Goal: Information Seeking & Learning: Find specific fact

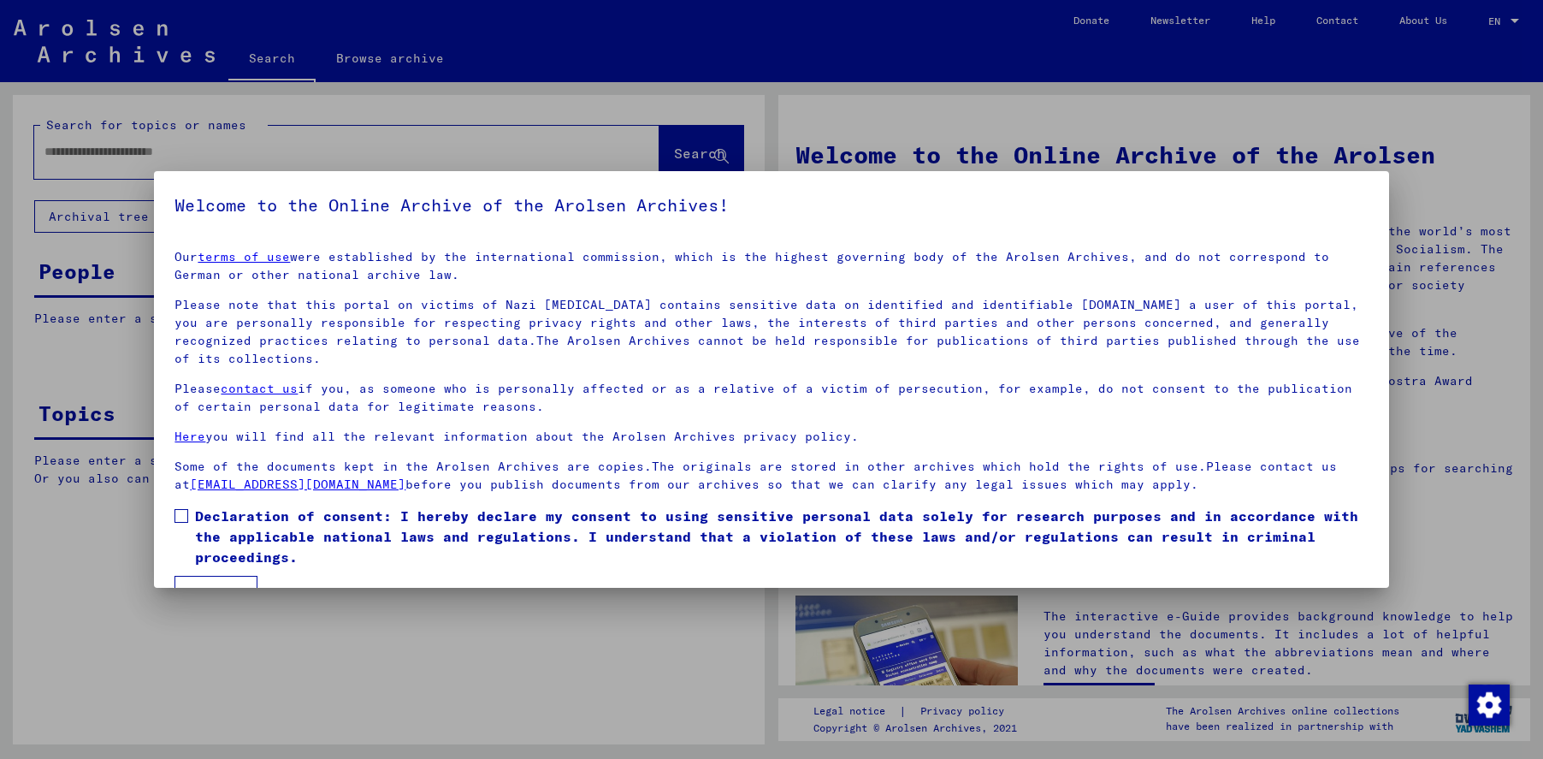
drag, startPoint x: 184, startPoint y: 513, endPoint x: 184, endPoint y: 524, distance: 10.3
click at [184, 513] on span at bounding box center [182, 516] width 14 height 14
click at [216, 586] on button "I agree" at bounding box center [216, 592] width 83 height 33
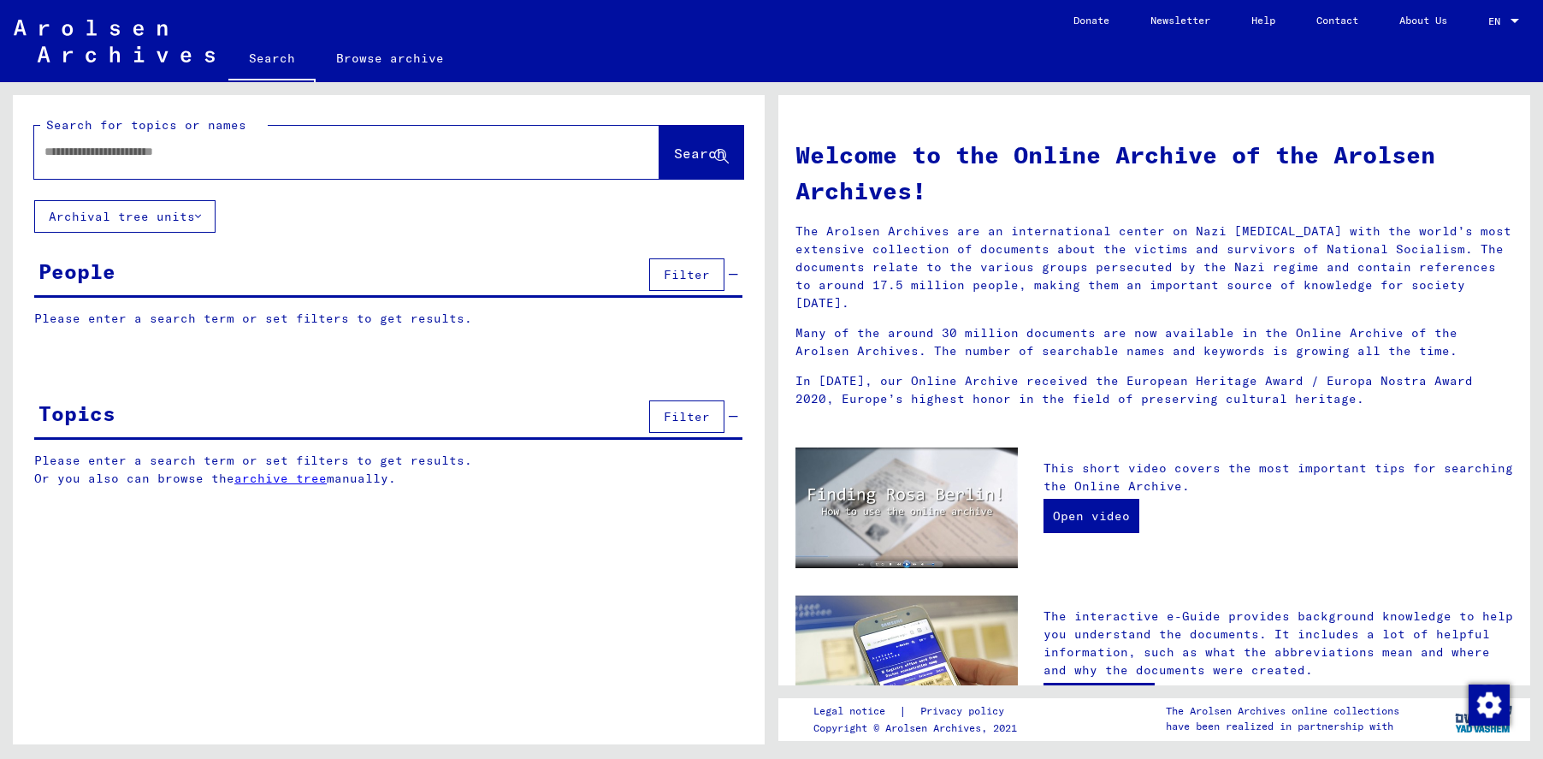
click at [80, 154] on input "text" at bounding box center [326, 152] width 564 height 18
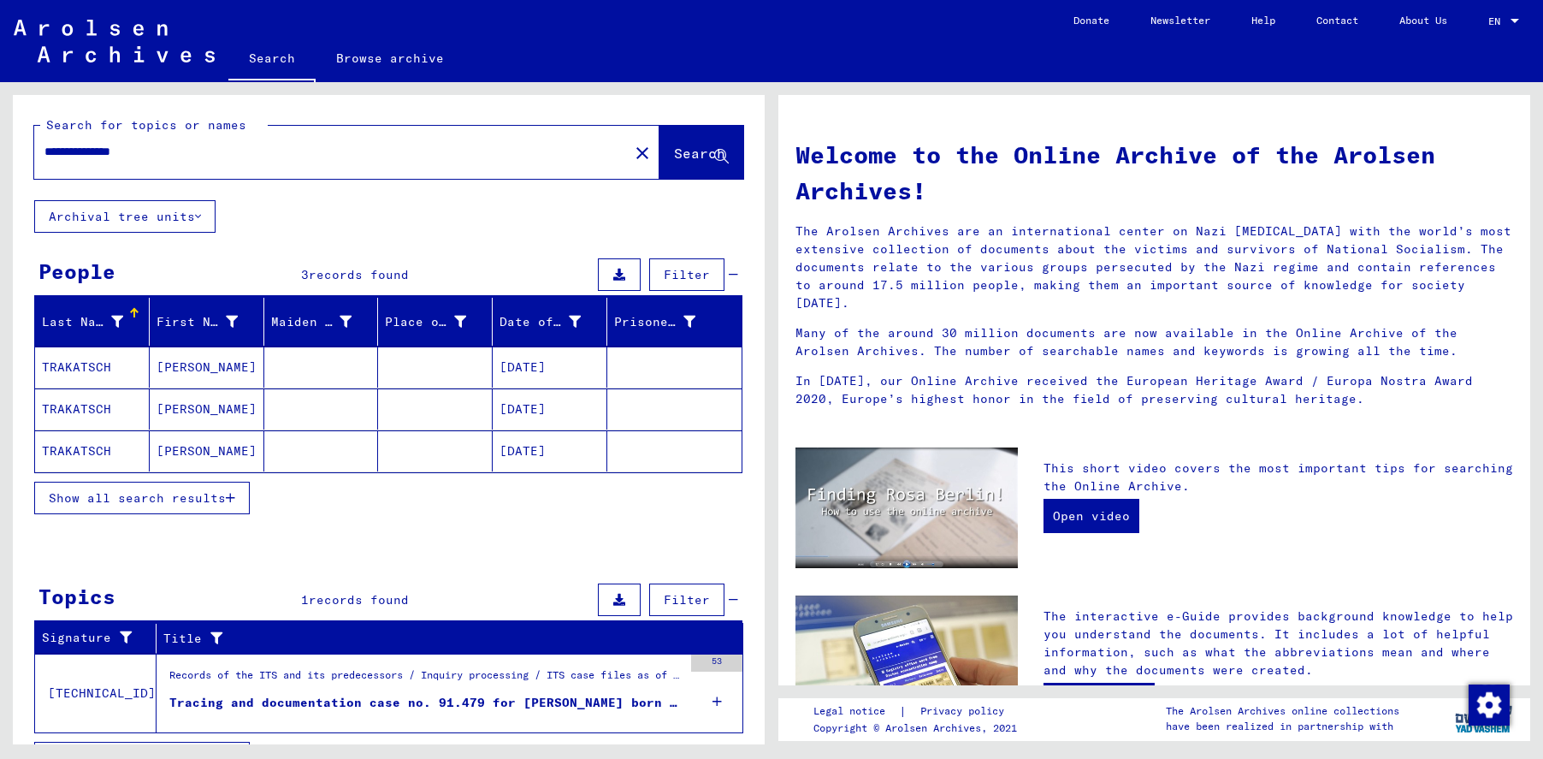
click at [100, 446] on mat-cell "TRAKATSCH" at bounding box center [92, 450] width 115 height 41
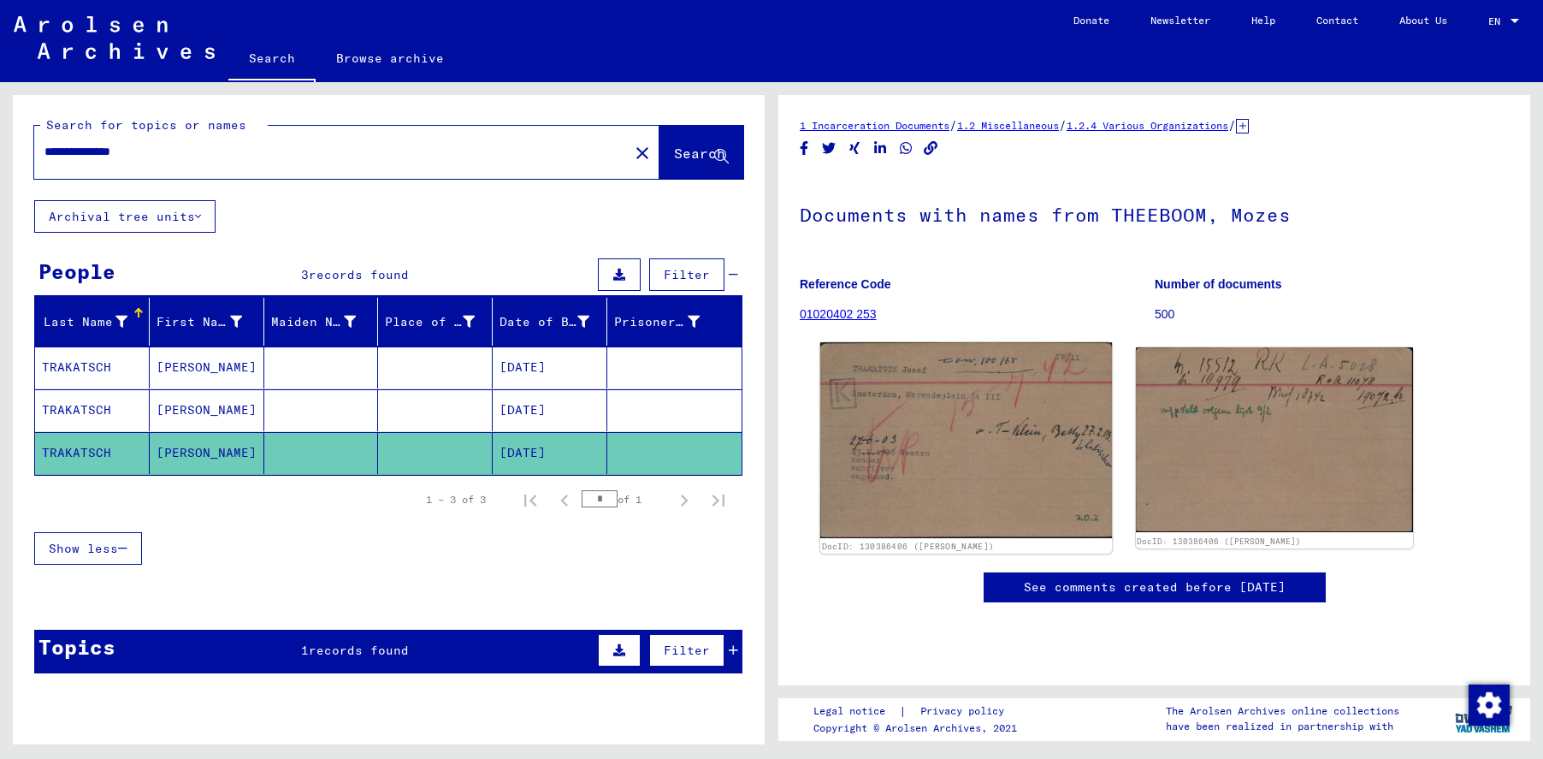
click at [967, 405] on img at bounding box center [966, 440] width 292 height 196
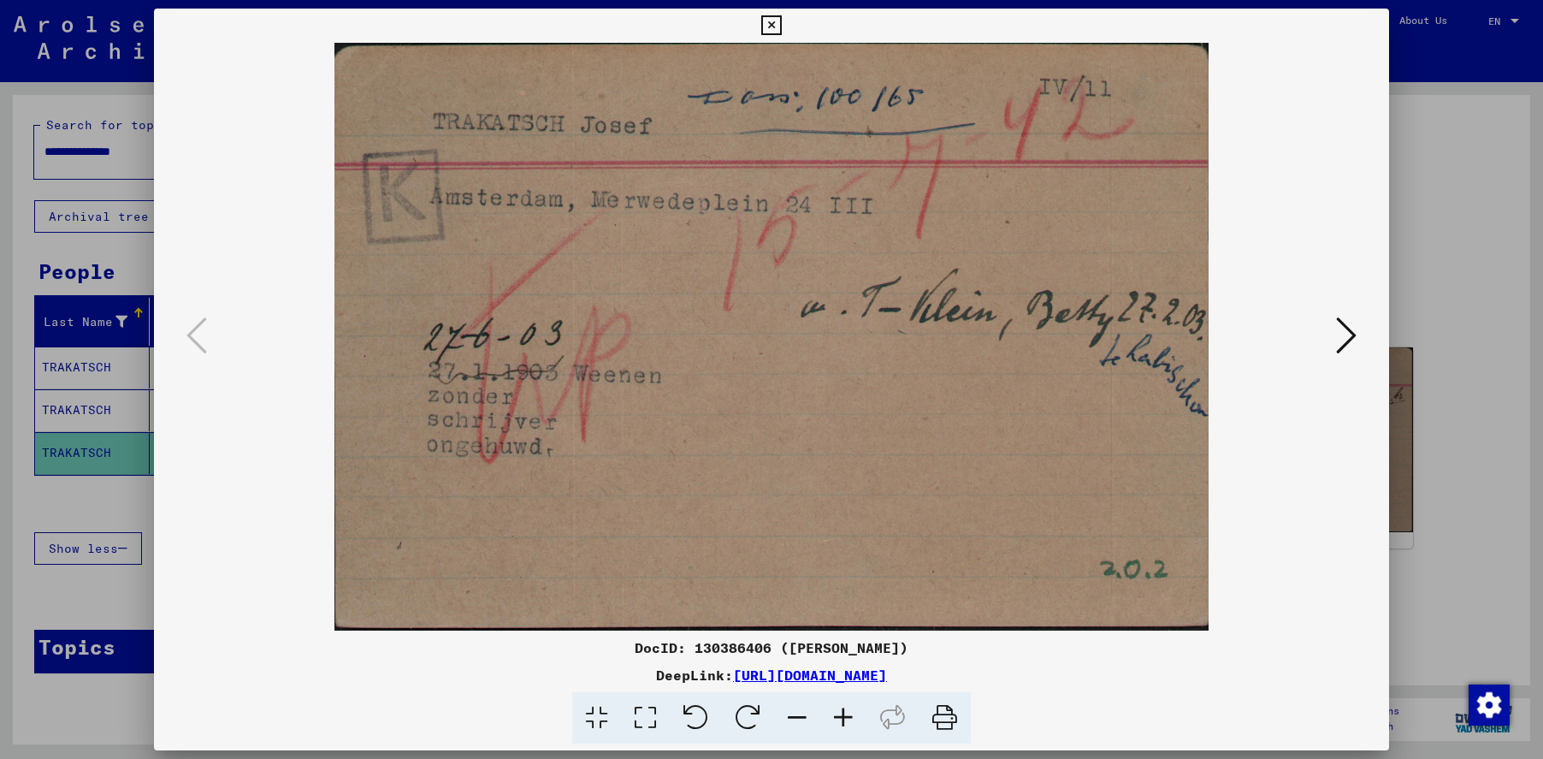
click at [772, 16] on icon at bounding box center [771, 25] width 20 height 21
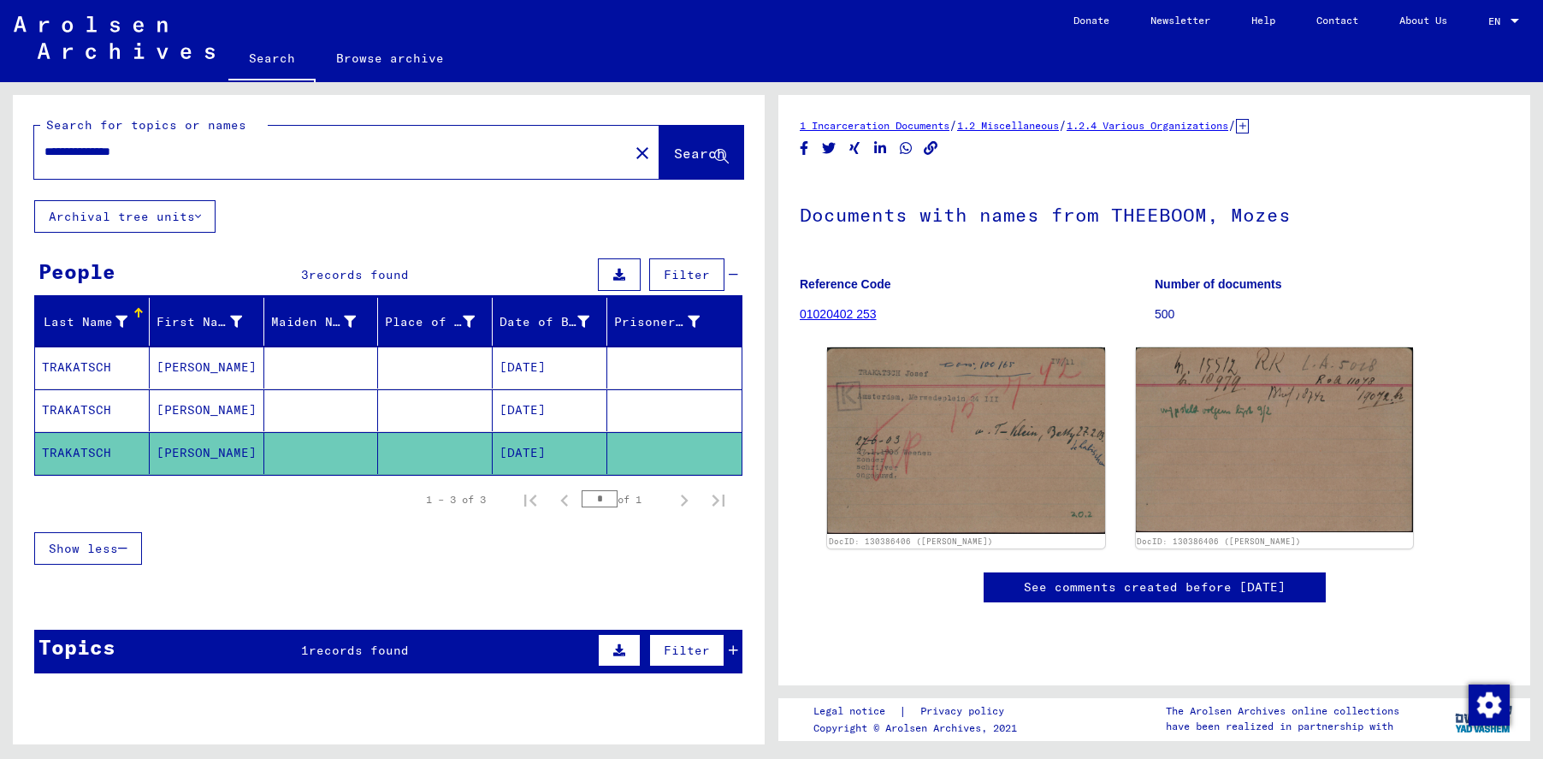
click at [112, 411] on mat-cell "TRAKATSCH" at bounding box center [92, 410] width 115 height 42
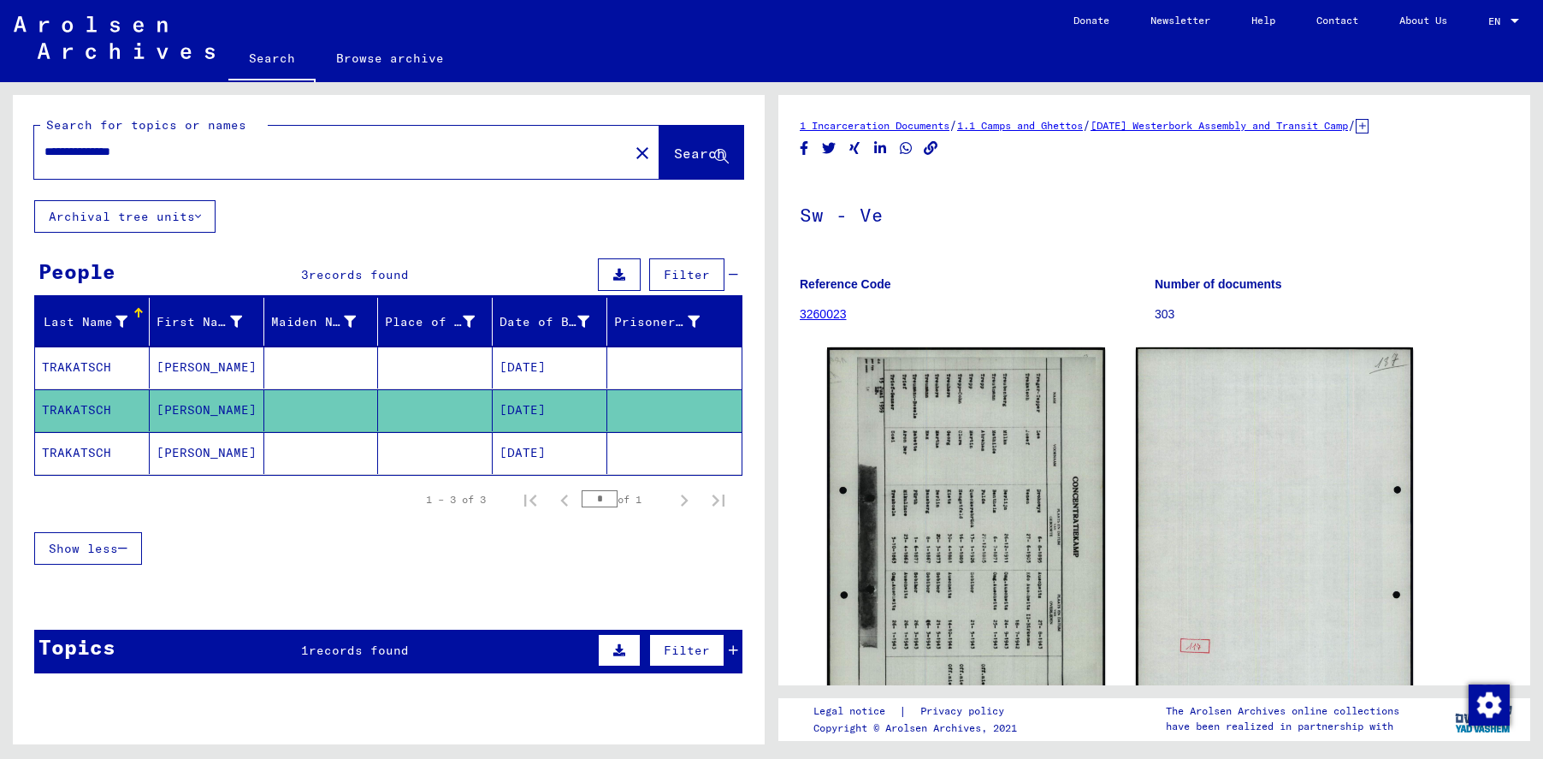
click at [125, 364] on mat-cell "TRAKATSCH" at bounding box center [92, 367] width 115 height 42
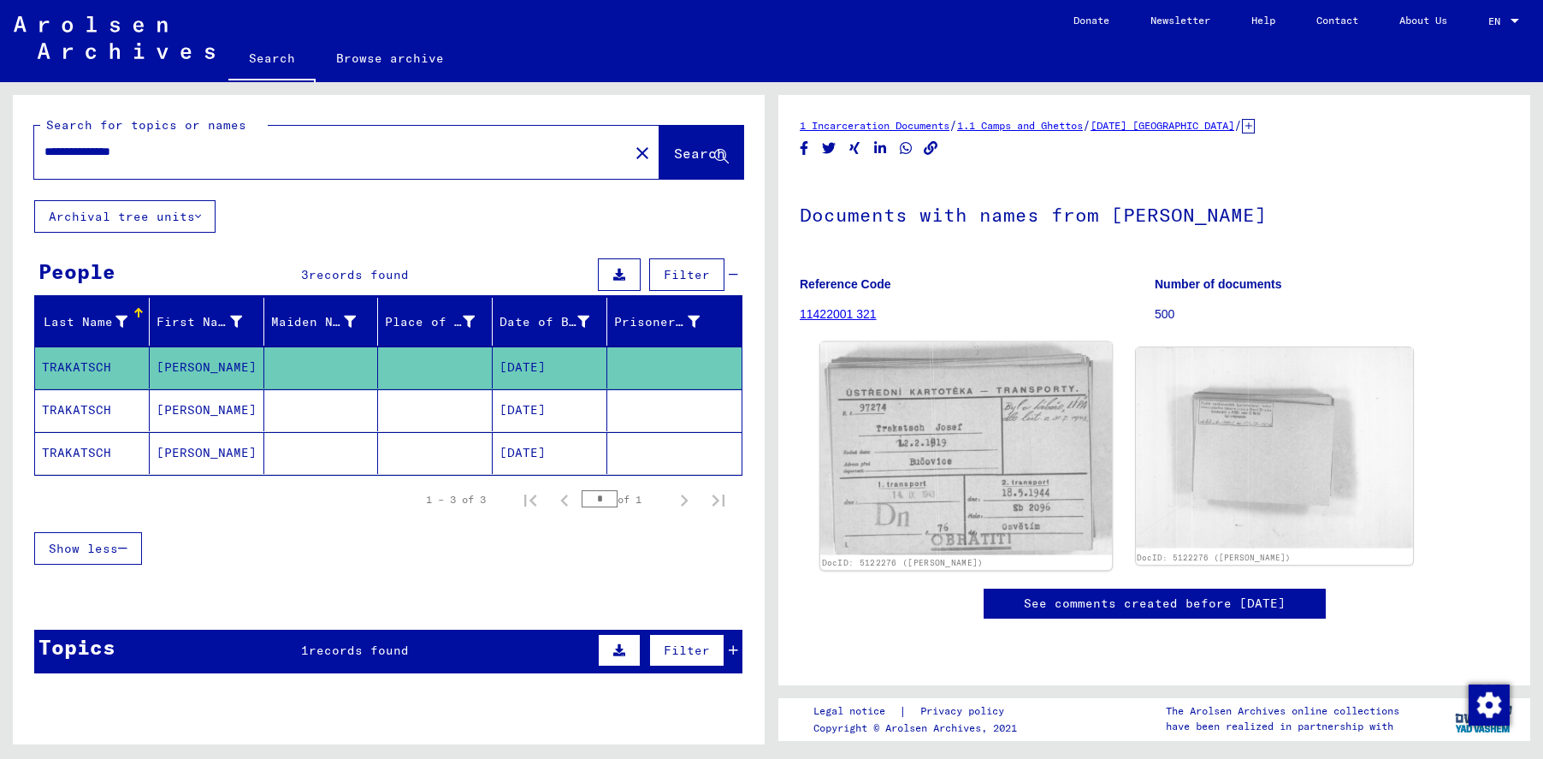
click at [900, 447] on img at bounding box center [966, 448] width 292 height 213
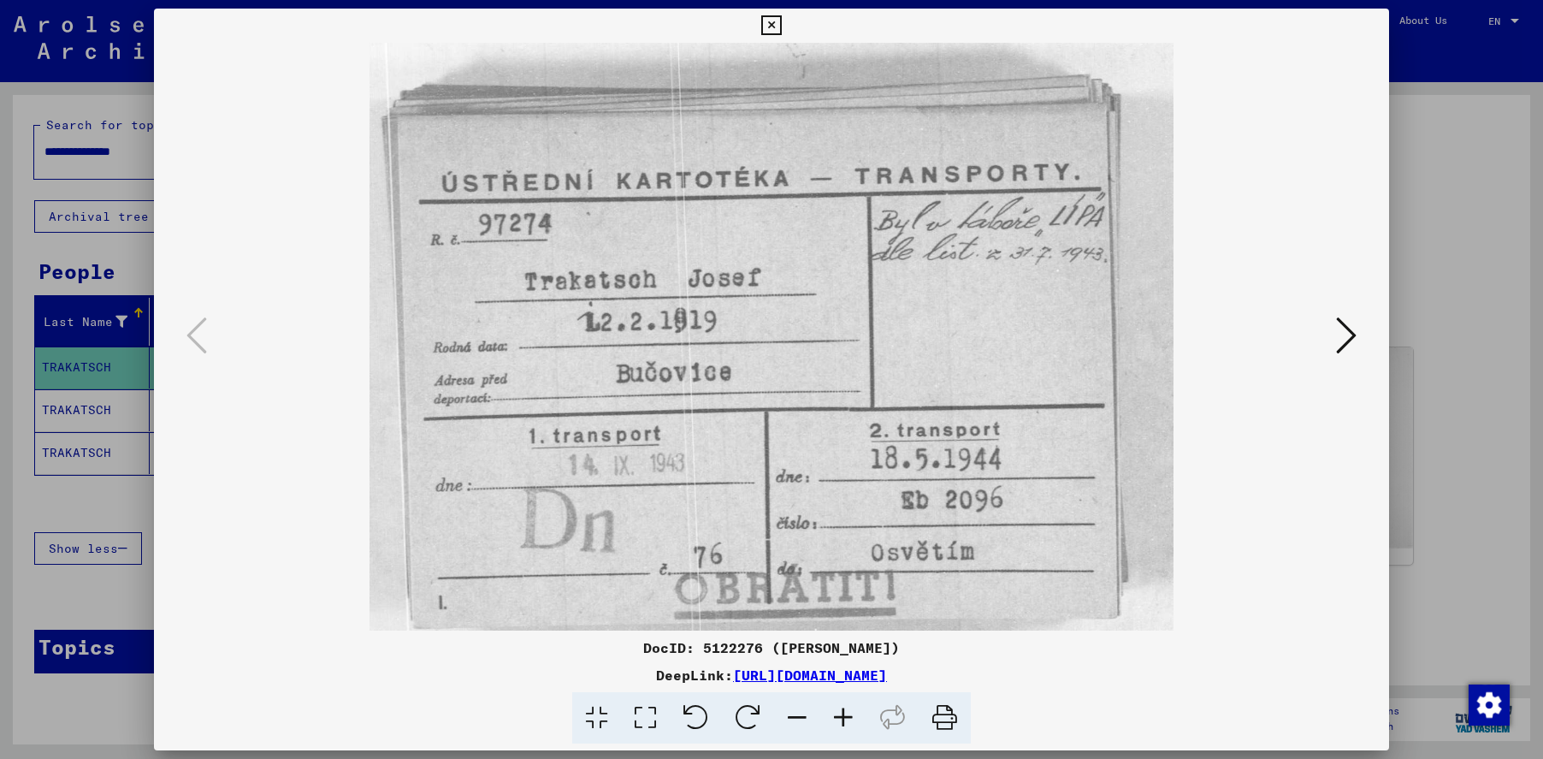
click at [772, 27] on icon at bounding box center [771, 25] width 20 height 21
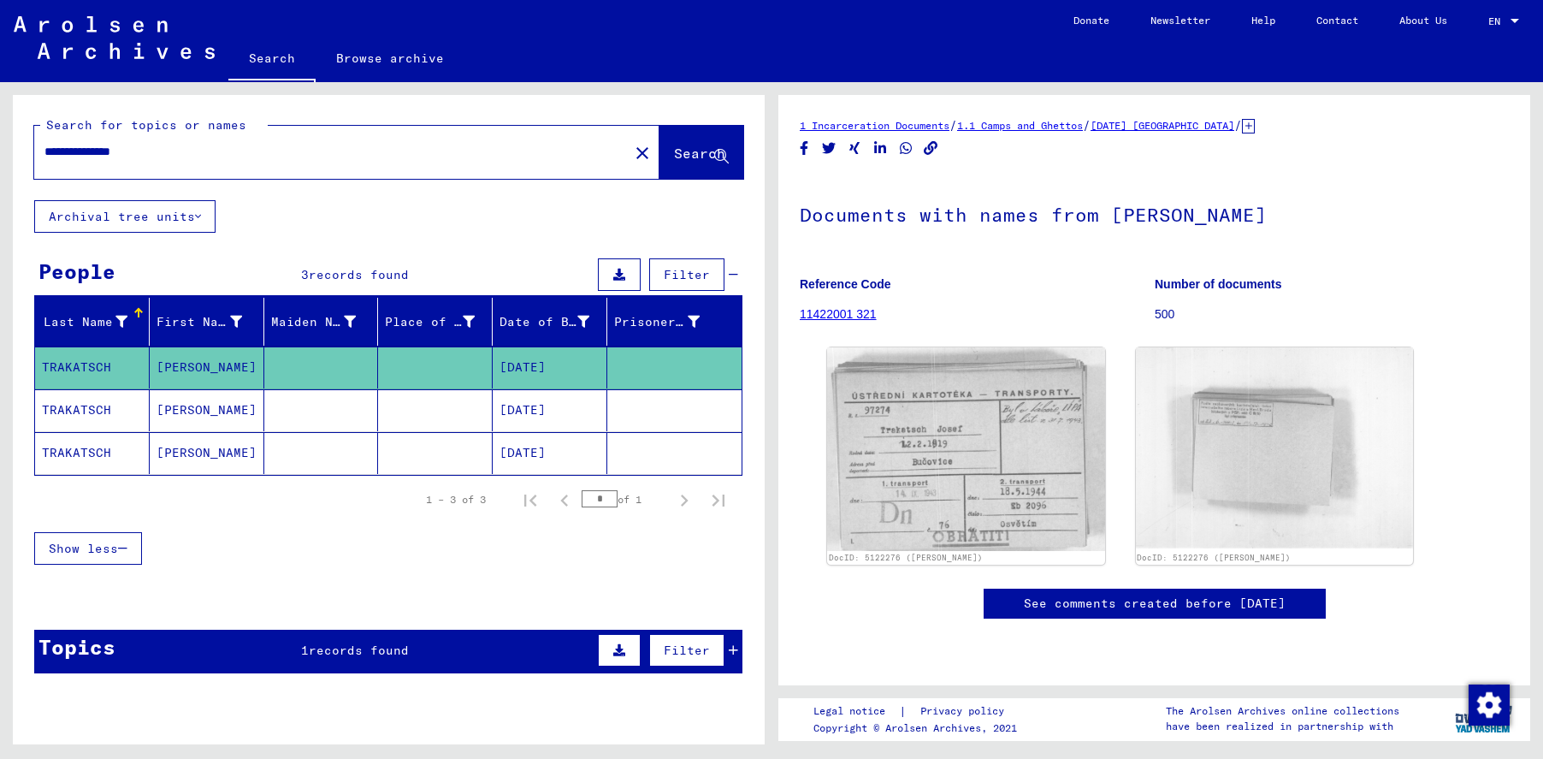
click at [77, 411] on mat-cell "TRAKATSCH" at bounding box center [92, 410] width 115 height 42
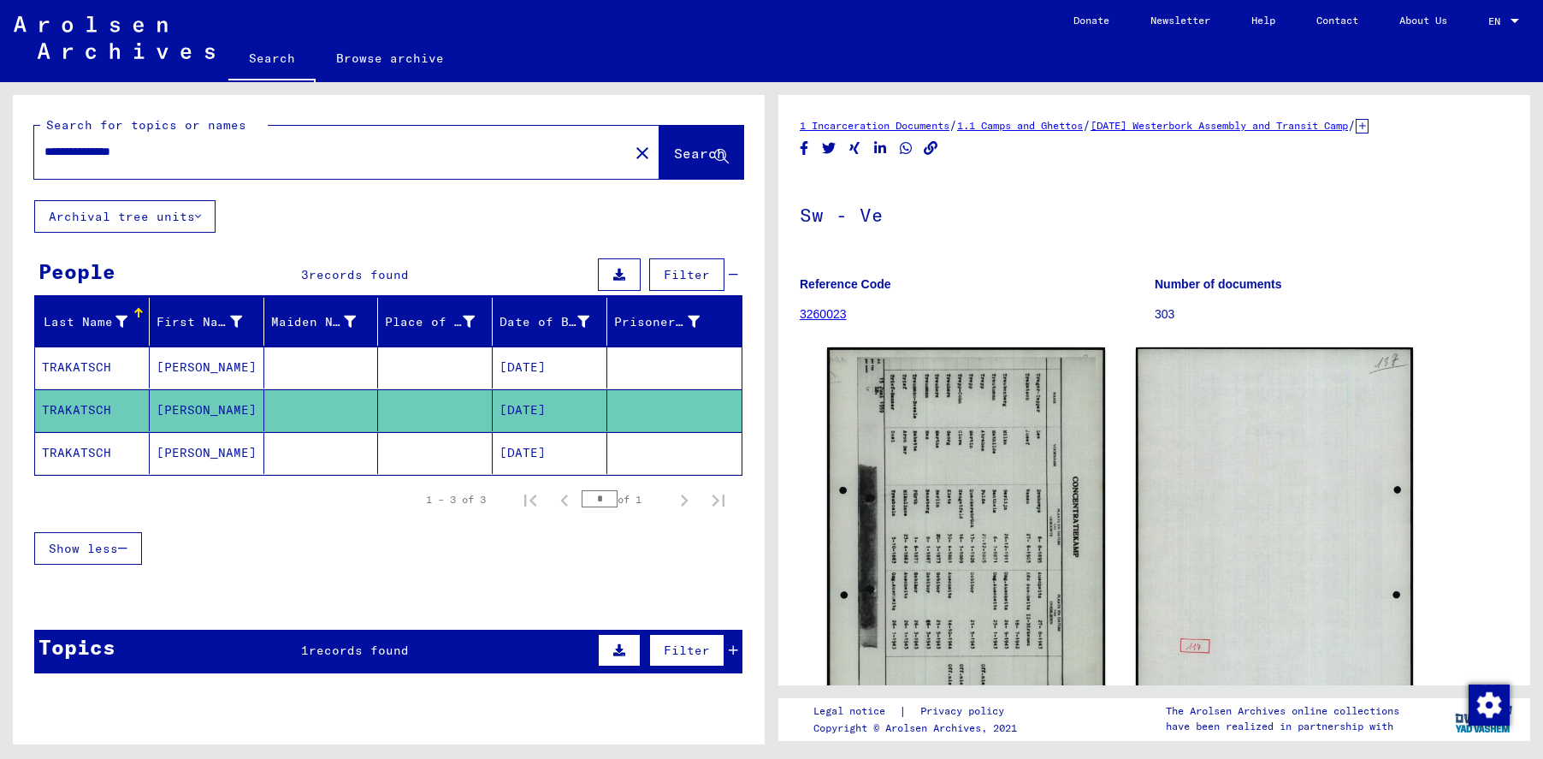
click at [94, 444] on mat-cell "TRAKATSCH" at bounding box center [92, 453] width 115 height 42
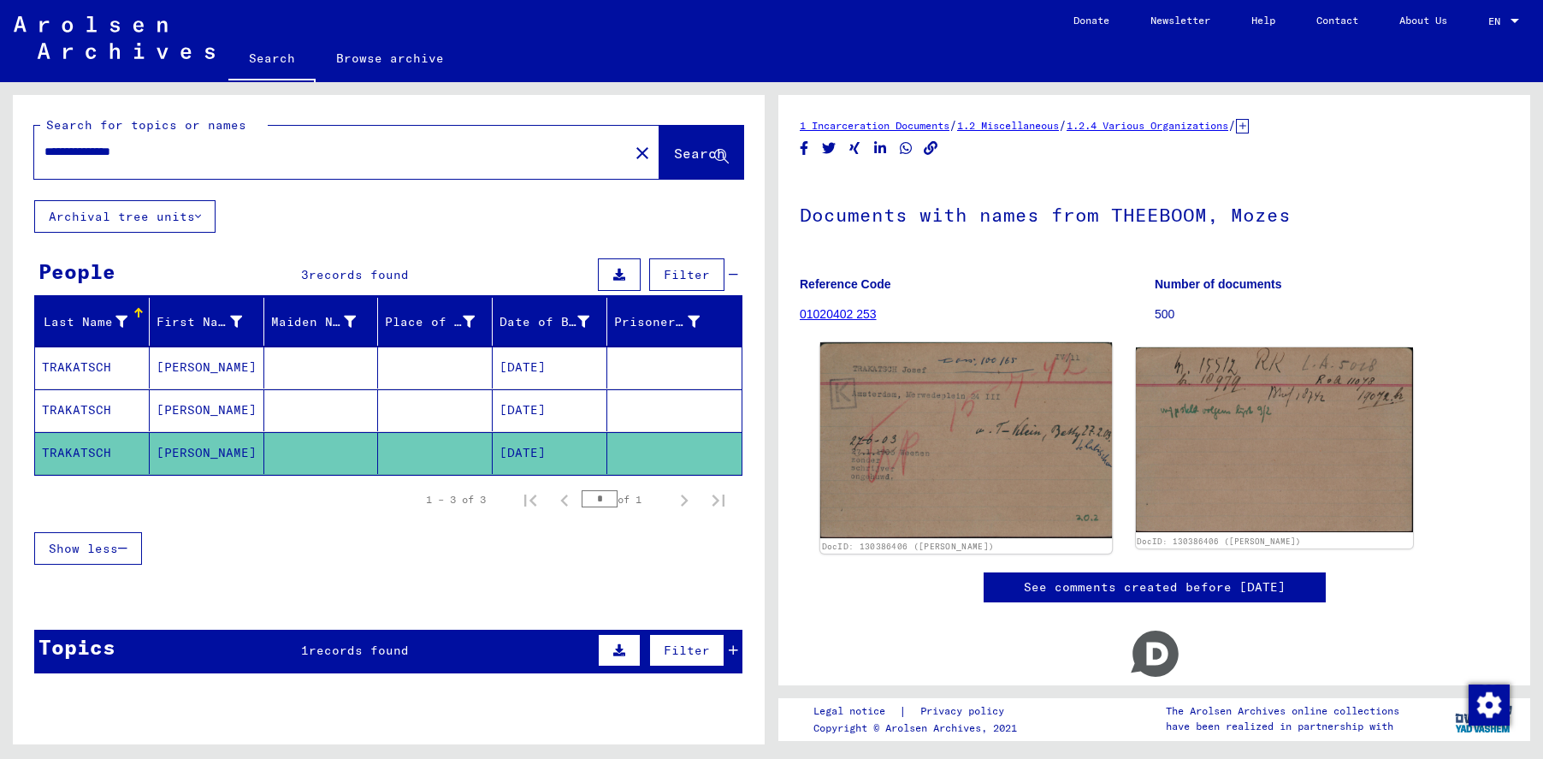
click at [983, 419] on img at bounding box center [966, 440] width 292 height 196
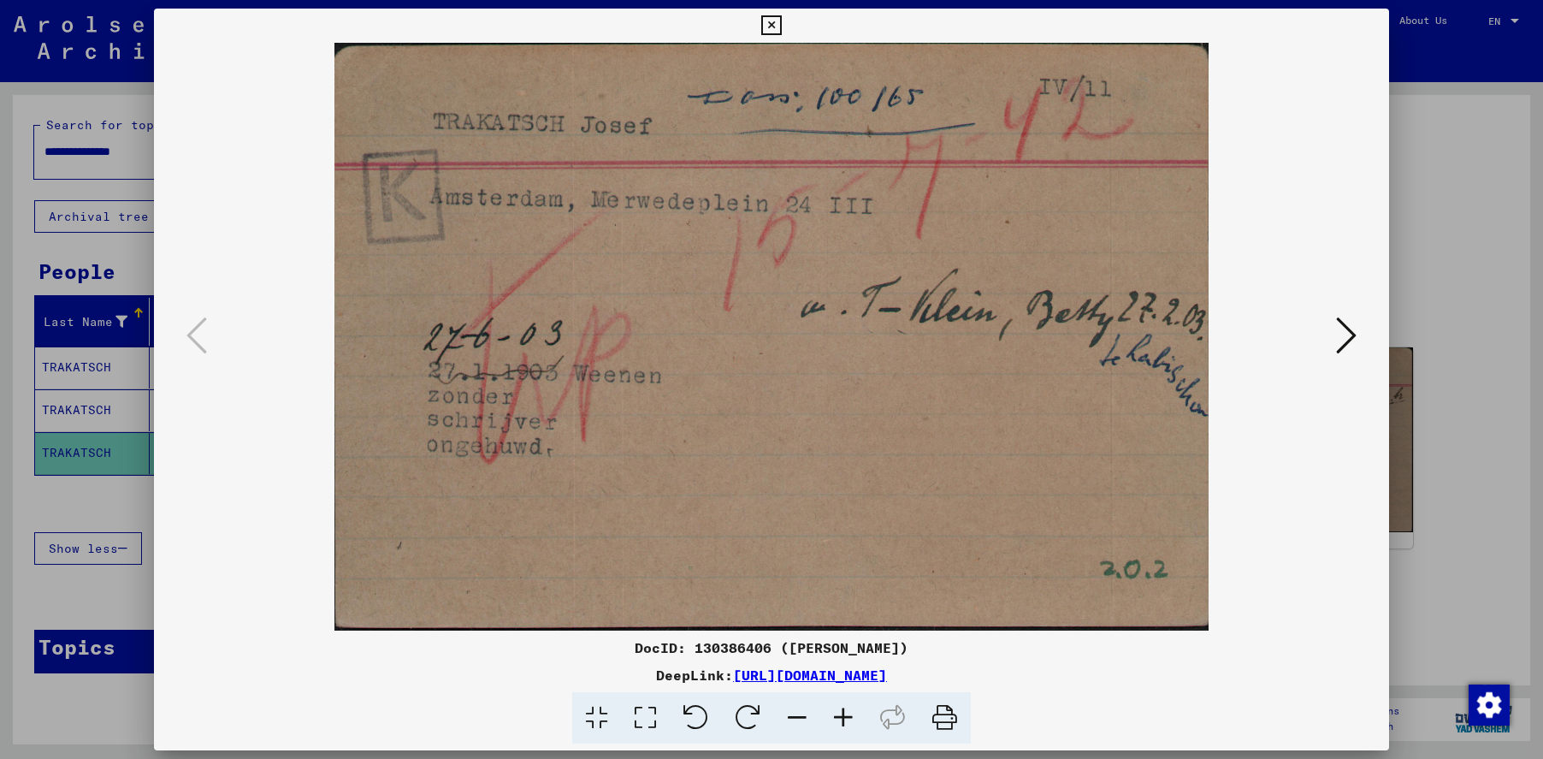
click at [771, 27] on icon at bounding box center [771, 25] width 20 height 21
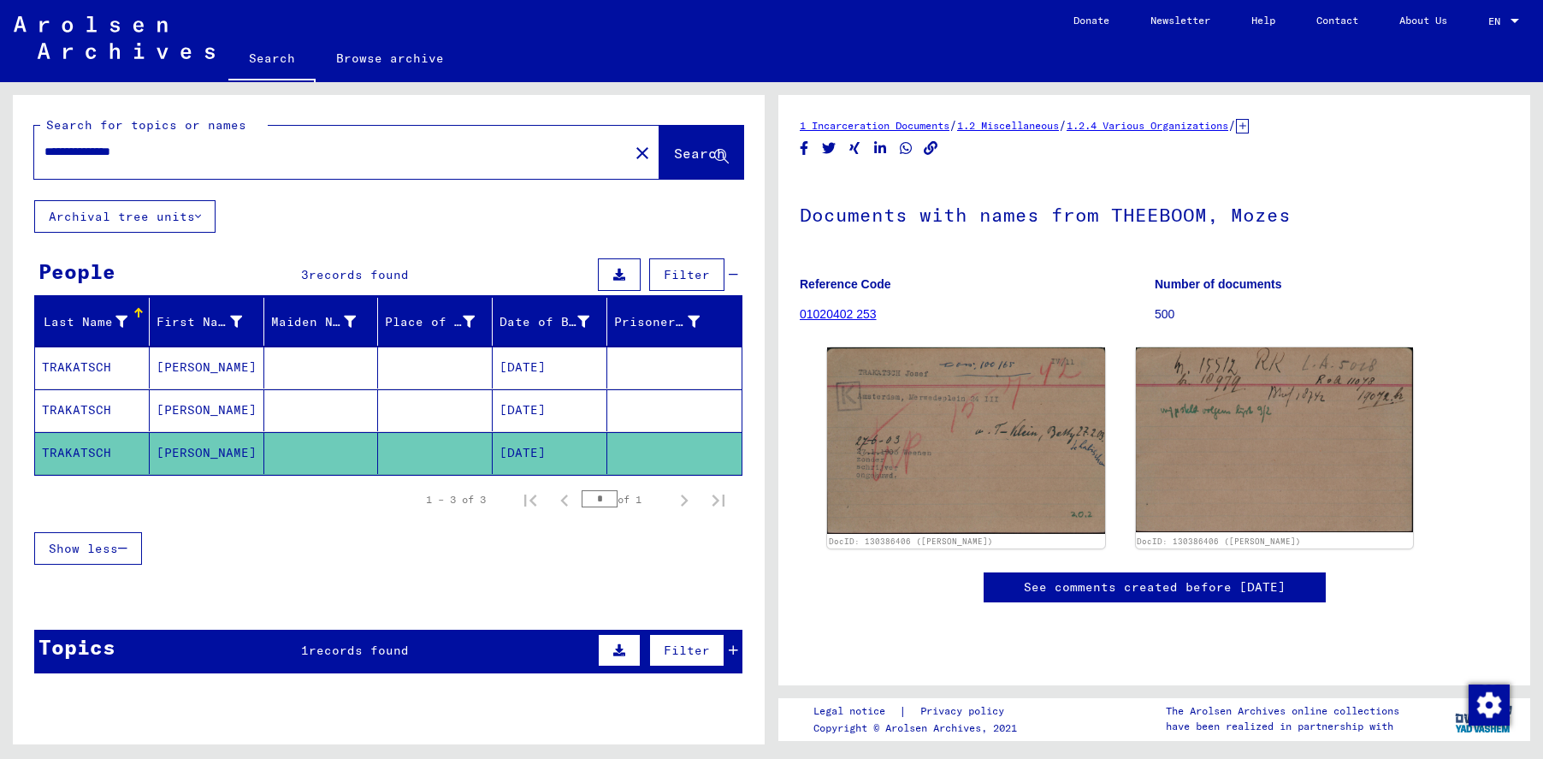
drag, startPoint x: 169, startPoint y: 151, endPoint x: 20, endPoint y: 166, distance: 150.4
click at [20, 166] on div "**********" at bounding box center [389, 147] width 752 height 105
type input "**********"
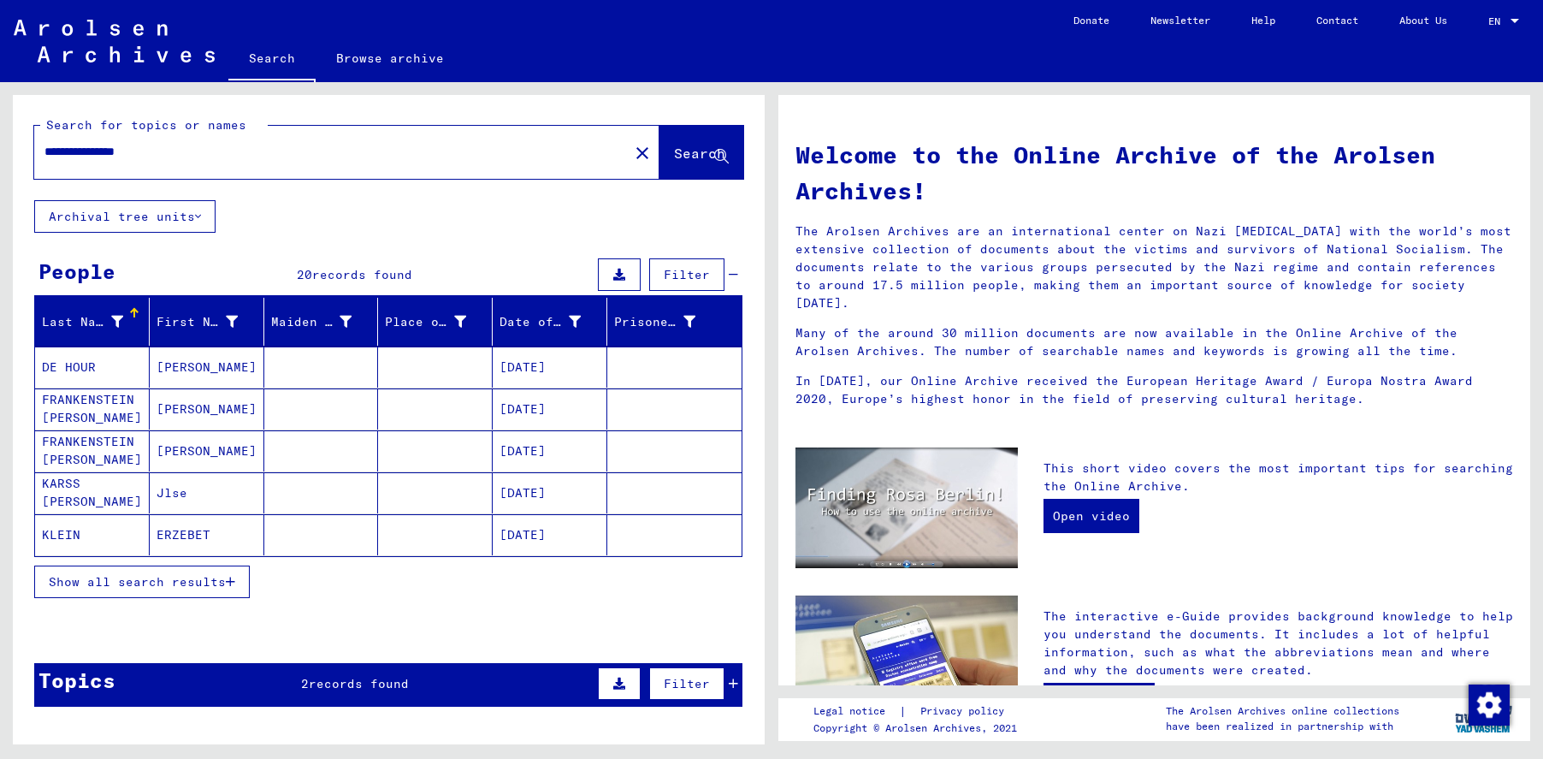
click at [104, 584] on span "Show all search results" at bounding box center [137, 581] width 177 height 15
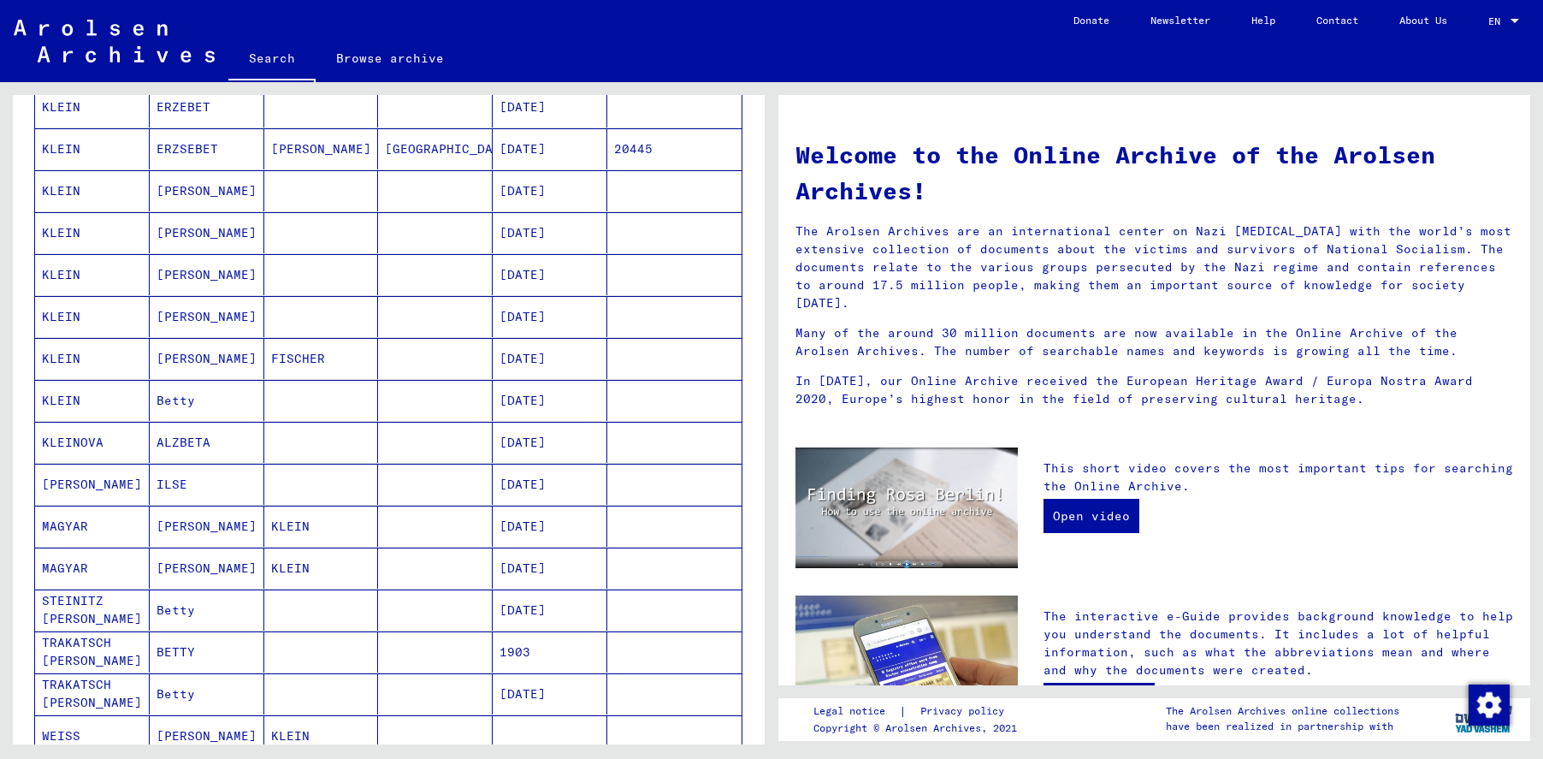
scroll to position [513, 0]
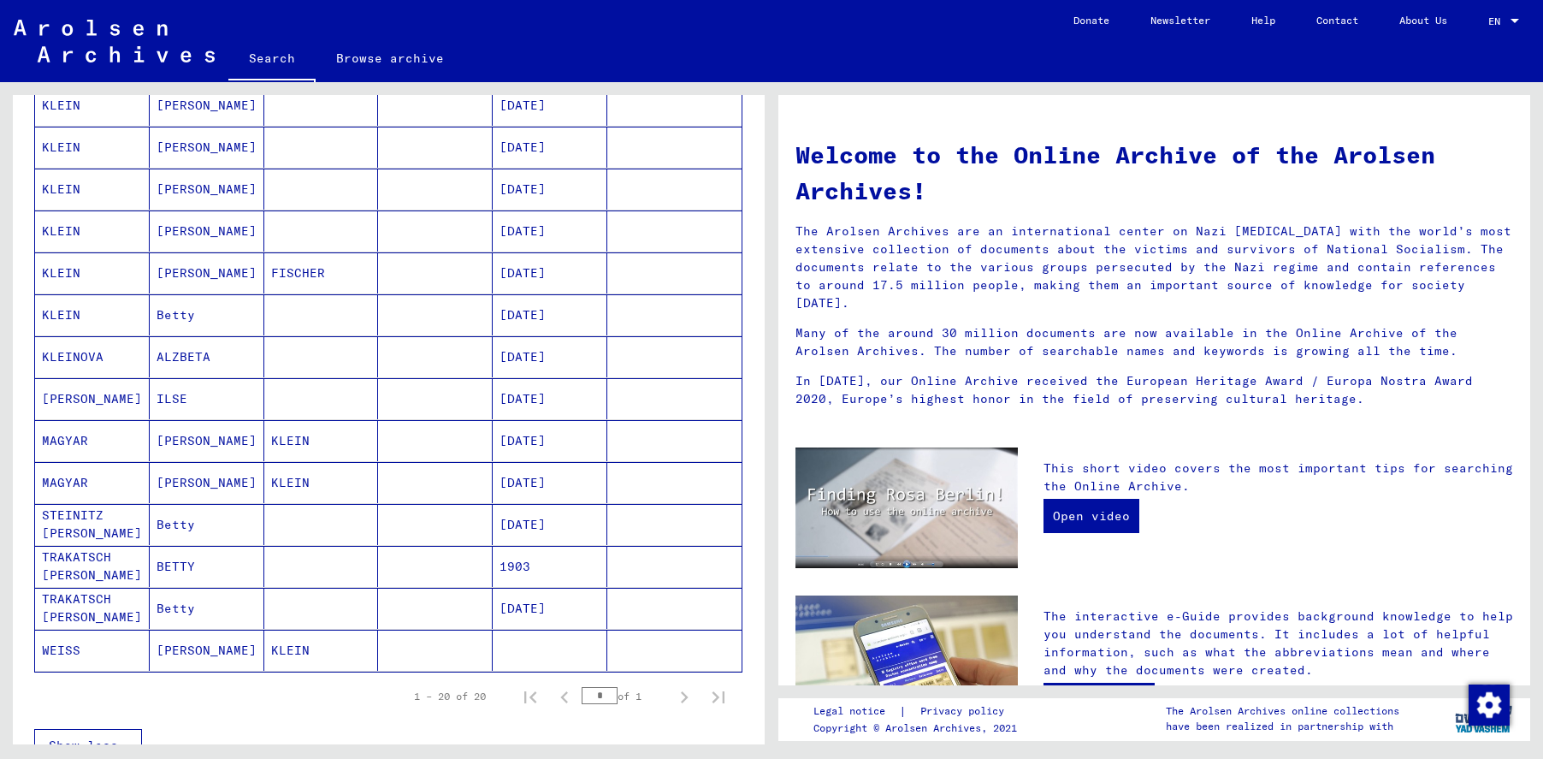
click at [86, 563] on mat-cell "TRAKATSCH [PERSON_NAME]" at bounding box center [92, 566] width 115 height 41
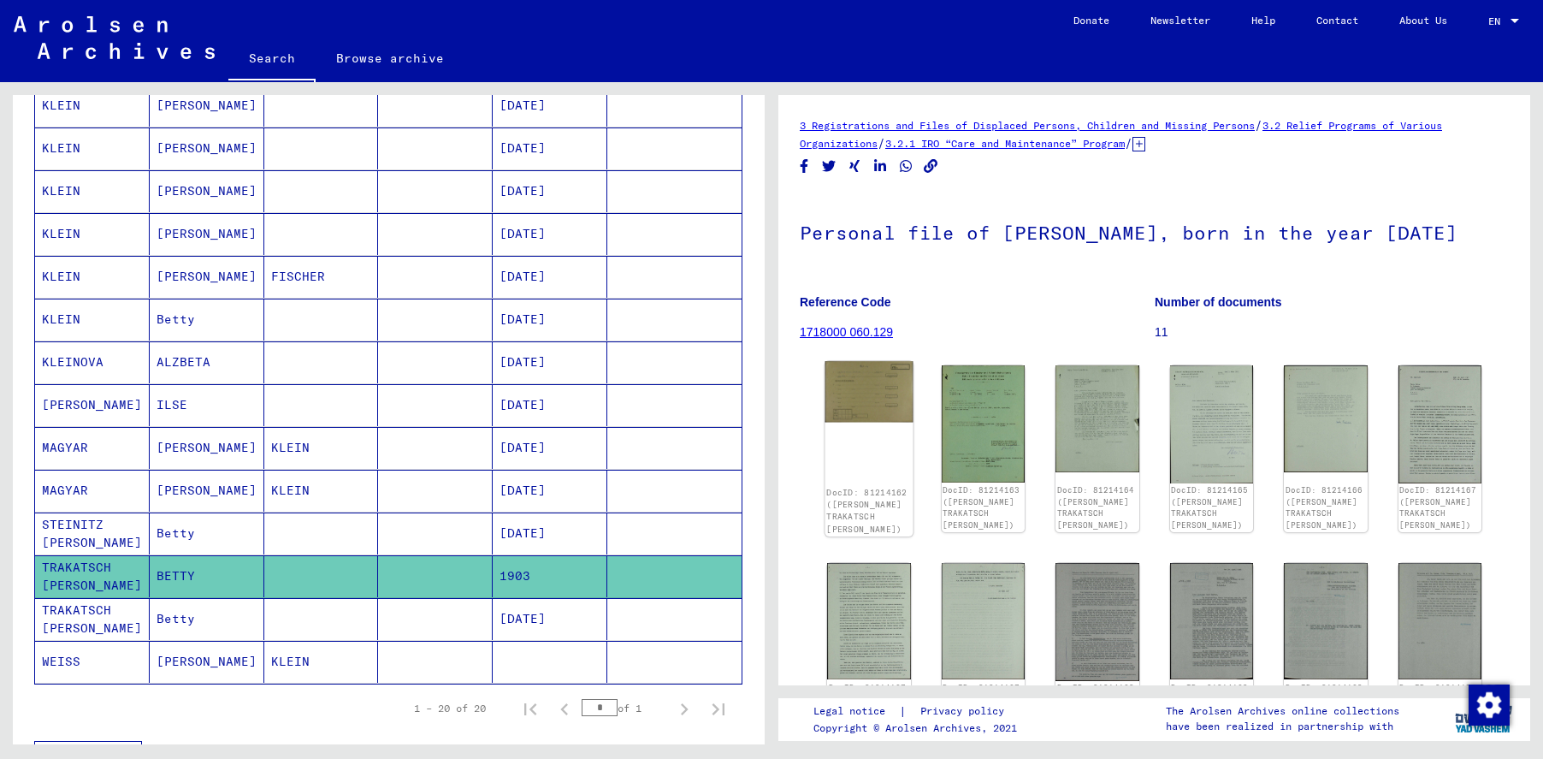
click at [876, 382] on img at bounding box center [868, 391] width 87 height 61
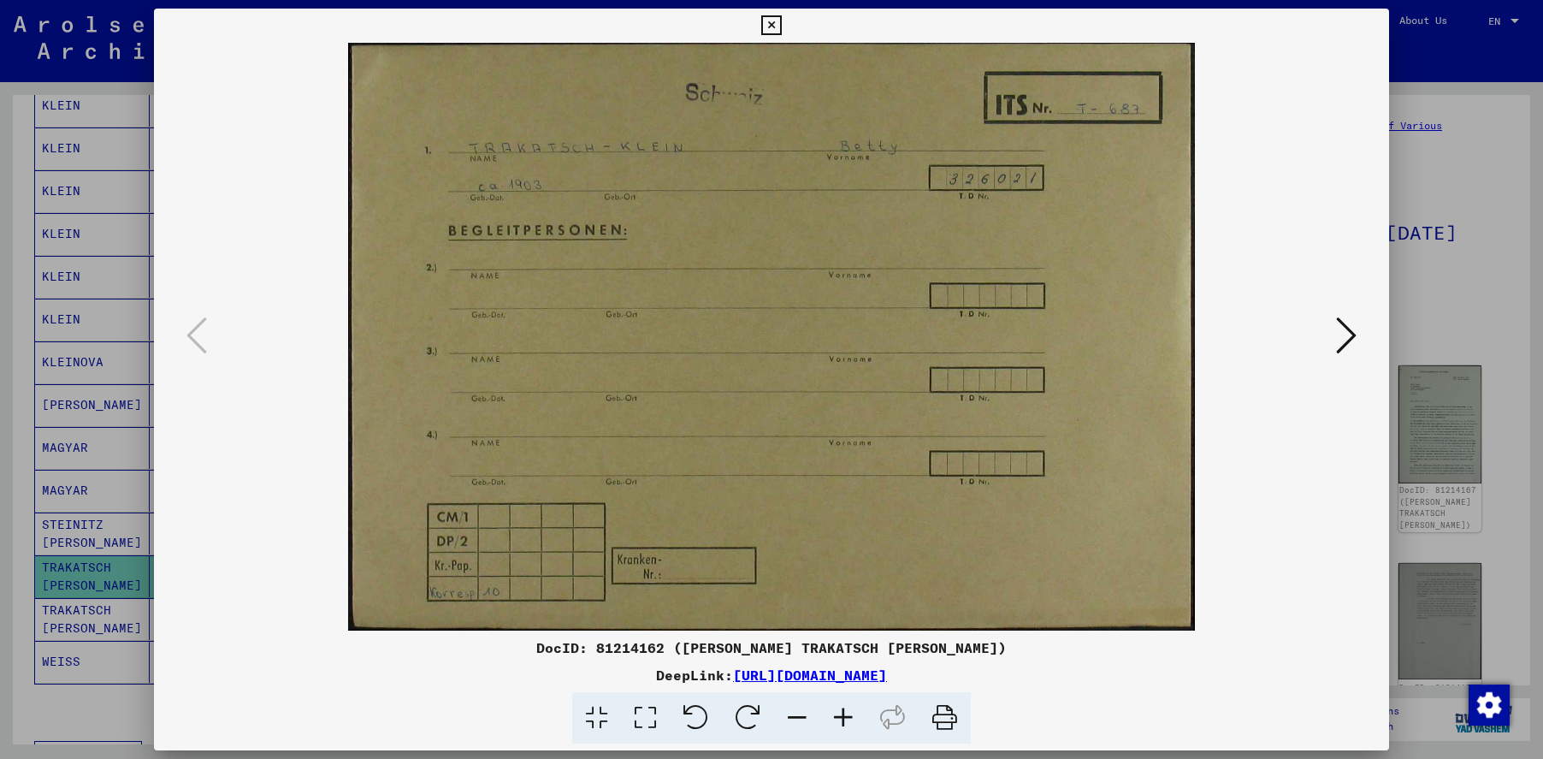
click at [1347, 332] on icon at bounding box center [1346, 335] width 21 height 41
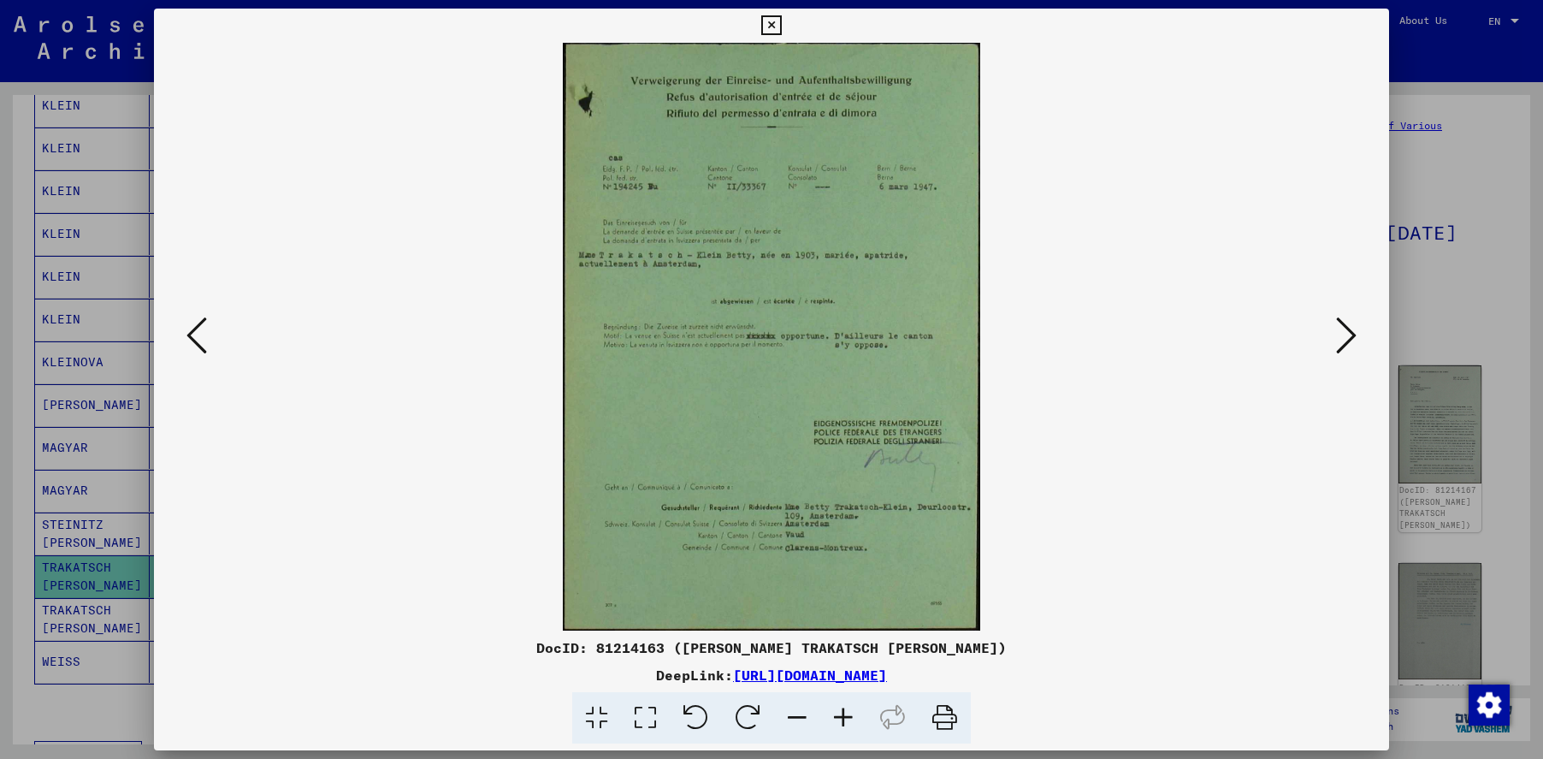
click at [849, 713] on icon at bounding box center [843, 718] width 46 height 52
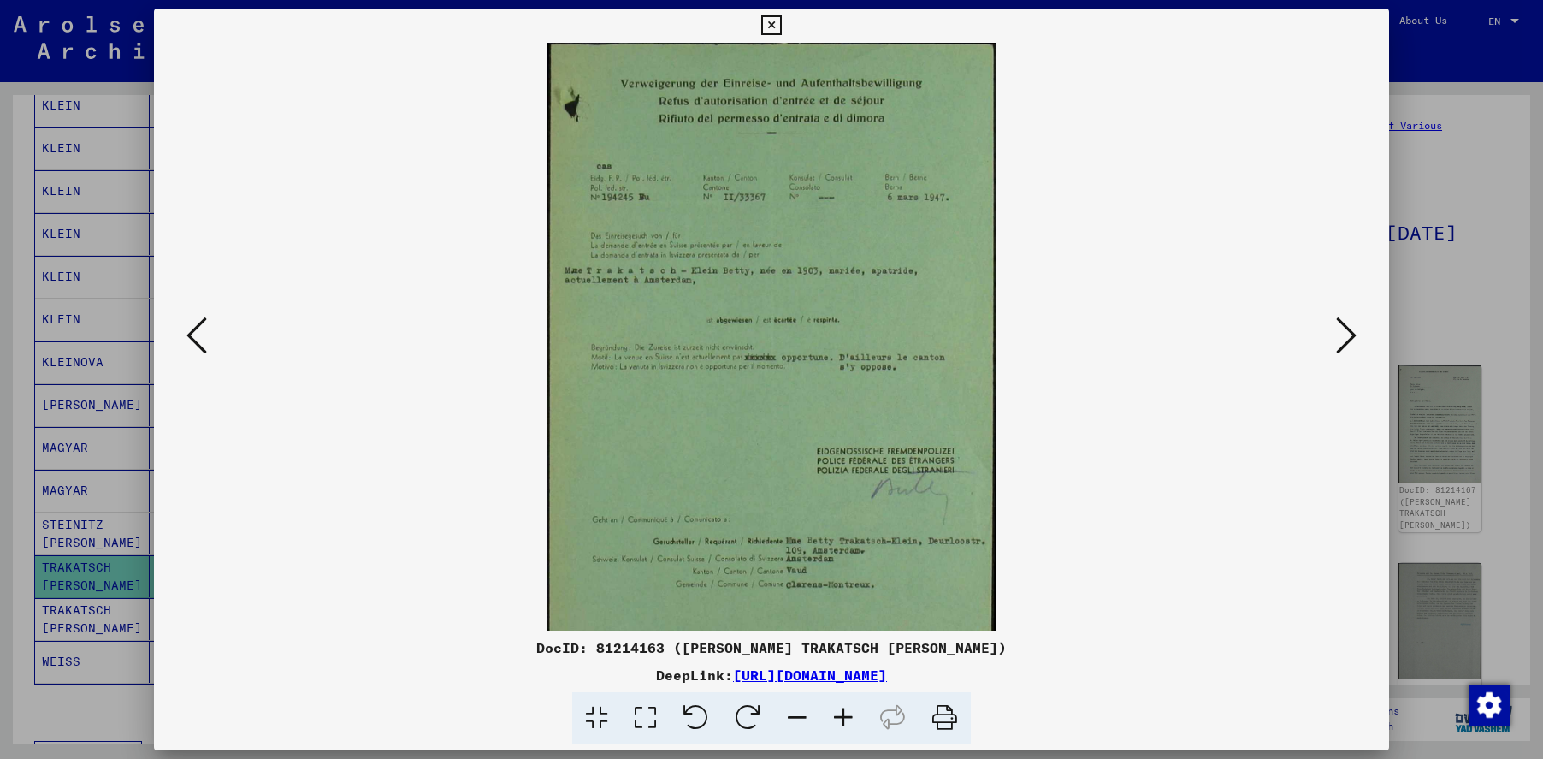
click at [849, 713] on icon at bounding box center [843, 718] width 46 height 52
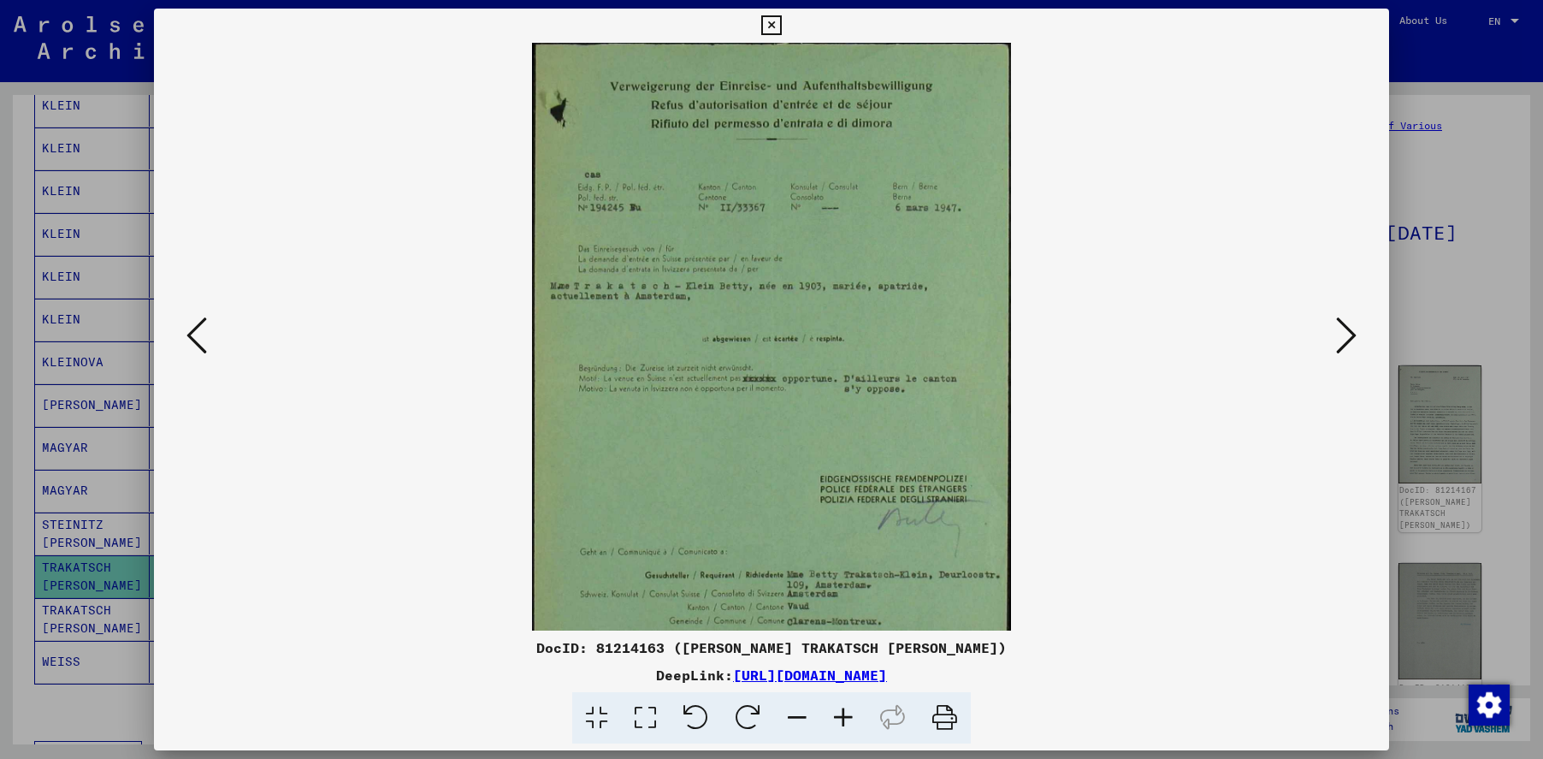
click at [849, 713] on icon at bounding box center [843, 718] width 46 height 52
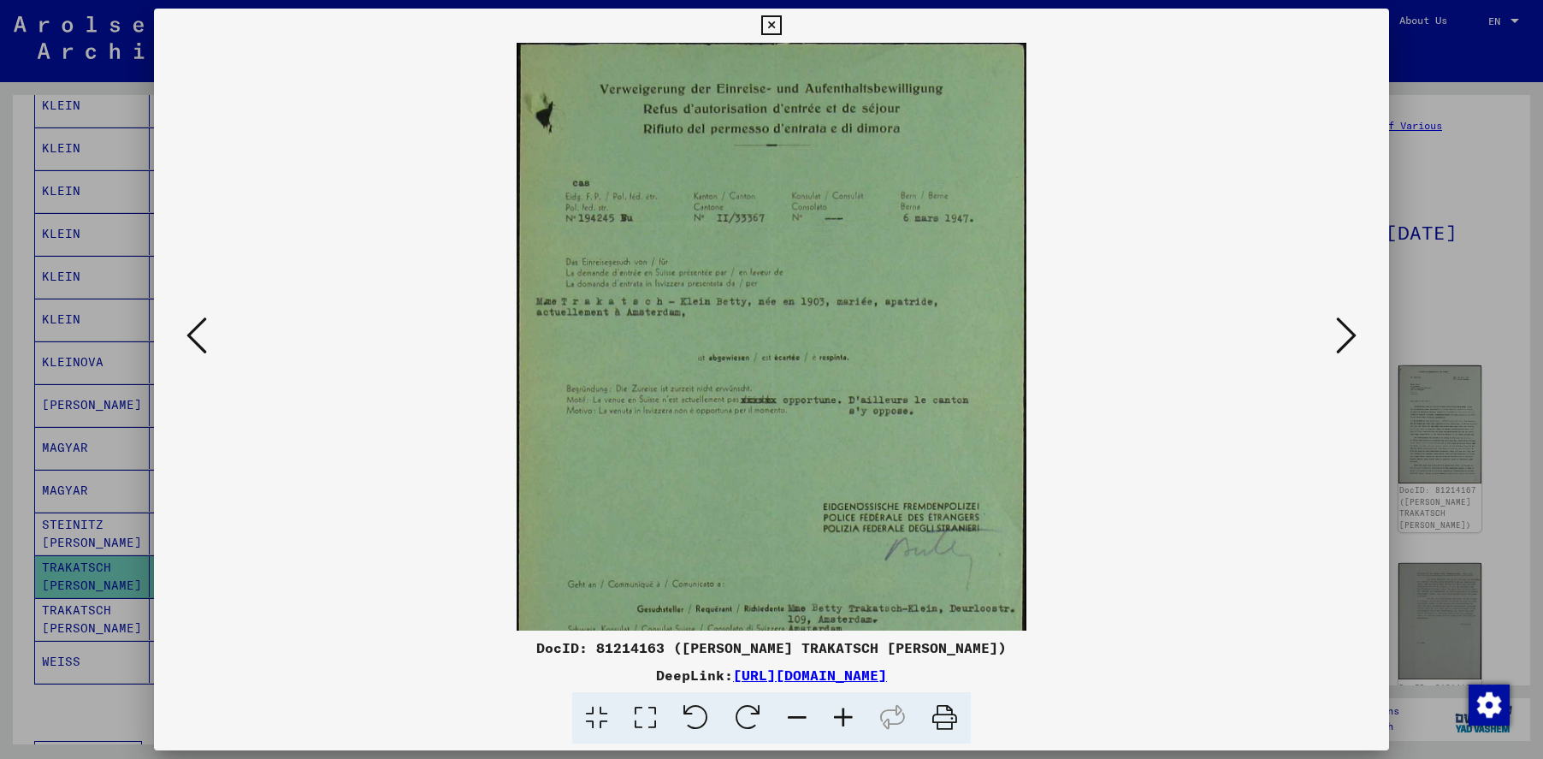
click at [849, 713] on icon at bounding box center [843, 718] width 46 height 52
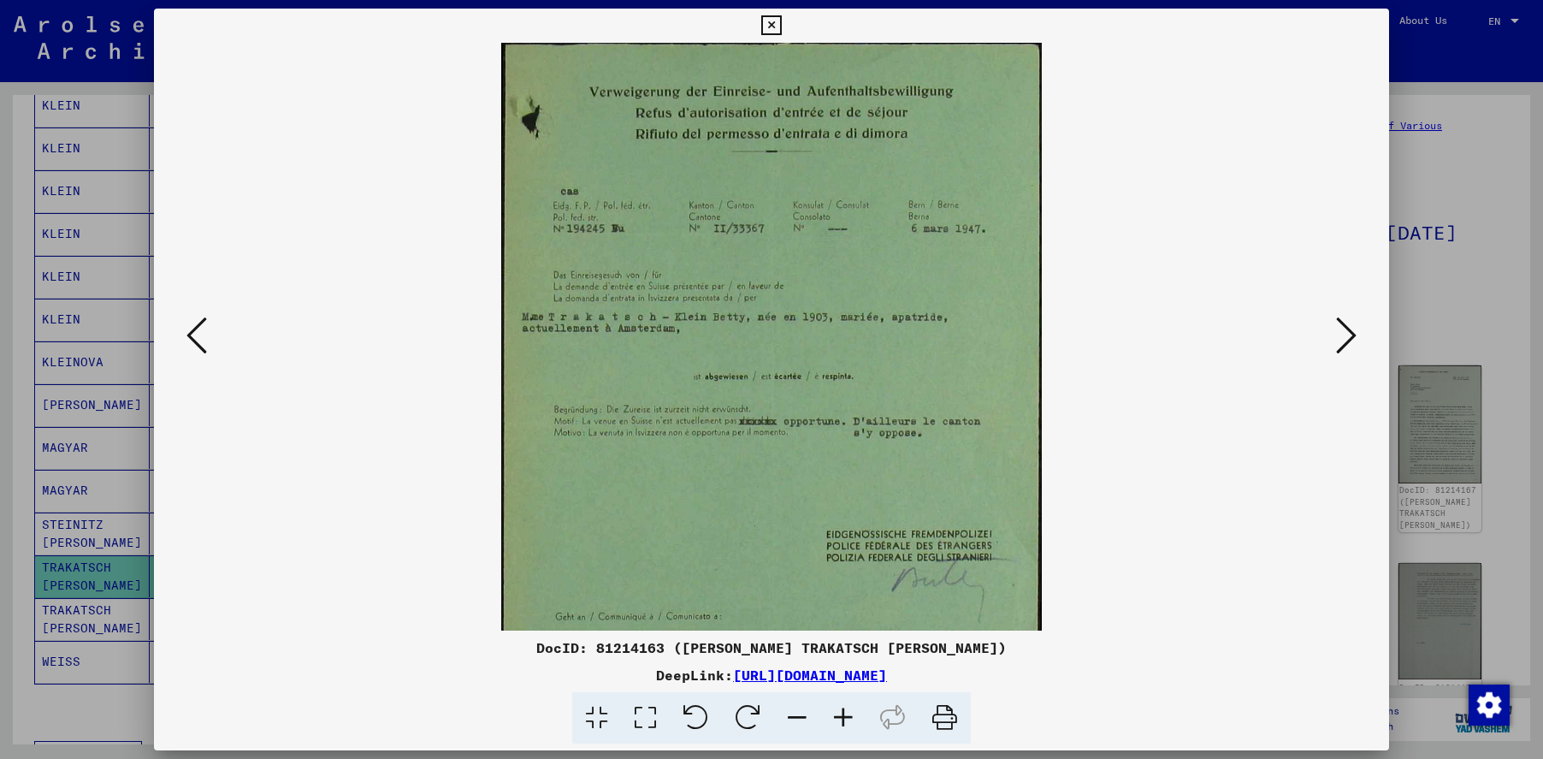
click at [849, 713] on icon at bounding box center [843, 718] width 46 height 52
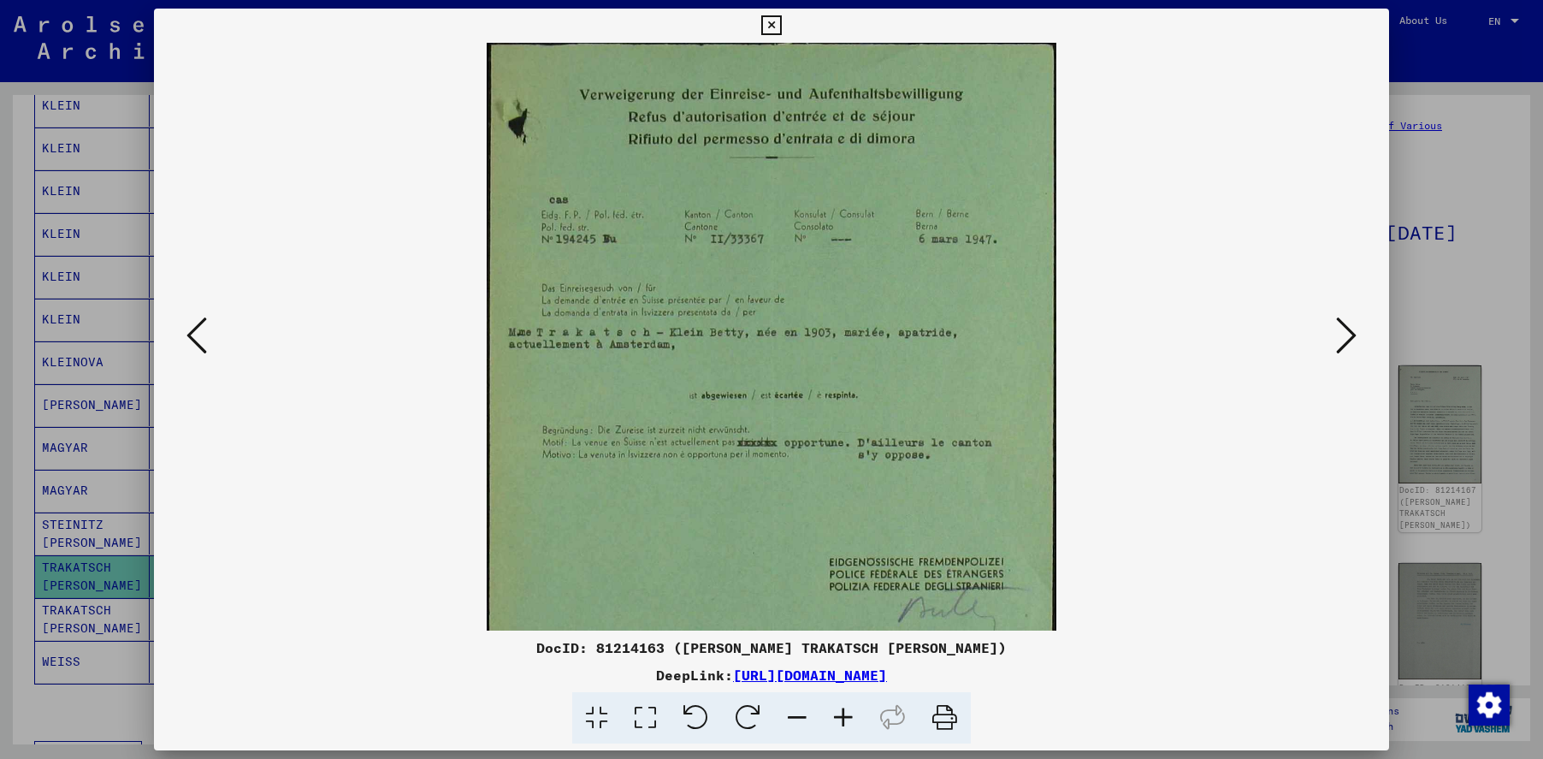
click at [849, 713] on icon at bounding box center [843, 718] width 46 height 52
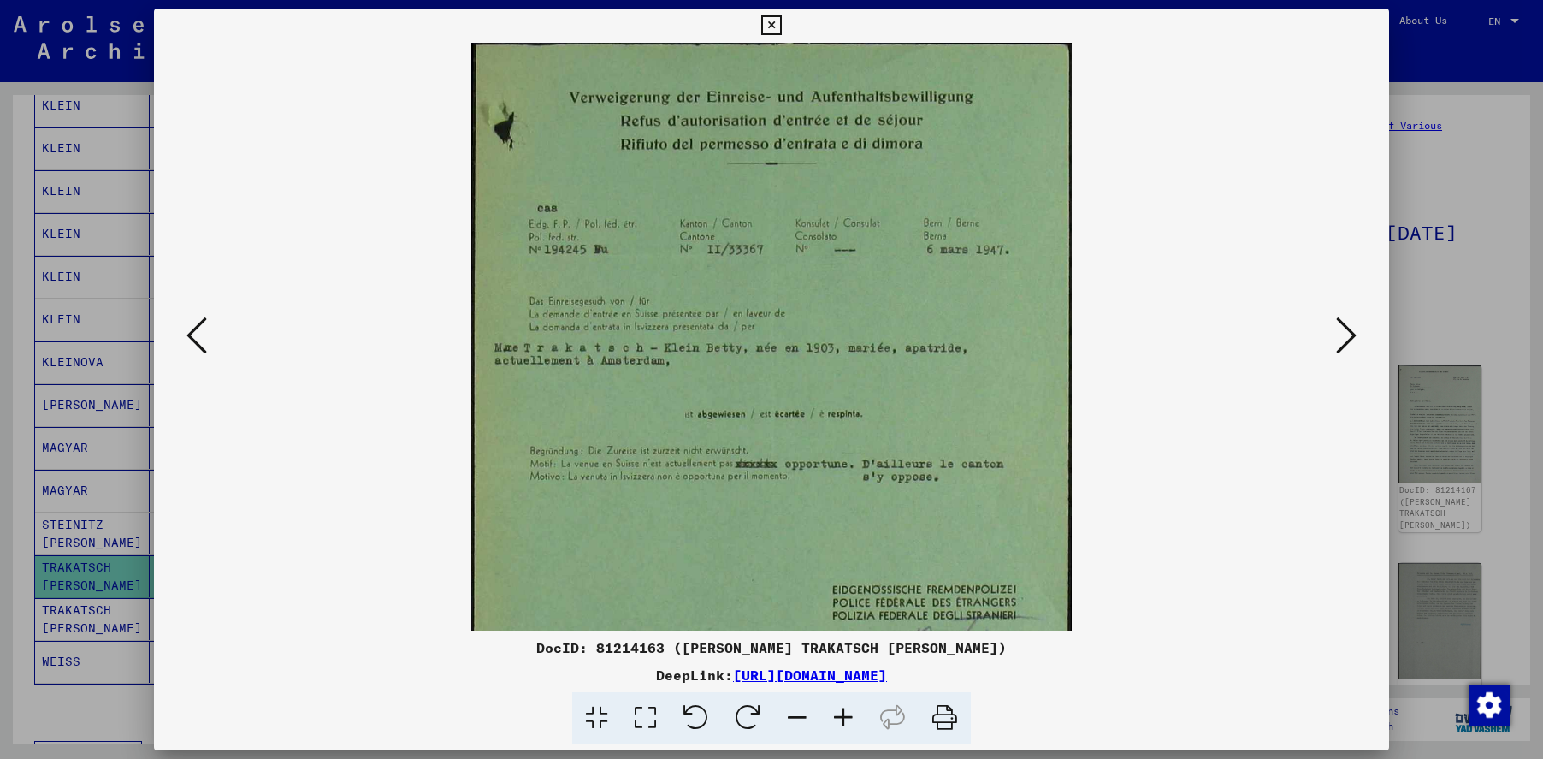
click at [849, 713] on icon at bounding box center [843, 718] width 46 height 52
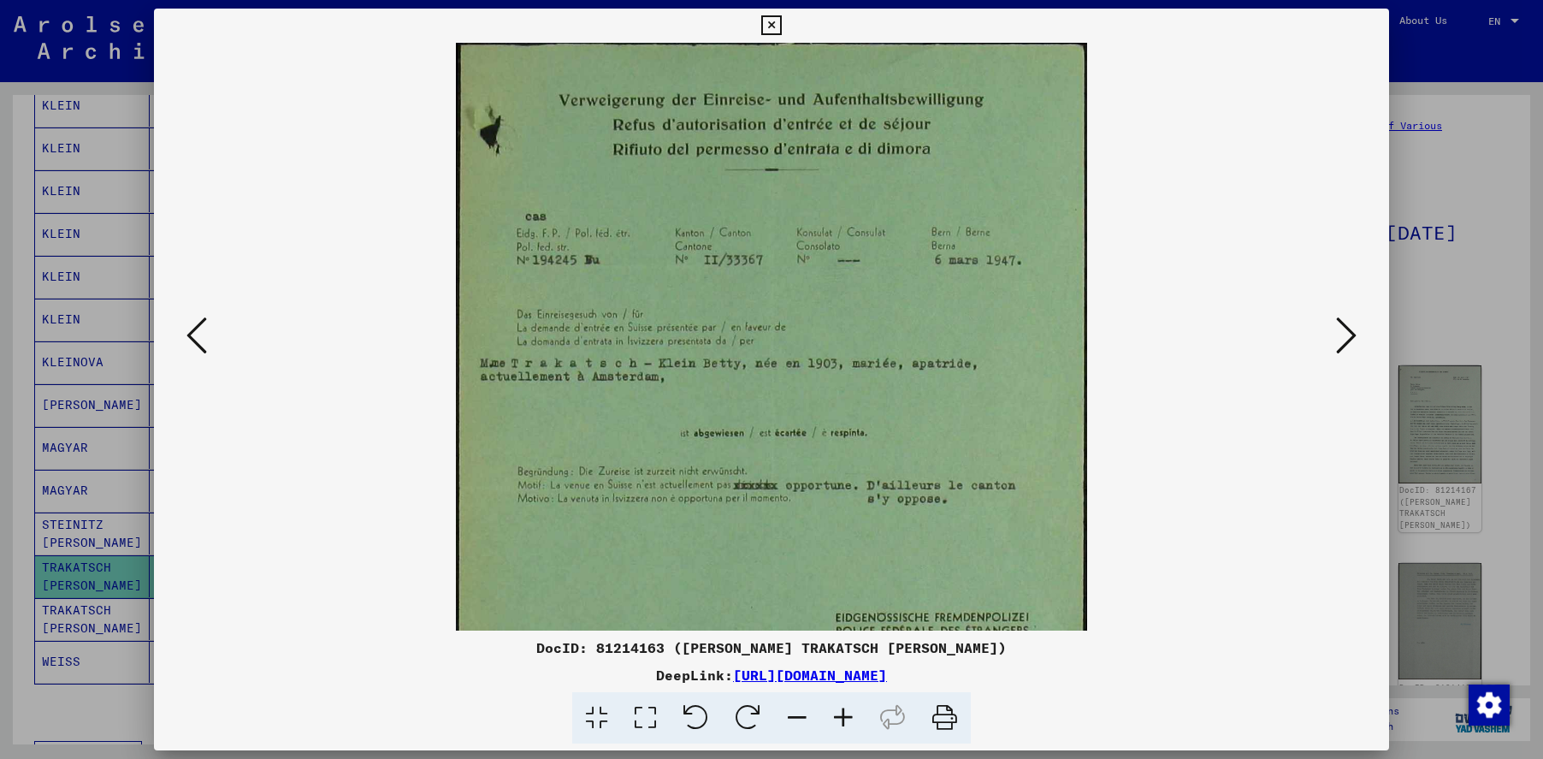
click at [849, 713] on icon at bounding box center [843, 718] width 46 height 52
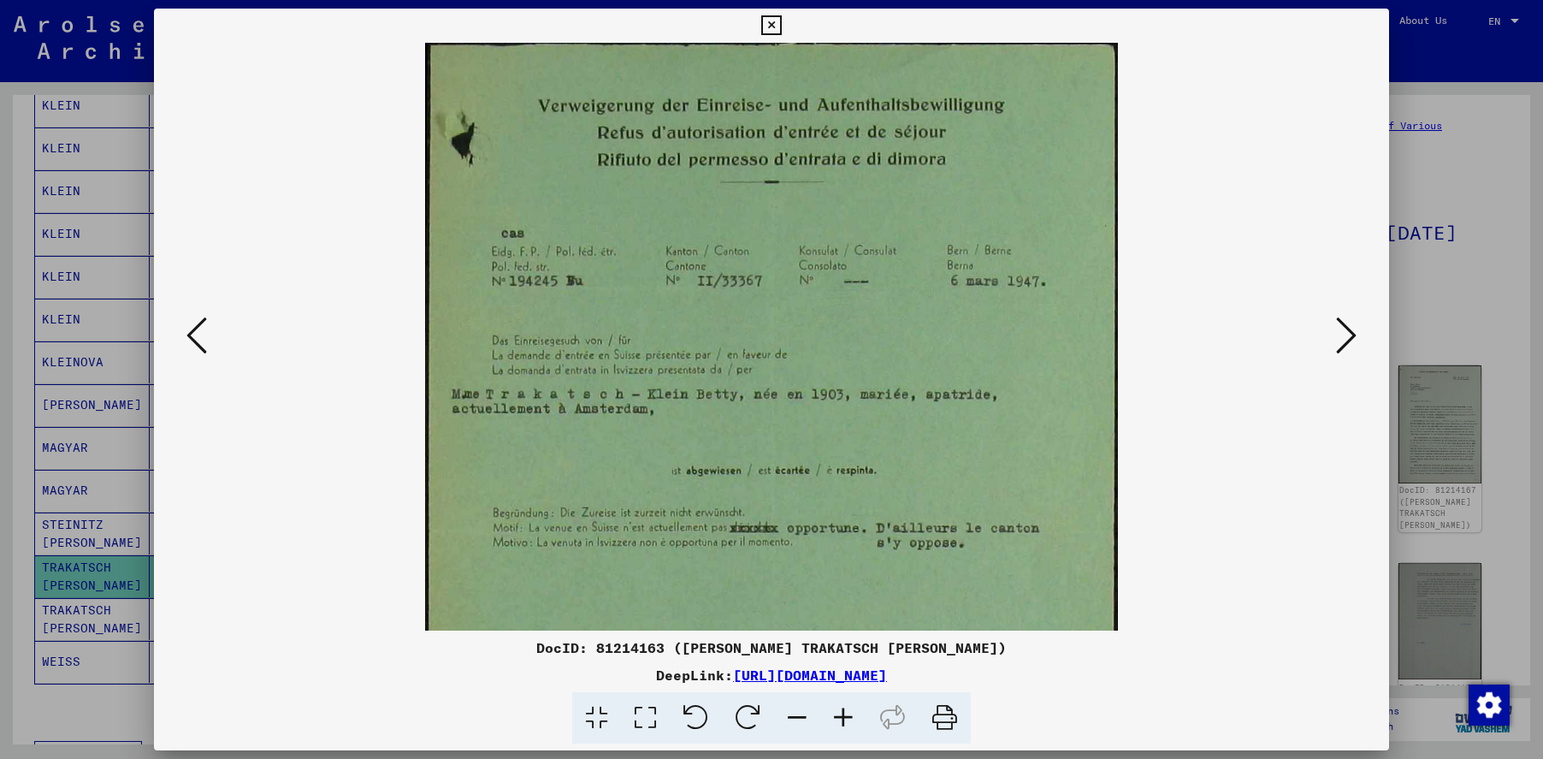
click at [849, 713] on icon at bounding box center [843, 718] width 46 height 52
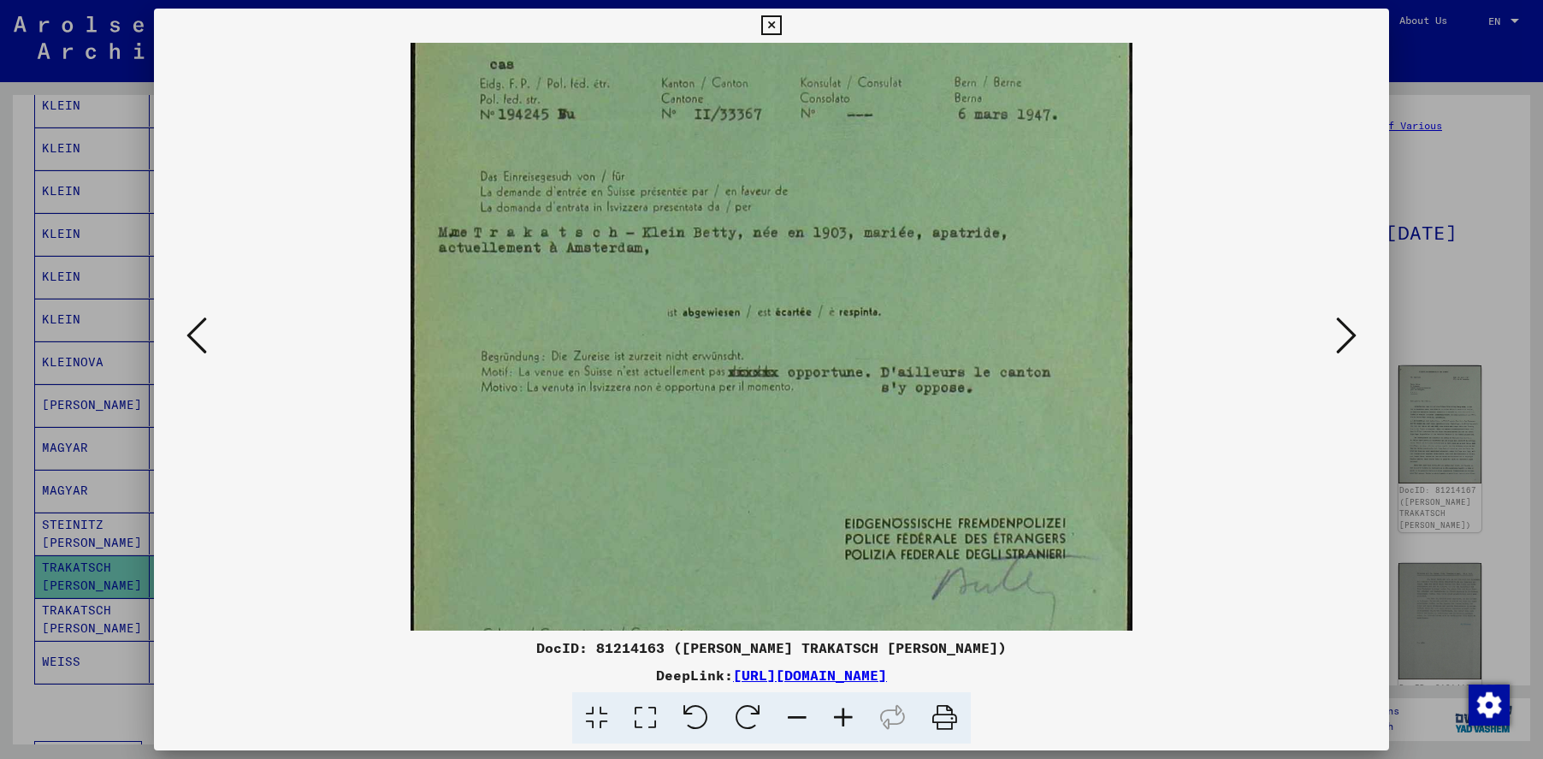
scroll to position [183, 0]
drag, startPoint x: 772, startPoint y: 458, endPoint x: 760, endPoint y: 275, distance: 183.4
click at [760, 275] on img at bounding box center [772, 367] width 723 height 1015
click at [1341, 334] on icon at bounding box center [1346, 335] width 21 height 41
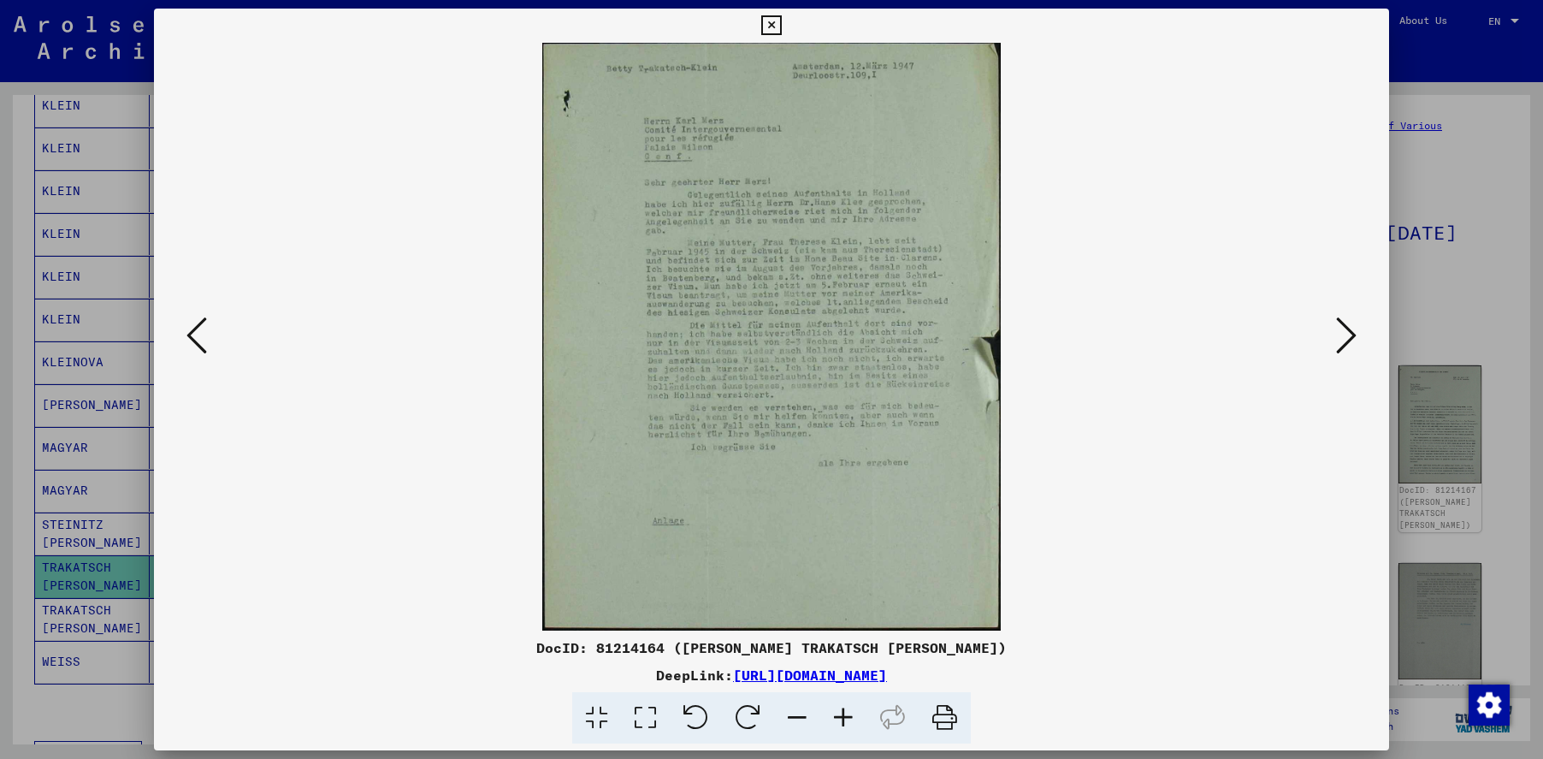
click at [843, 719] on icon at bounding box center [843, 718] width 46 height 52
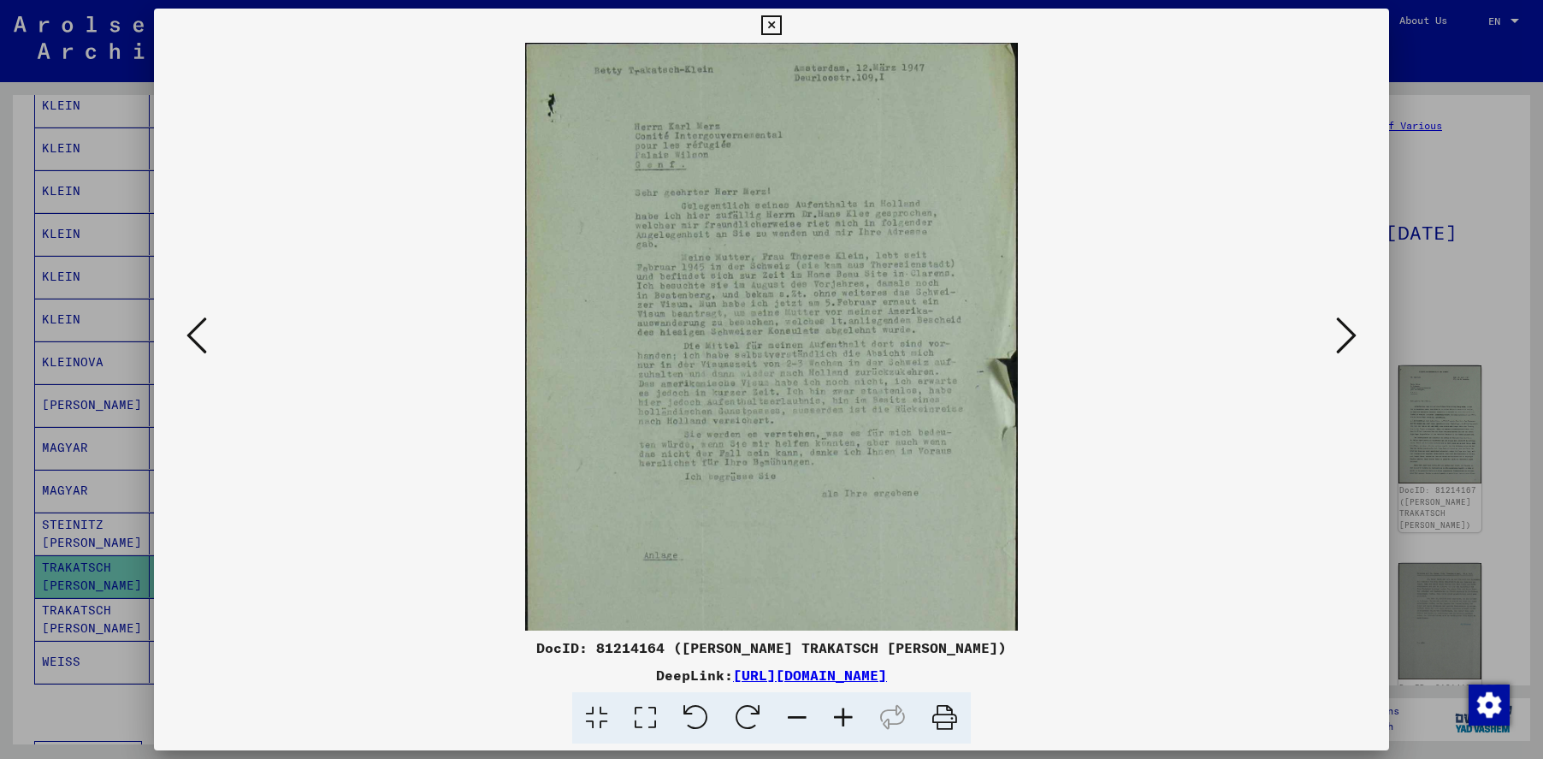
click at [843, 719] on icon at bounding box center [843, 718] width 46 height 52
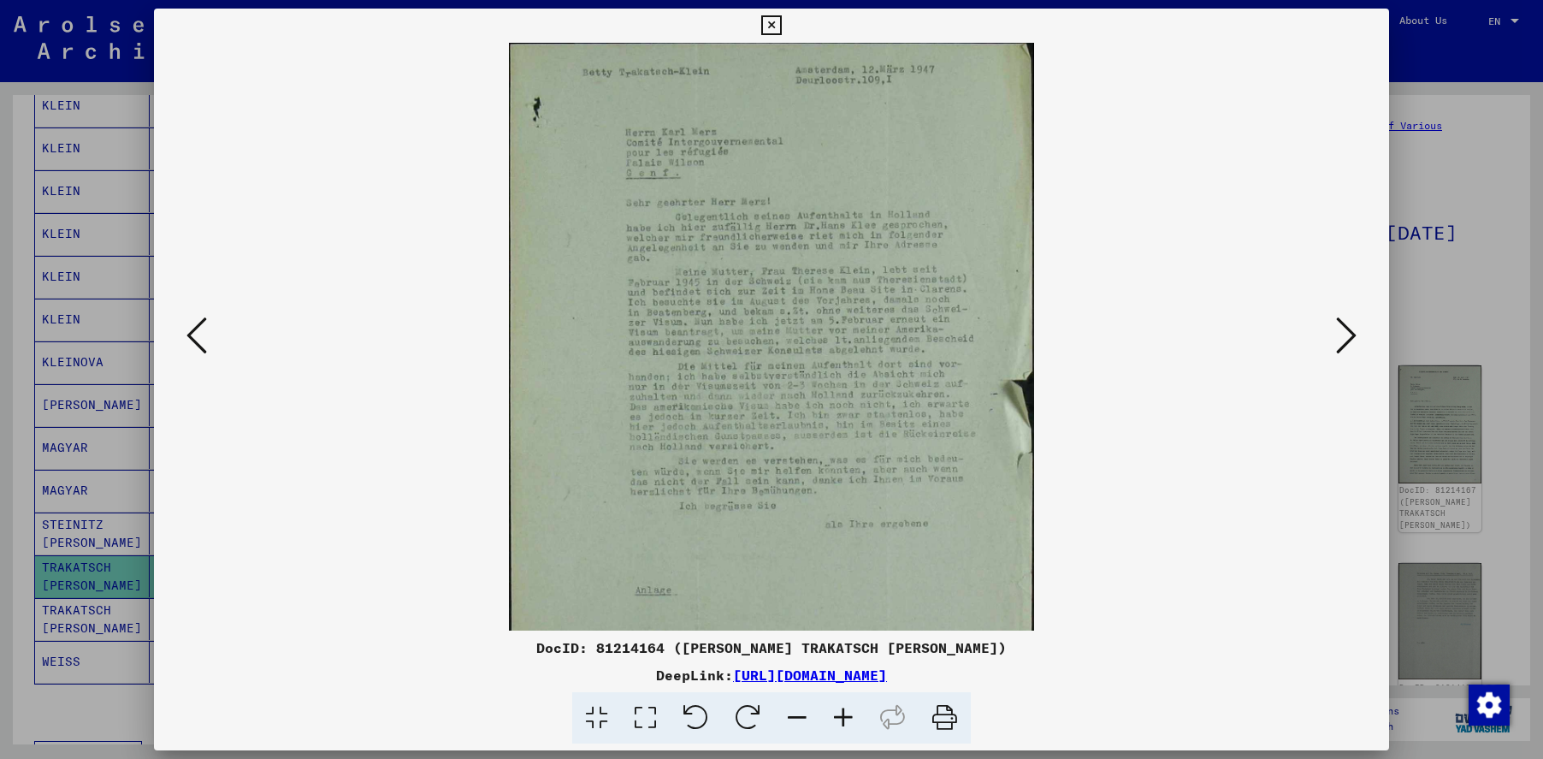
click at [843, 719] on icon at bounding box center [843, 718] width 46 height 52
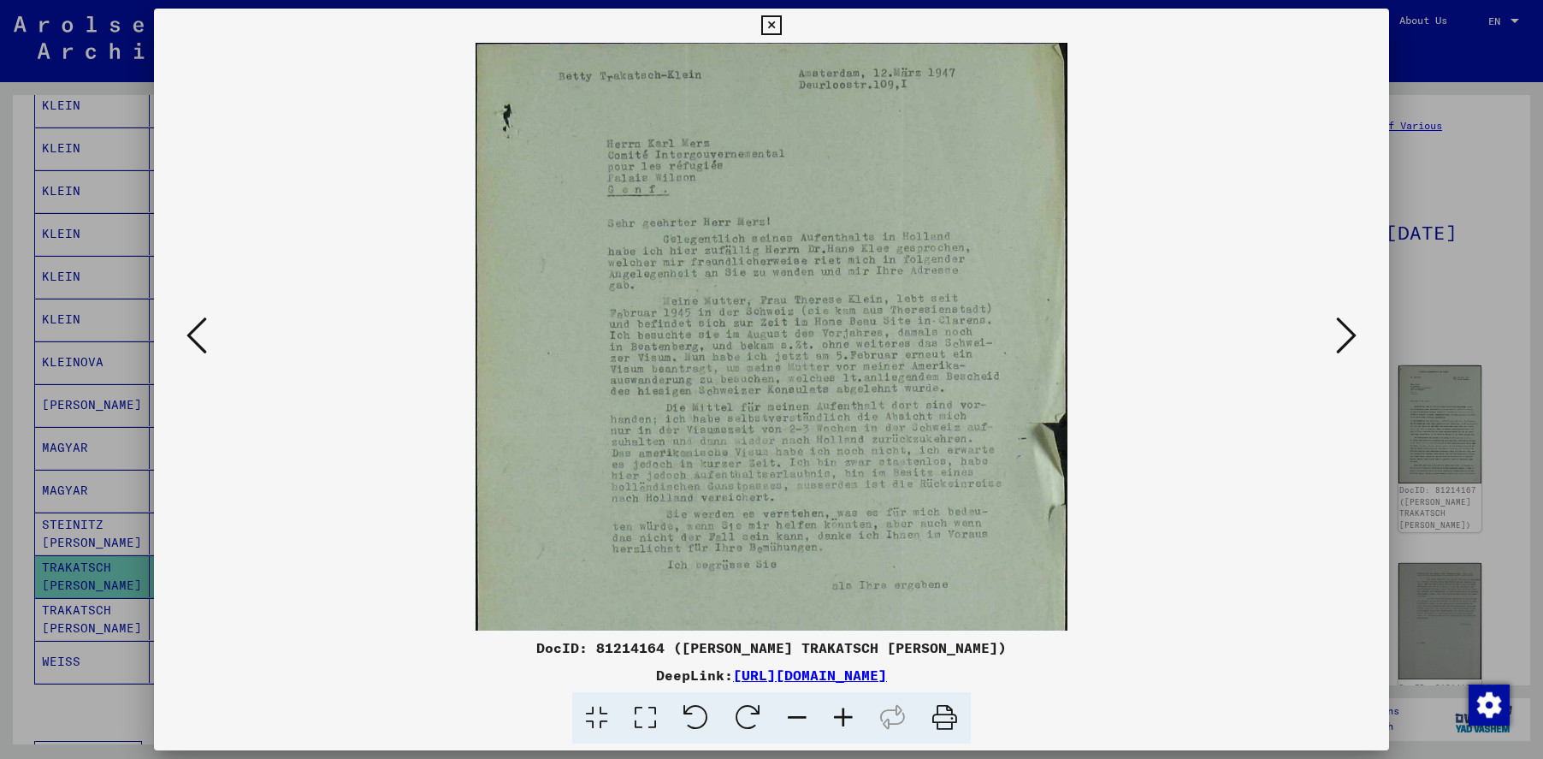
click at [843, 719] on icon at bounding box center [843, 718] width 46 height 52
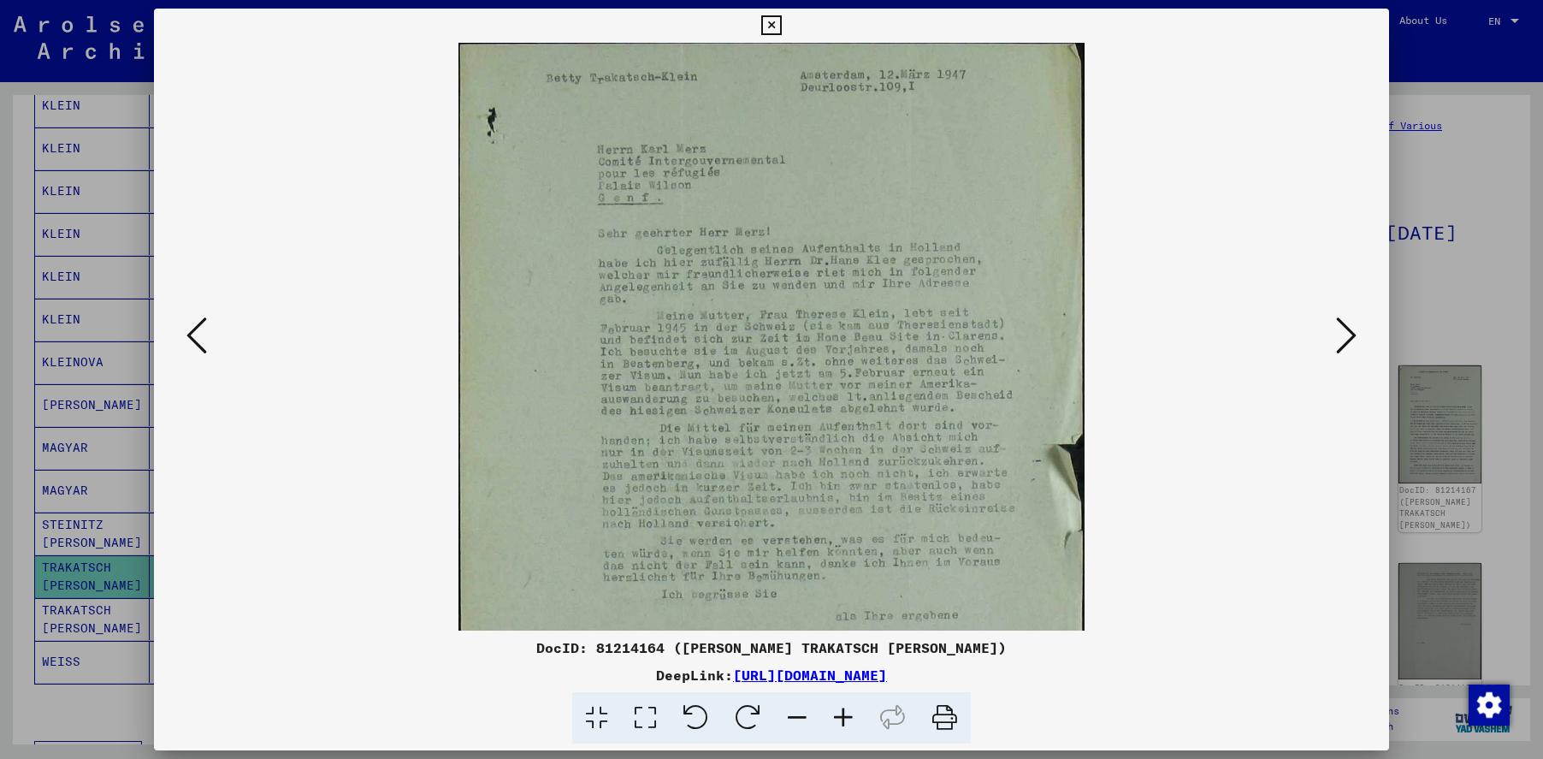
click at [843, 719] on icon at bounding box center [843, 718] width 46 height 52
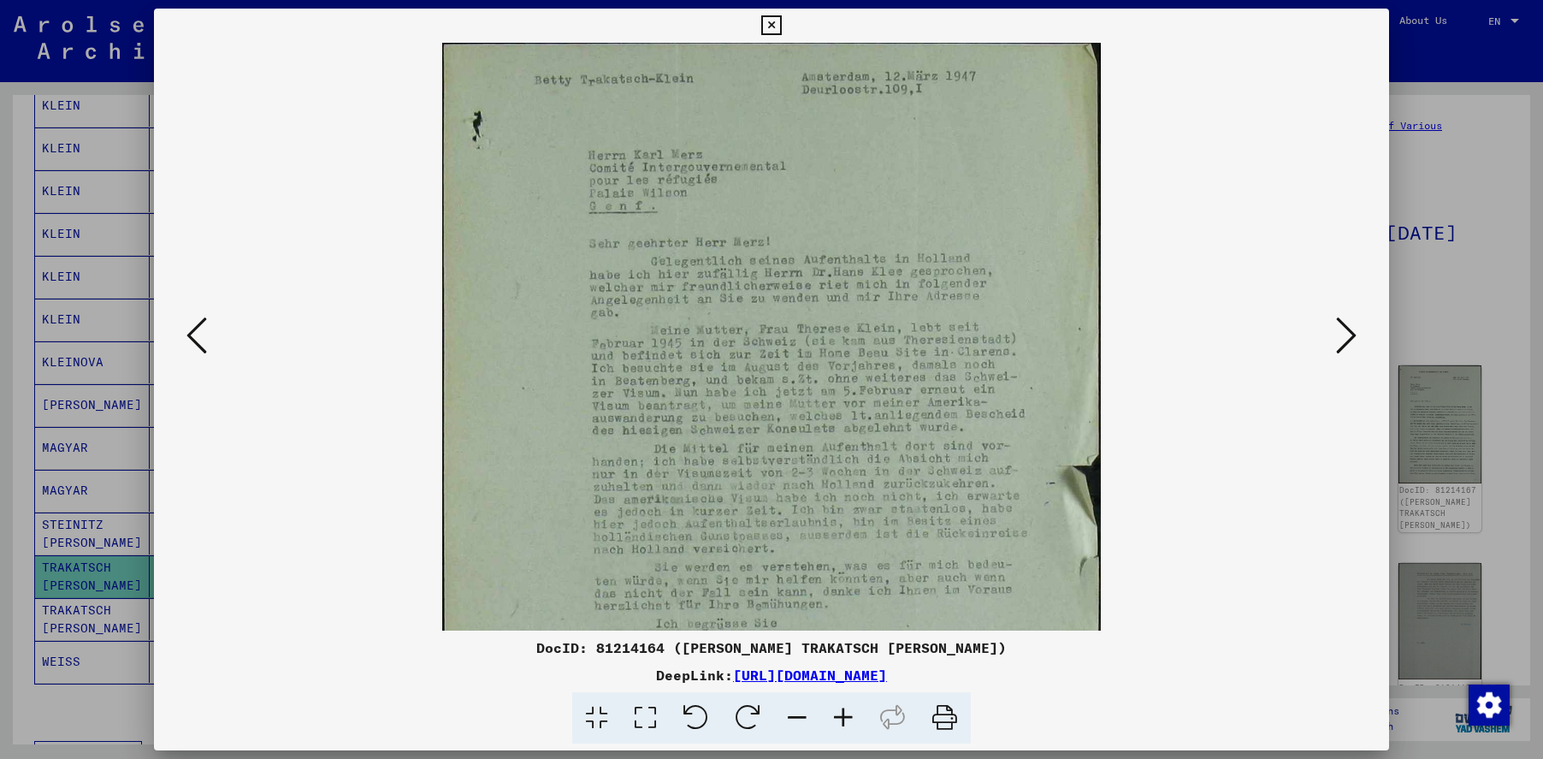
click at [843, 719] on icon at bounding box center [843, 718] width 46 height 52
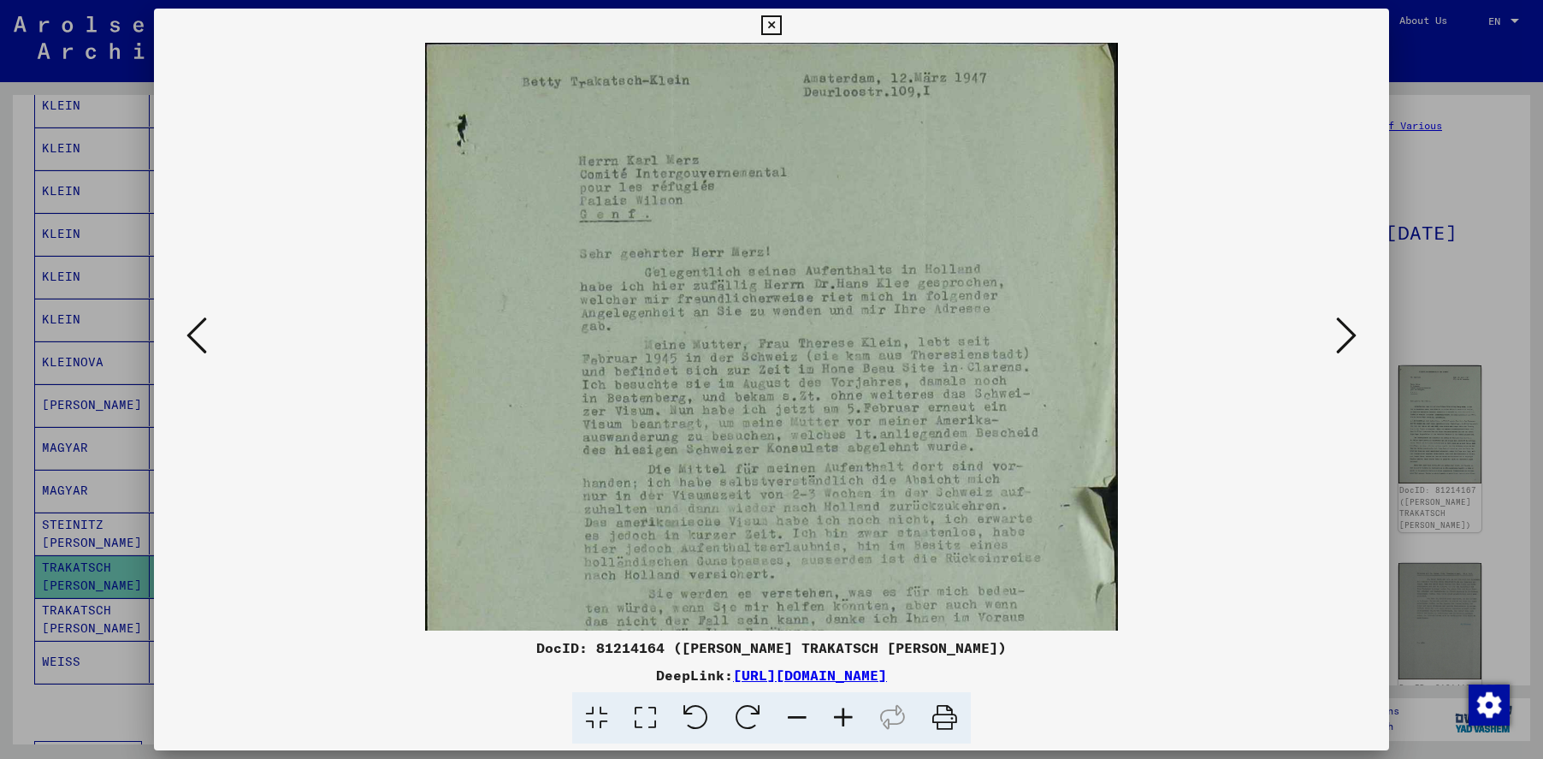
click at [843, 719] on icon at bounding box center [843, 718] width 46 height 52
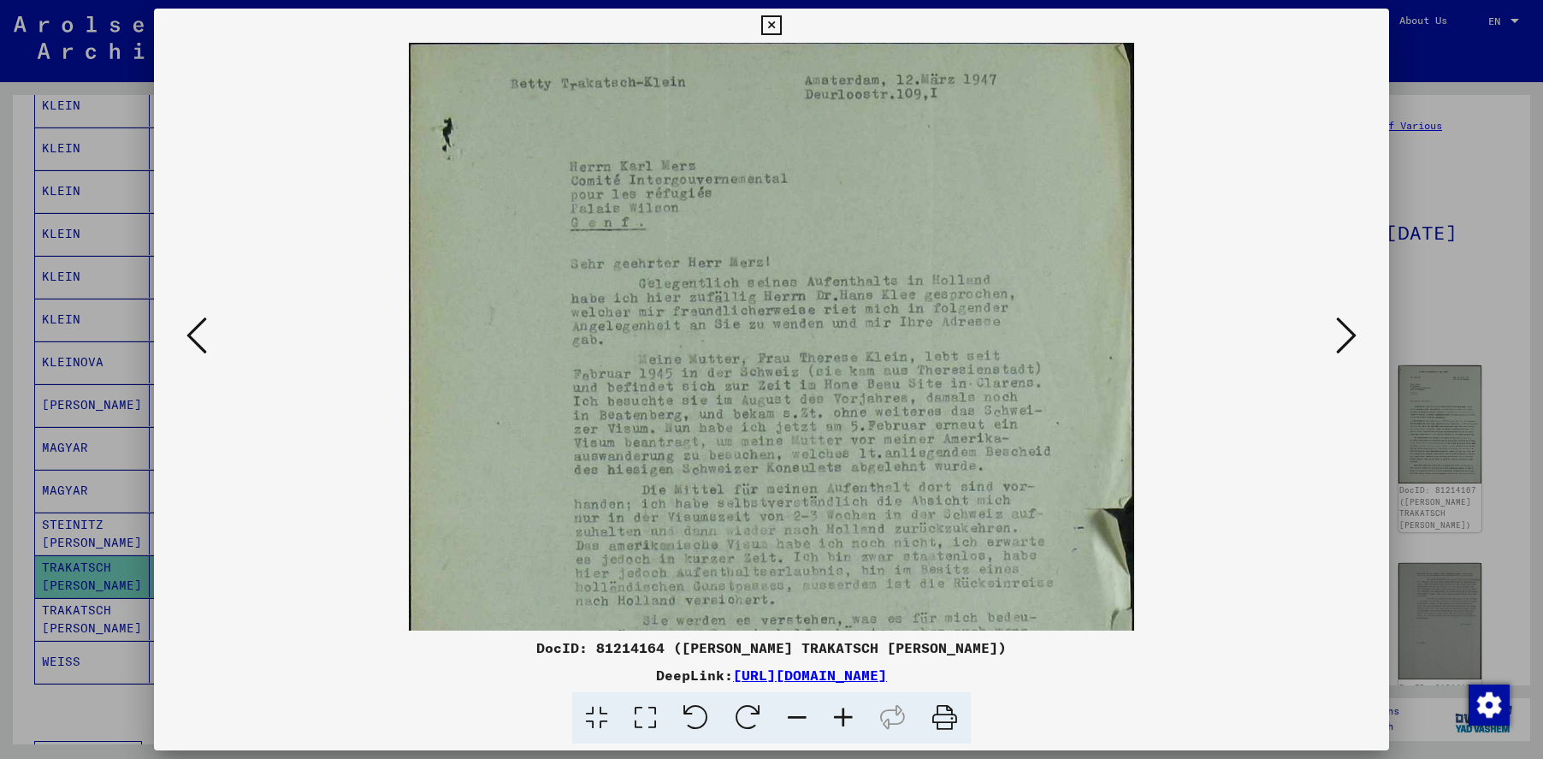
click at [843, 719] on icon at bounding box center [843, 718] width 46 height 52
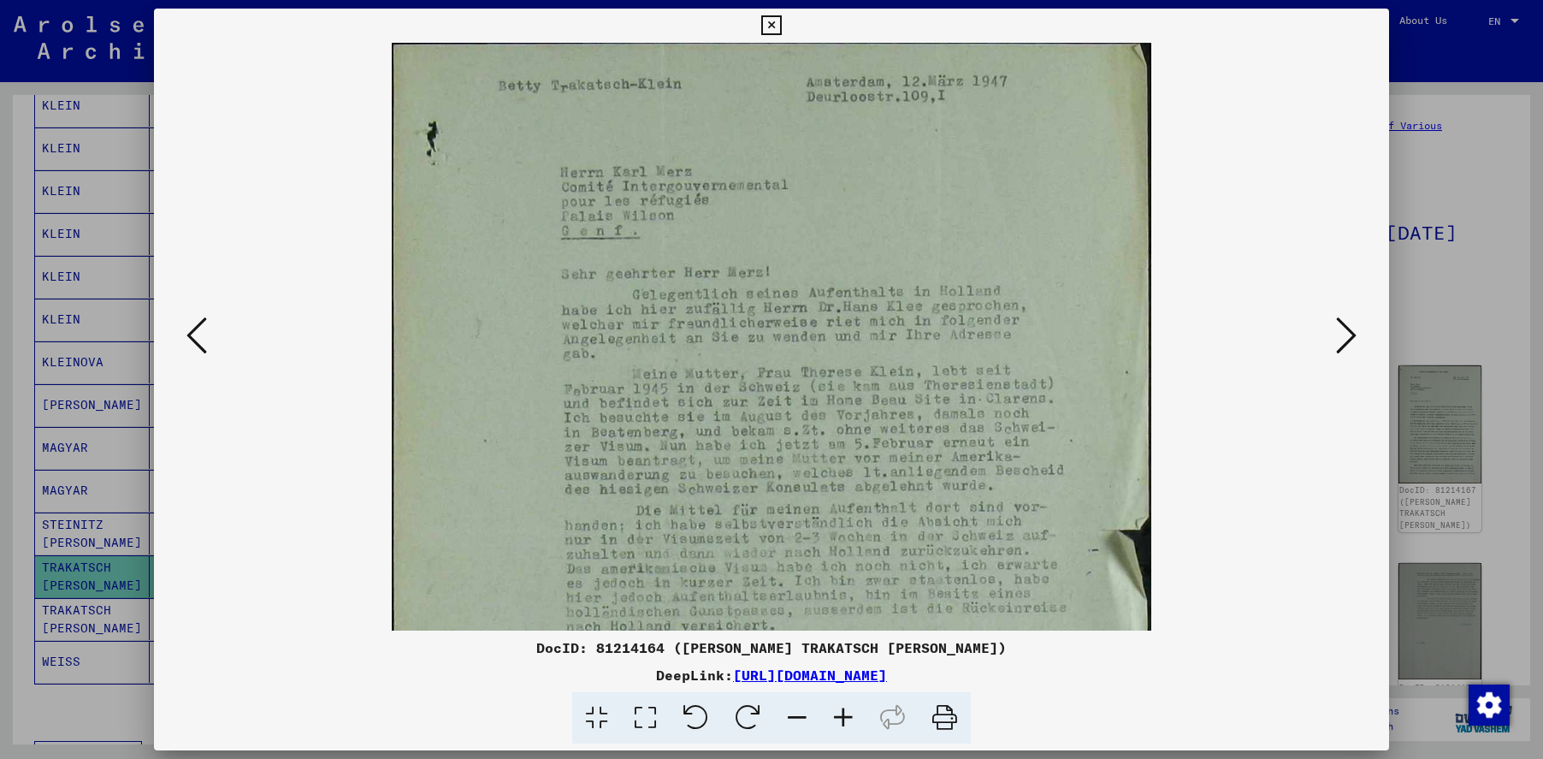
click at [843, 719] on icon at bounding box center [843, 718] width 46 height 52
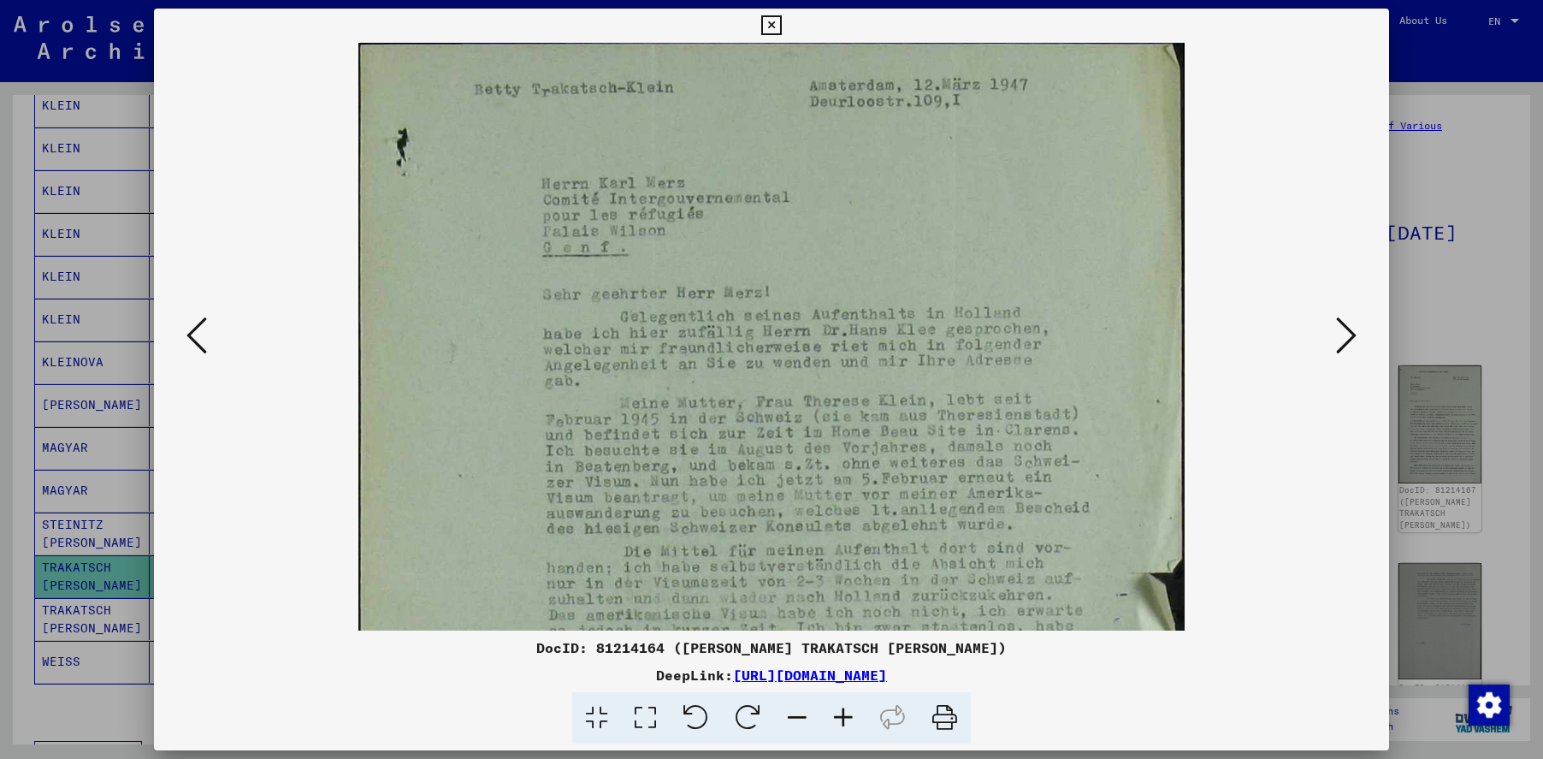
click at [843, 719] on icon at bounding box center [843, 718] width 46 height 52
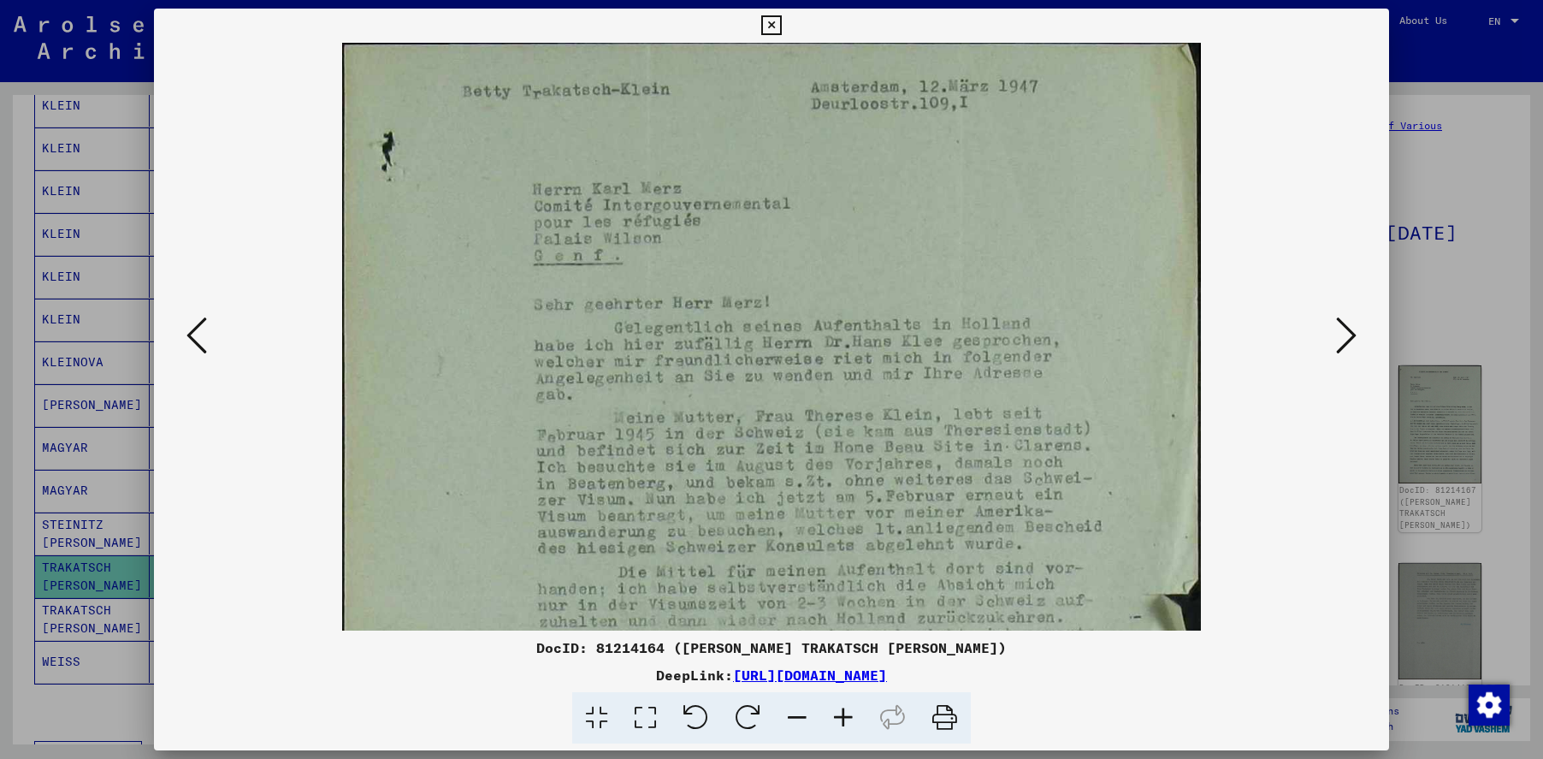
click at [843, 719] on icon at bounding box center [843, 718] width 46 height 52
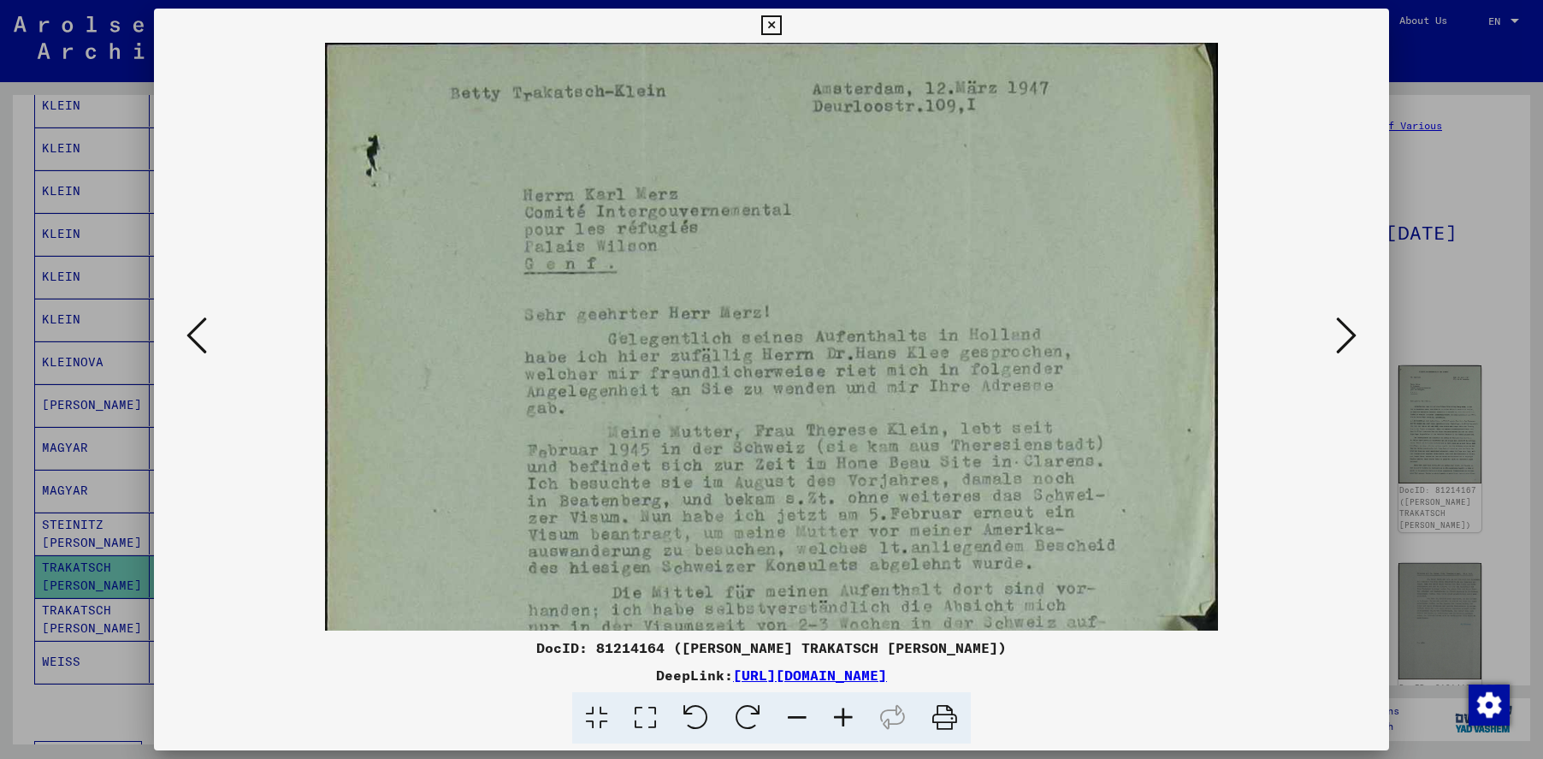
click at [843, 719] on icon at bounding box center [843, 718] width 46 height 52
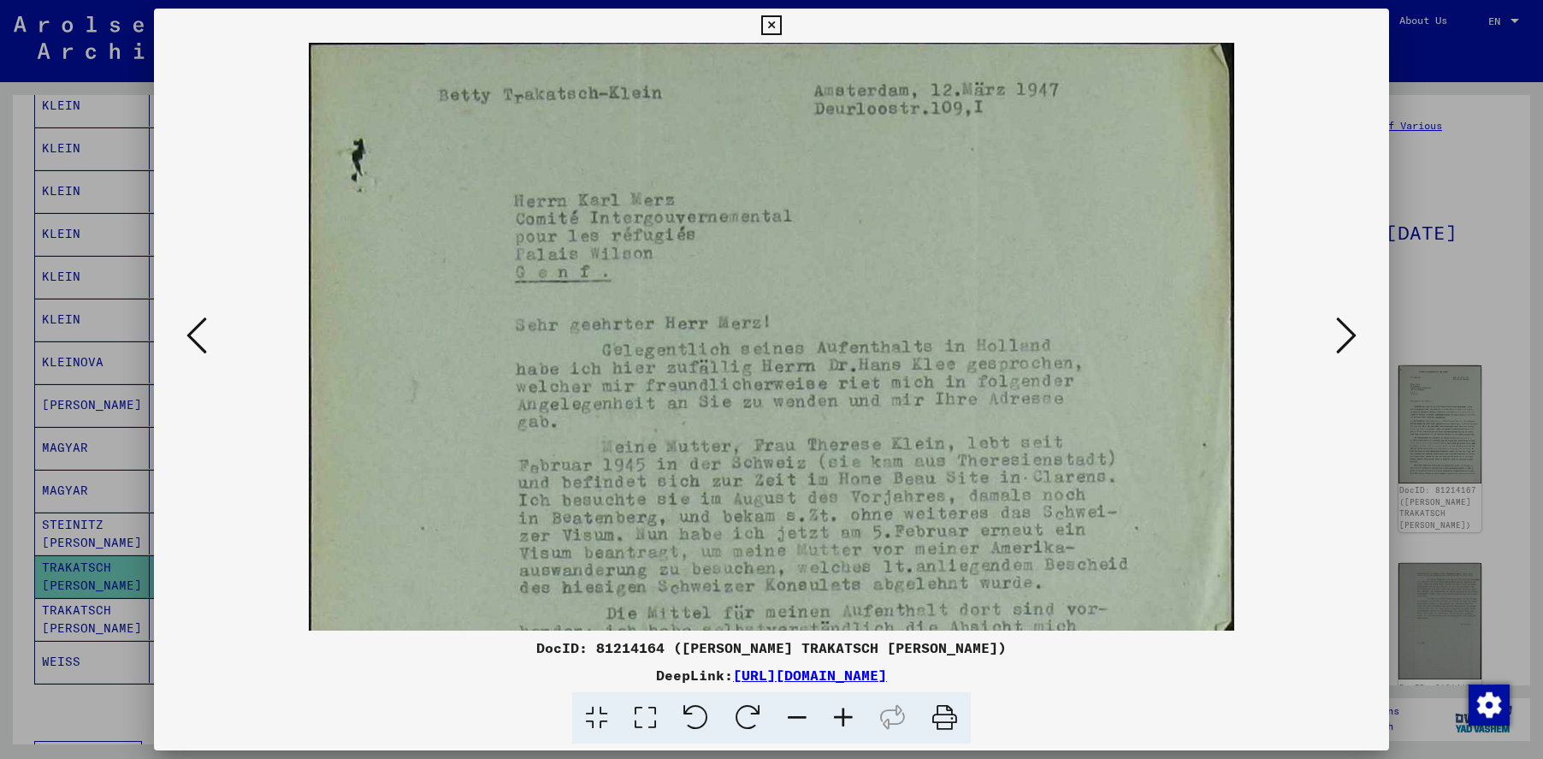
click at [843, 719] on icon at bounding box center [843, 718] width 46 height 52
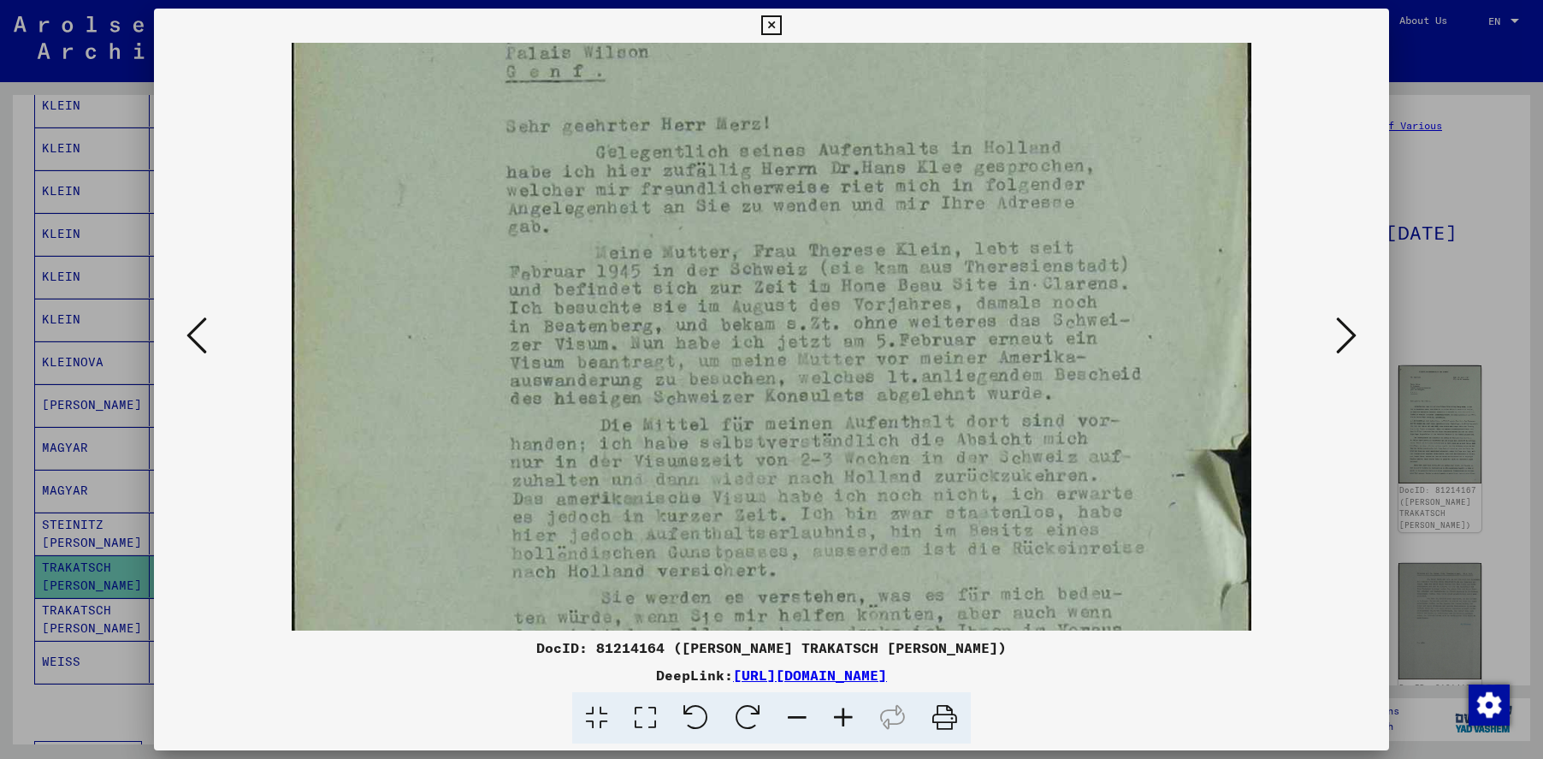
scroll to position [217, 0]
drag, startPoint x: 564, startPoint y: 471, endPoint x: 539, endPoint y: 254, distance: 218.7
click at [539, 254] on img at bounding box center [772, 439] width 960 height 1229
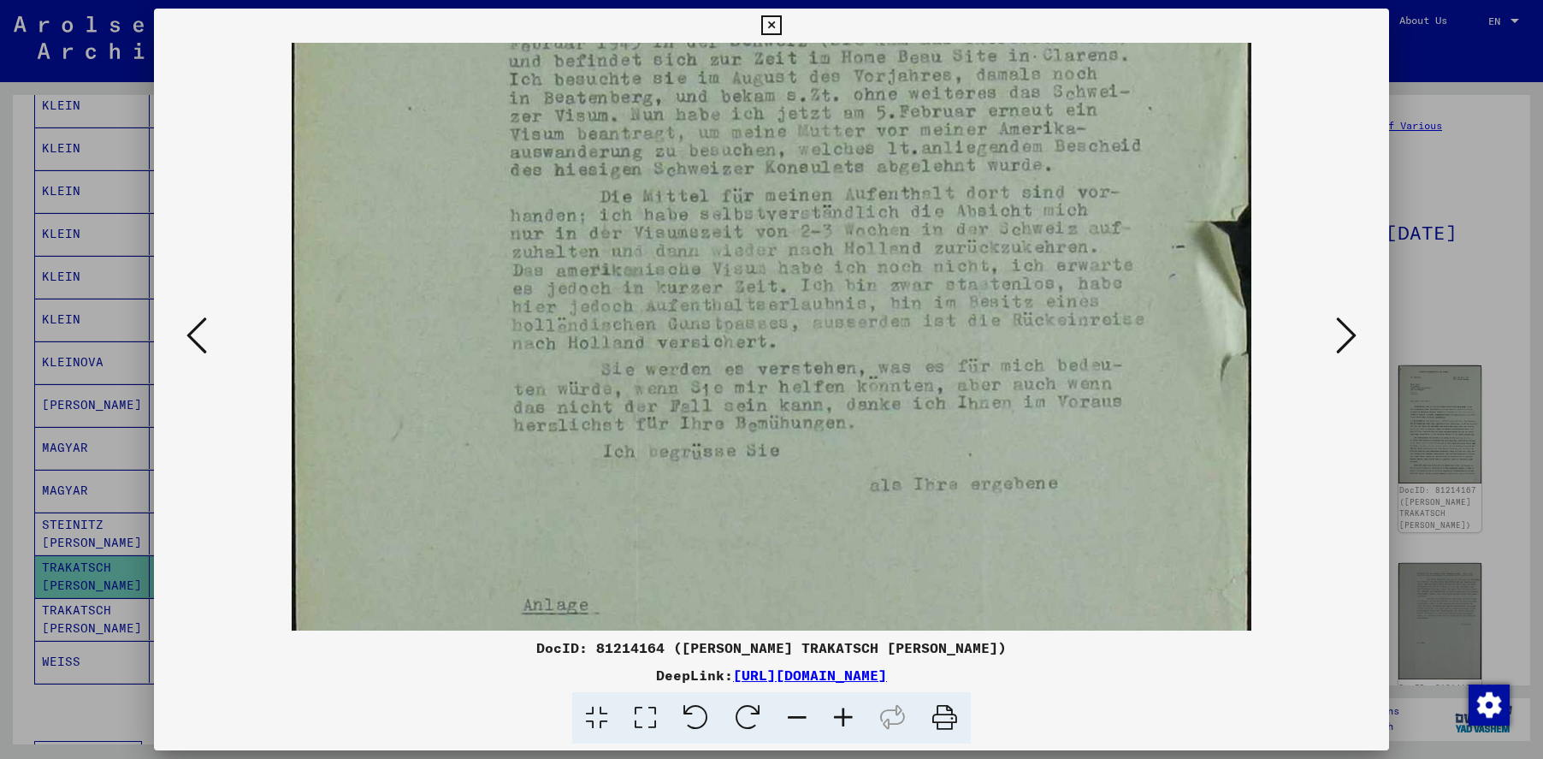
scroll to position [530, 0]
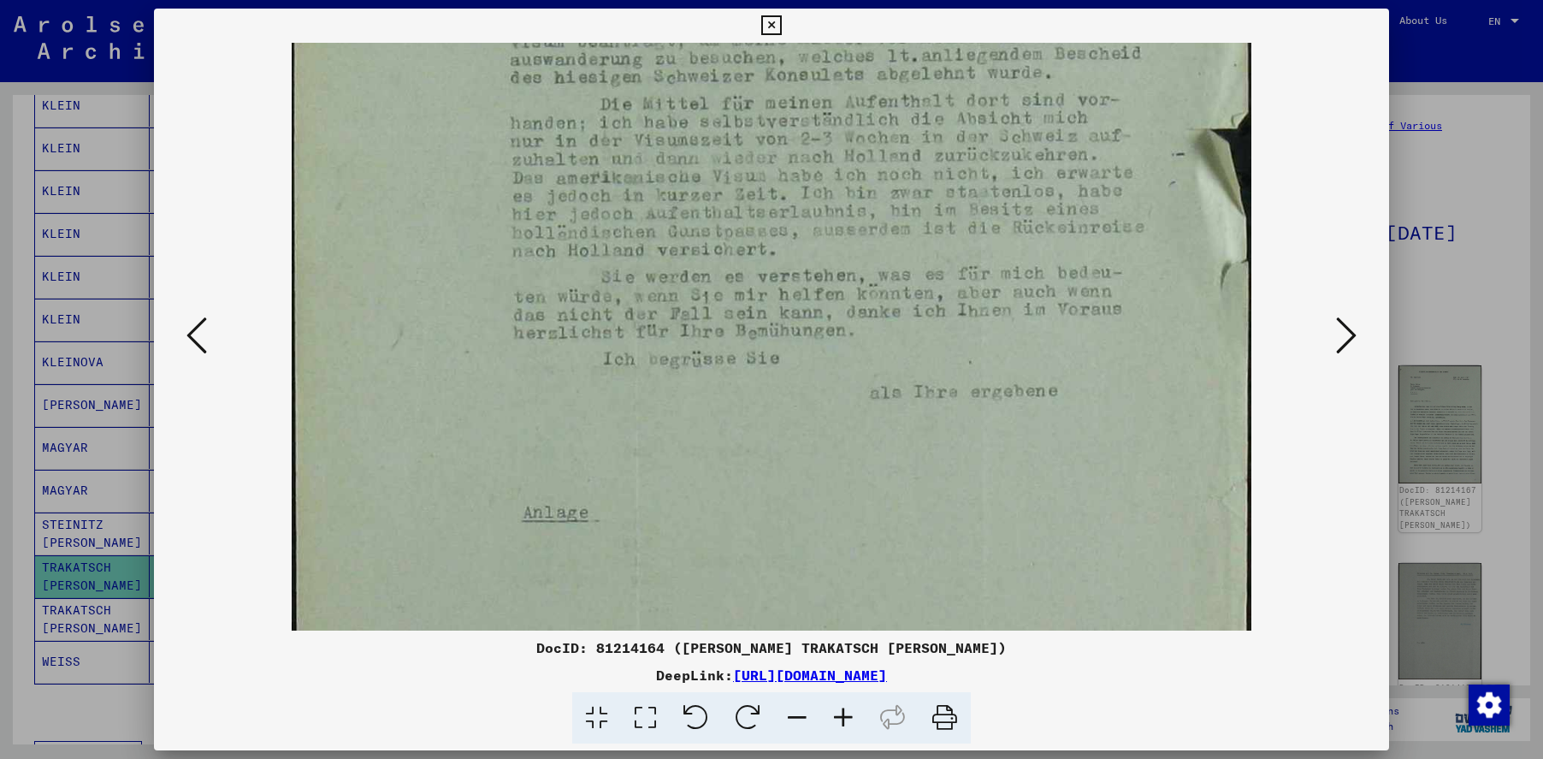
drag, startPoint x: 598, startPoint y: 446, endPoint x: 571, endPoint y: 133, distance: 314.3
click at [571, 133] on img at bounding box center [772, 127] width 960 height 1229
click at [1346, 338] on icon at bounding box center [1346, 335] width 21 height 41
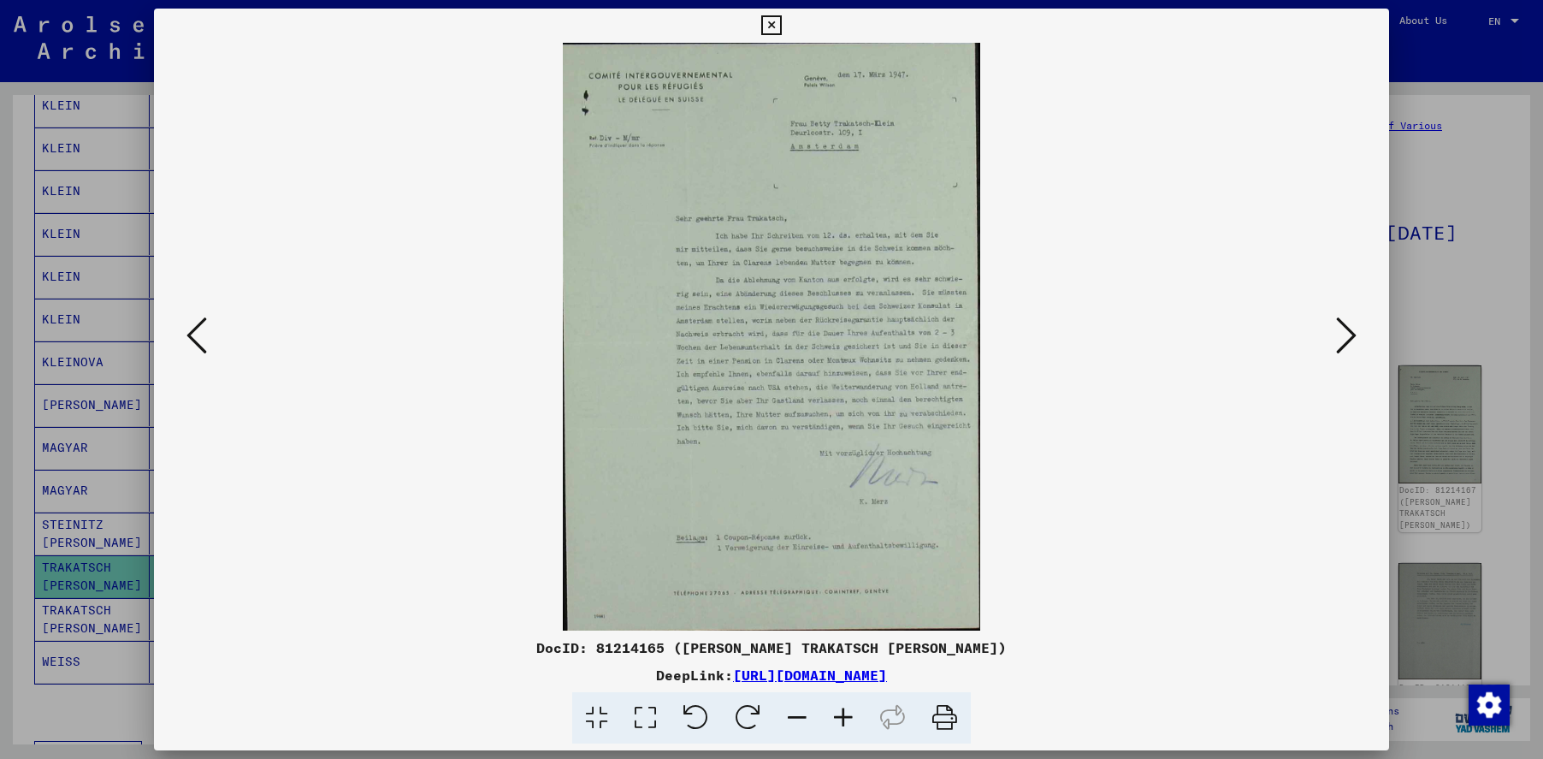
scroll to position [0, 0]
click at [839, 714] on icon at bounding box center [843, 718] width 46 height 52
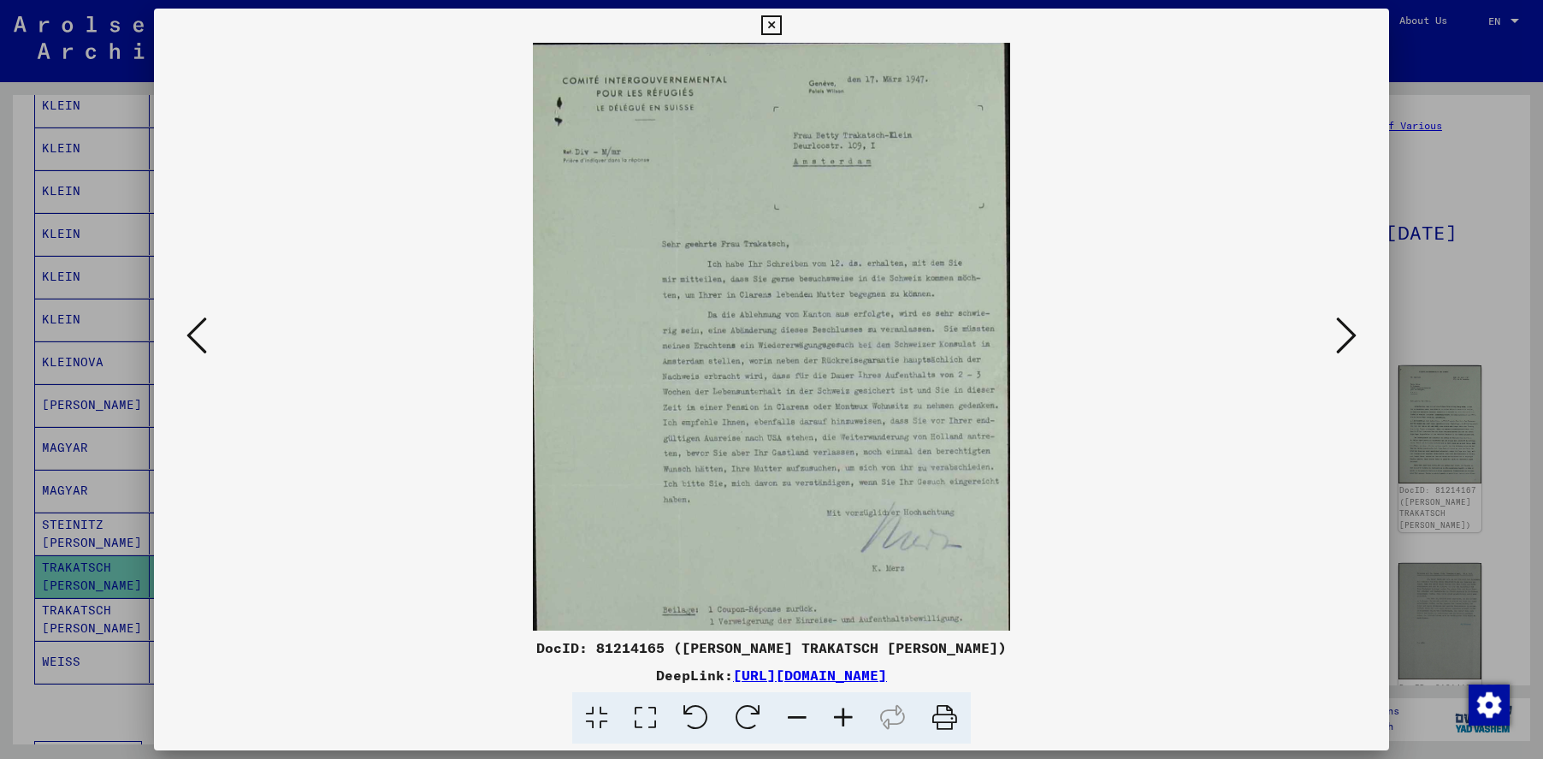
click at [839, 714] on icon at bounding box center [843, 718] width 46 height 52
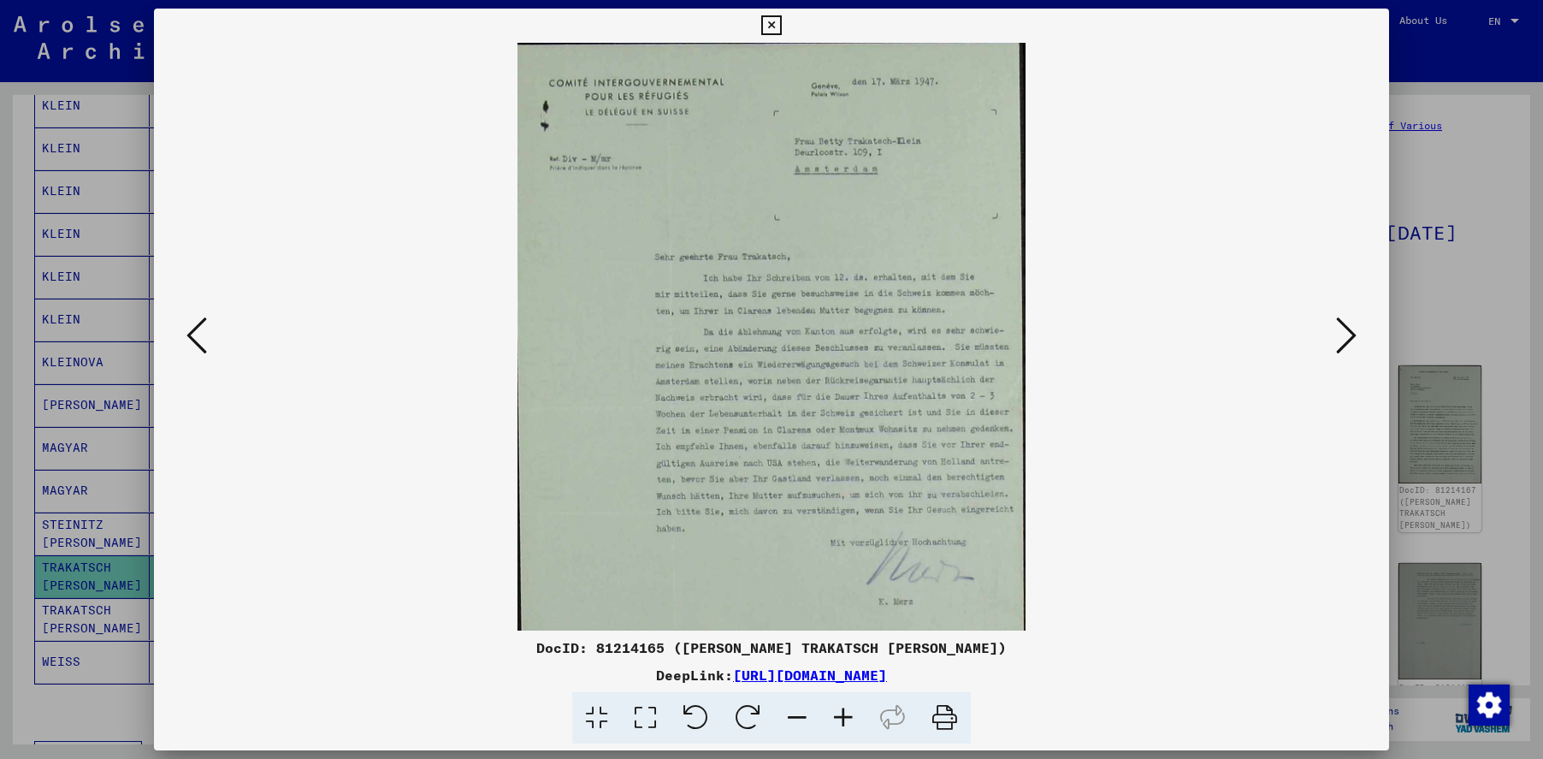
click at [839, 714] on icon at bounding box center [843, 718] width 46 height 52
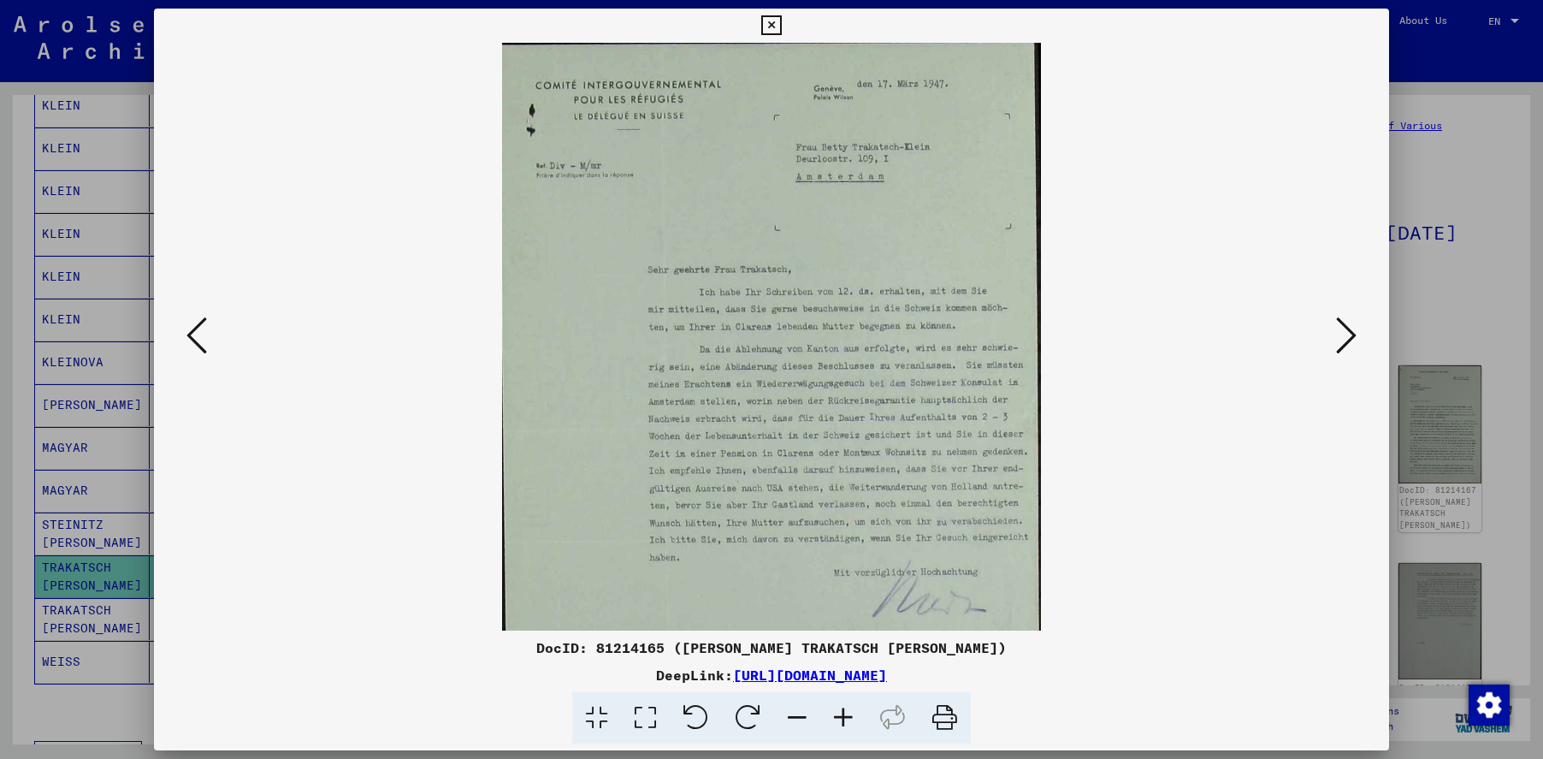
click at [839, 714] on icon at bounding box center [843, 718] width 46 height 52
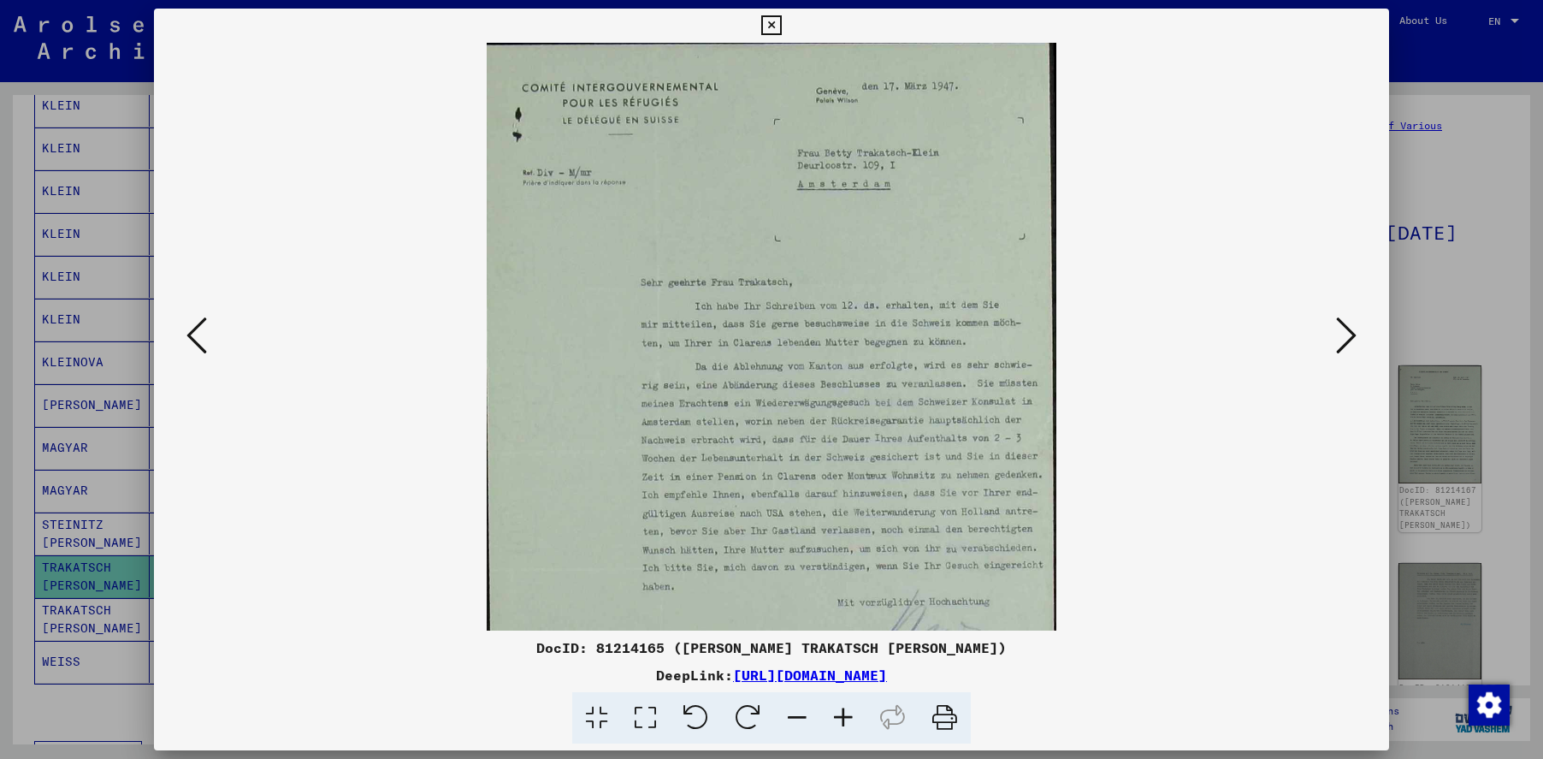
click at [839, 714] on icon at bounding box center [843, 718] width 46 height 52
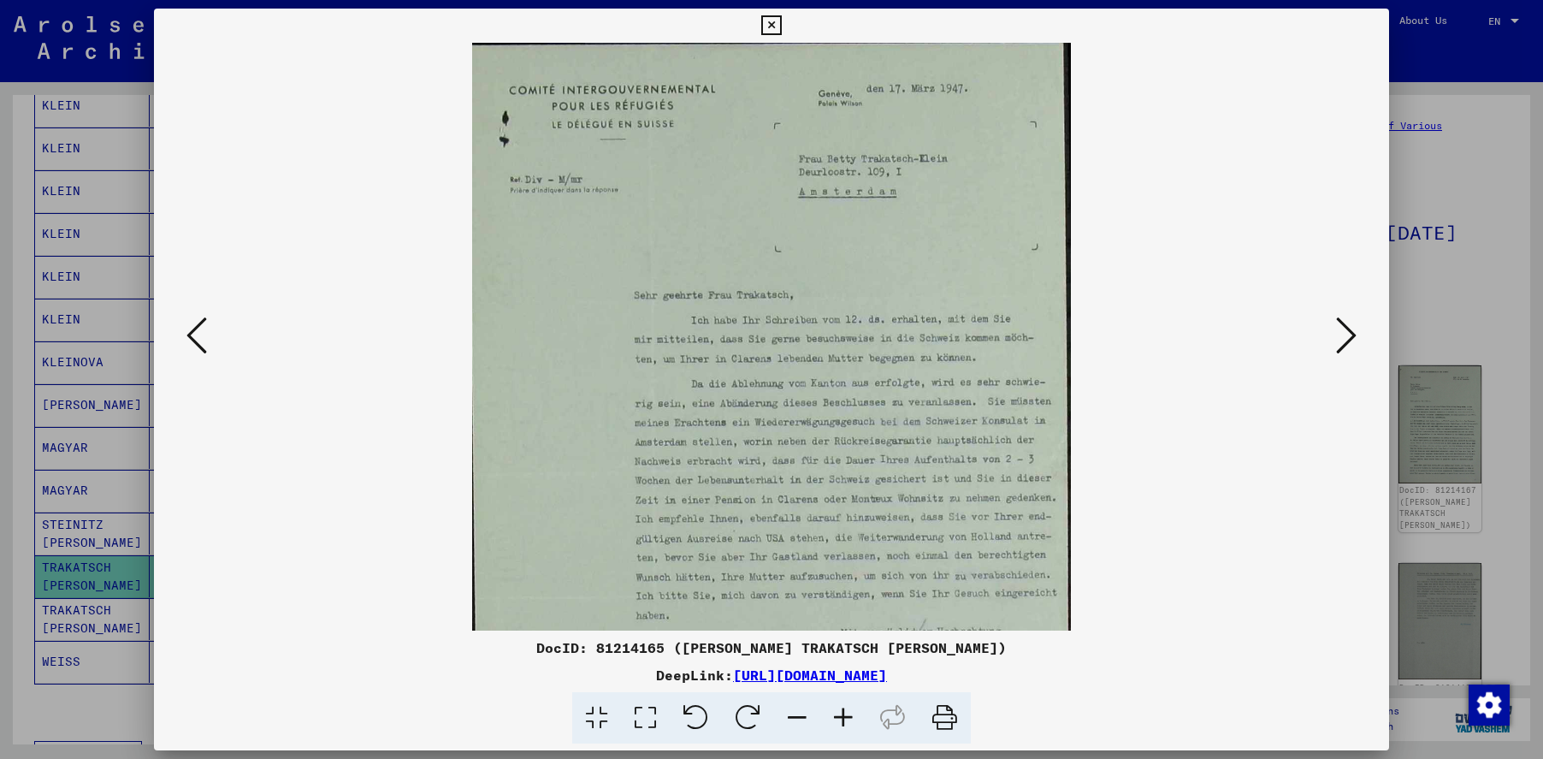
click at [839, 714] on icon at bounding box center [843, 718] width 46 height 52
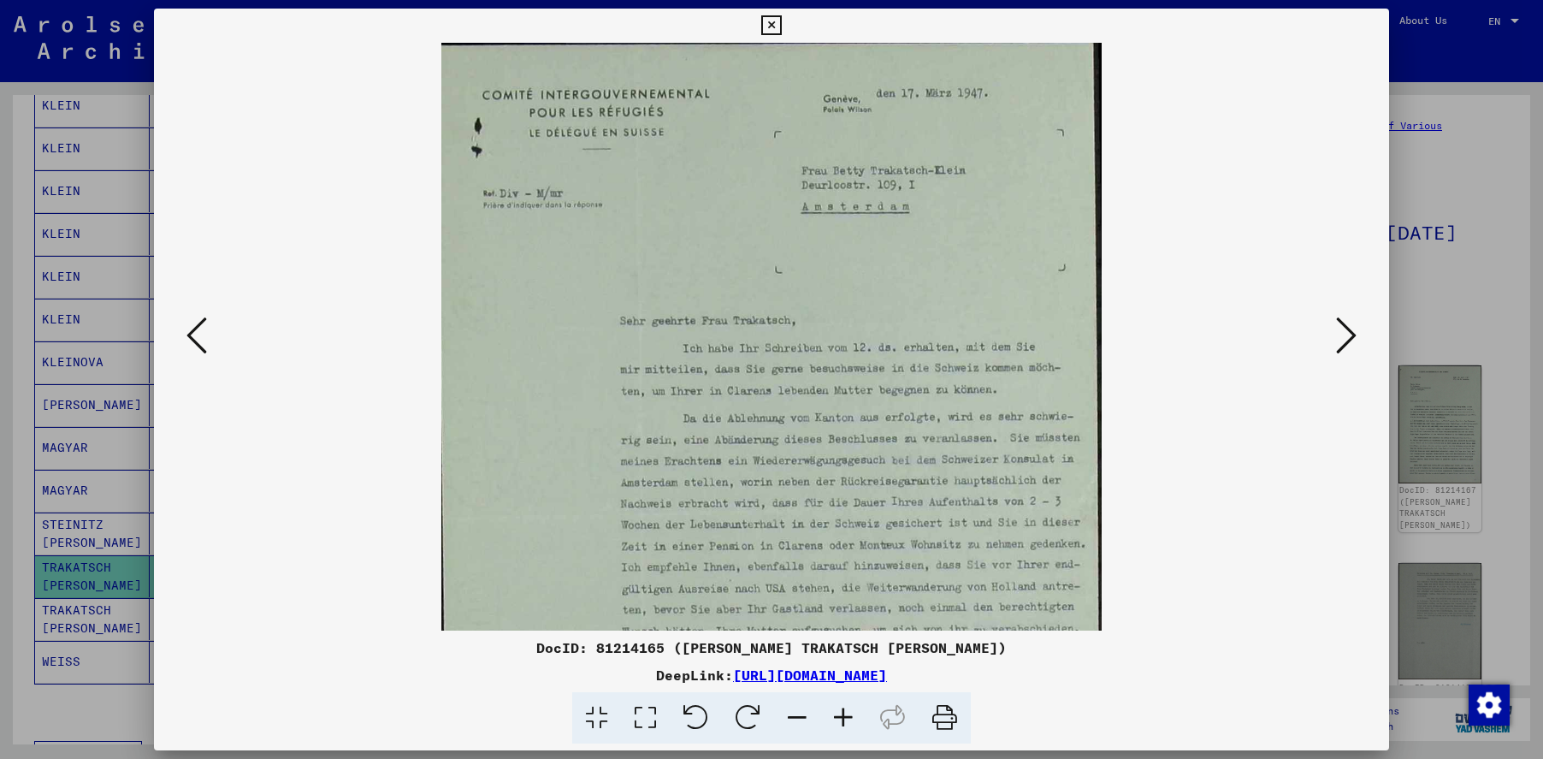
click at [839, 714] on icon at bounding box center [843, 718] width 46 height 52
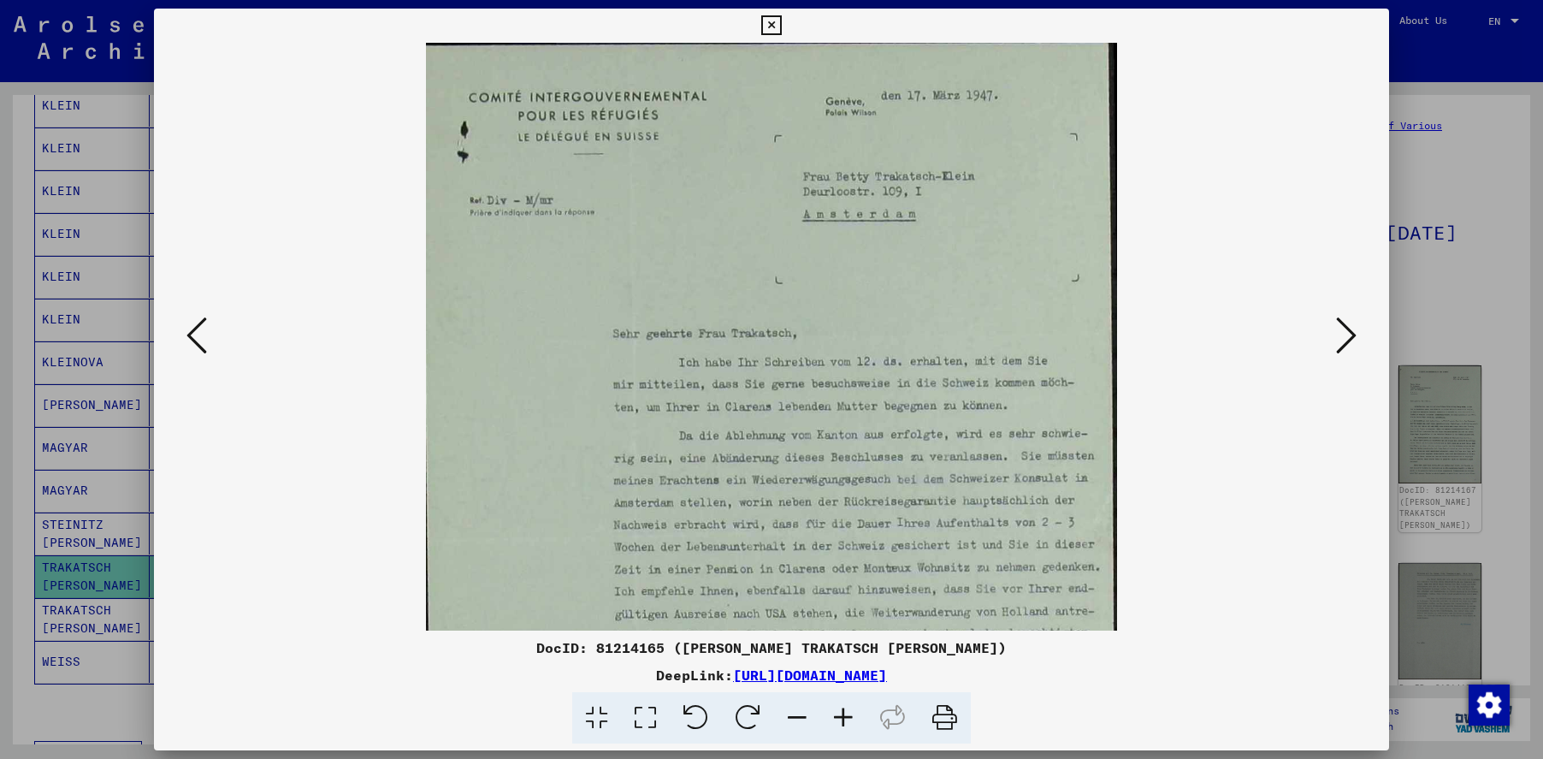
click at [839, 714] on icon at bounding box center [843, 718] width 46 height 52
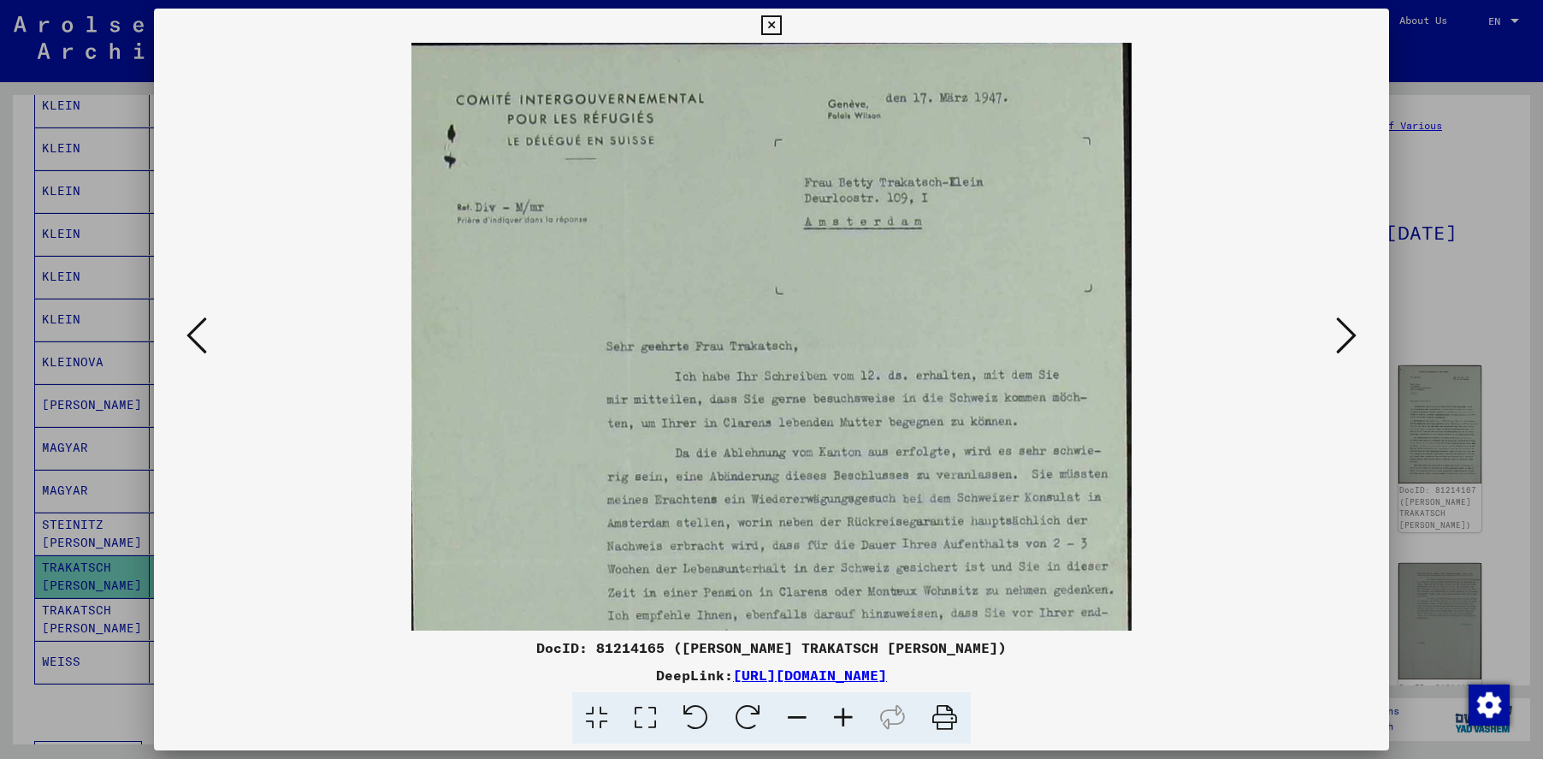
click at [839, 714] on icon at bounding box center [843, 718] width 46 height 52
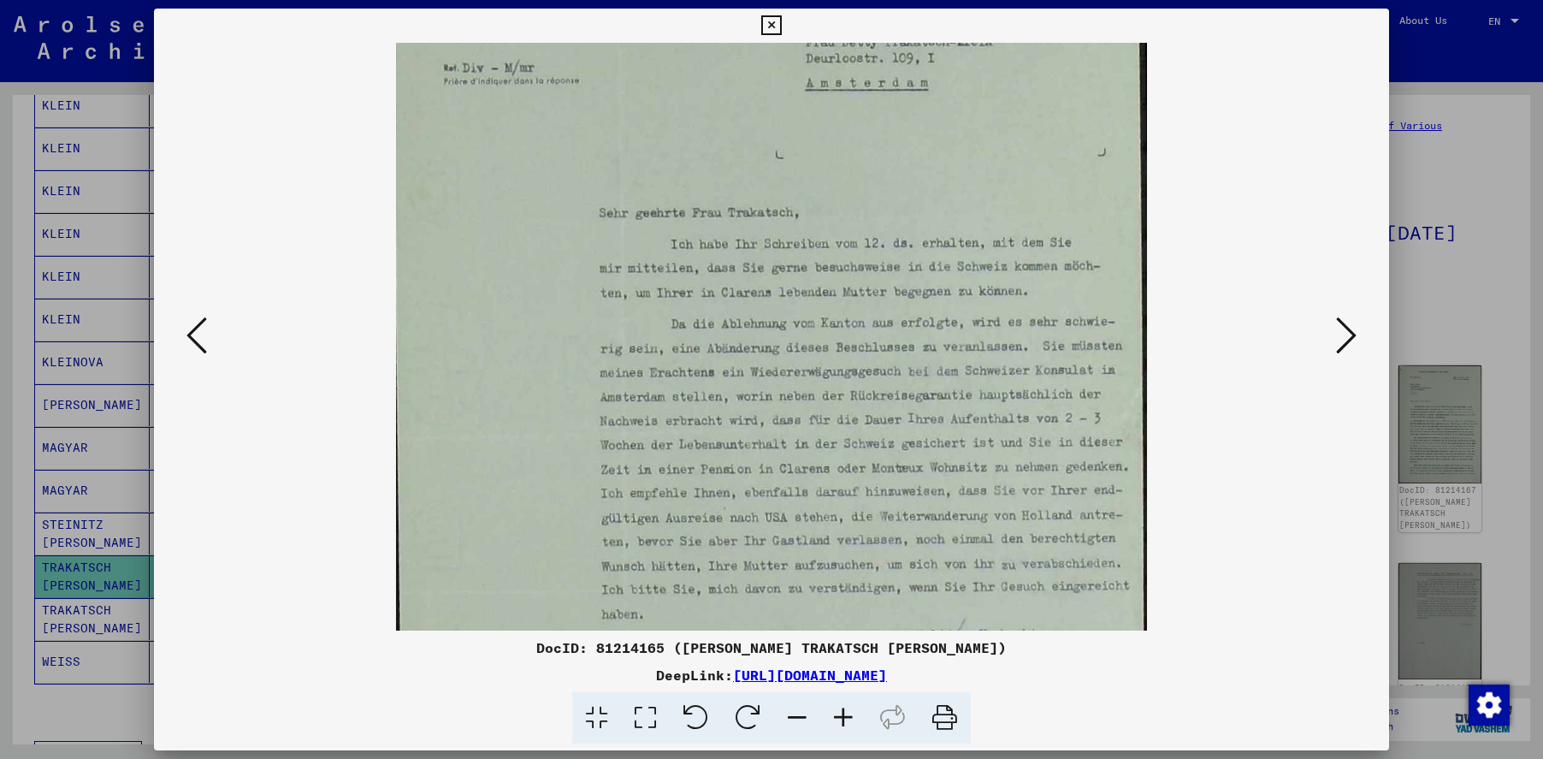
scroll to position [160, 0]
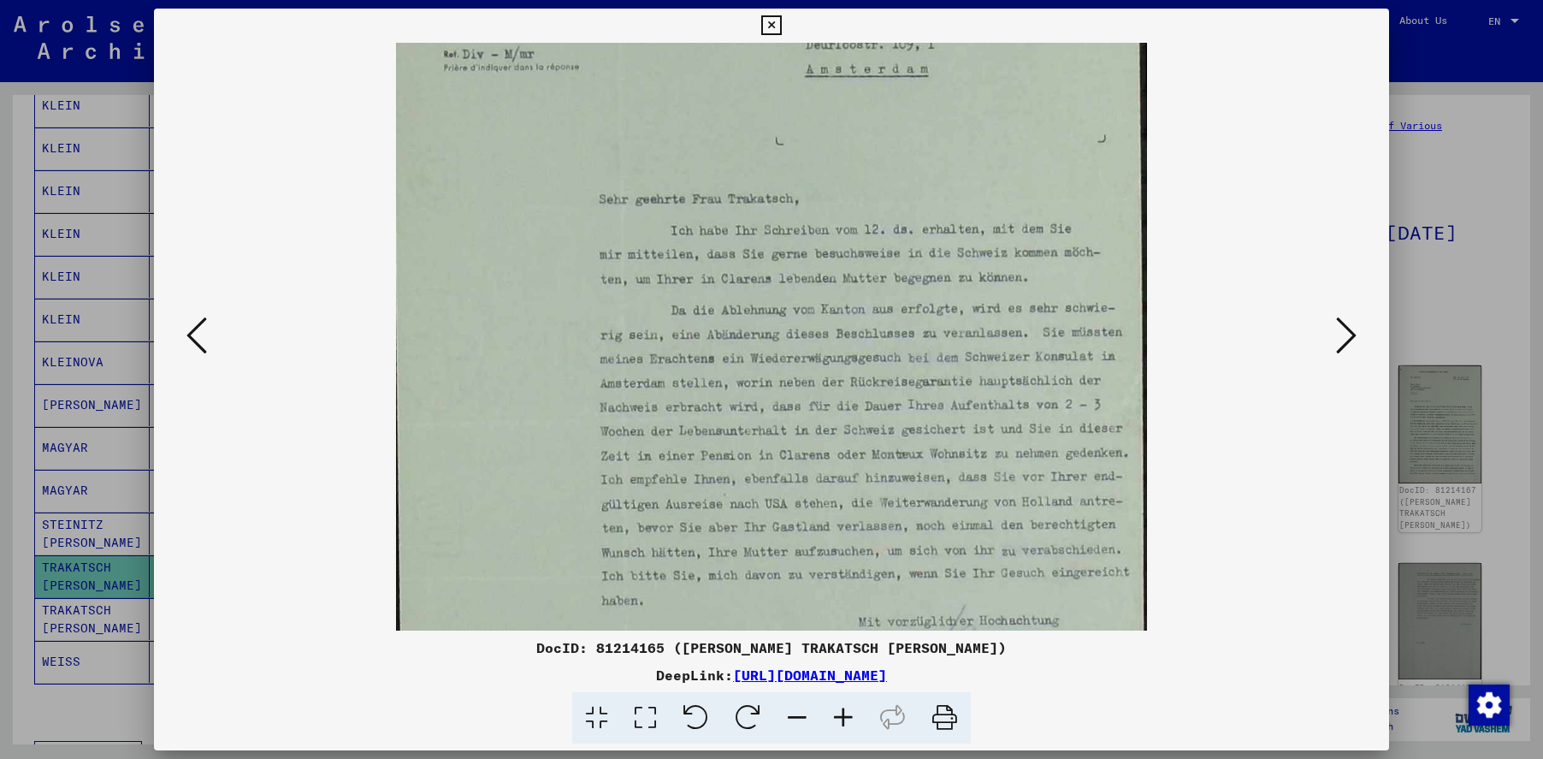
drag, startPoint x: 685, startPoint y: 449, endPoint x: 574, endPoint y: 322, distance: 169.1
click at [574, 322] on img at bounding box center [771, 412] width 751 height 1058
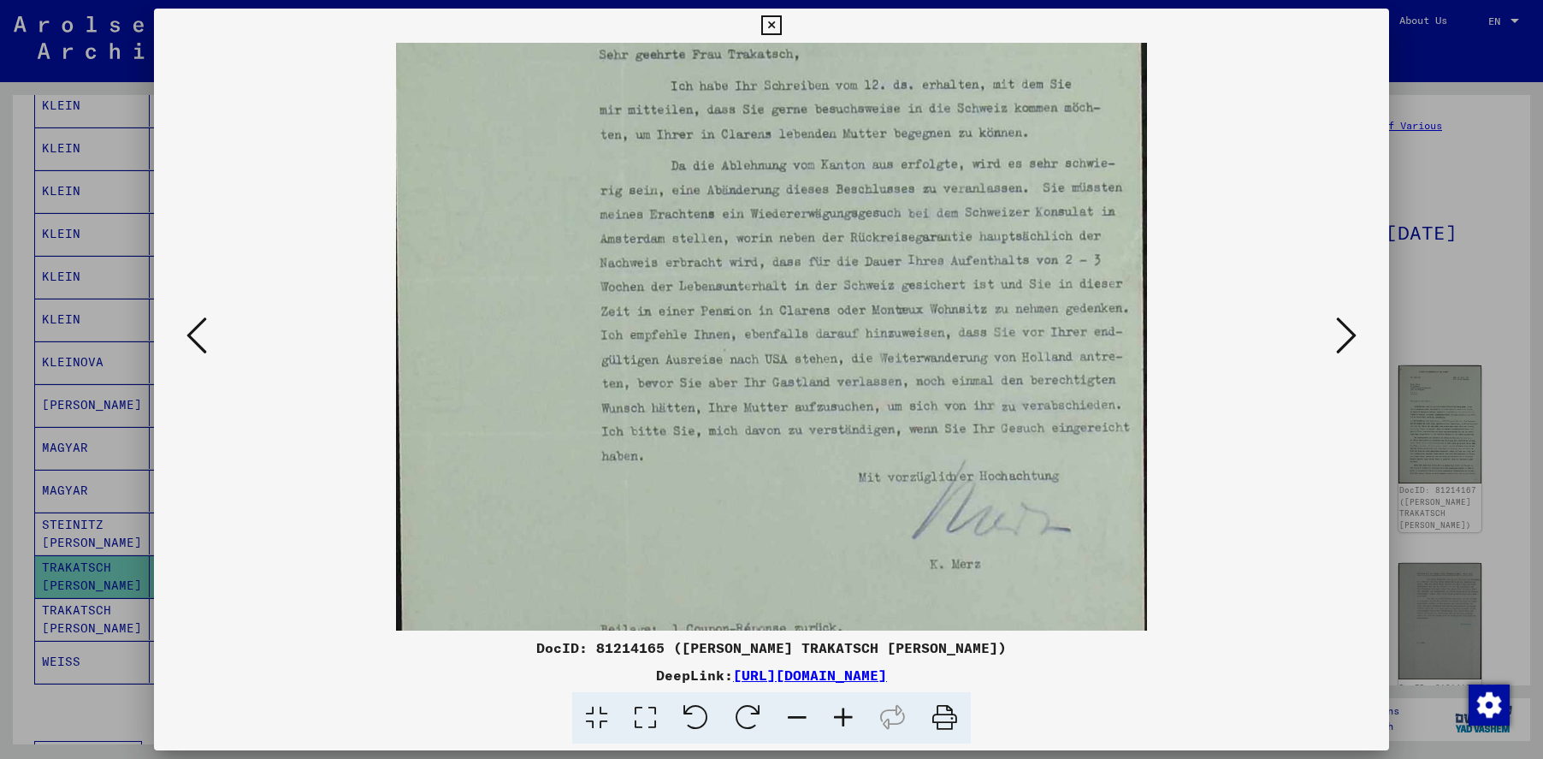
drag, startPoint x: 692, startPoint y: 412, endPoint x: 691, endPoint y: 238, distance: 174.5
click at [691, 238] on img at bounding box center [771, 267] width 751 height 1058
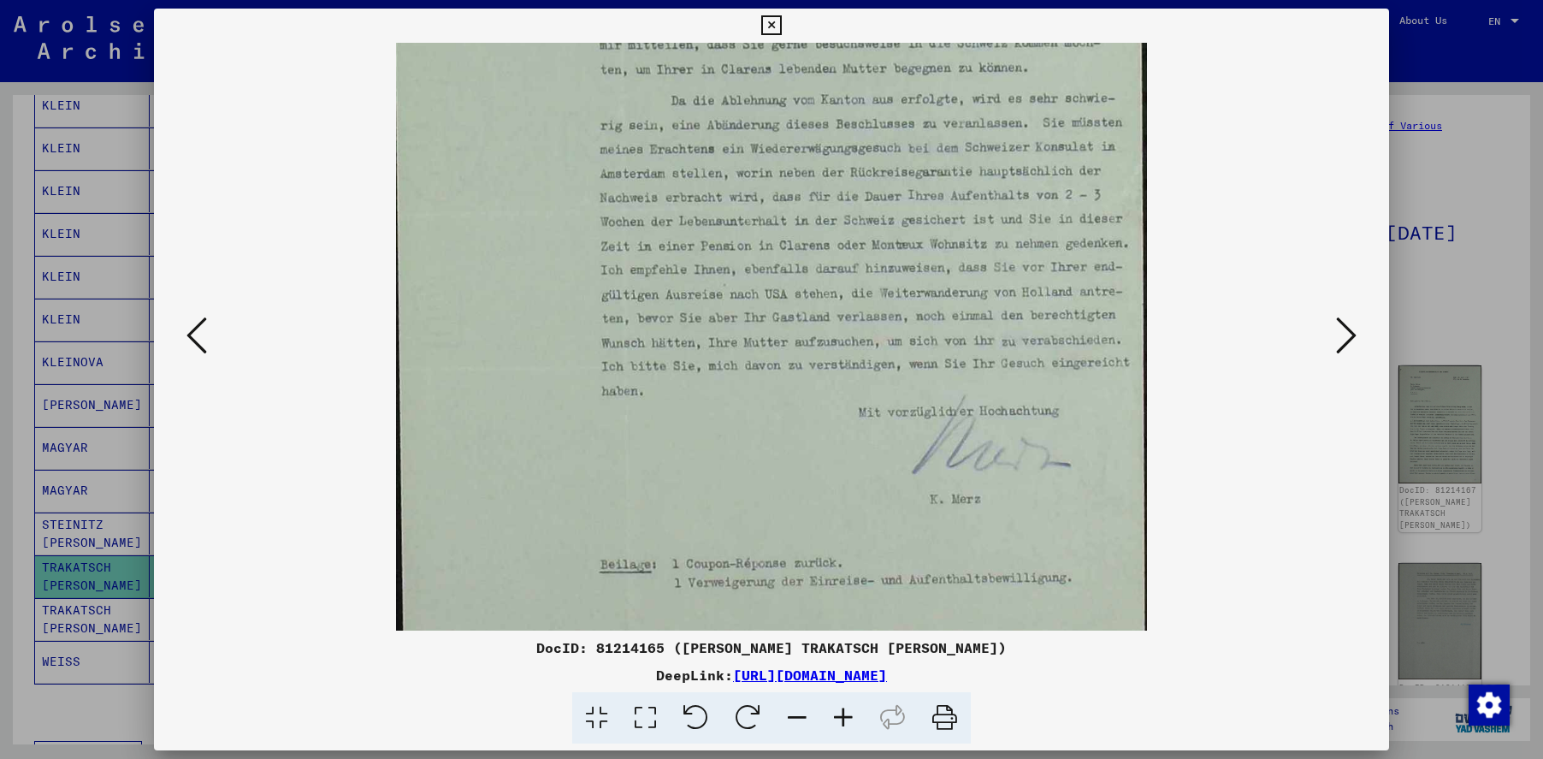
click at [1355, 334] on icon at bounding box center [1346, 335] width 21 height 41
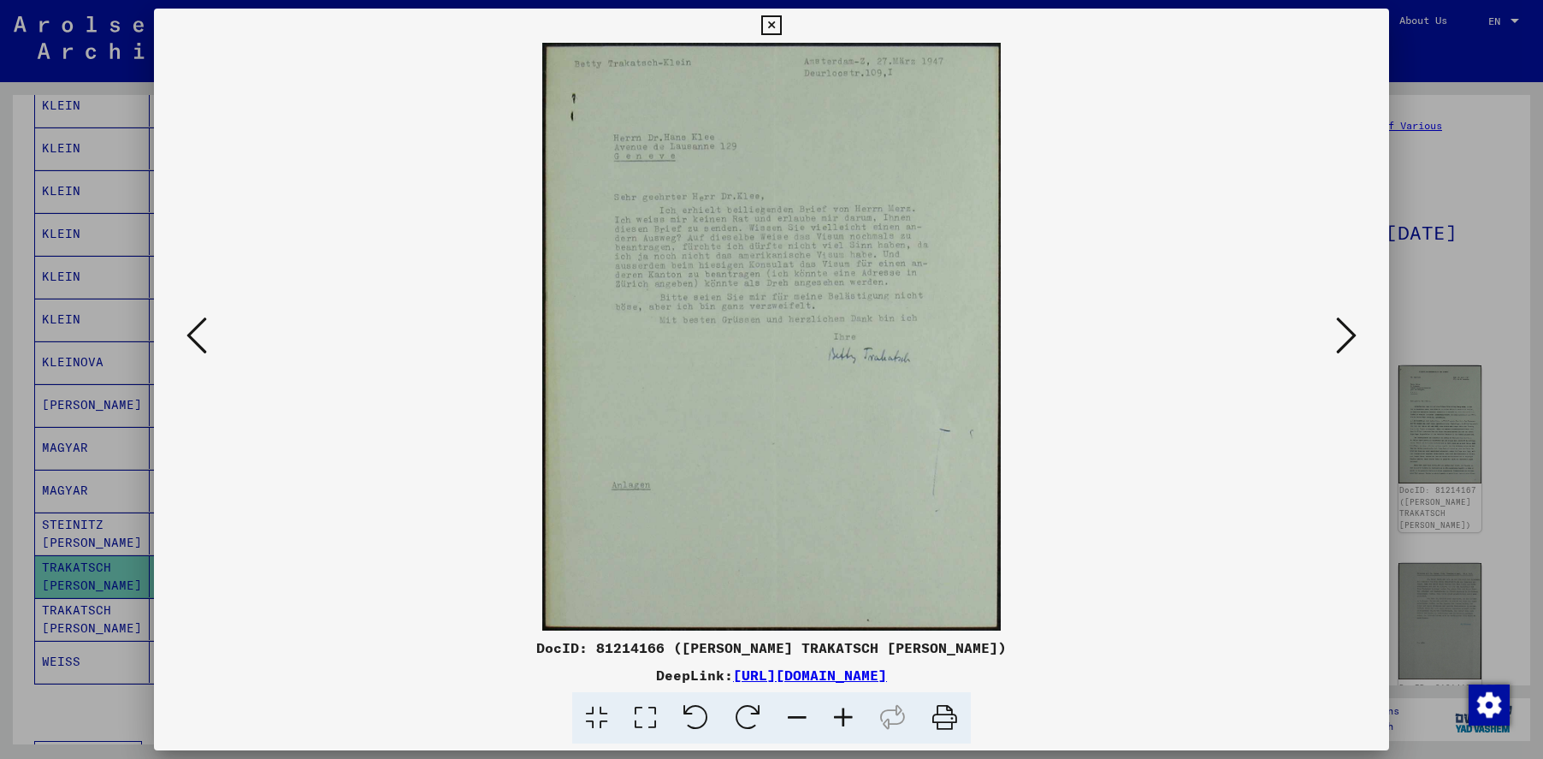
click at [836, 717] on icon at bounding box center [843, 718] width 46 height 52
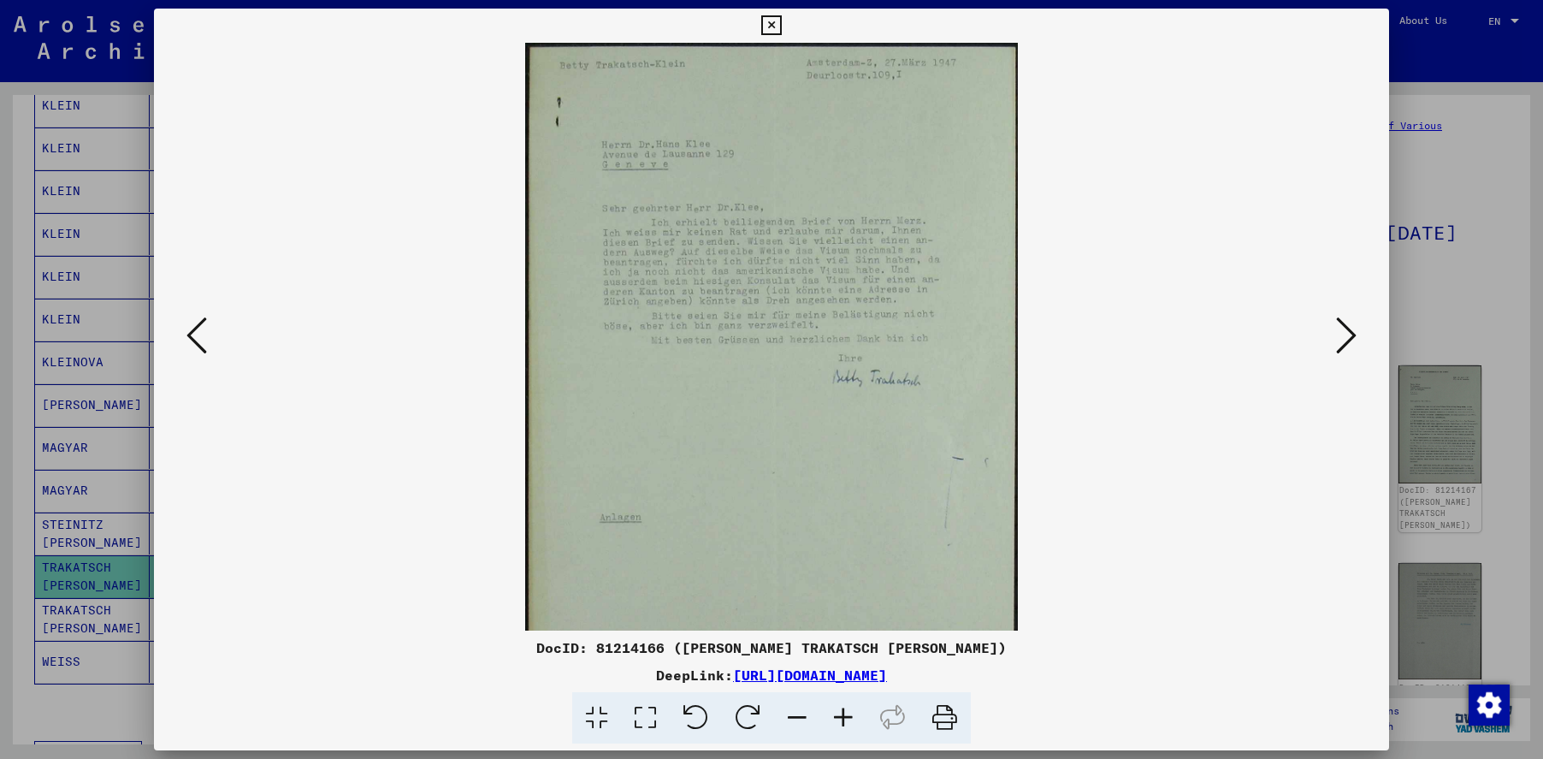
click at [836, 717] on icon at bounding box center [843, 718] width 46 height 52
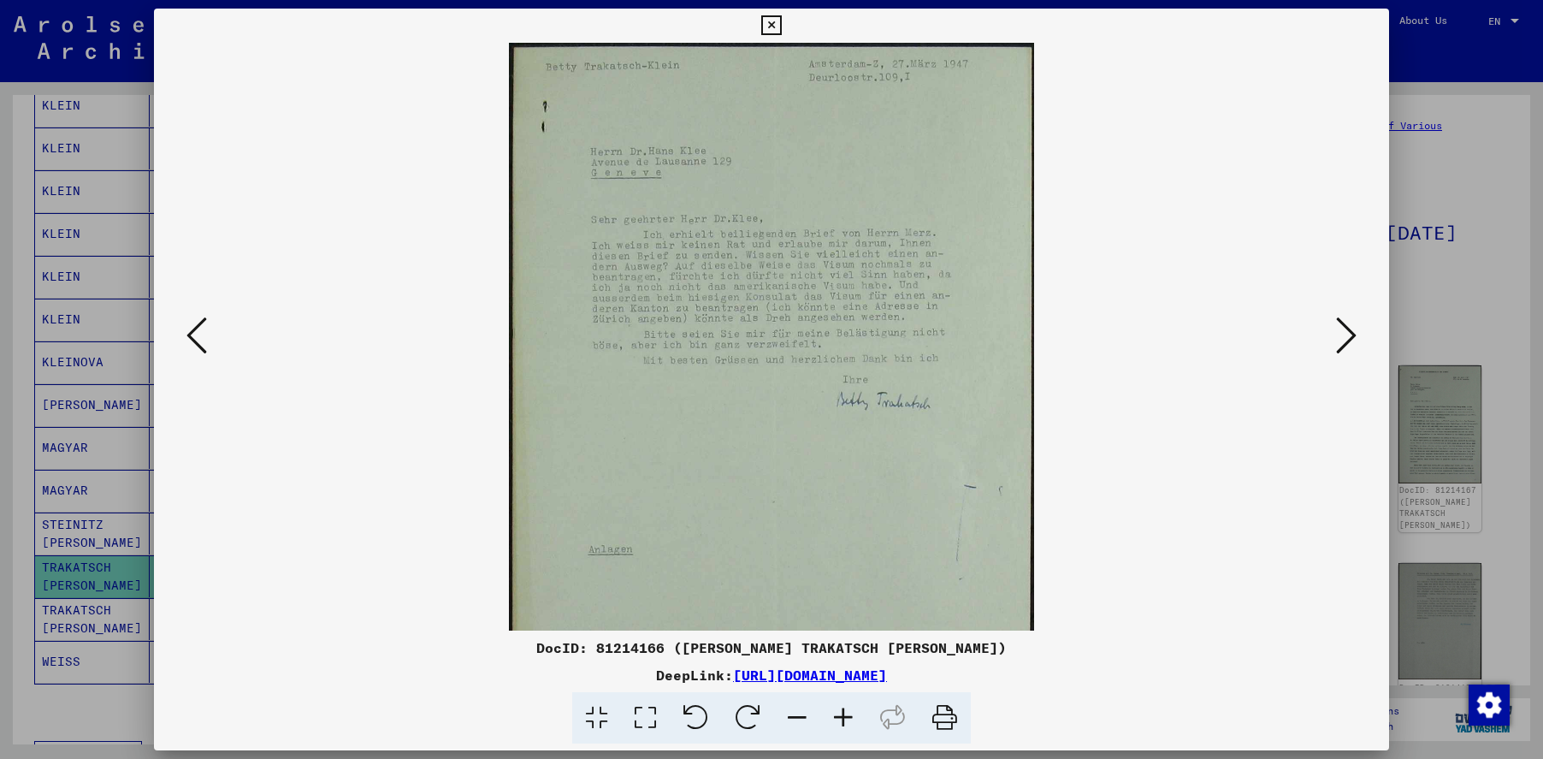
click at [836, 717] on icon at bounding box center [843, 718] width 46 height 52
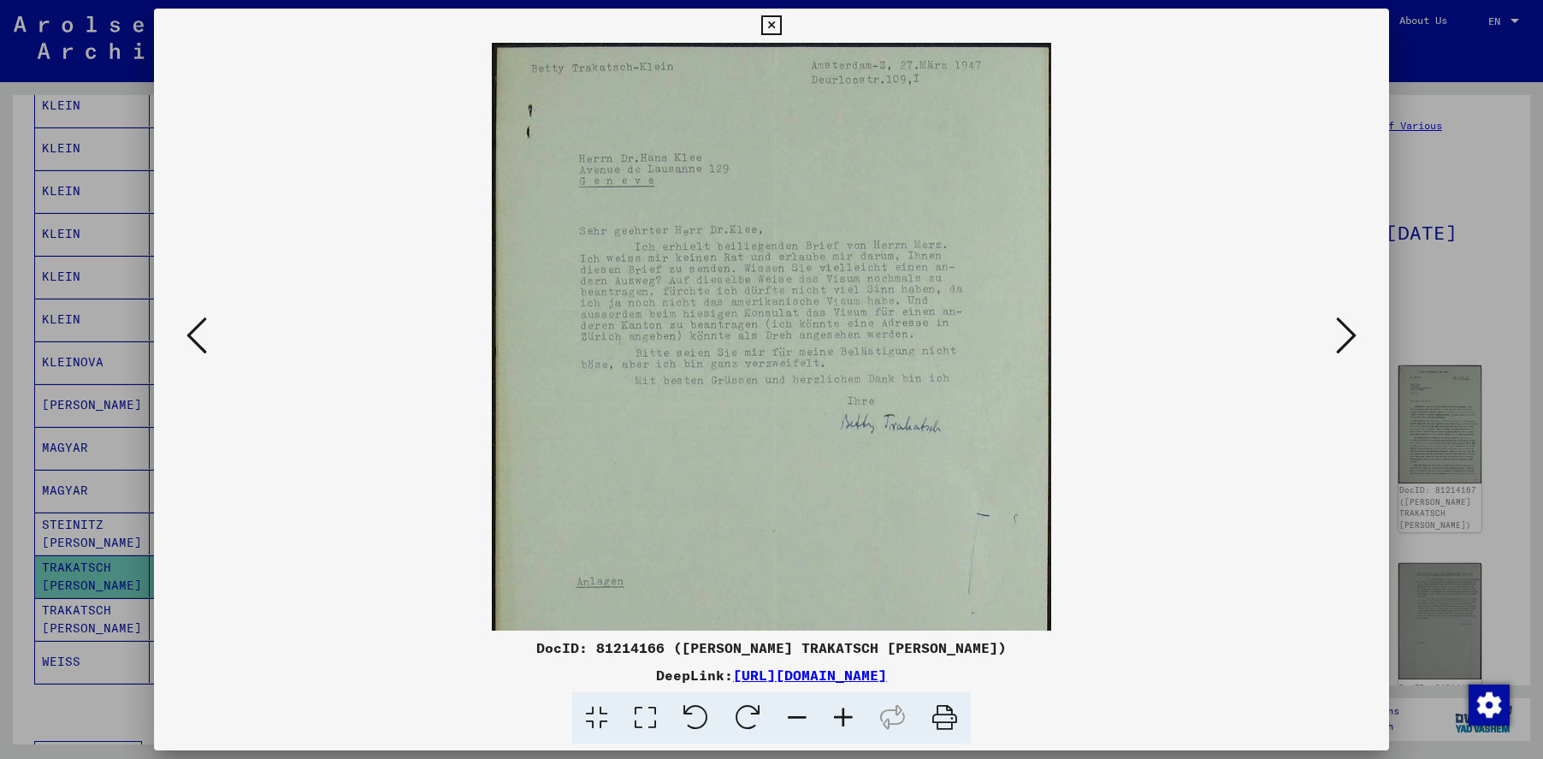
click at [836, 717] on icon at bounding box center [843, 718] width 46 height 52
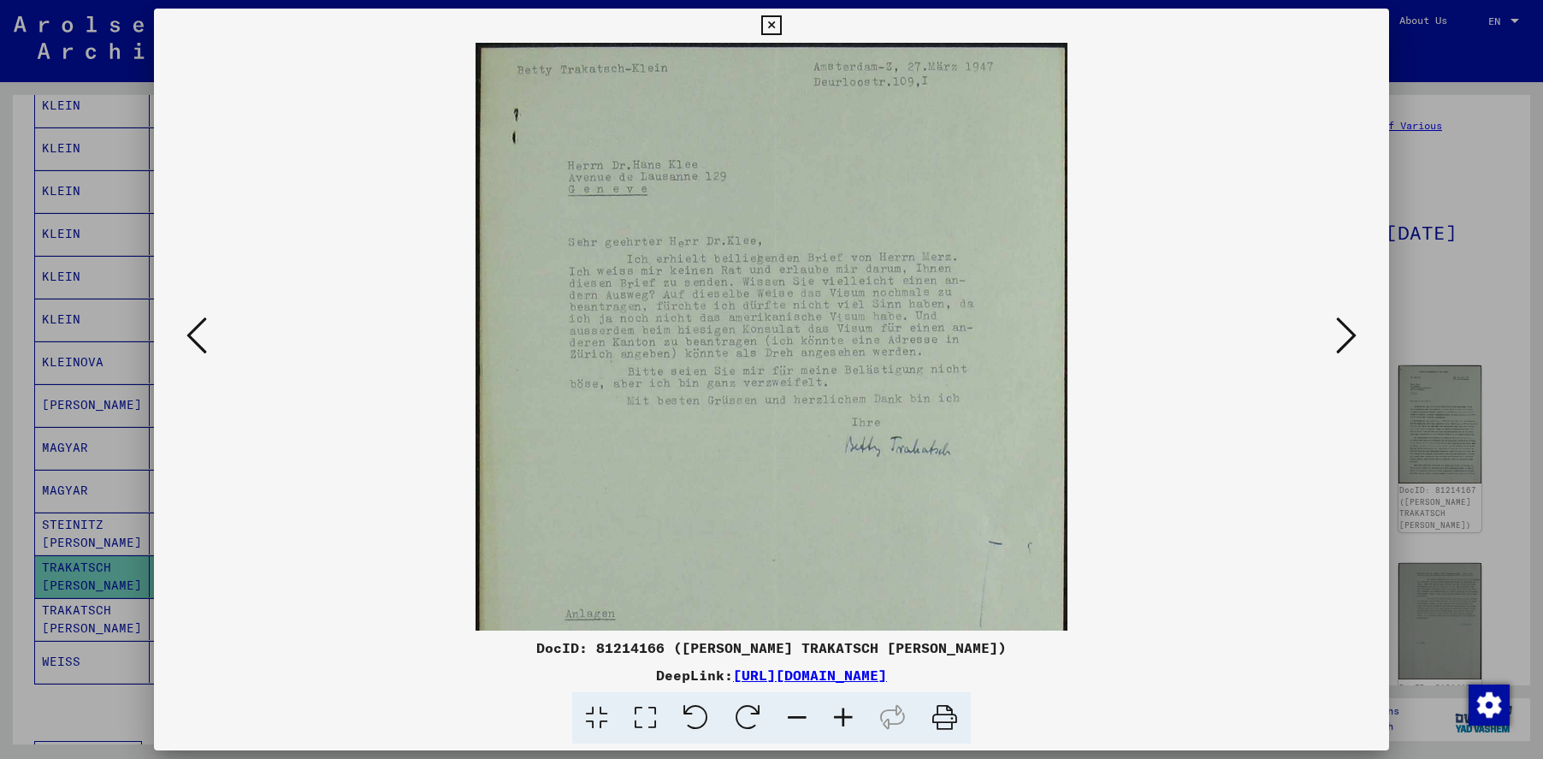
click at [836, 717] on icon at bounding box center [843, 718] width 46 height 52
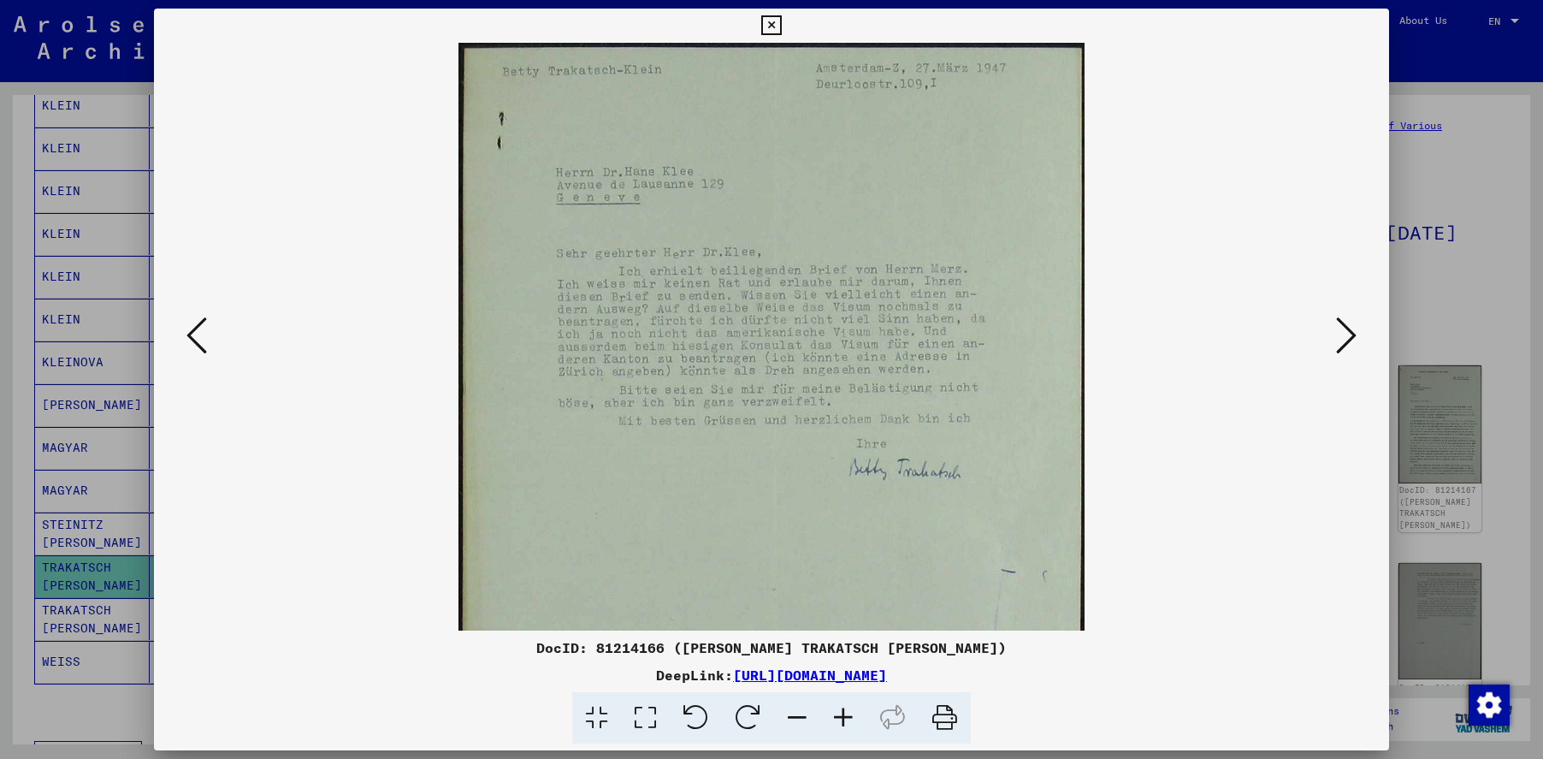
click at [836, 717] on icon at bounding box center [843, 718] width 46 height 52
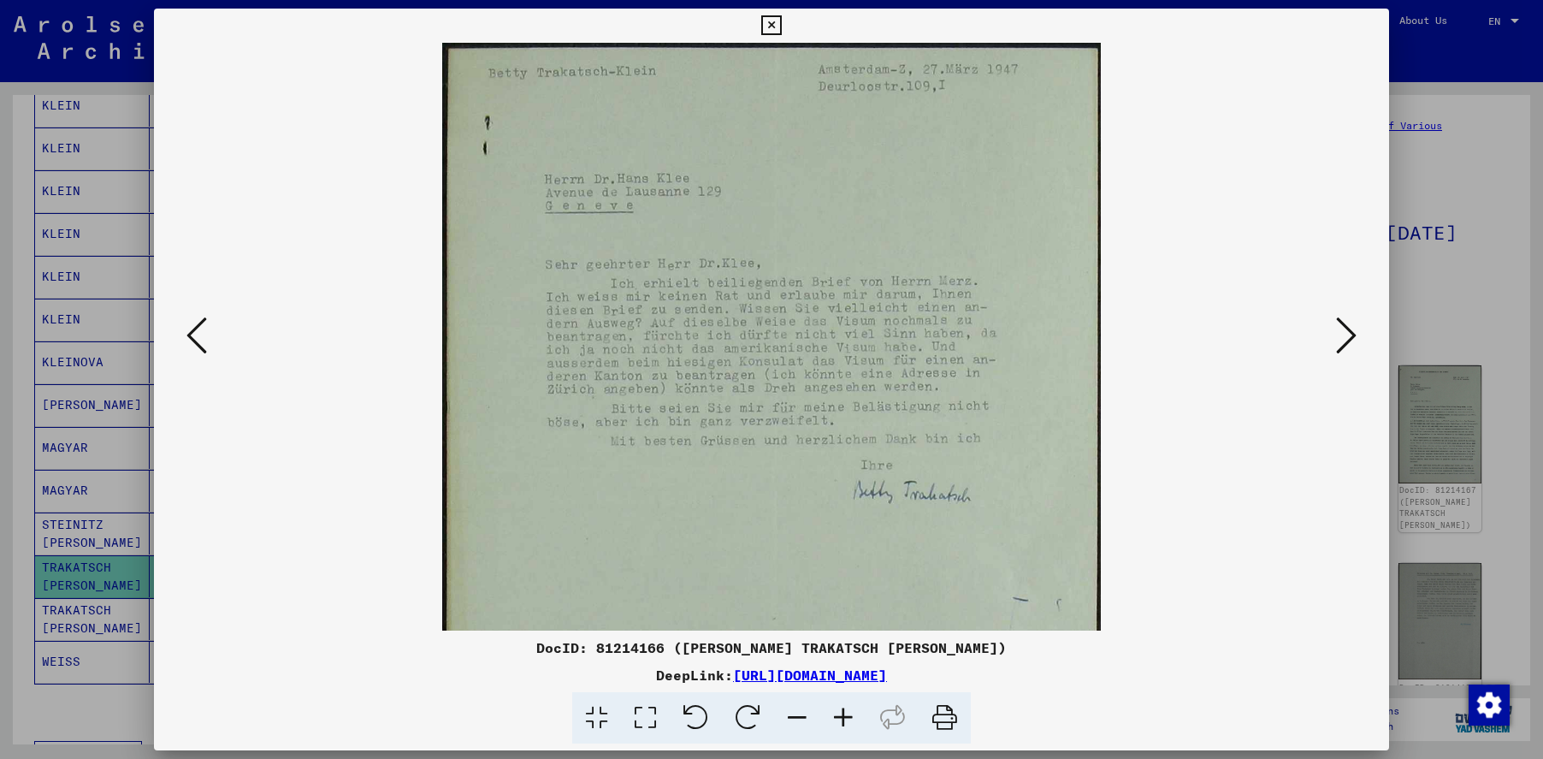
click at [836, 717] on icon at bounding box center [843, 718] width 46 height 52
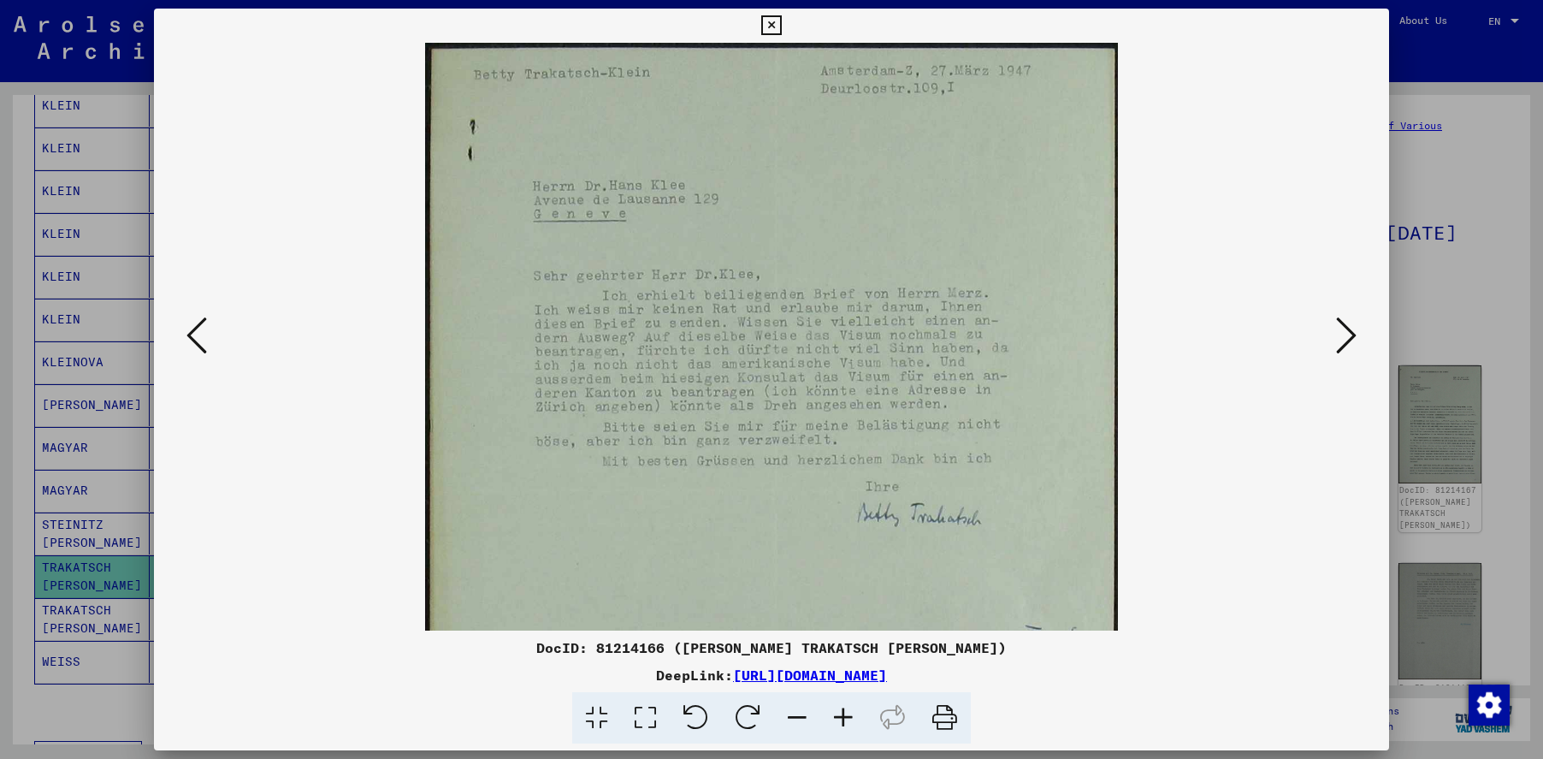
click at [836, 717] on icon at bounding box center [843, 718] width 46 height 52
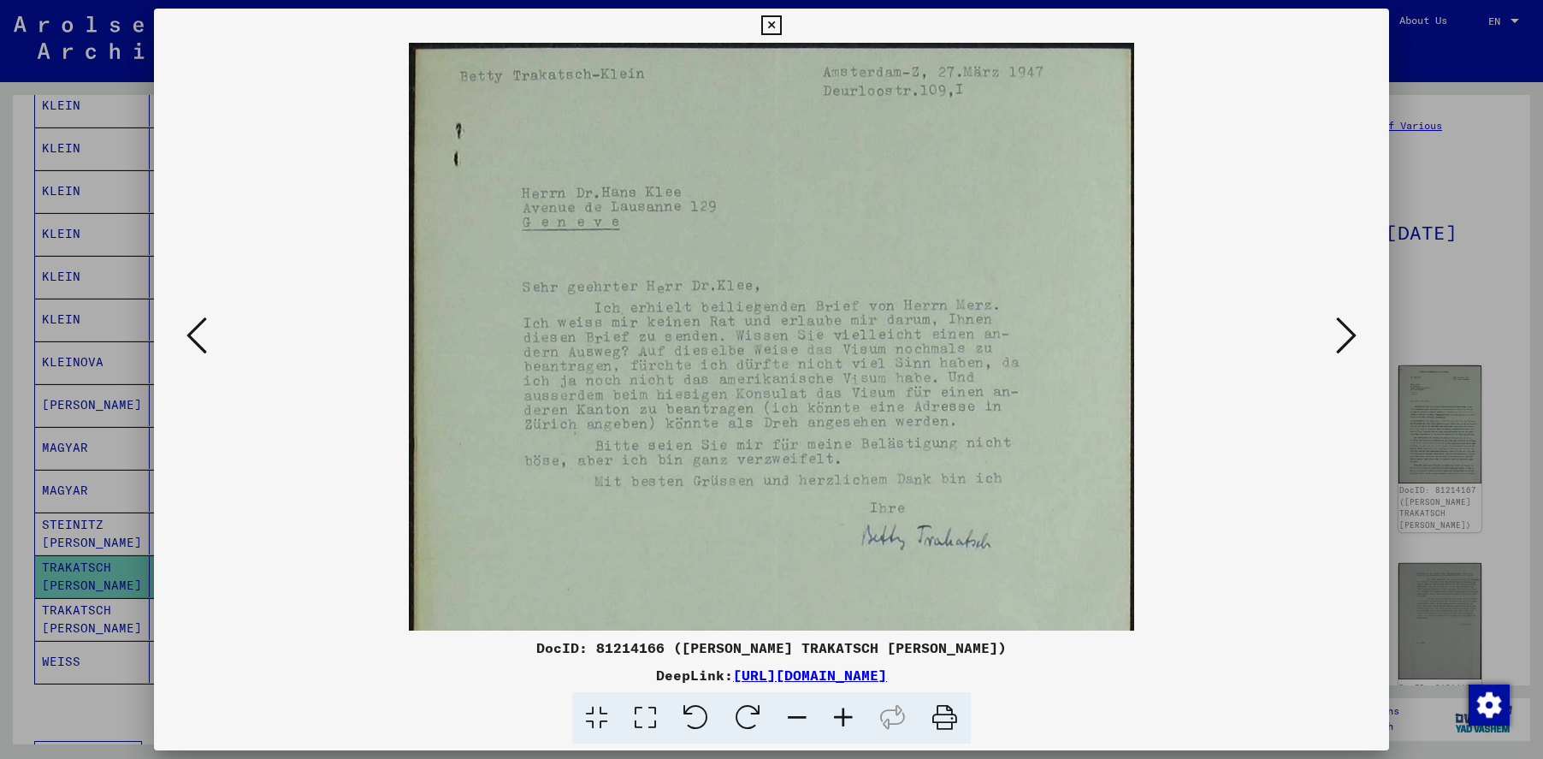
click at [836, 717] on icon at bounding box center [843, 718] width 46 height 52
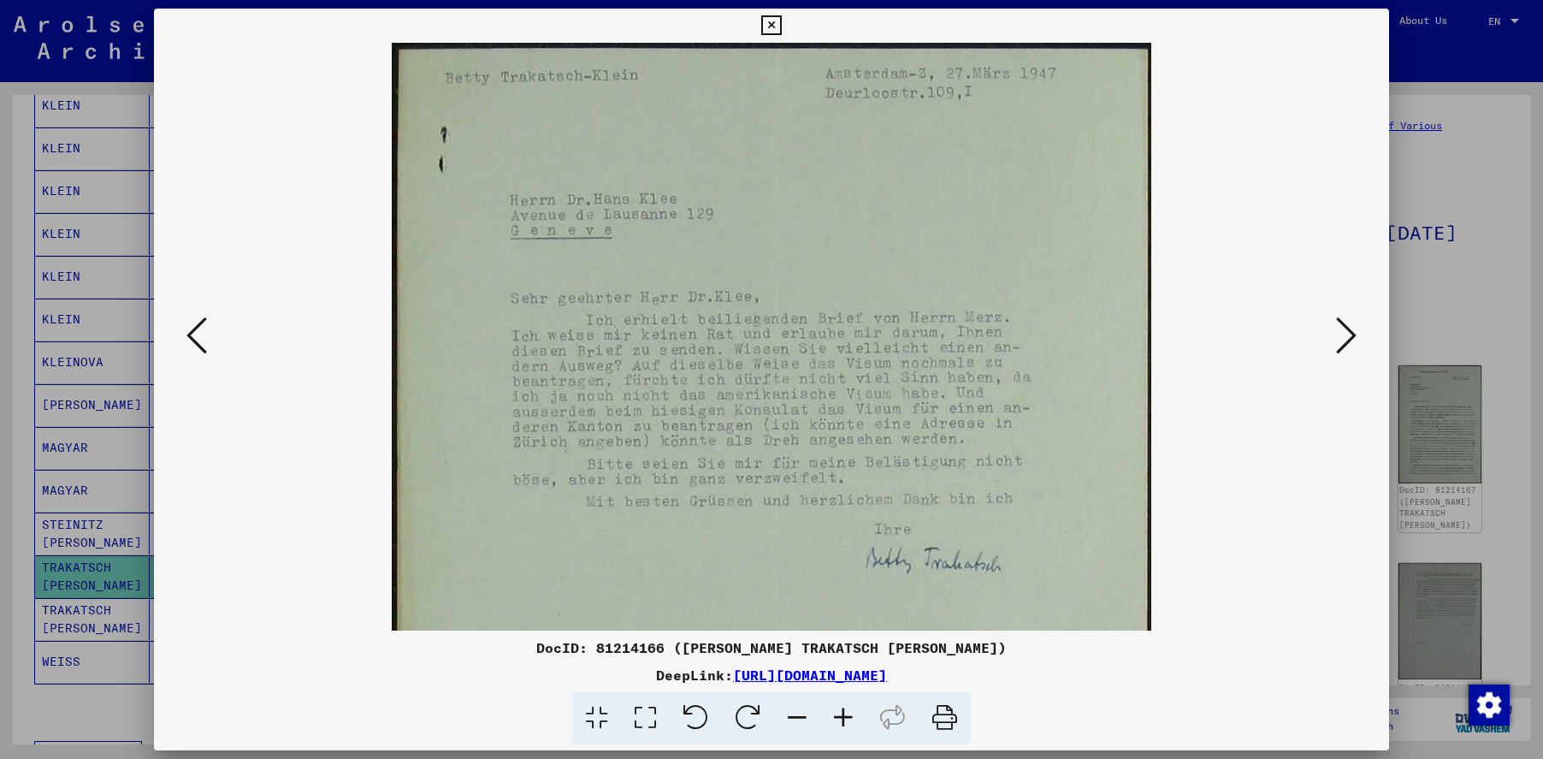
click at [836, 717] on icon at bounding box center [843, 718] width 46 height 52
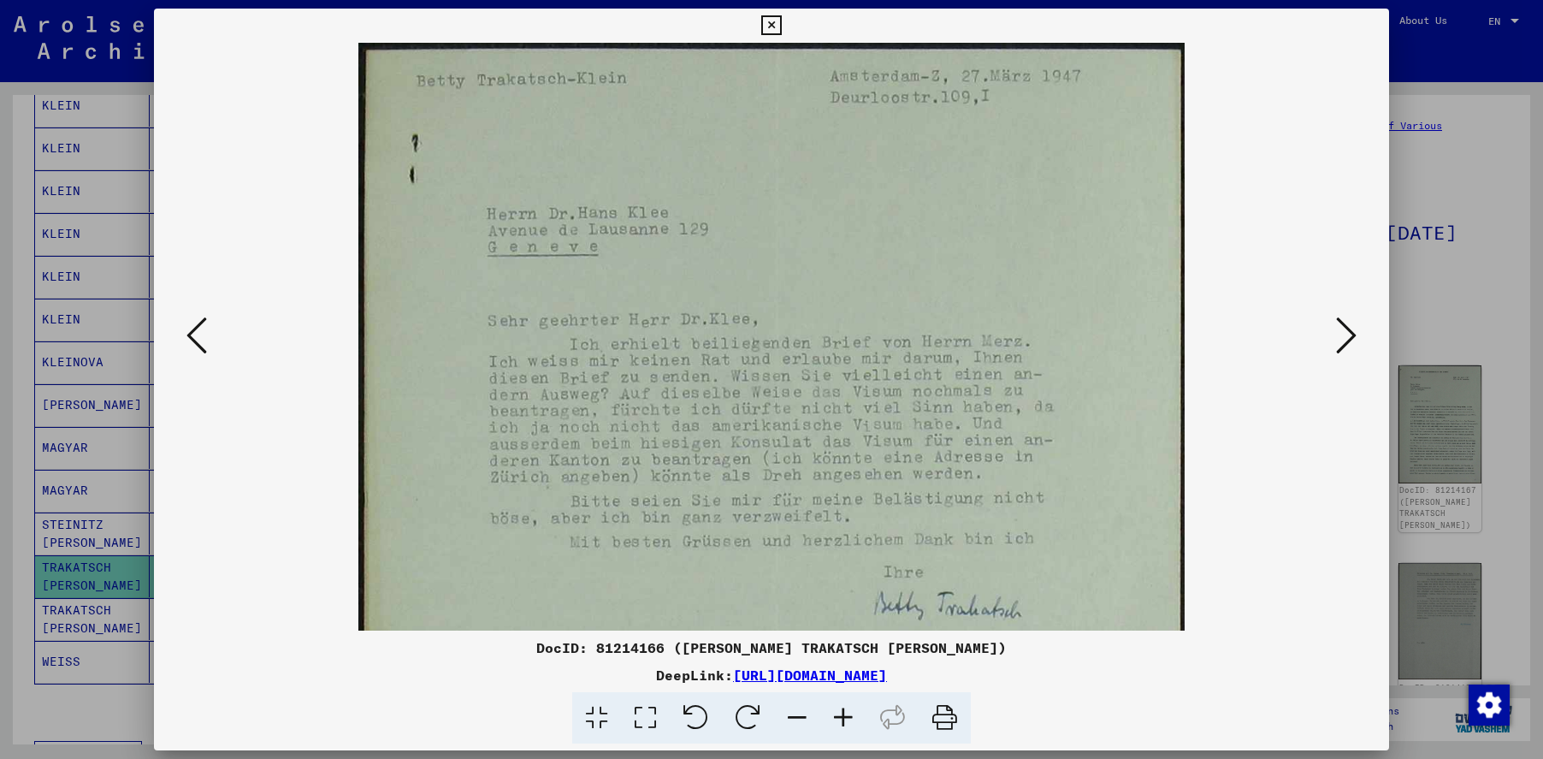
click at [836, 717] on icon at bounding box center [843, 718] width 46 height 52
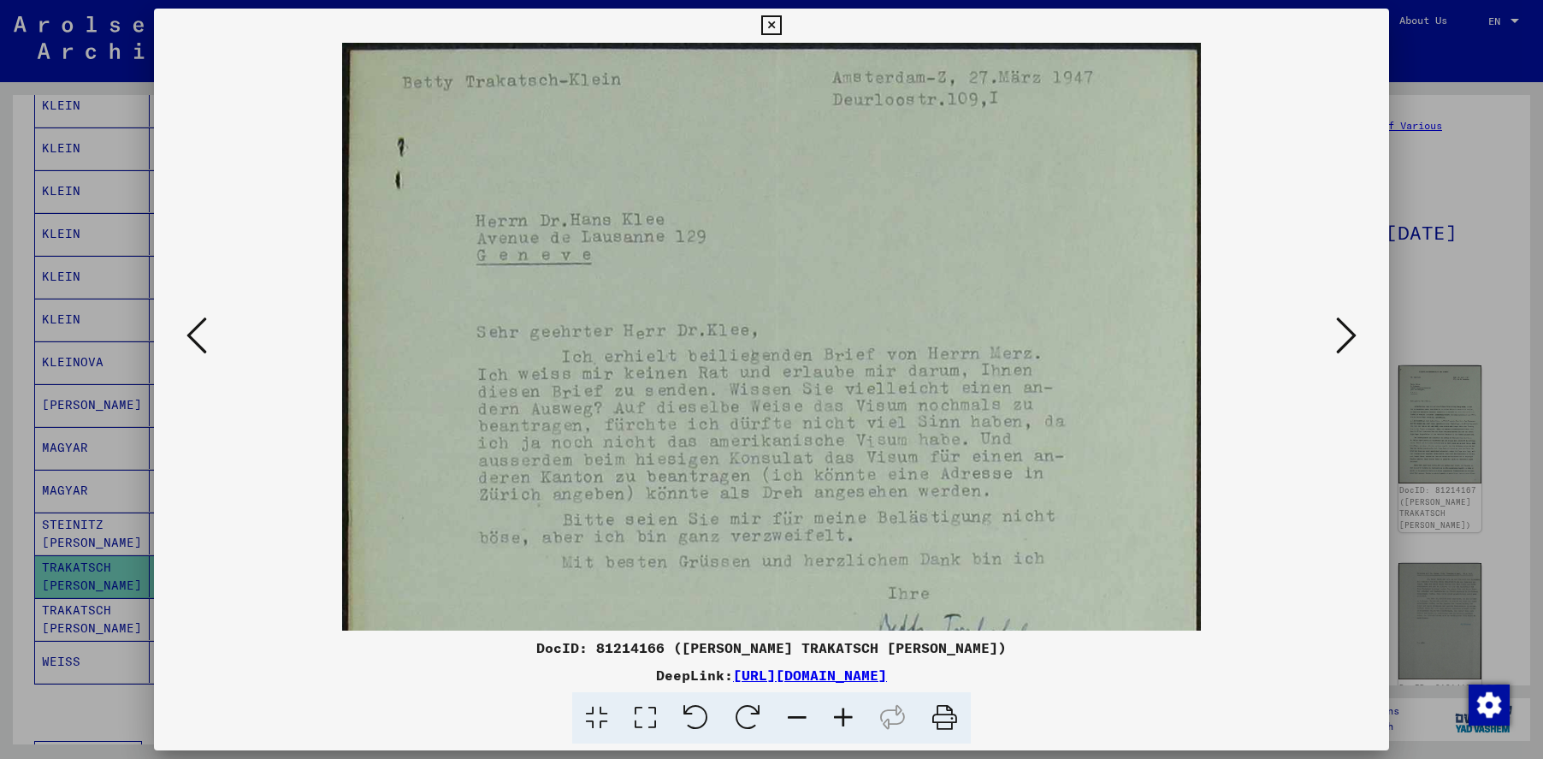
click at [836, 717] on icon at bounding box center [843, 718] width 46 height 52
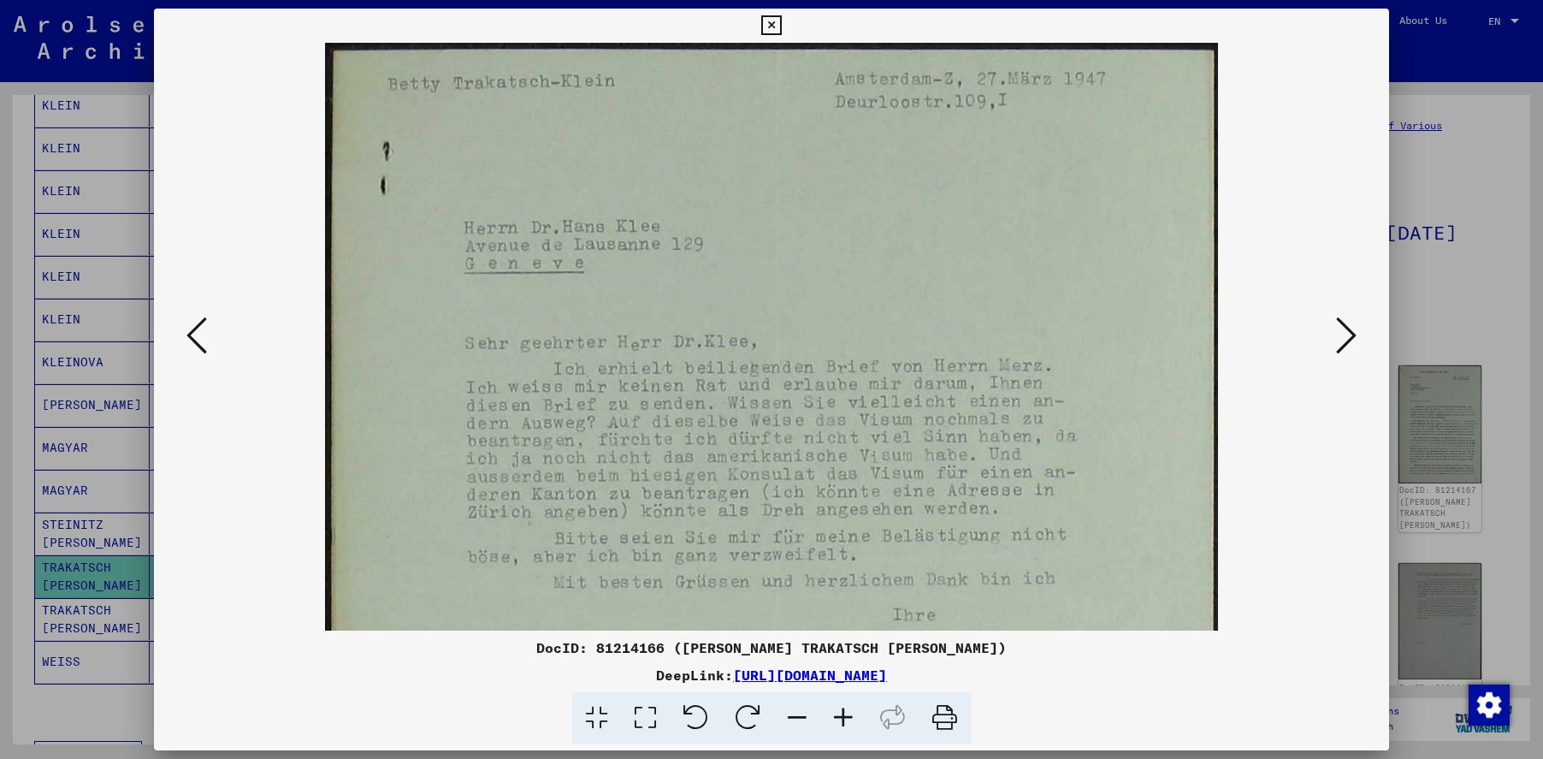
click at [1336, 333] on icon at bounding box center [1346, 335] width 21 height 41
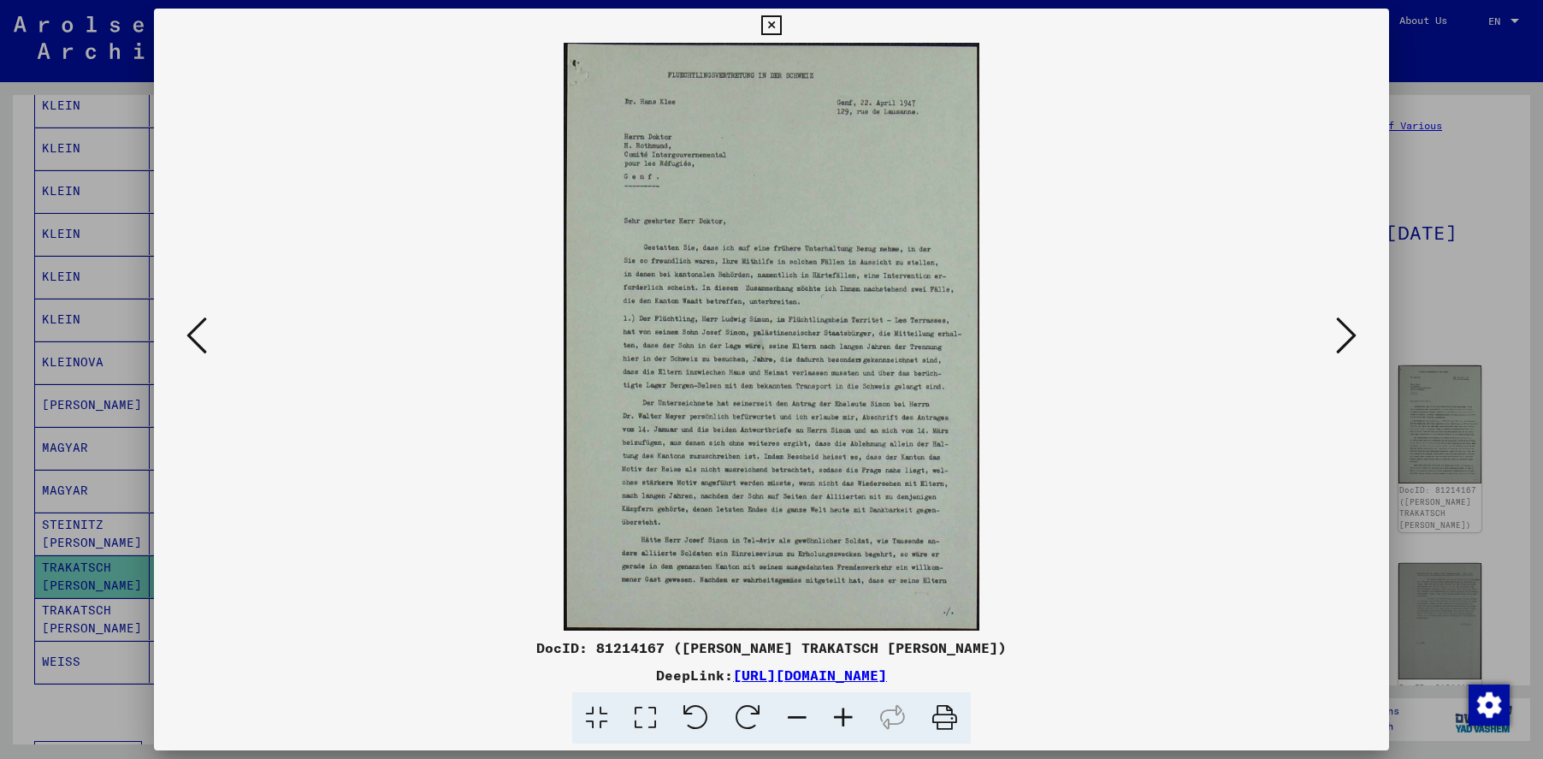
click at [839, 716] on icon at bounding box center [843, 718] width 46 height 52
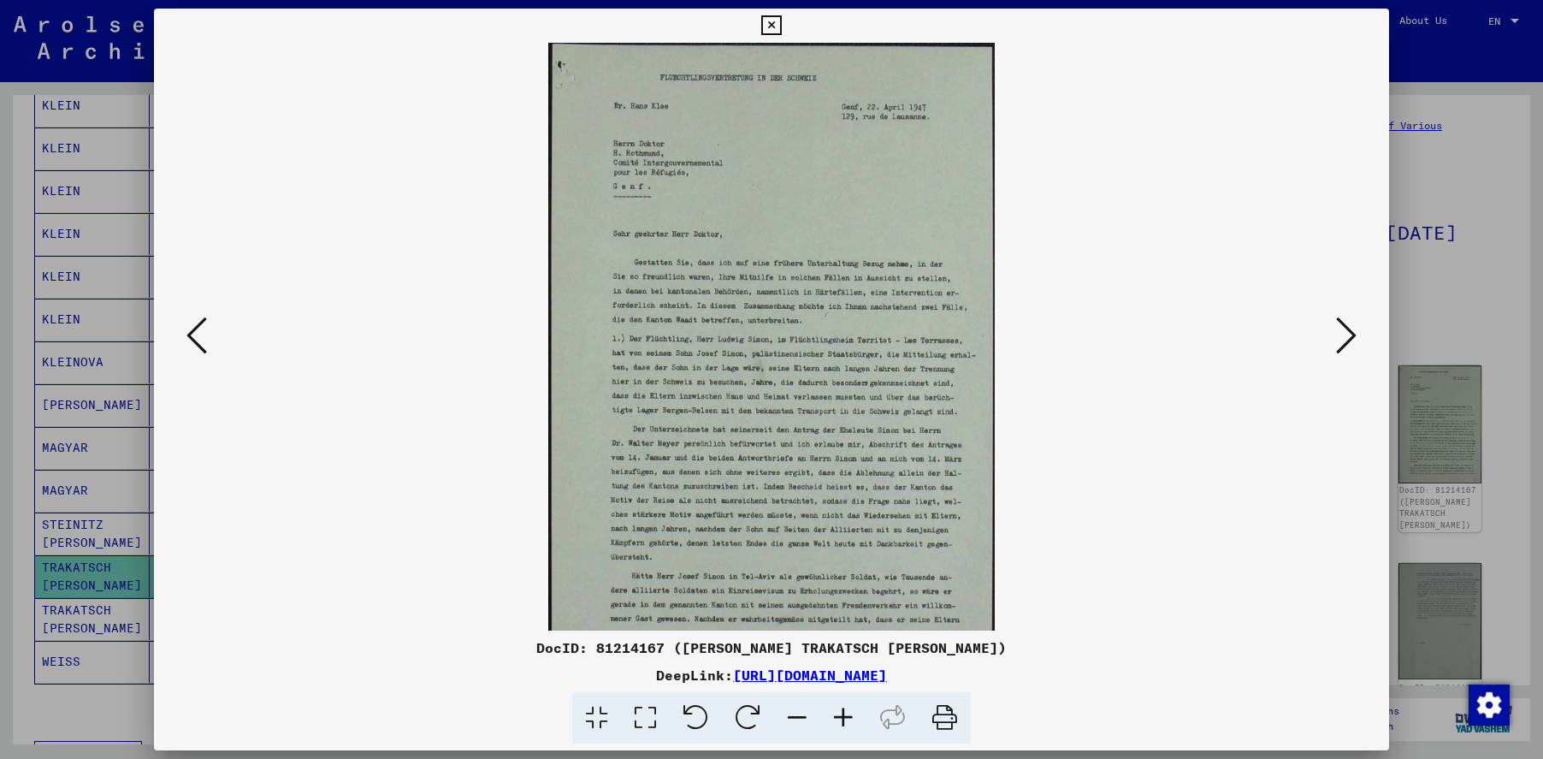
click at [839, 716] on icon at bounding box center [843, 718] width 46 height 52
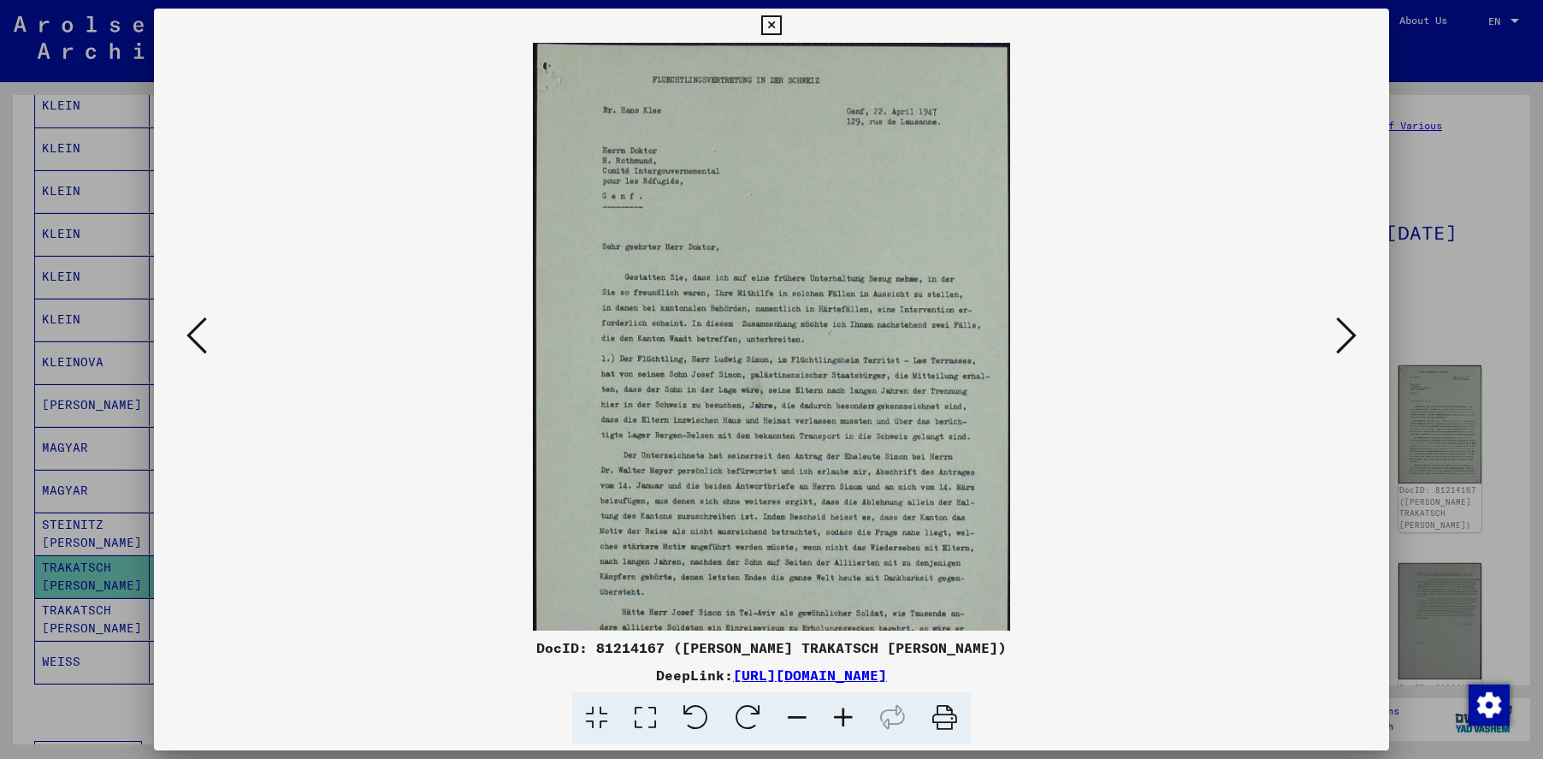
click at [839, 716] on icon at bounding box center [843, 718] width 46 height 52
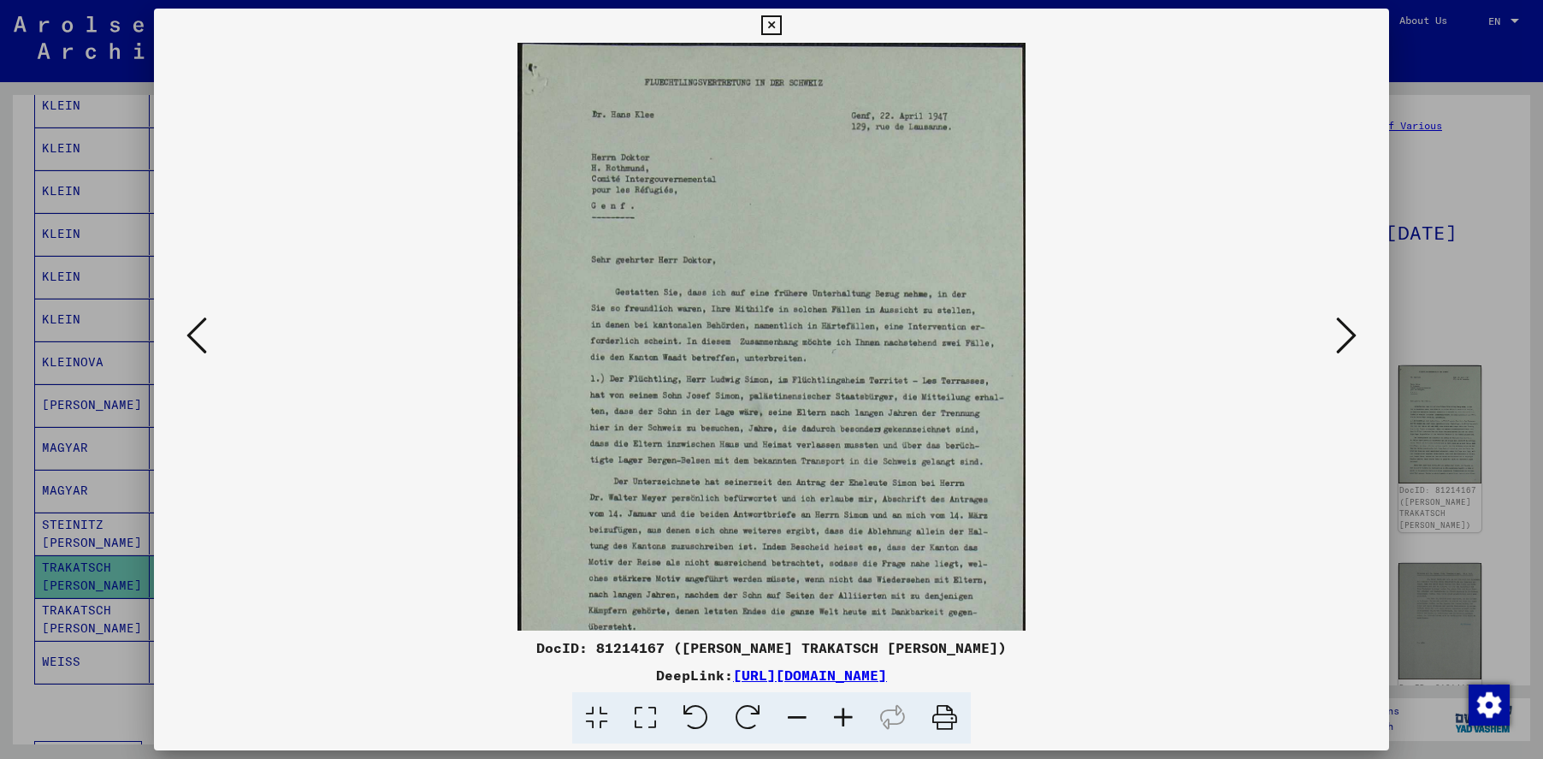
click at [839, 716] on icon at bounding box center [843, 718] width 46 height 52
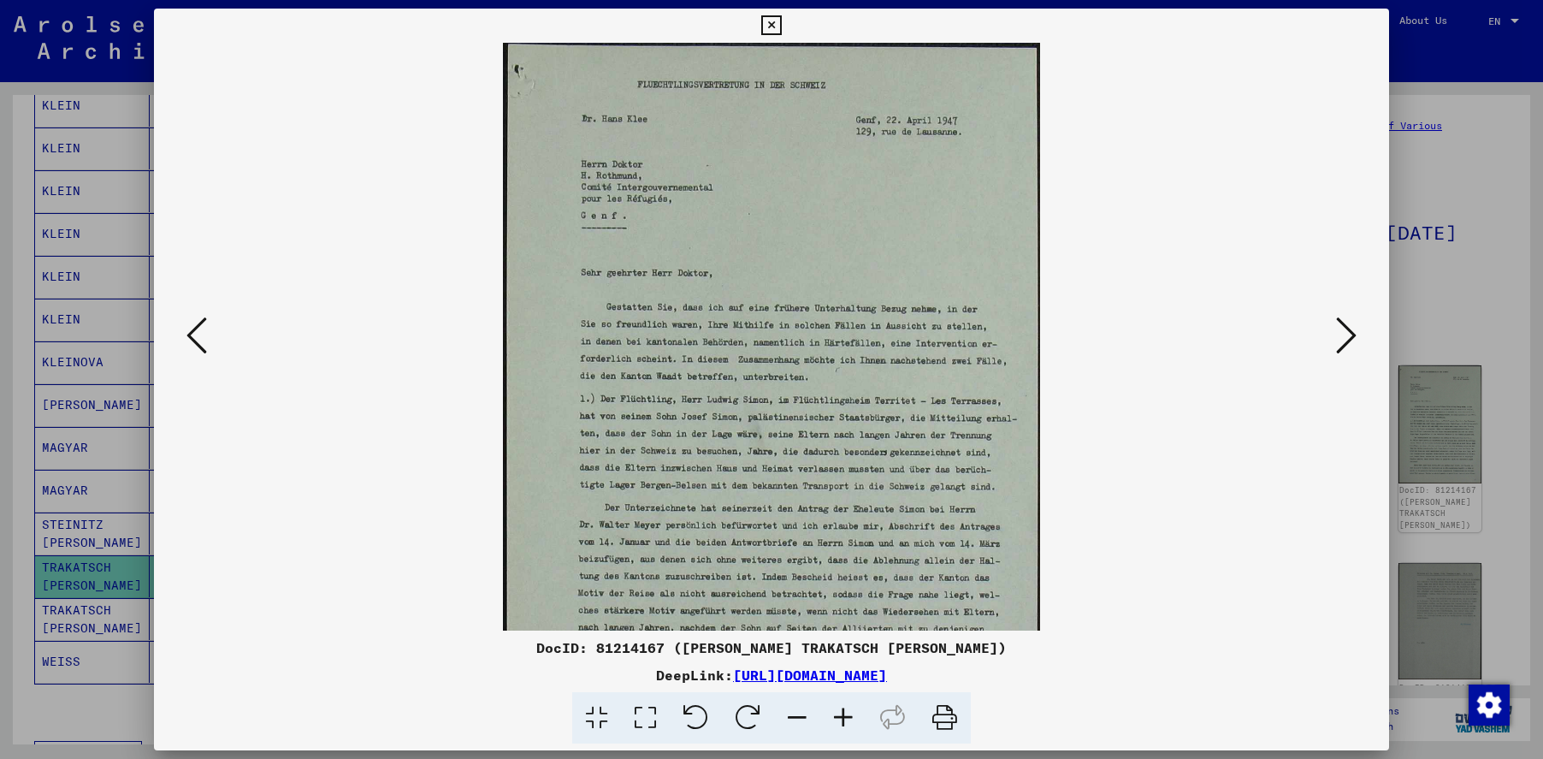
click at [839, 716] on icon at bounding box center [843, 718] width 46 height 52
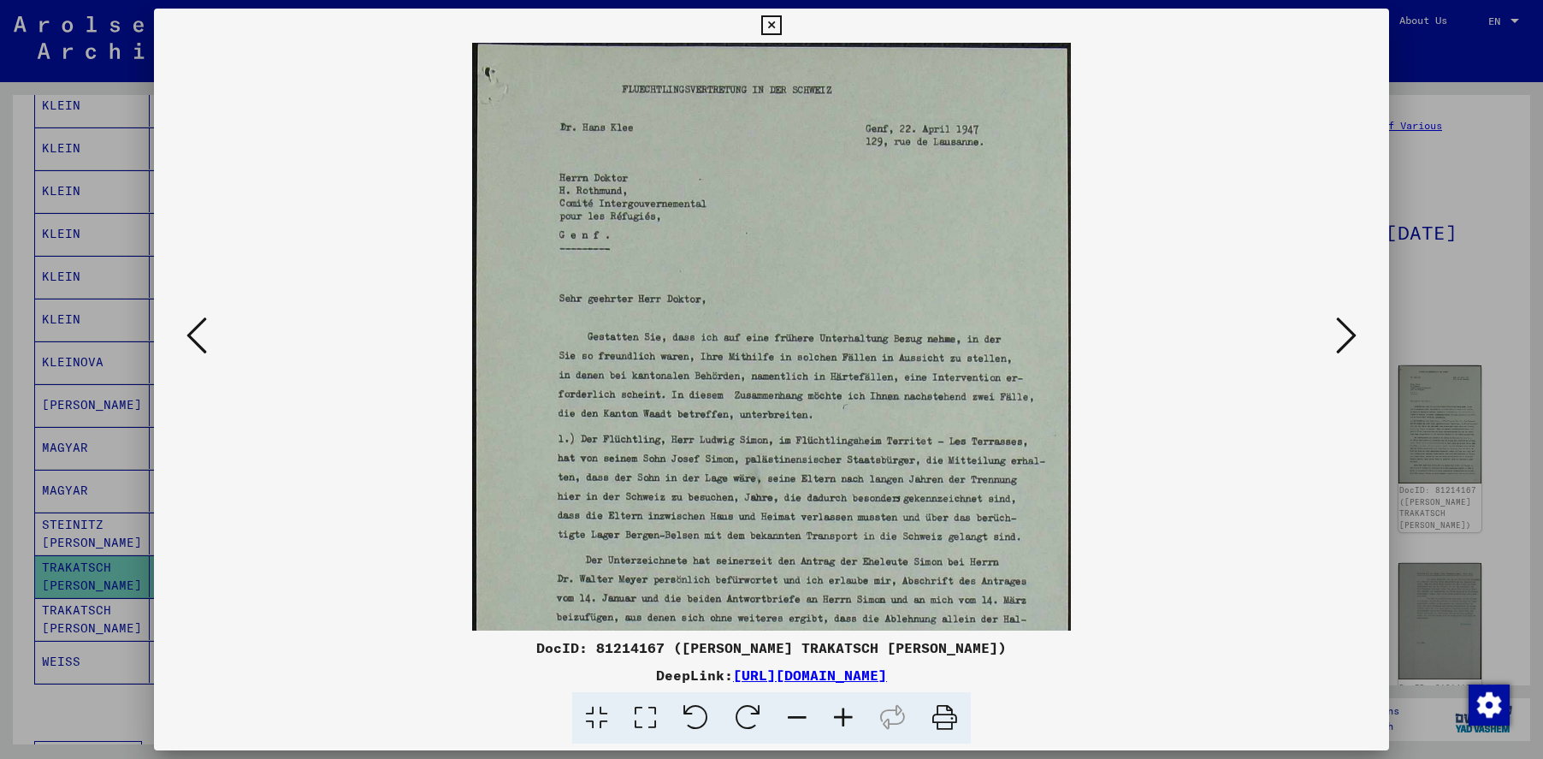
click at [839, 716] on icon at bounding box center [843, 718] width 46 height 52
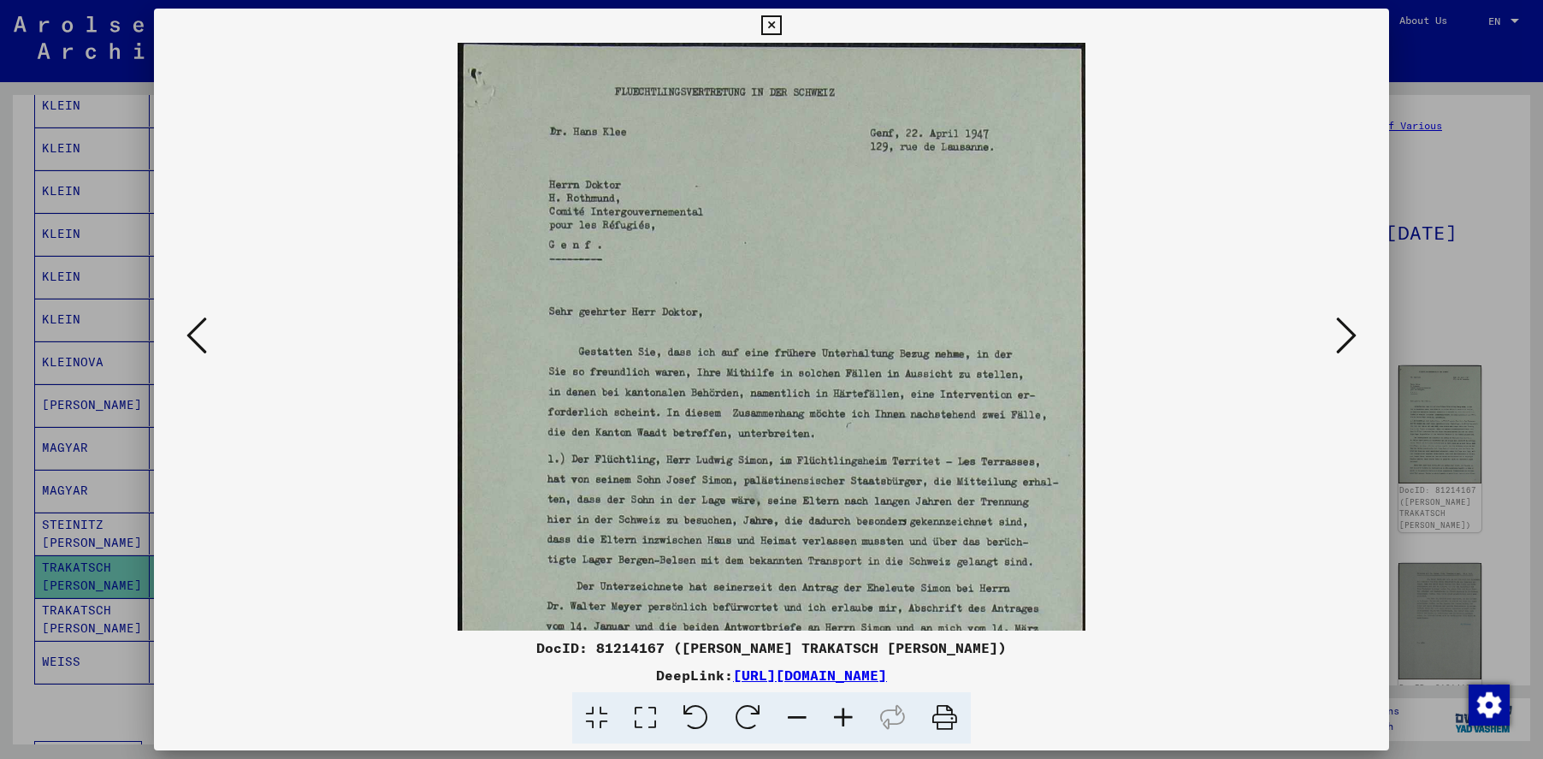
click at [839, 716] on icon at bounding box center [843, 718] width 46 height 52
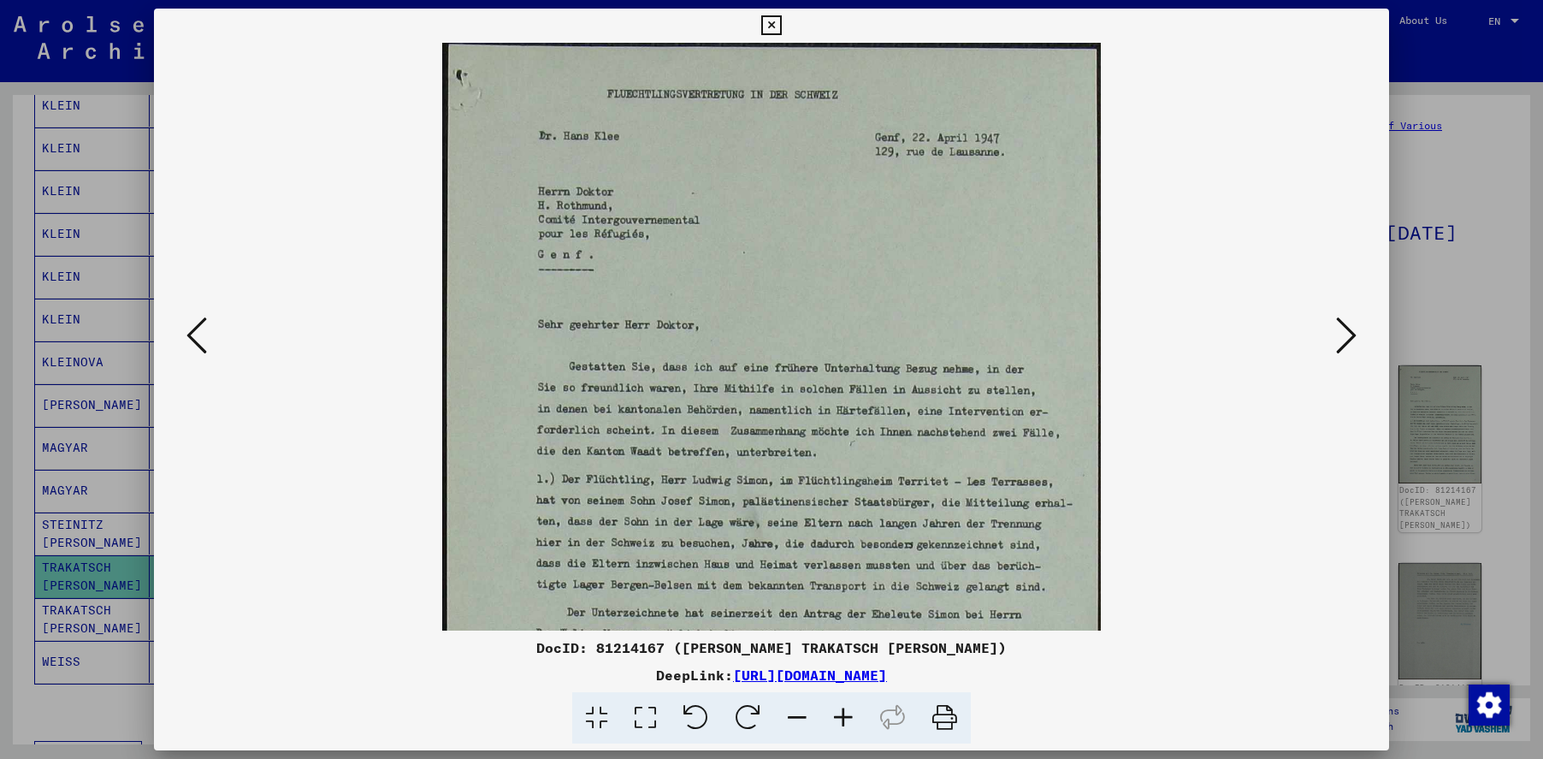
click at [839, 716] on icon at bounding box center [843, 718] width 46 height 52
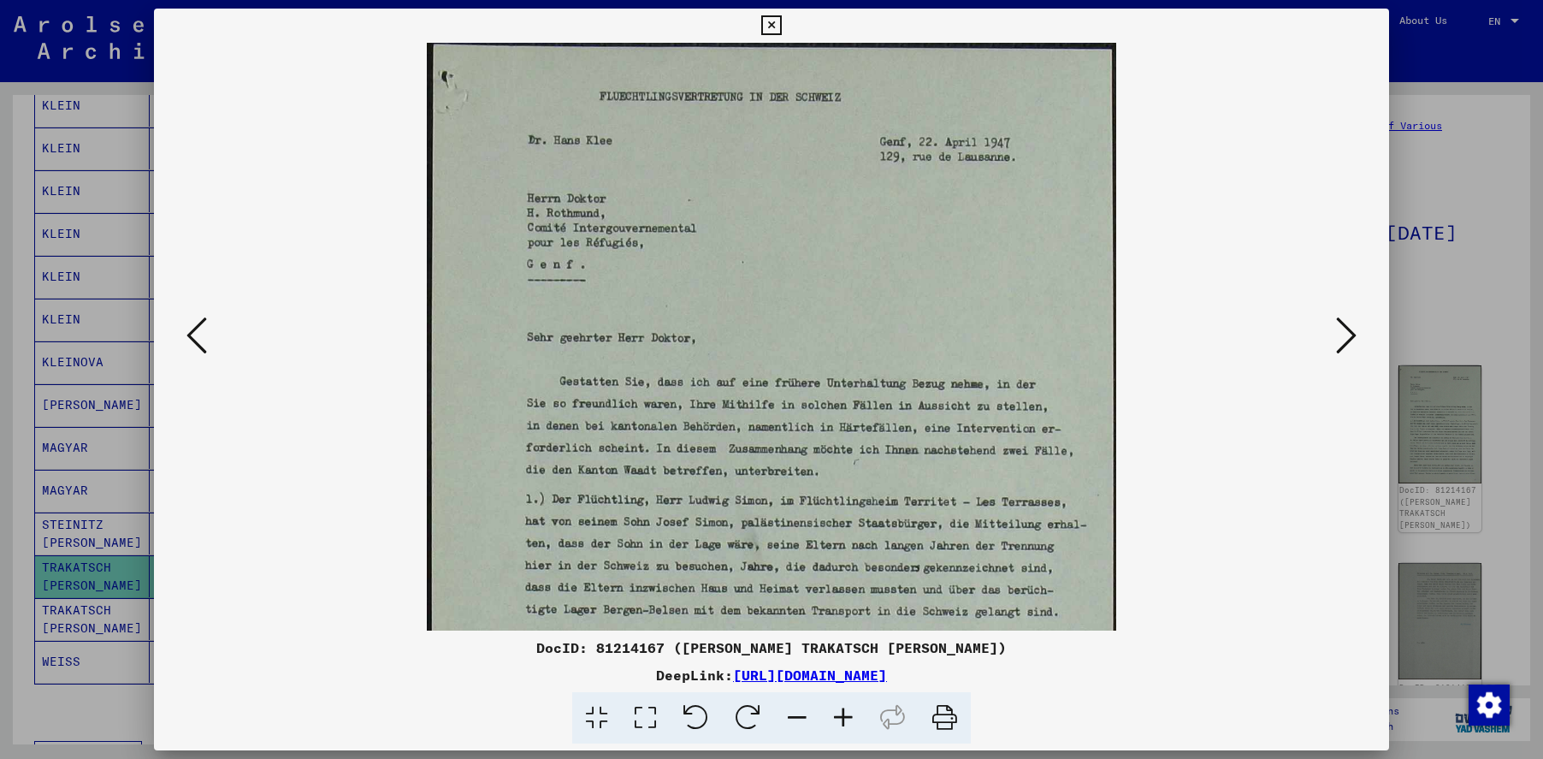
click at [839, 716] on icon at bounding box center [843, 718] width 46 height 52
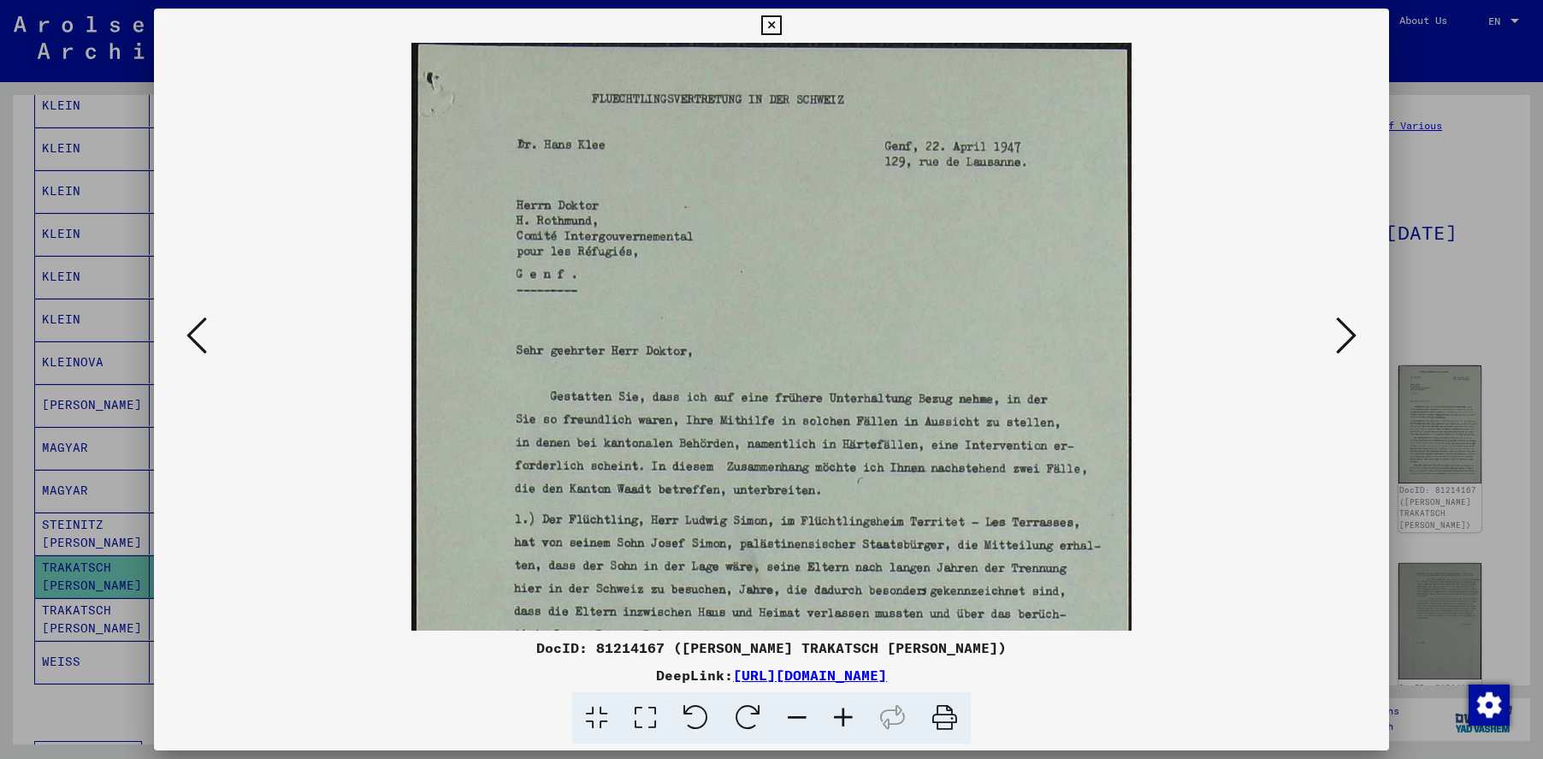
click at [839, 716] on icon at bounding box center [843, 718] width 46 height 52
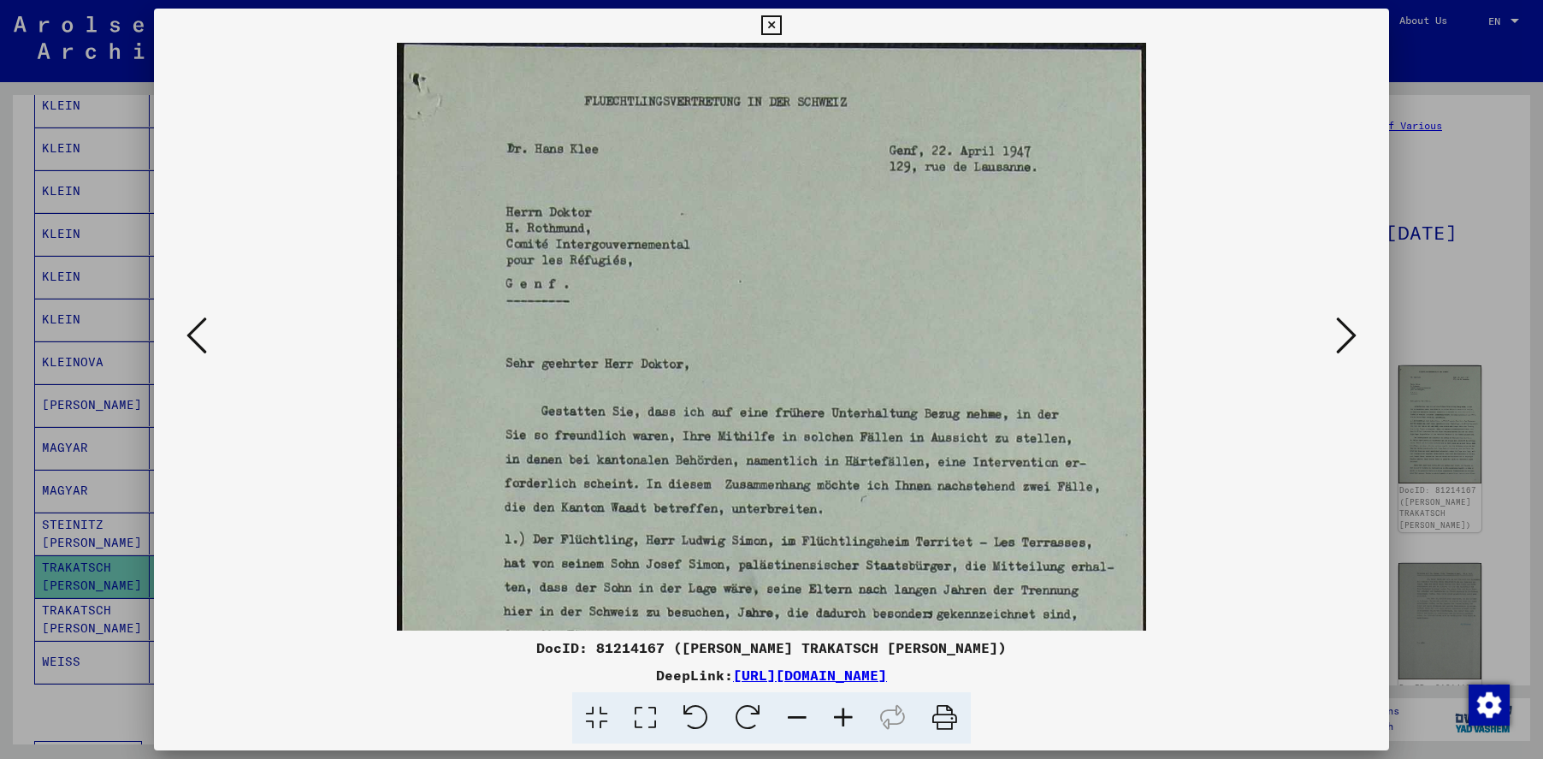
click at [839, 716] on icon at bounding box center [843, 718] width 46 height 52
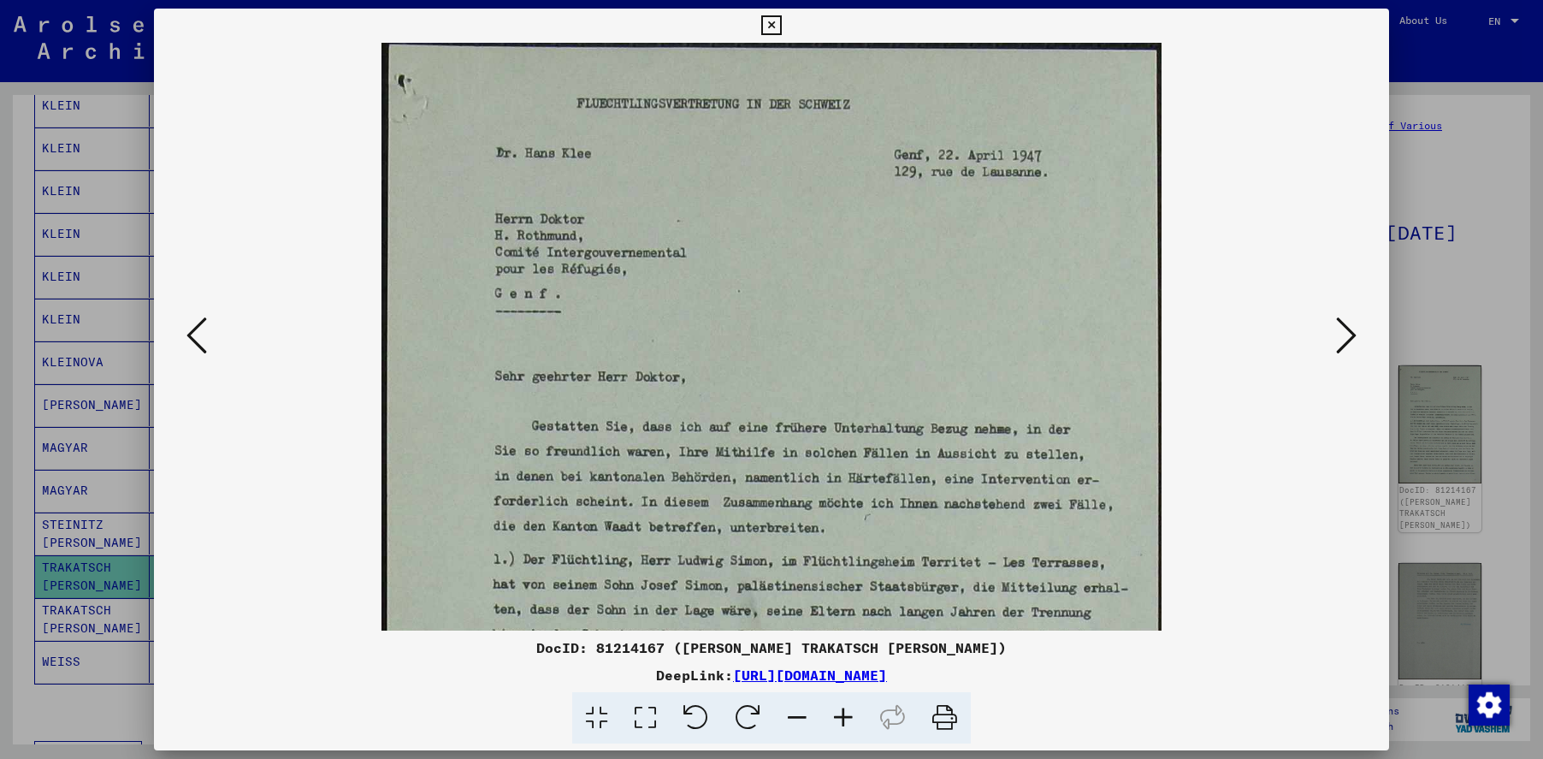
click at [839, 716] on icon at bounding box center [843, 718] width 46 height 52
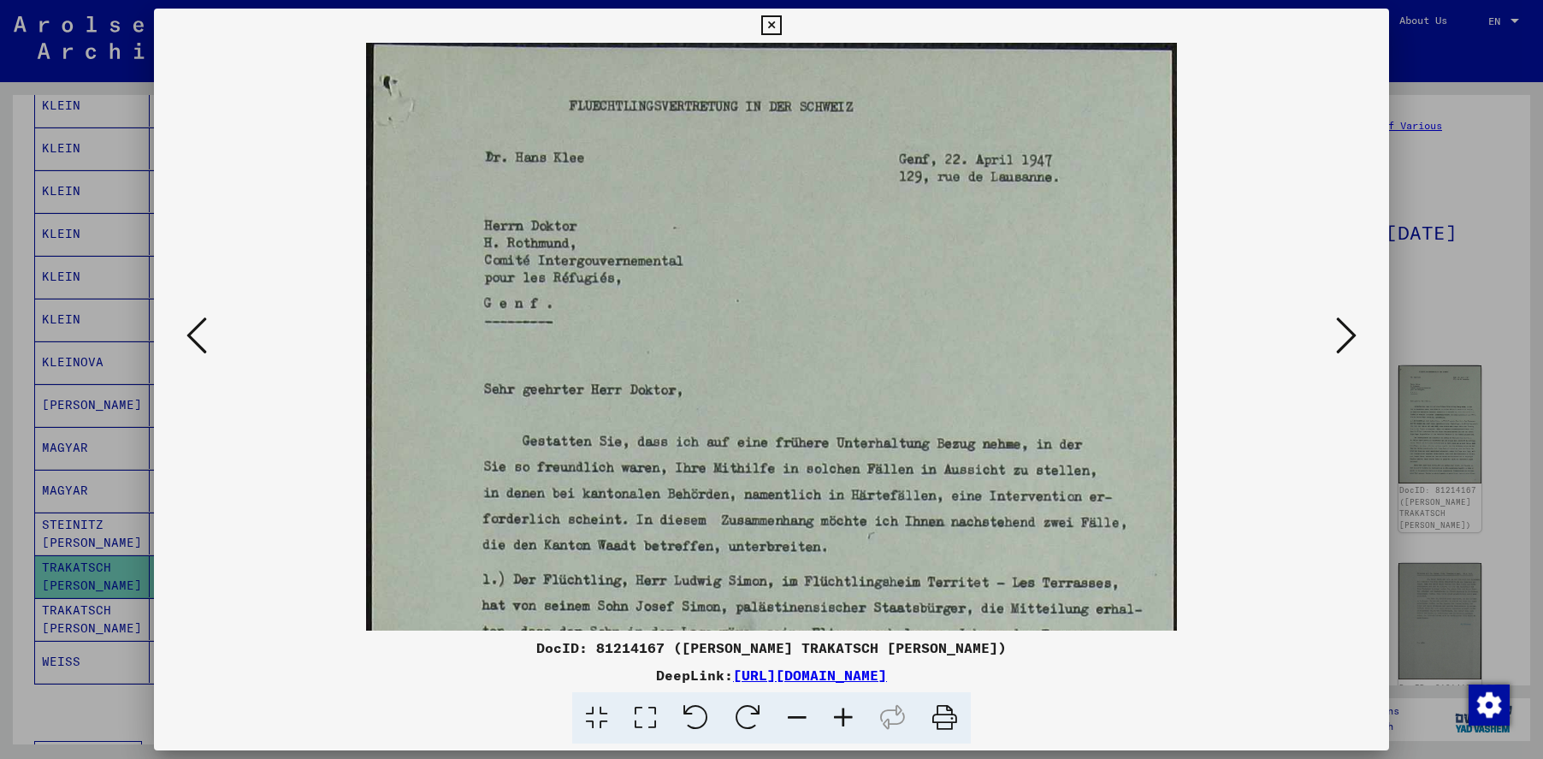
click at [839, 716] on icon at bounding box center [843, 718] width 46 height 52
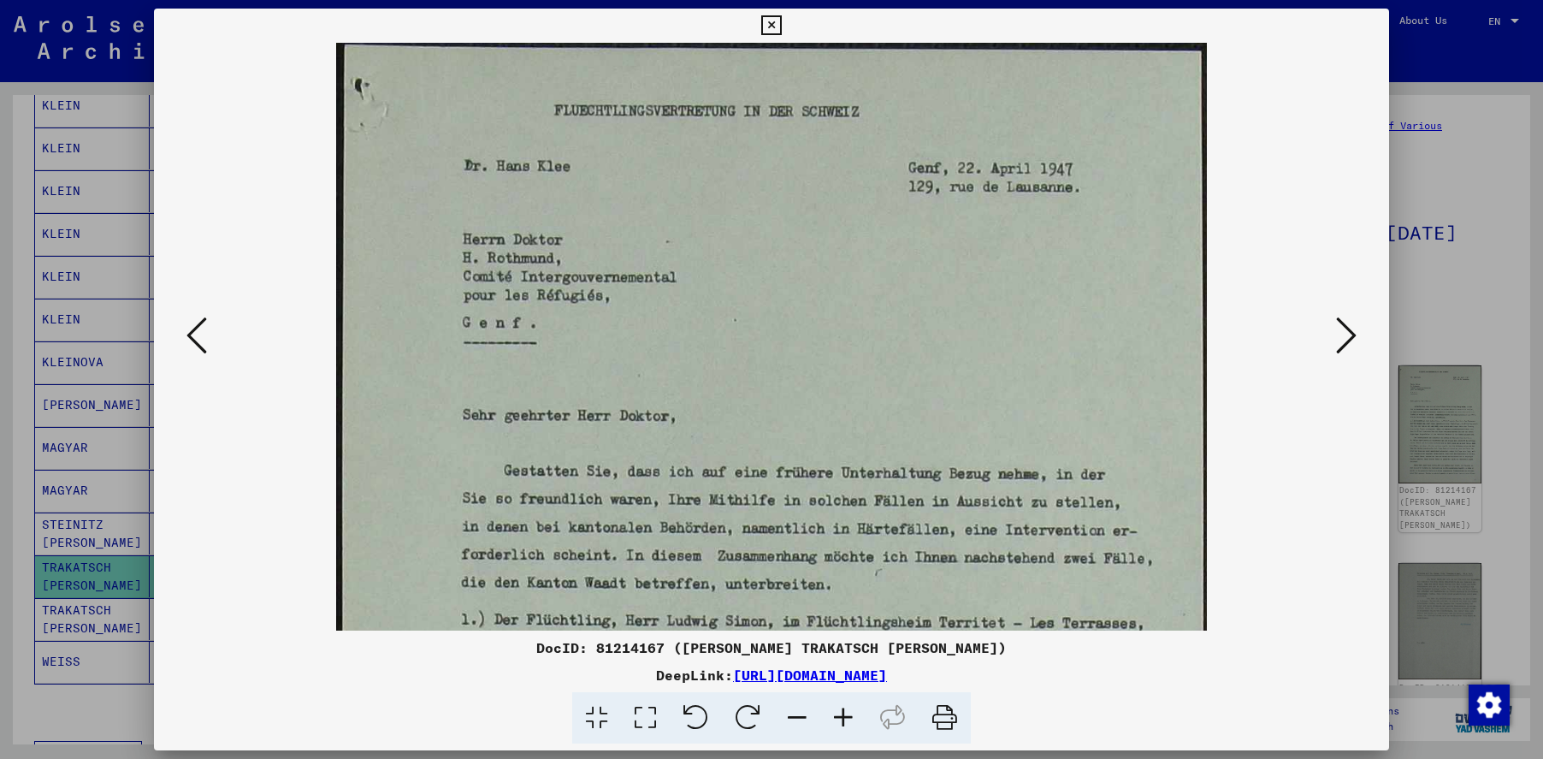
click at [839, 716] on icon at bounding box center [843, 718] width 46 height 52
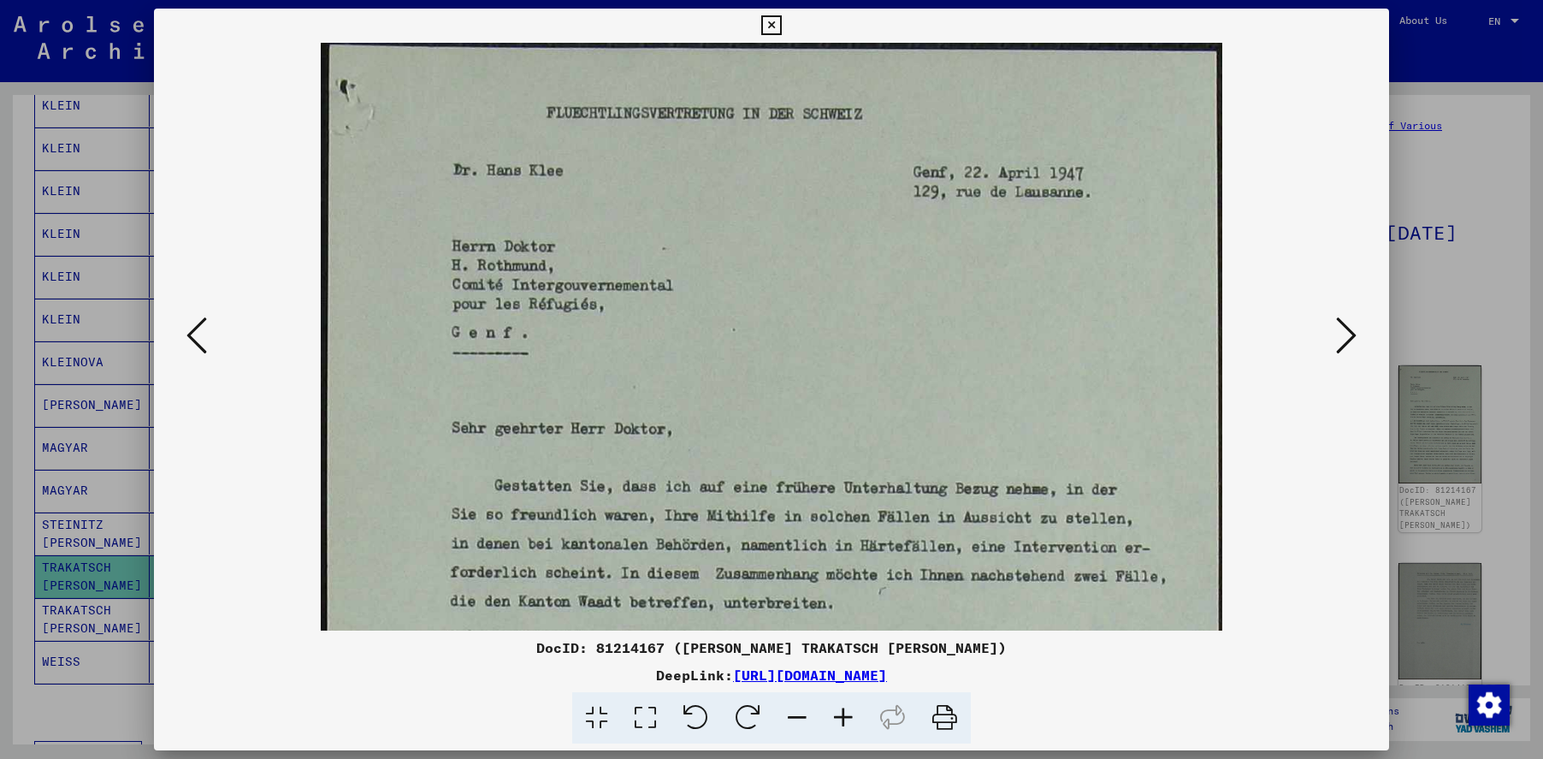
click at [839, 716] on icon at bounding box center [843, 718] width 46 height 52
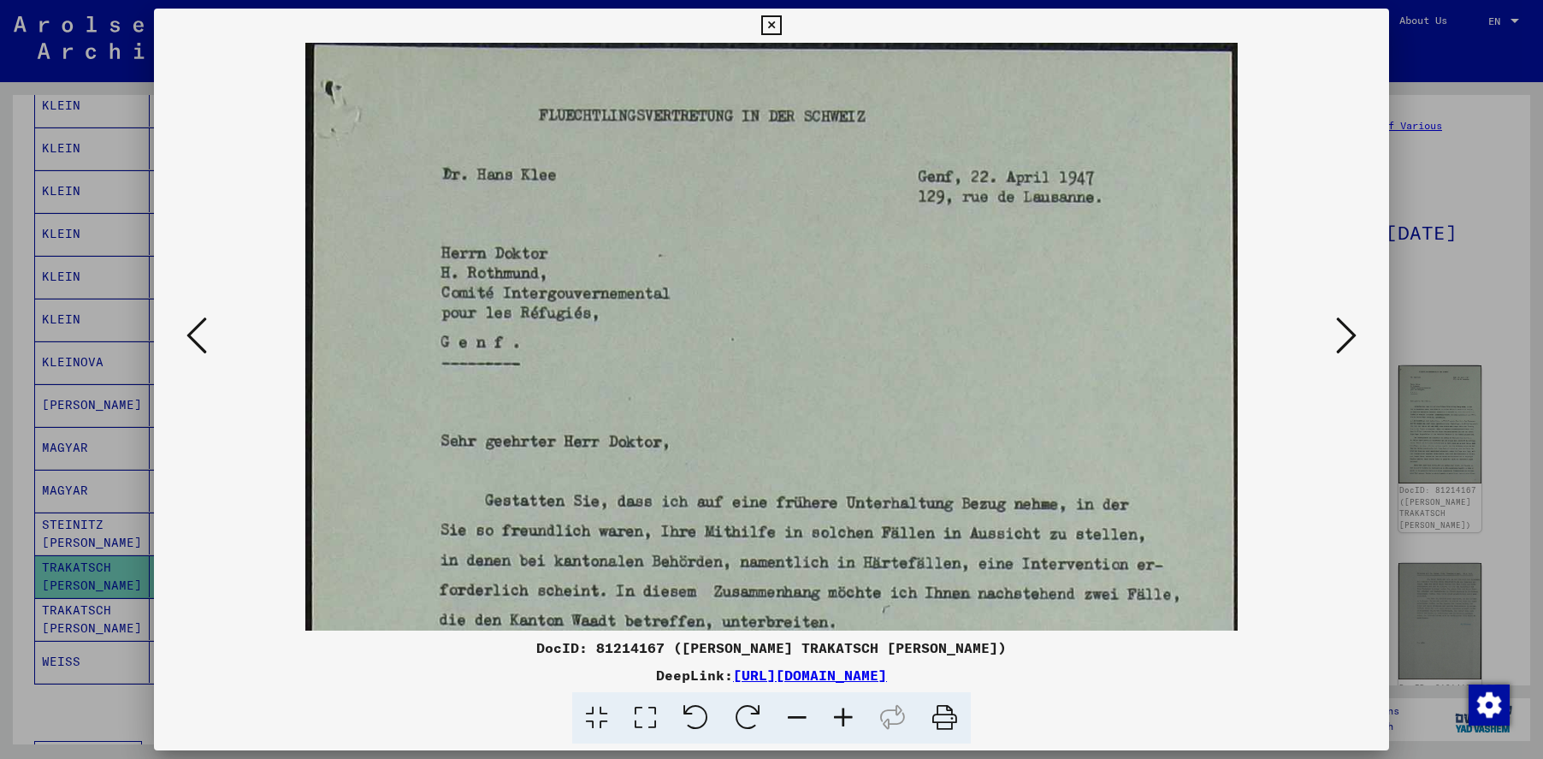
click at [1339, 334] on icon at bounding box center [1346, 335] width 21 height 41
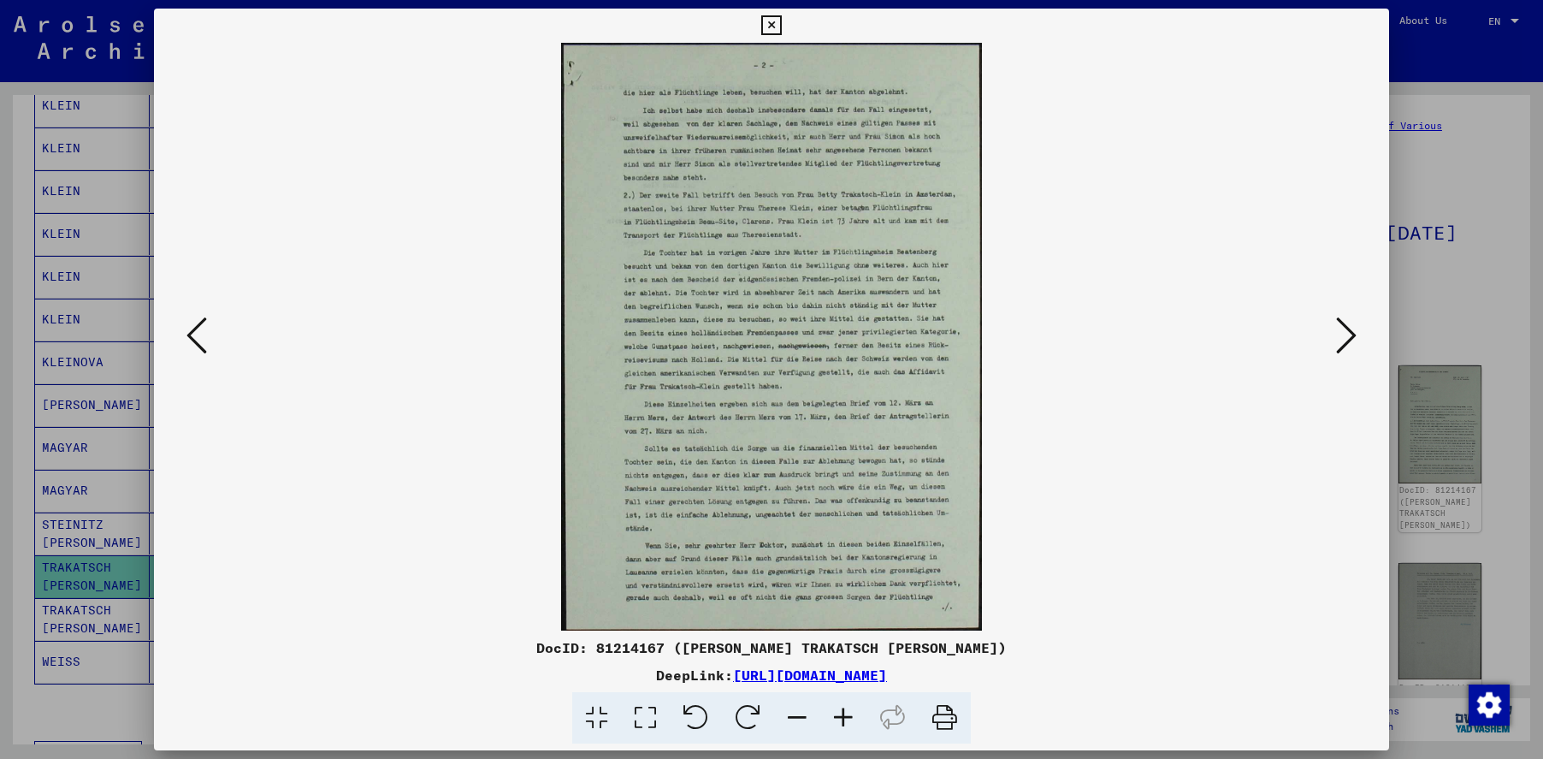
click at [1339, 334] on icon at bounding box center [1346, 335] width 21 height 41
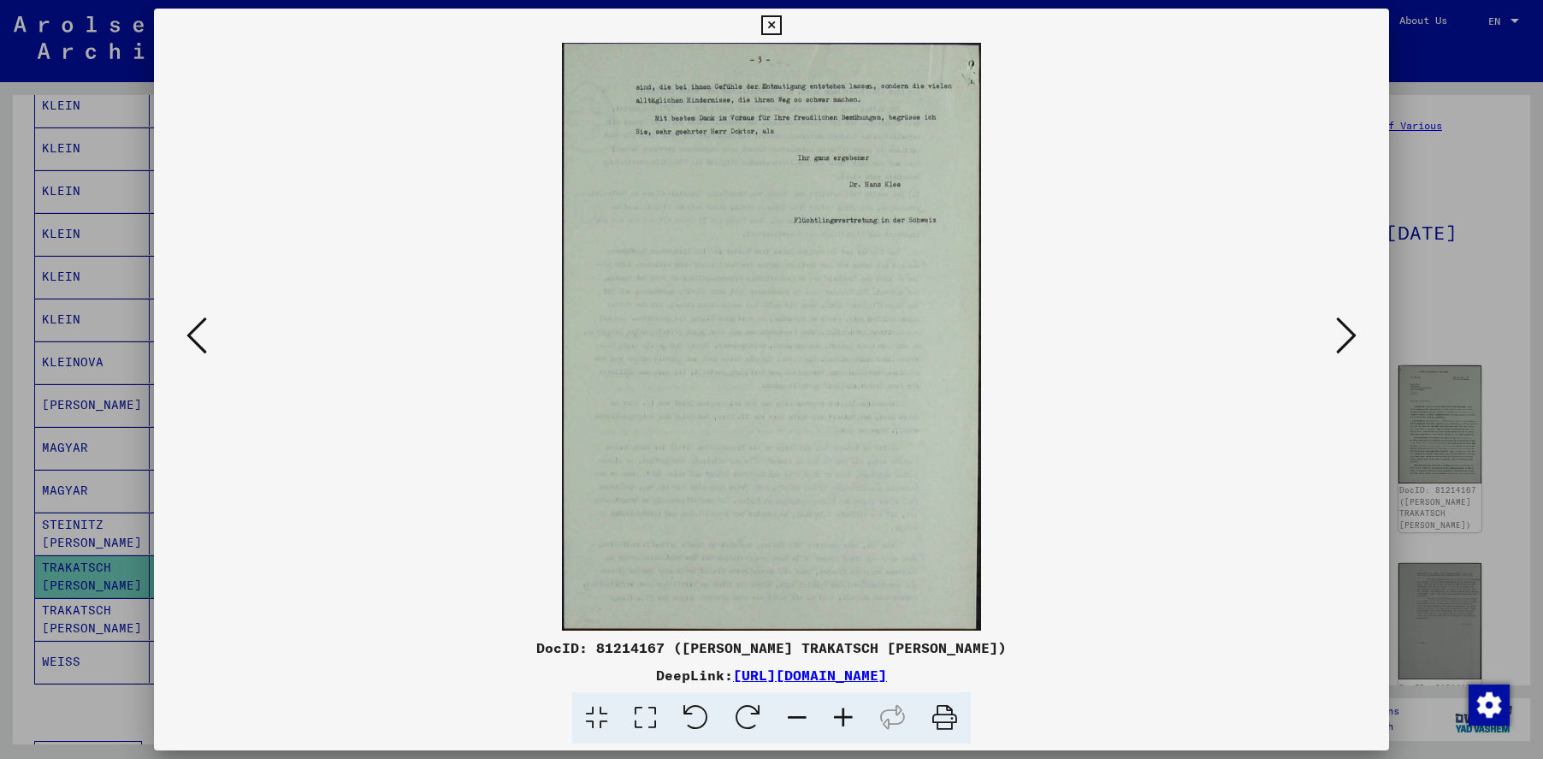
click at [1339, 334] on icon at bounding box center [1346, 335] width 21 height 41
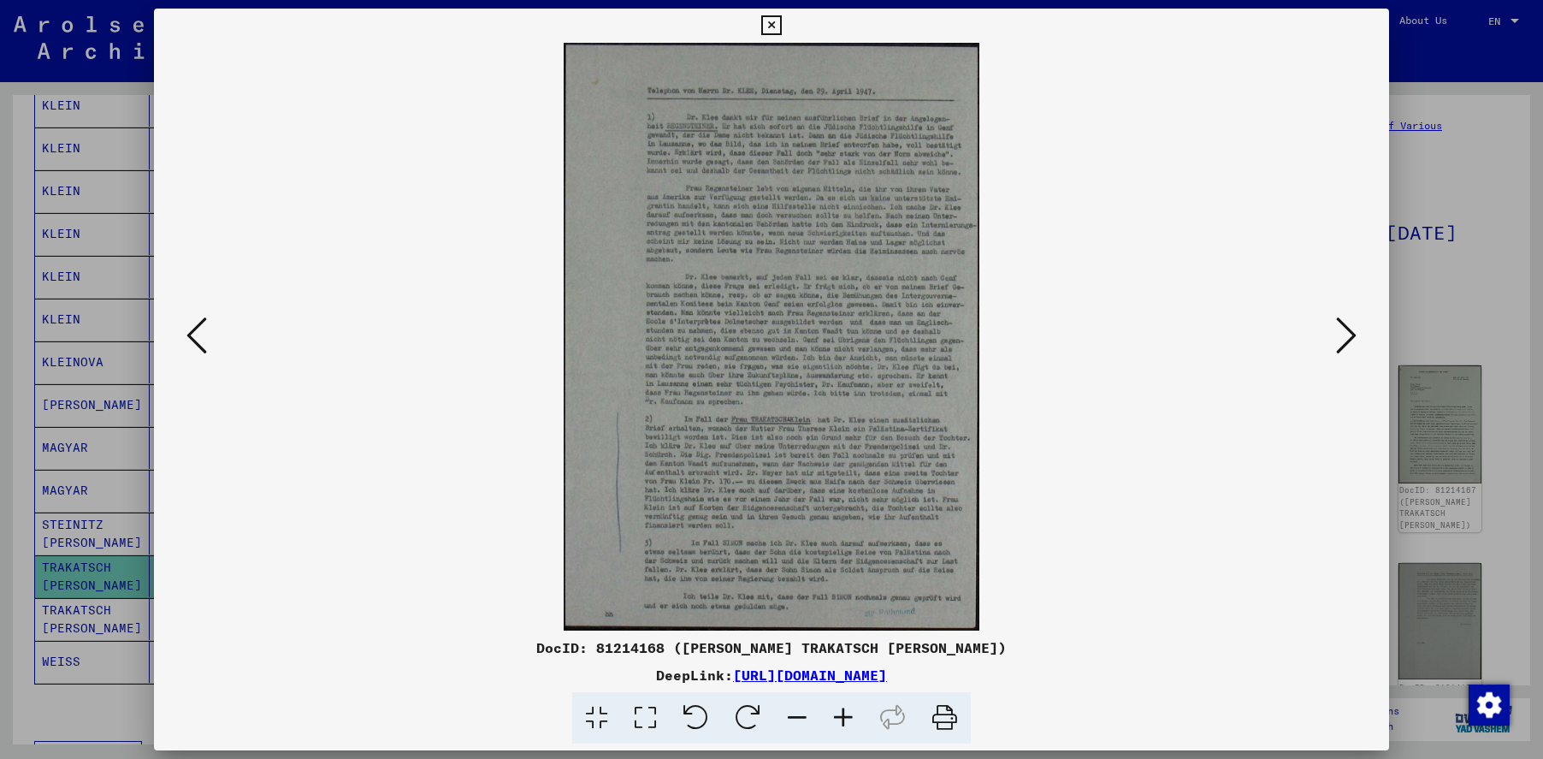
click at [1339, 334] on icon at bounding box center [1346, 335] width 21 height 41
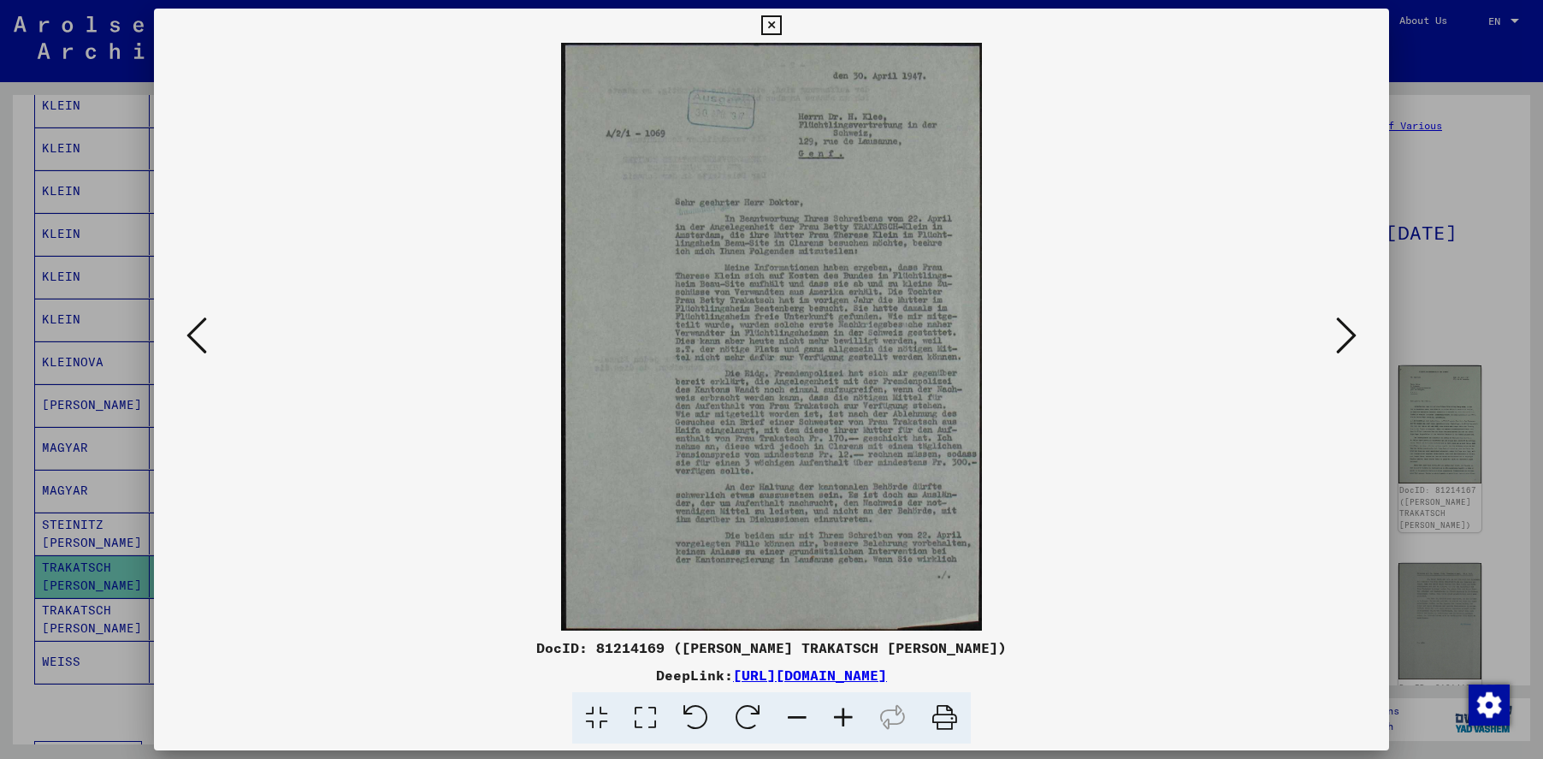
click at [186, 332] on button at bounding box center [196, 336] width 31 height 49
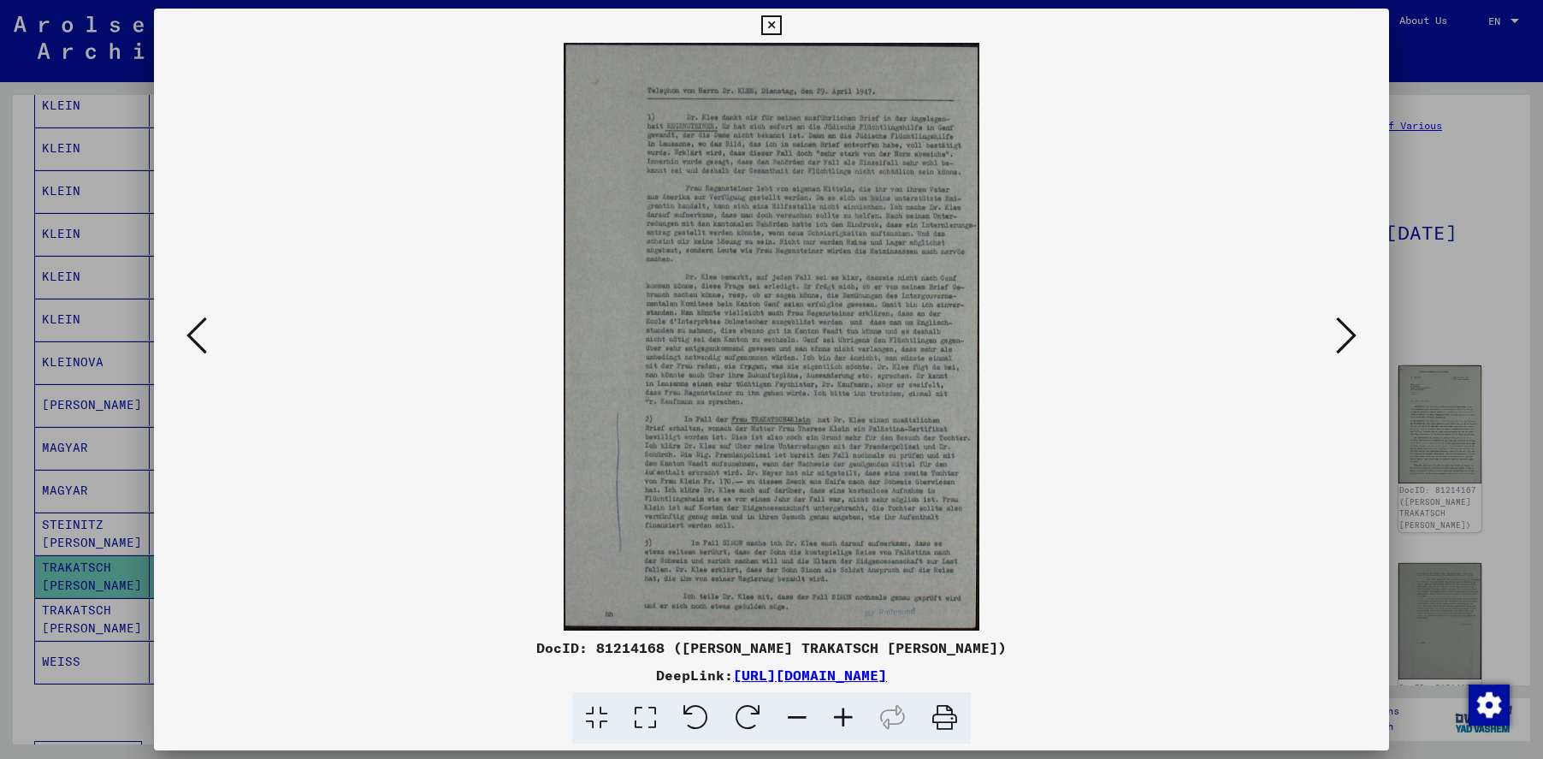
click at [844, 720] on icon at bounding box center [843, 718] width 46 height 52
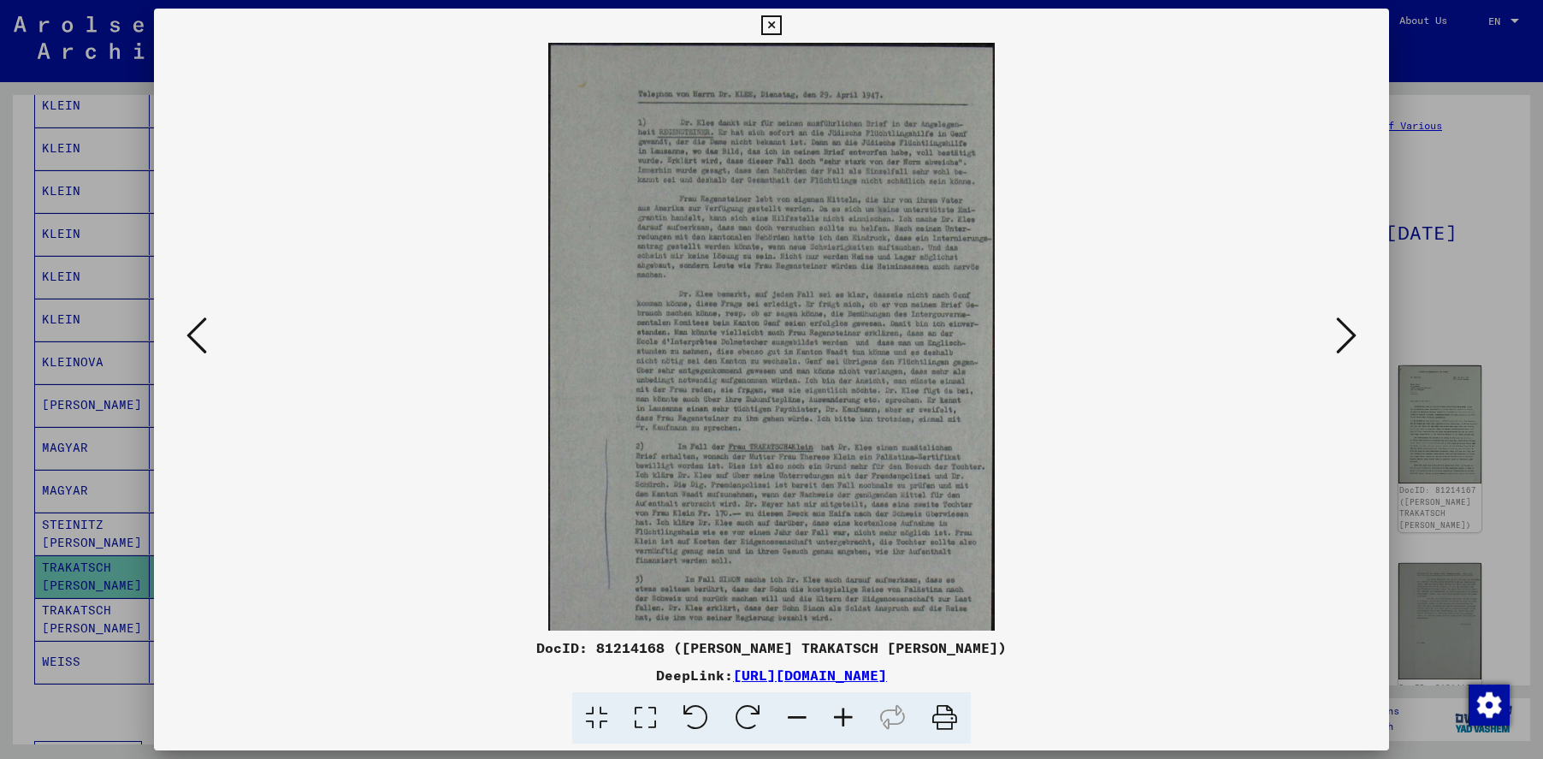
click at [844, 720] on icon at bounding box center [843, 718] width 46 height 52
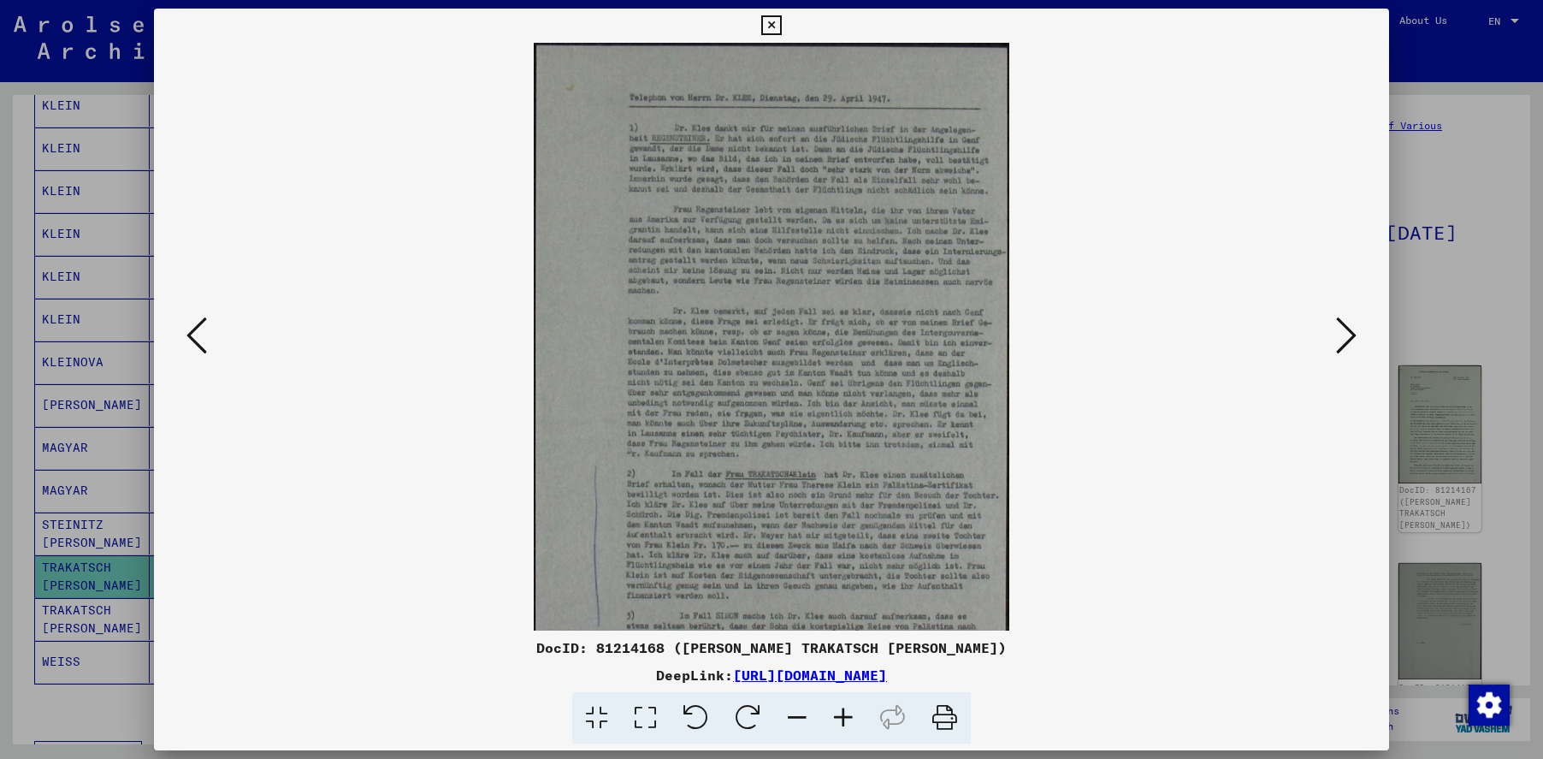
click at [844, 720] on icon at bounding box center [843, 718] width 46 height 52
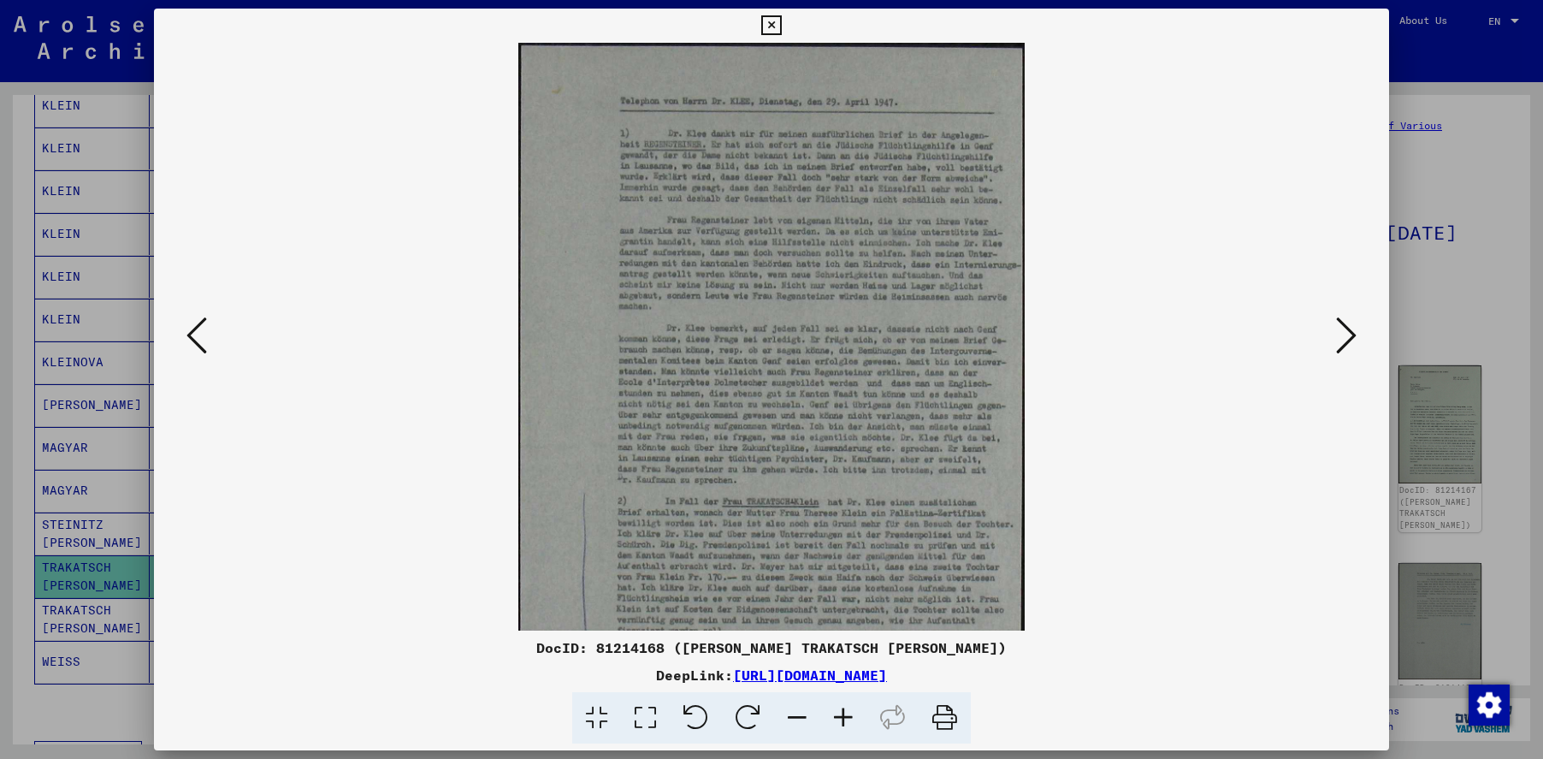
click at [844, 720] on icon at bounding box center [843, 718] width 46 height 52
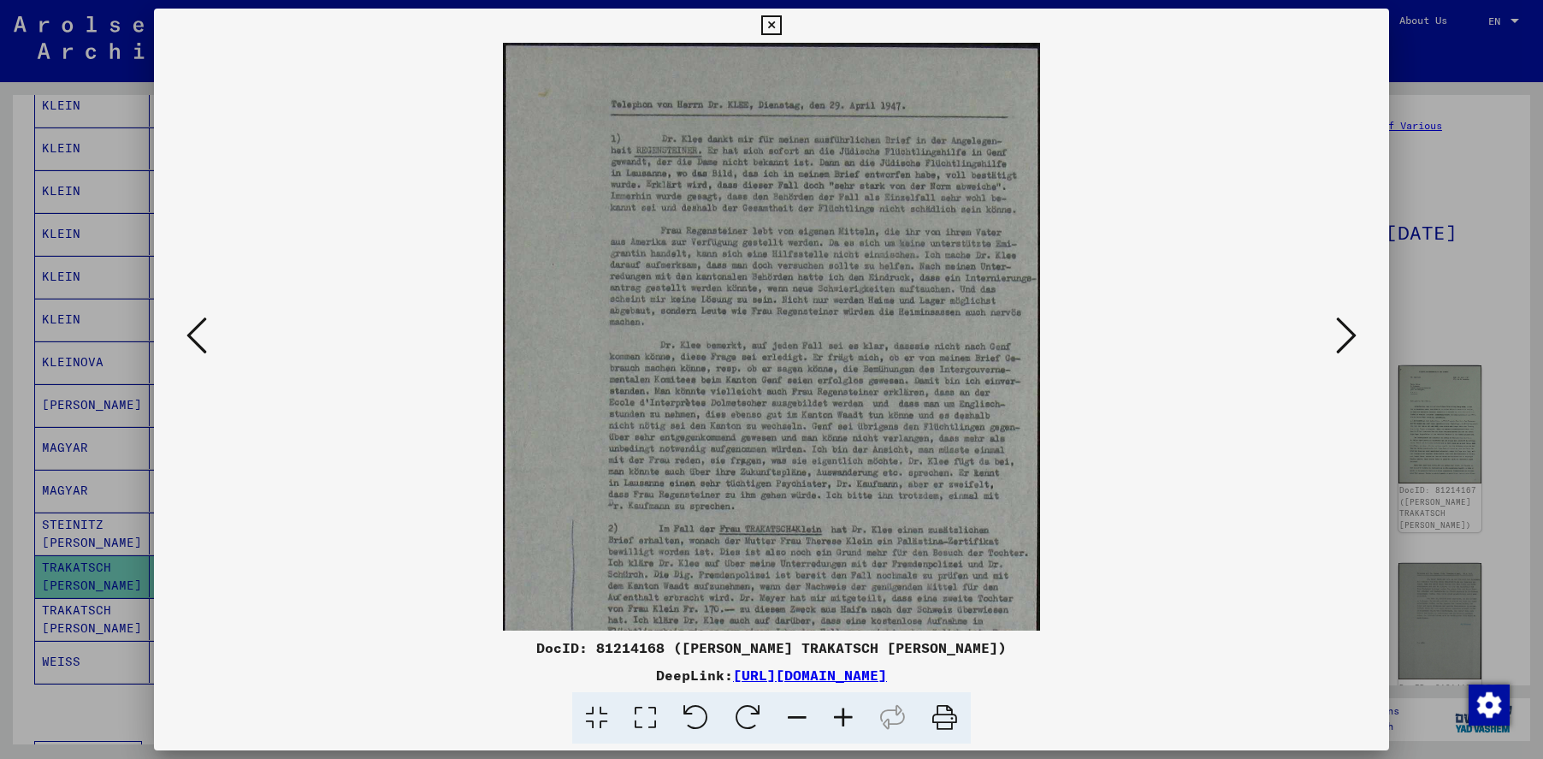
click at [844, 720] on icon at bounding box center [843, 718] width 46 height 52
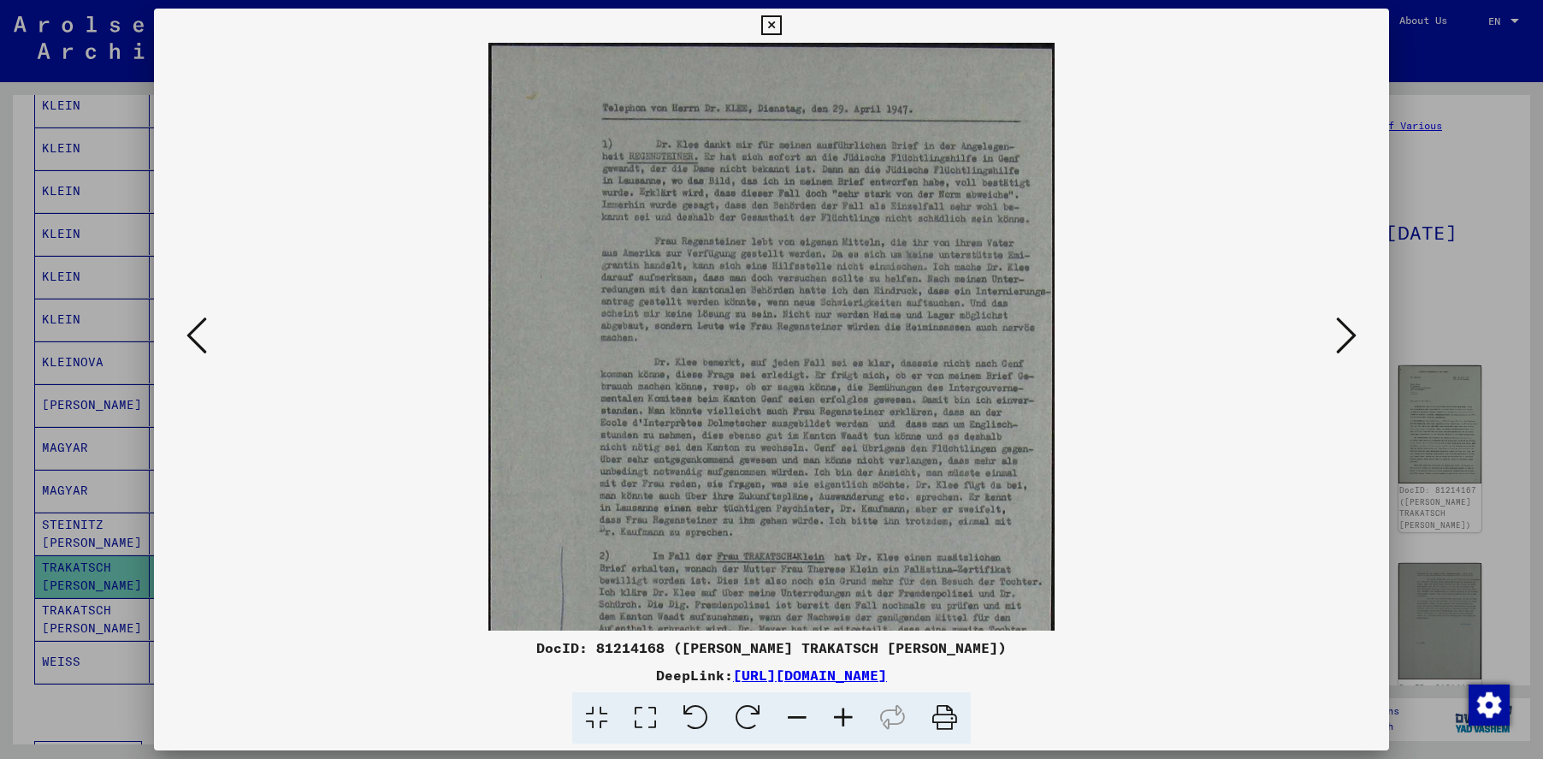
click at [844, 720] on icon at bounding box center [843, 718] width 46 height 52
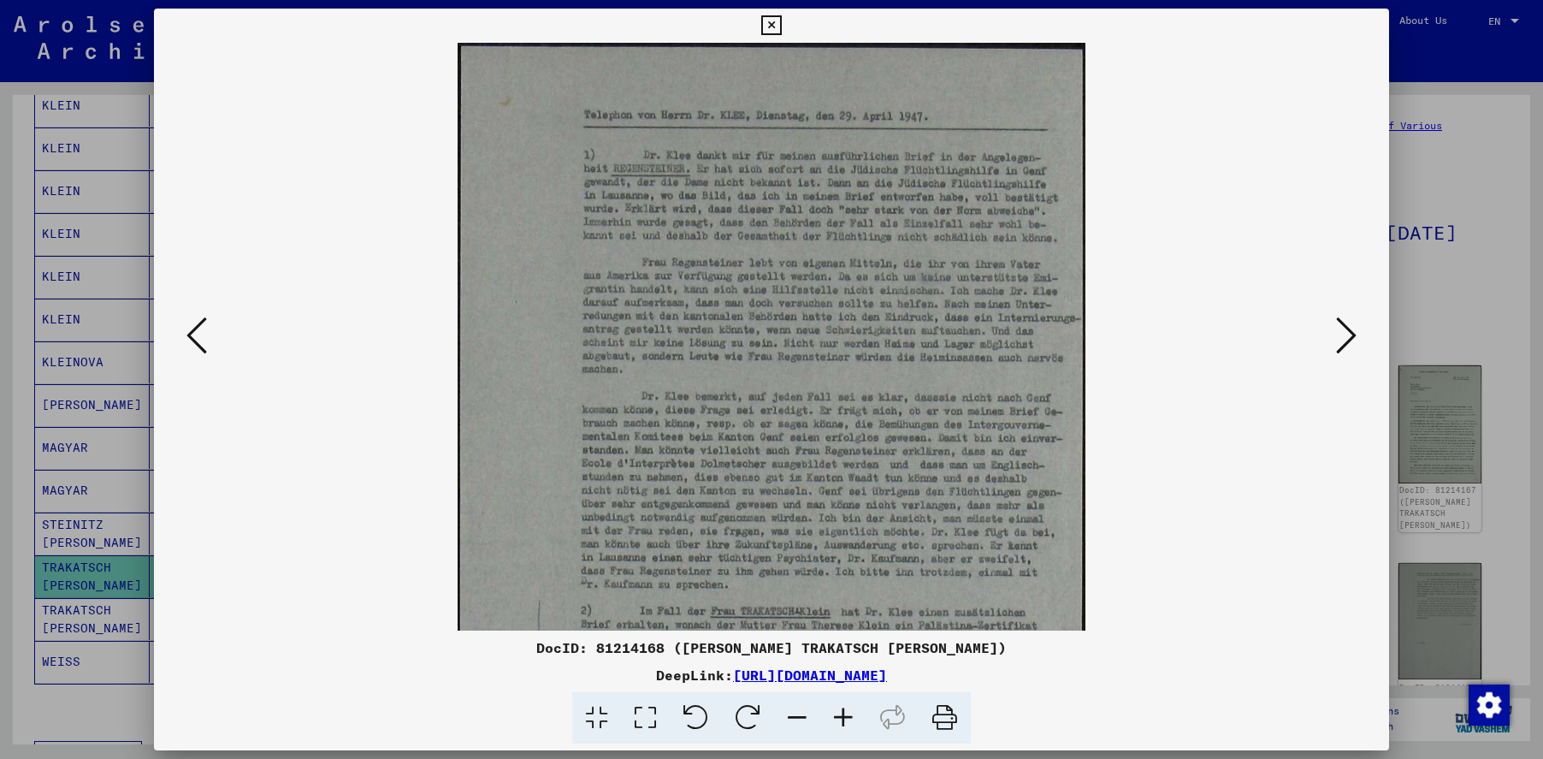
click at [844, 720] on icon at bounding box center [843, 718] width 46 height 52
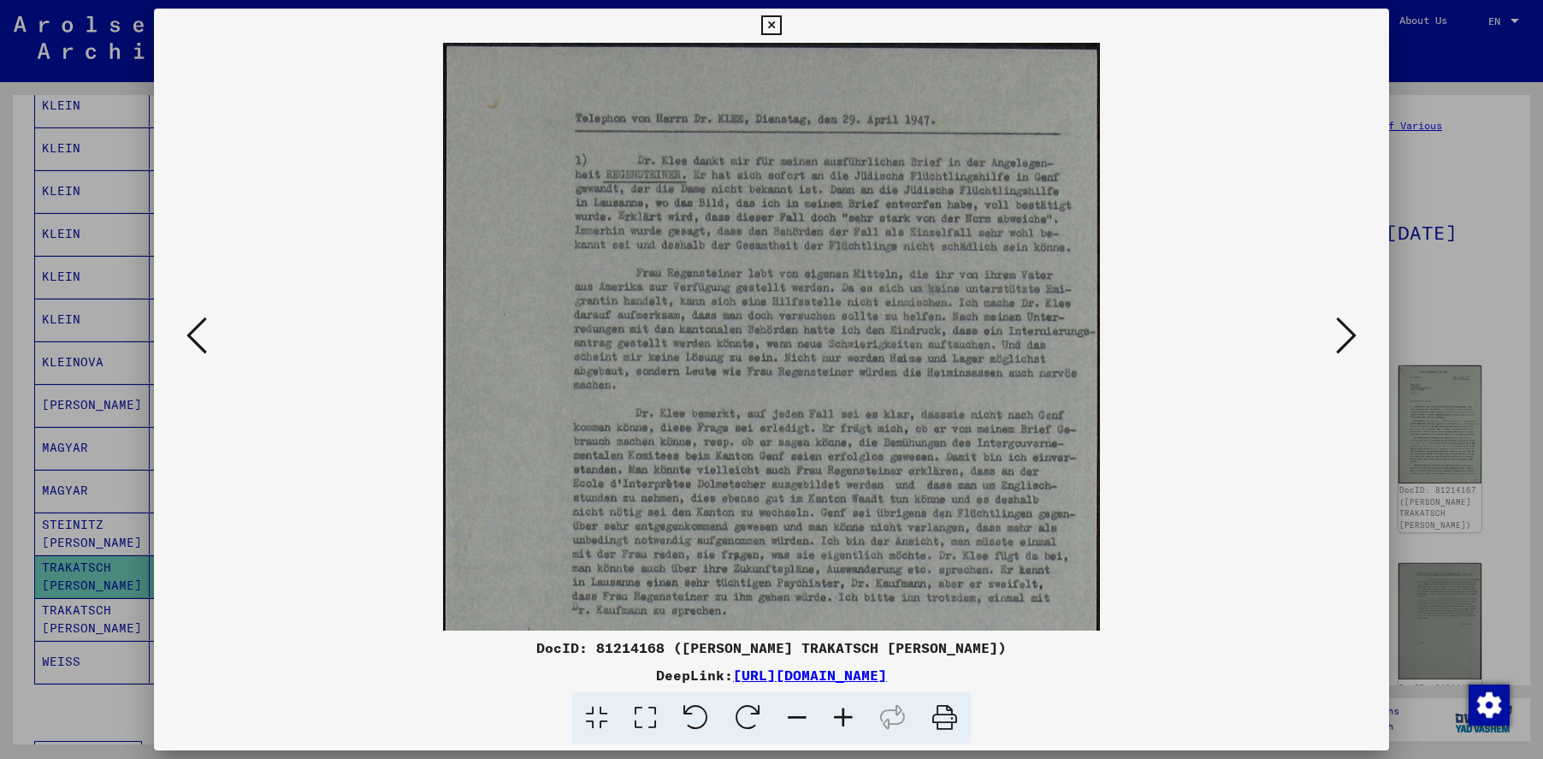
click at [844, 720] on icon at bounding box center [843, 718] width 46 height 52
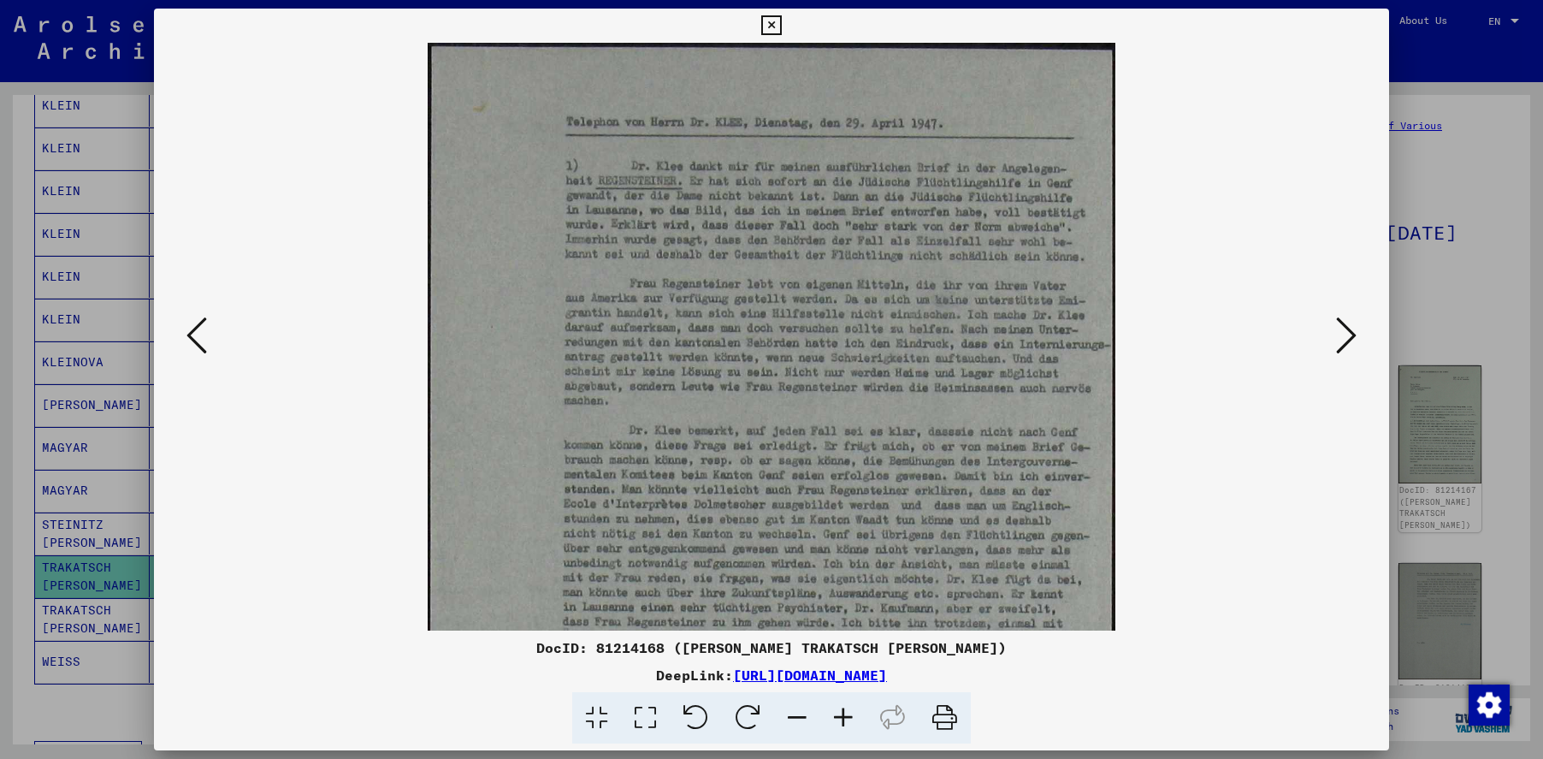
click at [1339, 338] on icon at bounding box center [1346, 335] width 21 height 41
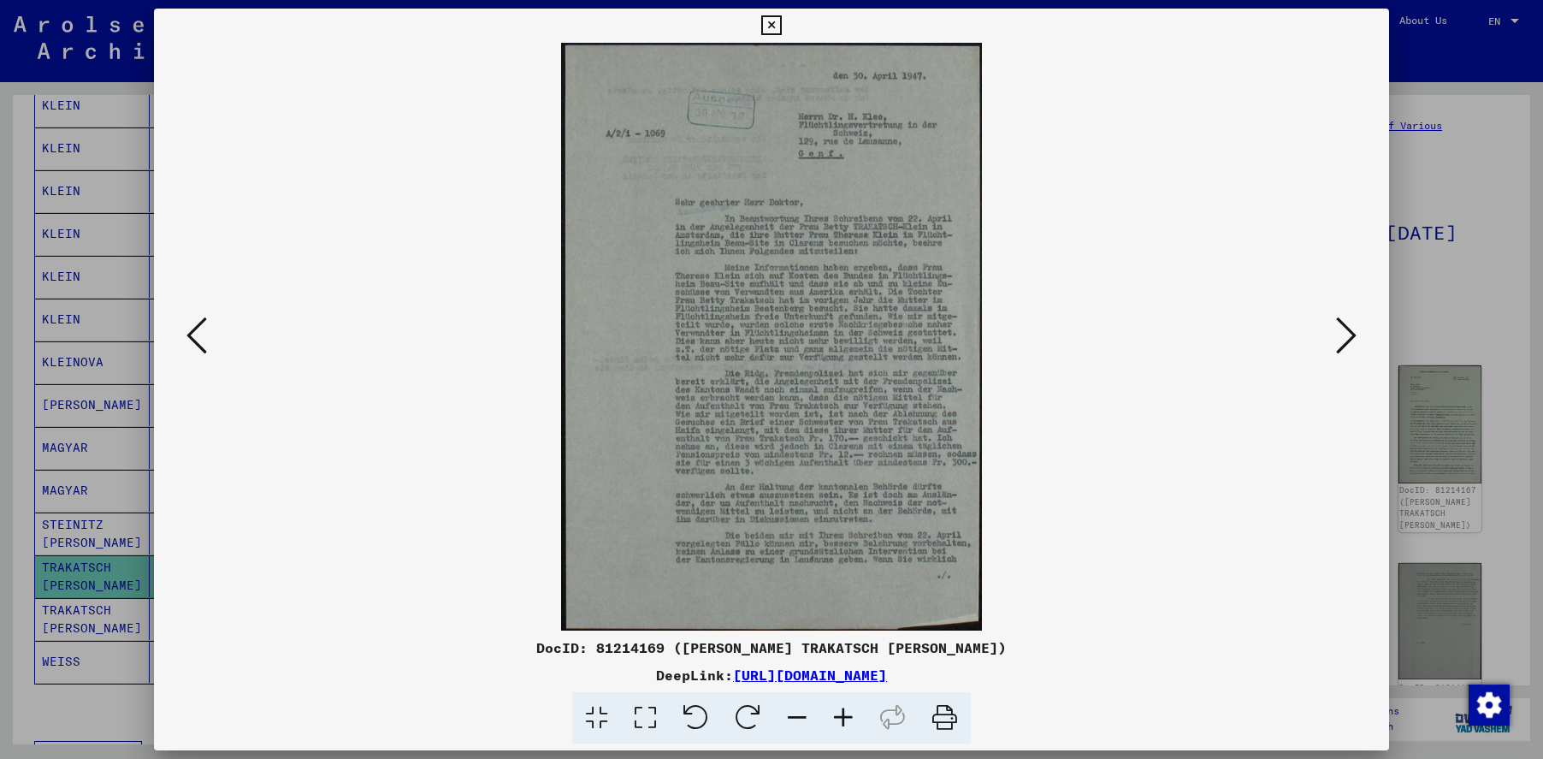
click at [1347, 345] on icon at bounding box center [1346, 335] width 21 height 41
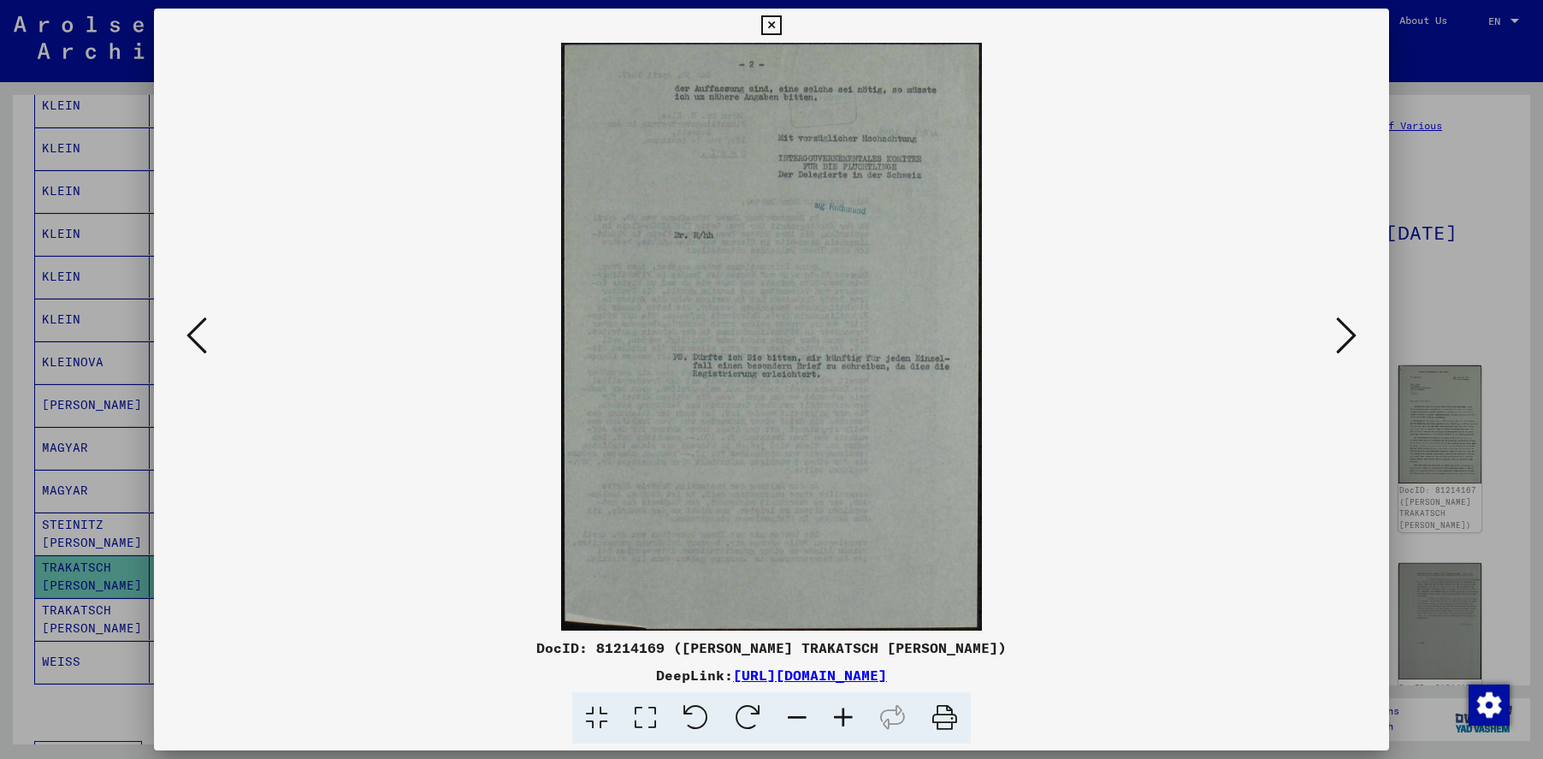
click at [1352, 333] on icon at bounding box center [1346, 335] width 21 height 41
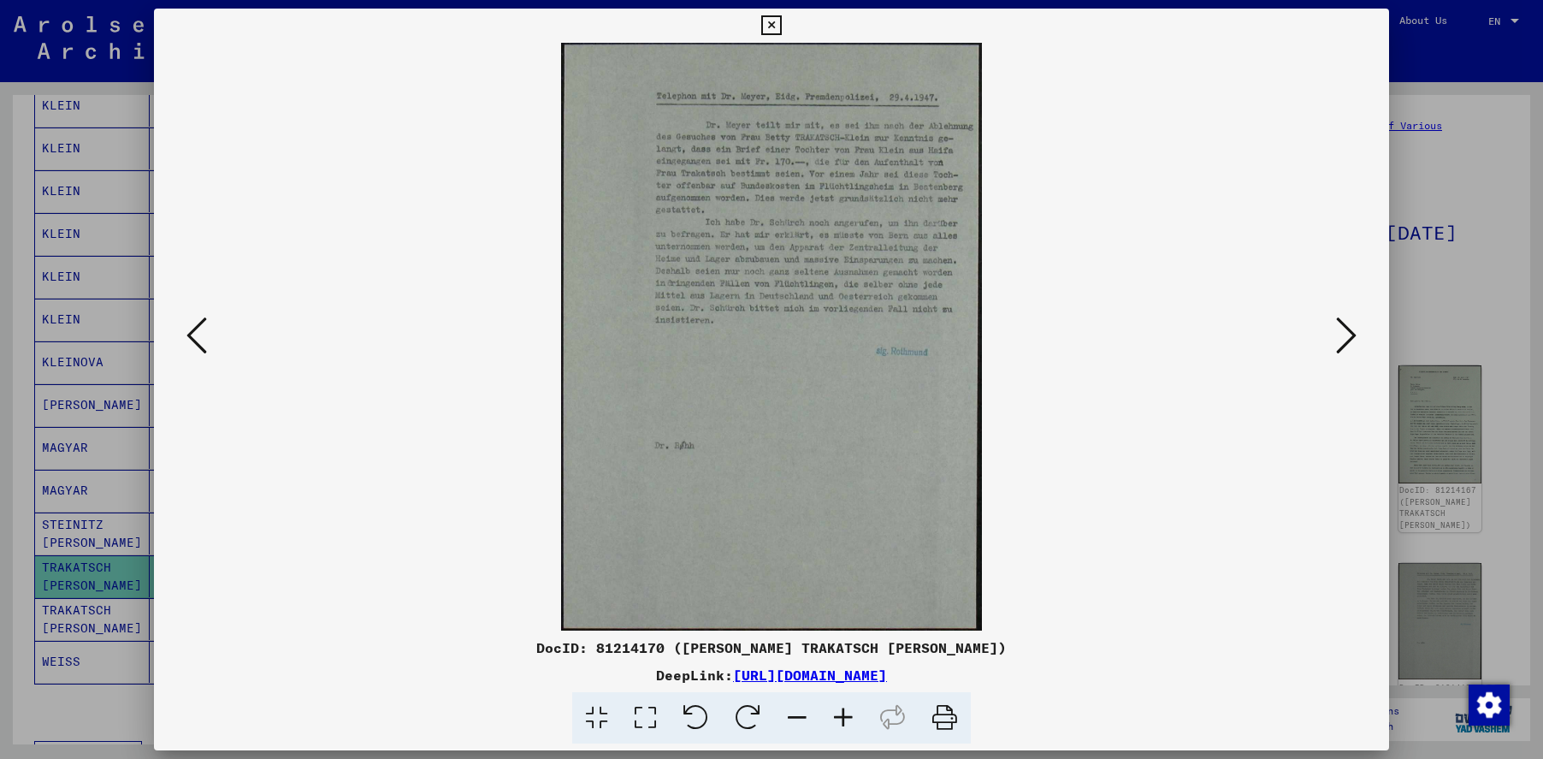
click at [845, 716] on icon at bounding box center [843, 718] width 46 height 52
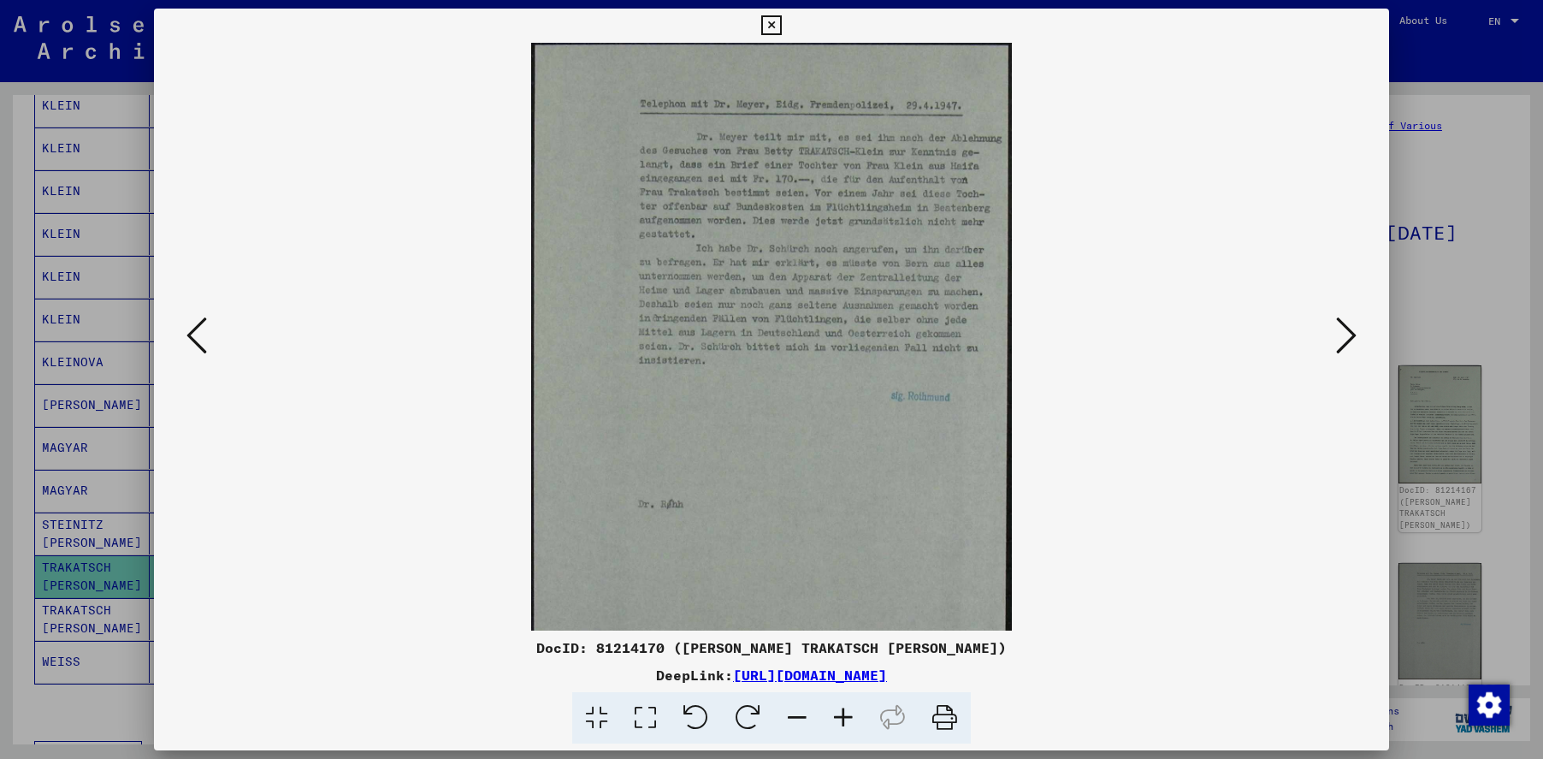
click at [845, 716] on icon at bounding box center [843, 718] width 46 height 52
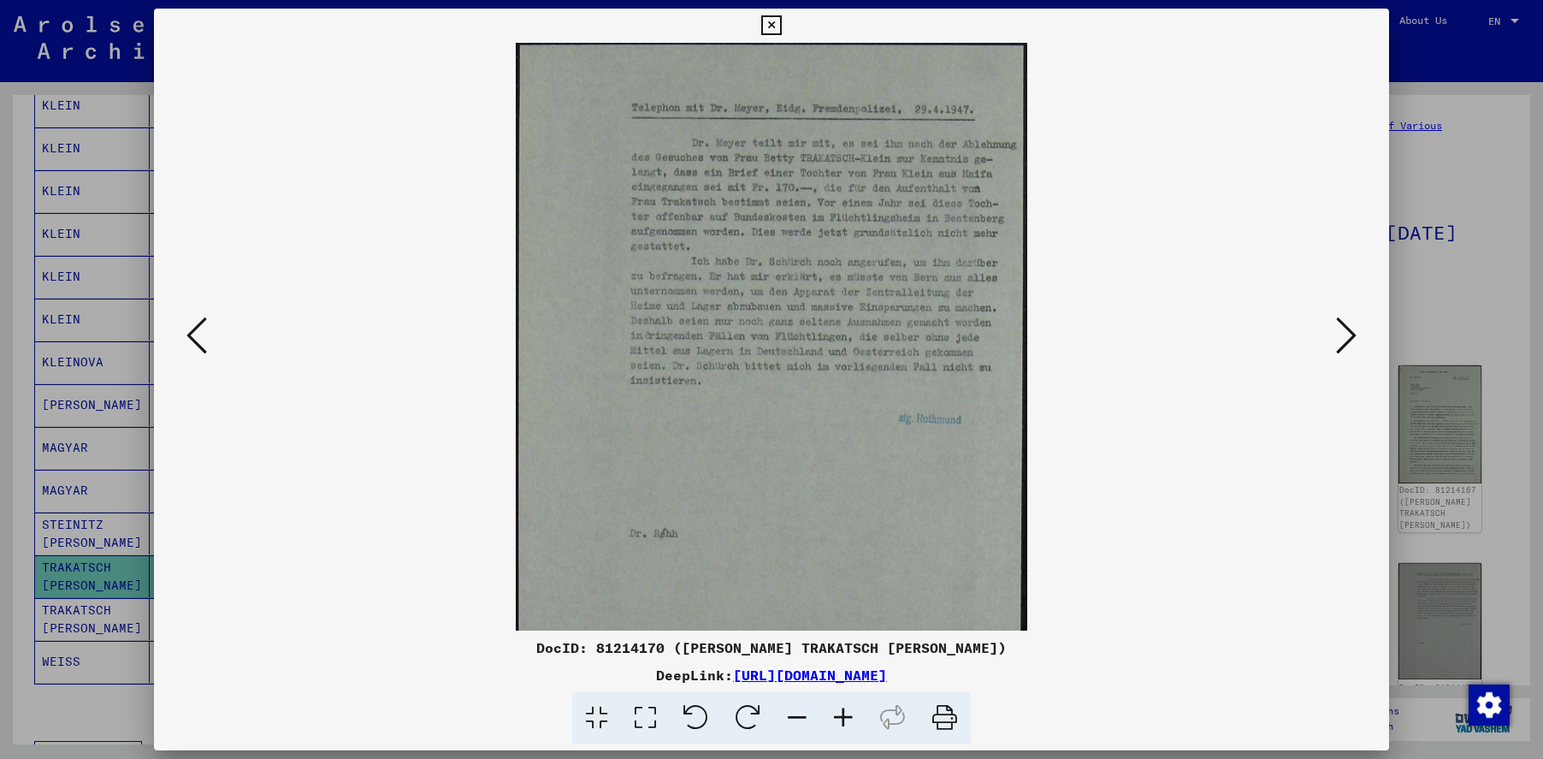
click at [845, 716] on icon at bounding box center [843, 718] width 46 height 52
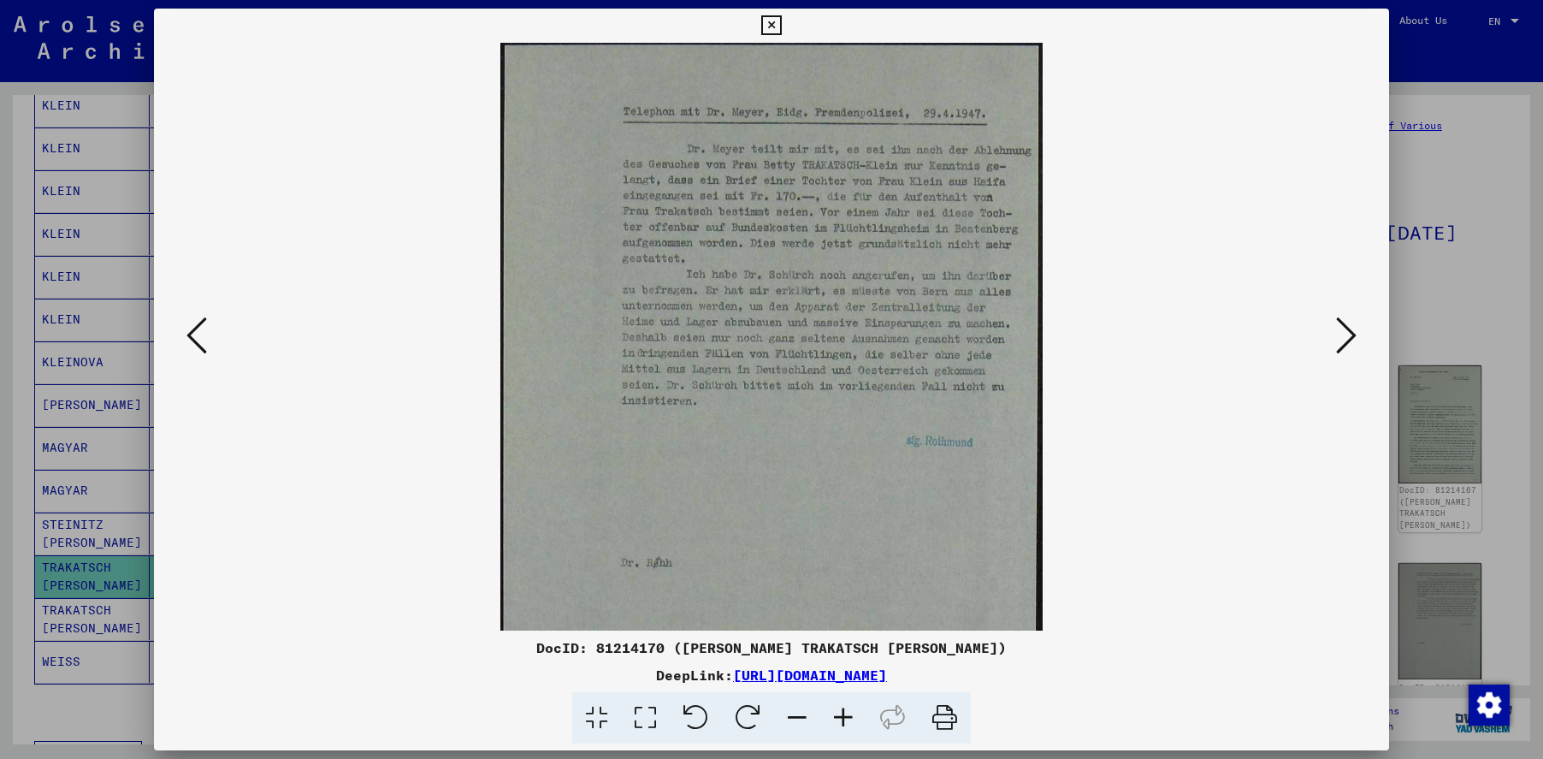
click at [845, 716] on icon at bounding box center [843, 718] width 46 height 52
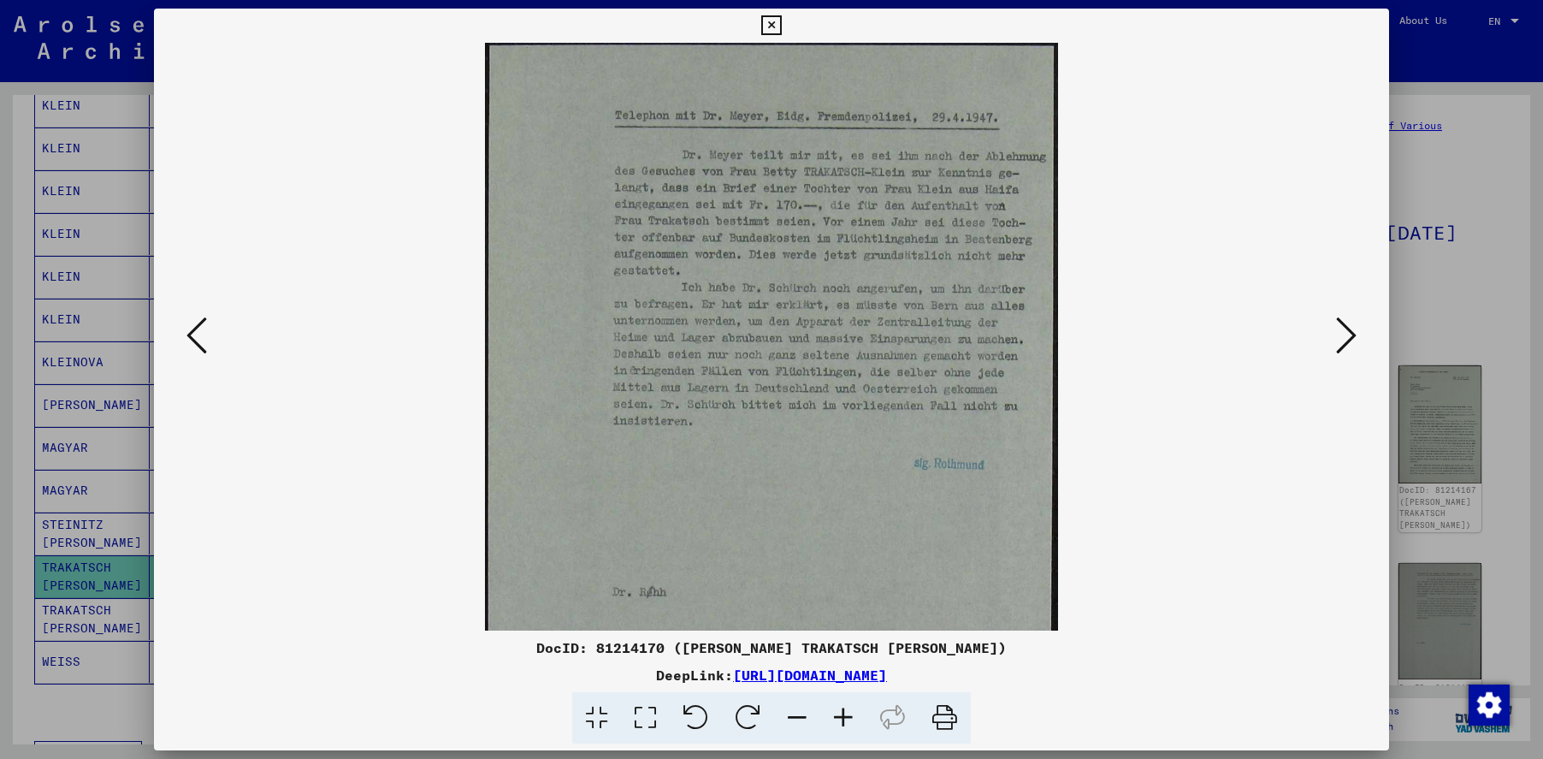
click at [845, 716] on icon at bounding box center [843, 718] width 46 height 52
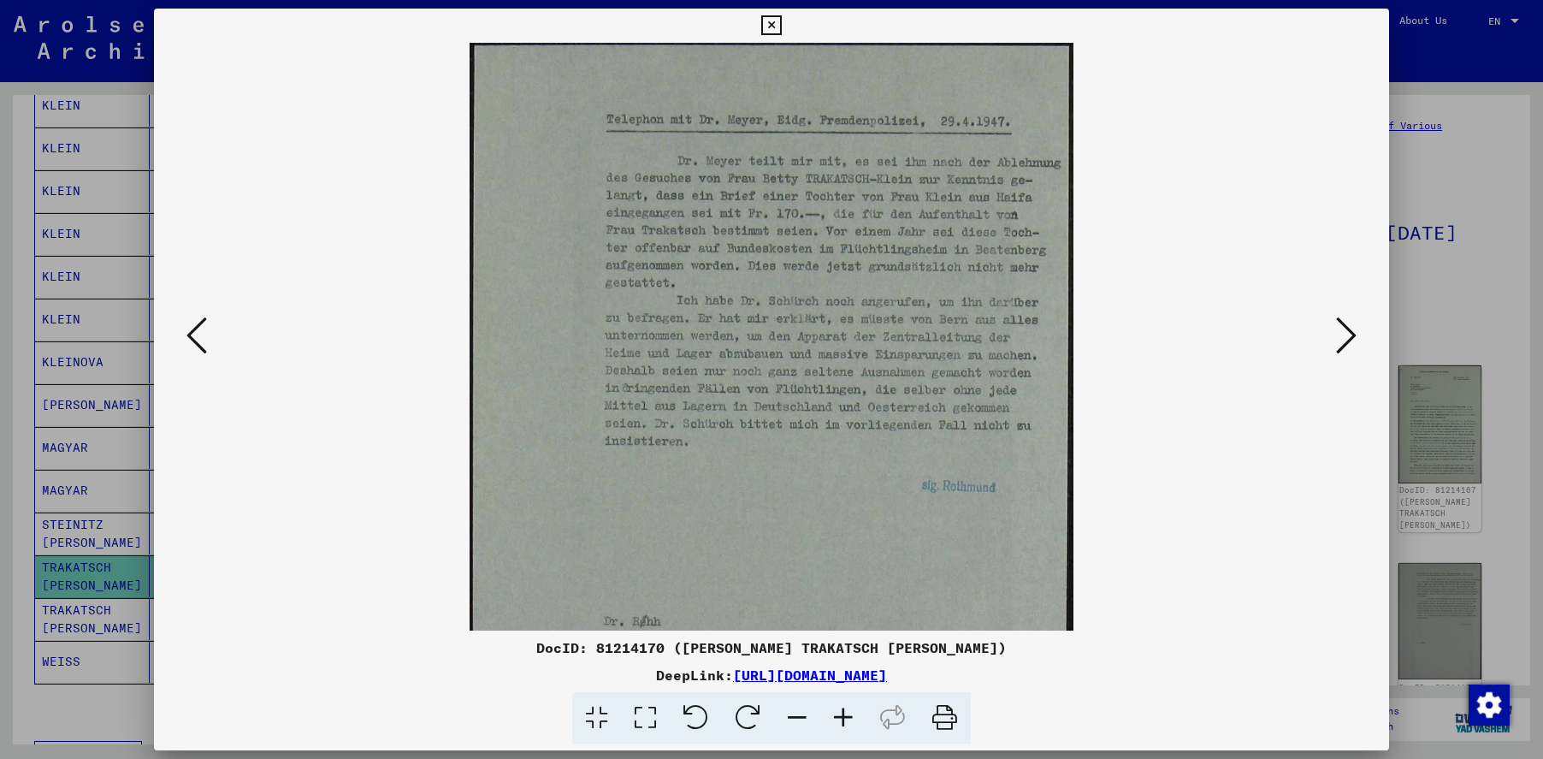
click at [845, 716] on icon at bounding box center [843, 718] width 46 height 52
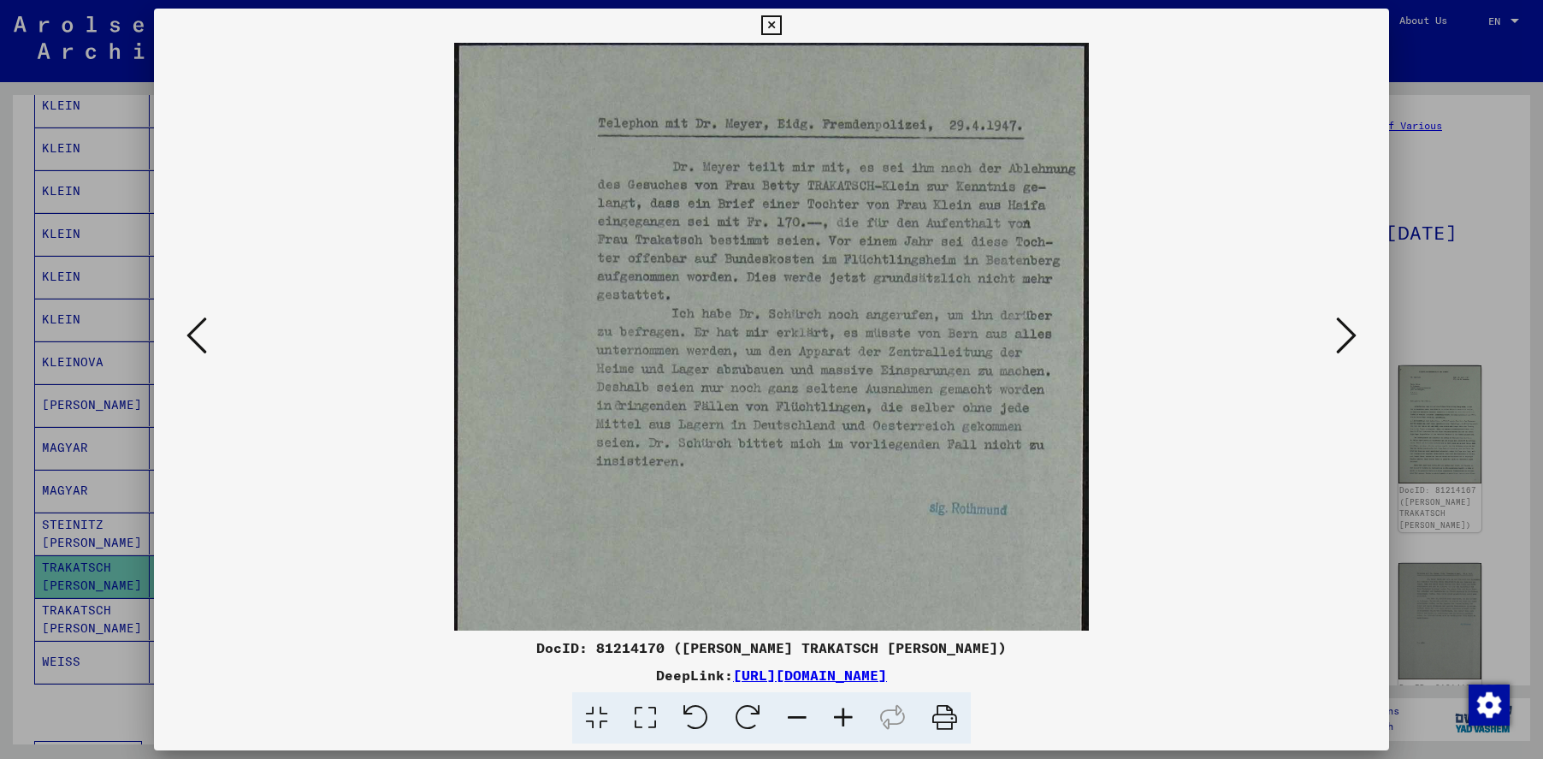
click at [845, 716] on icon at bounding box center [843, 718] width 46 height 52
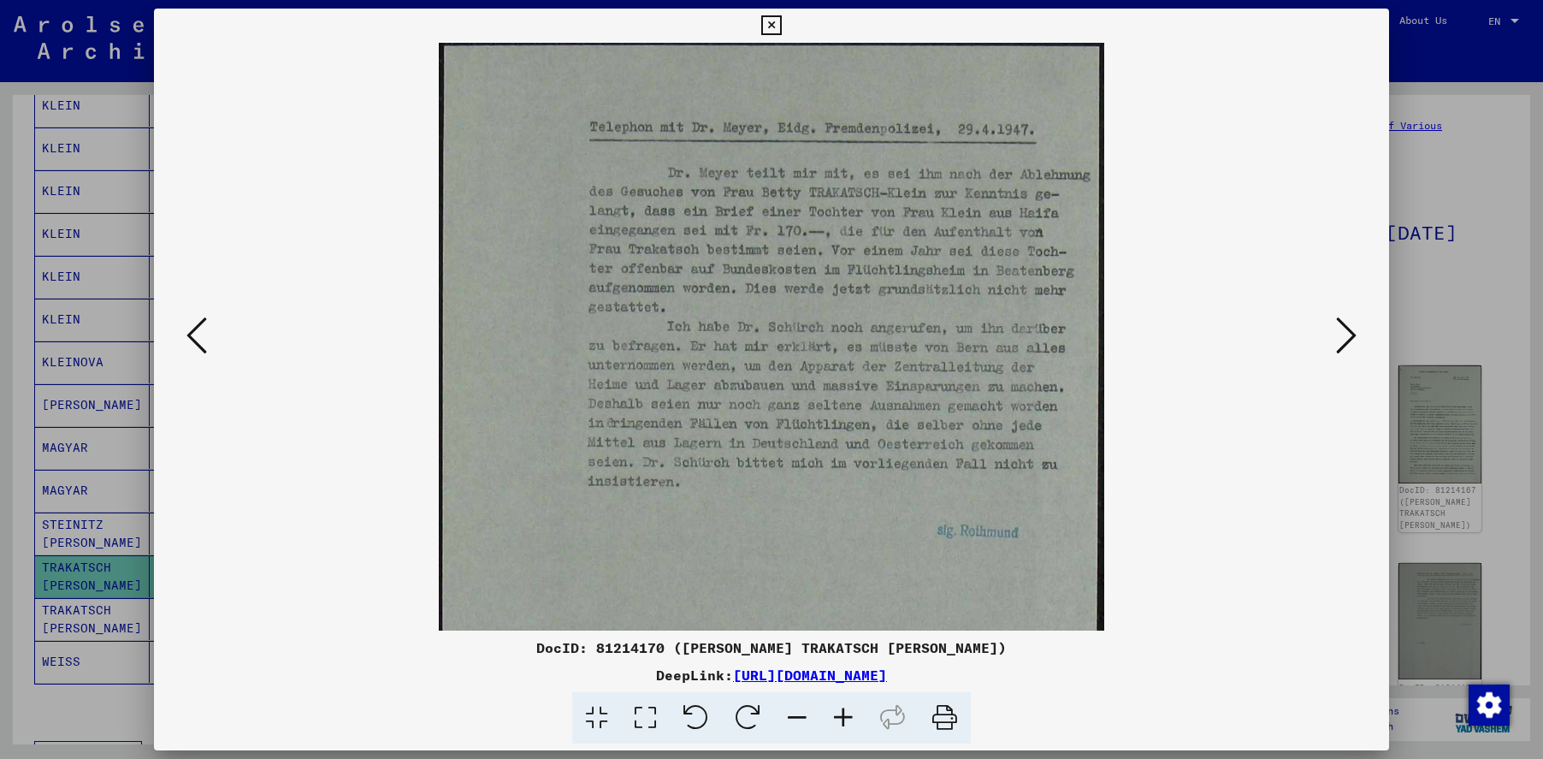
click at [845, 716] on icon at bounding box center [843, 718] width 46 height 52
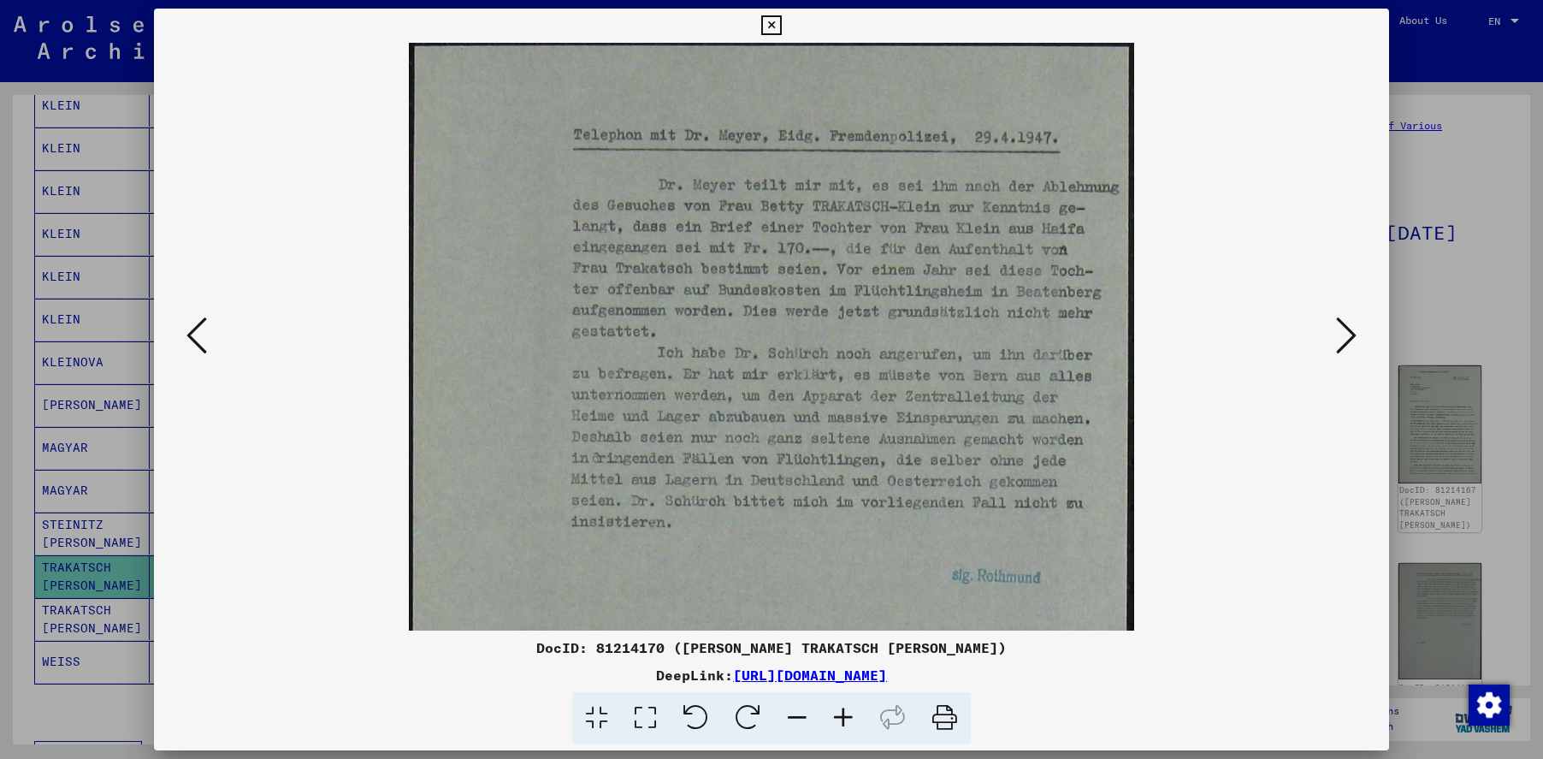
click at [845, 716] on icon at bounding box center [843, 718] width 46 height 52
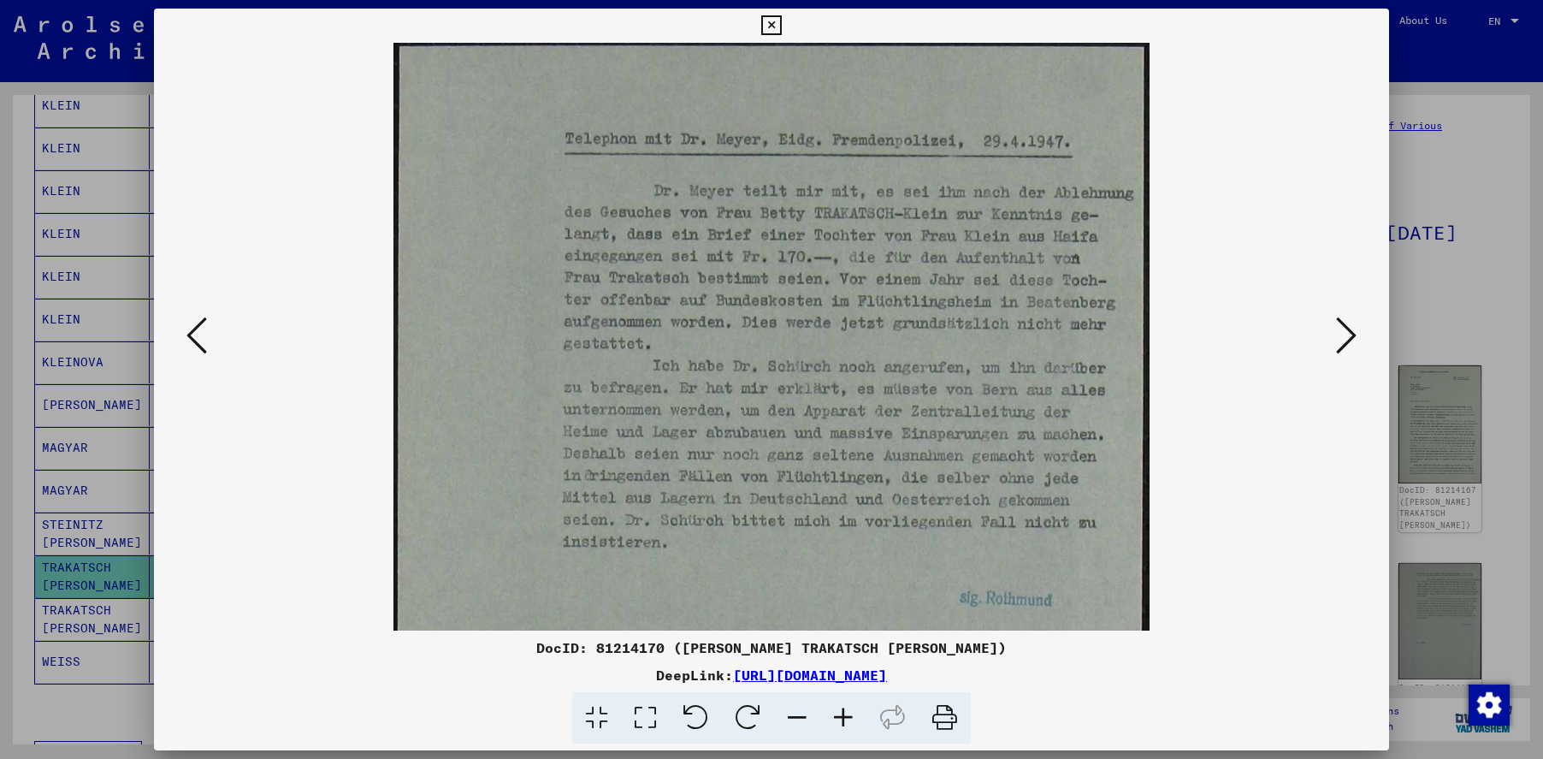
click at [845, 716] on icon at bounding box center [843, 718] width 46 height 52
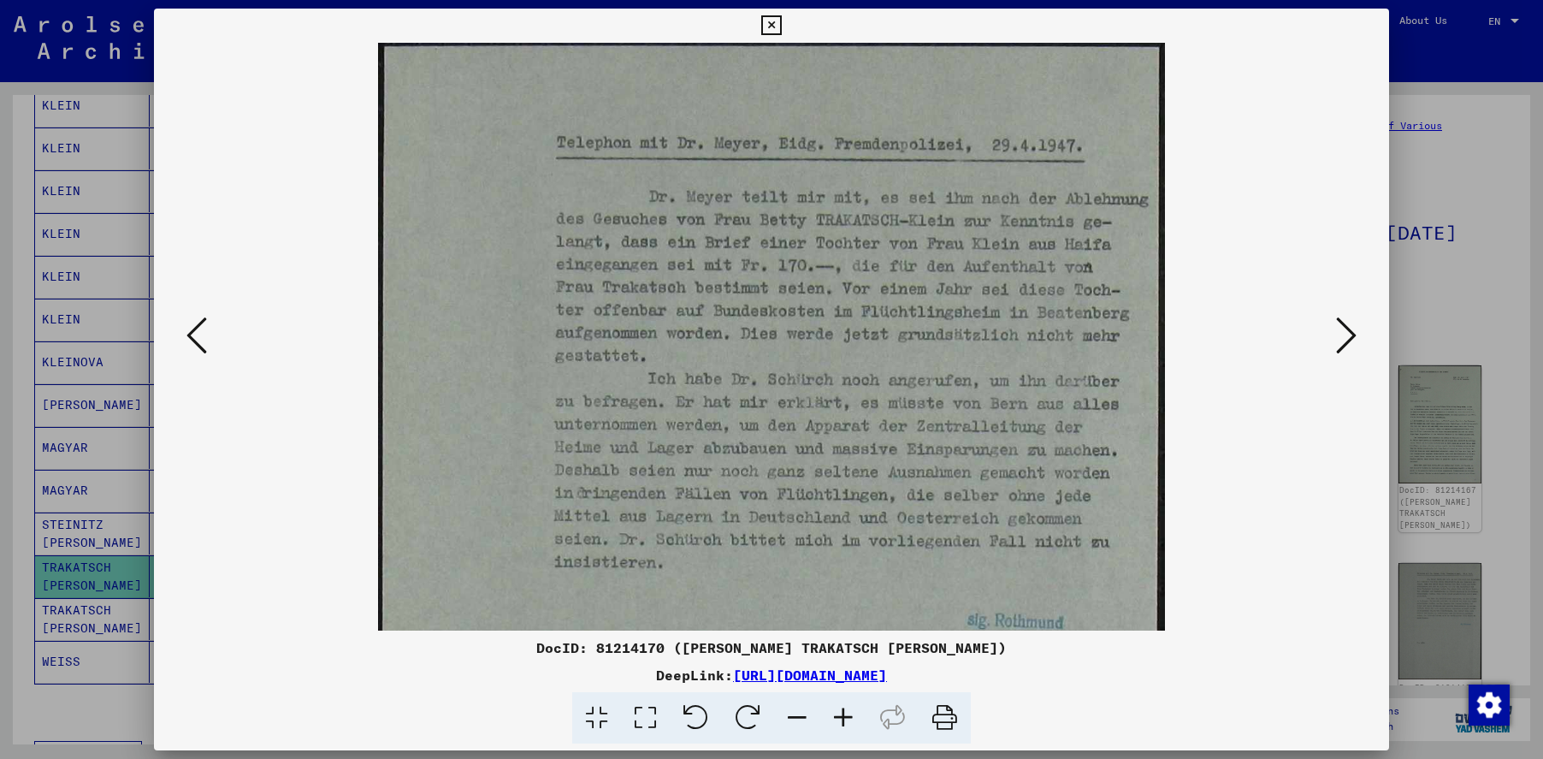
click at [845, 716] on icon at bounding box center [843, 718] width 46 height 52
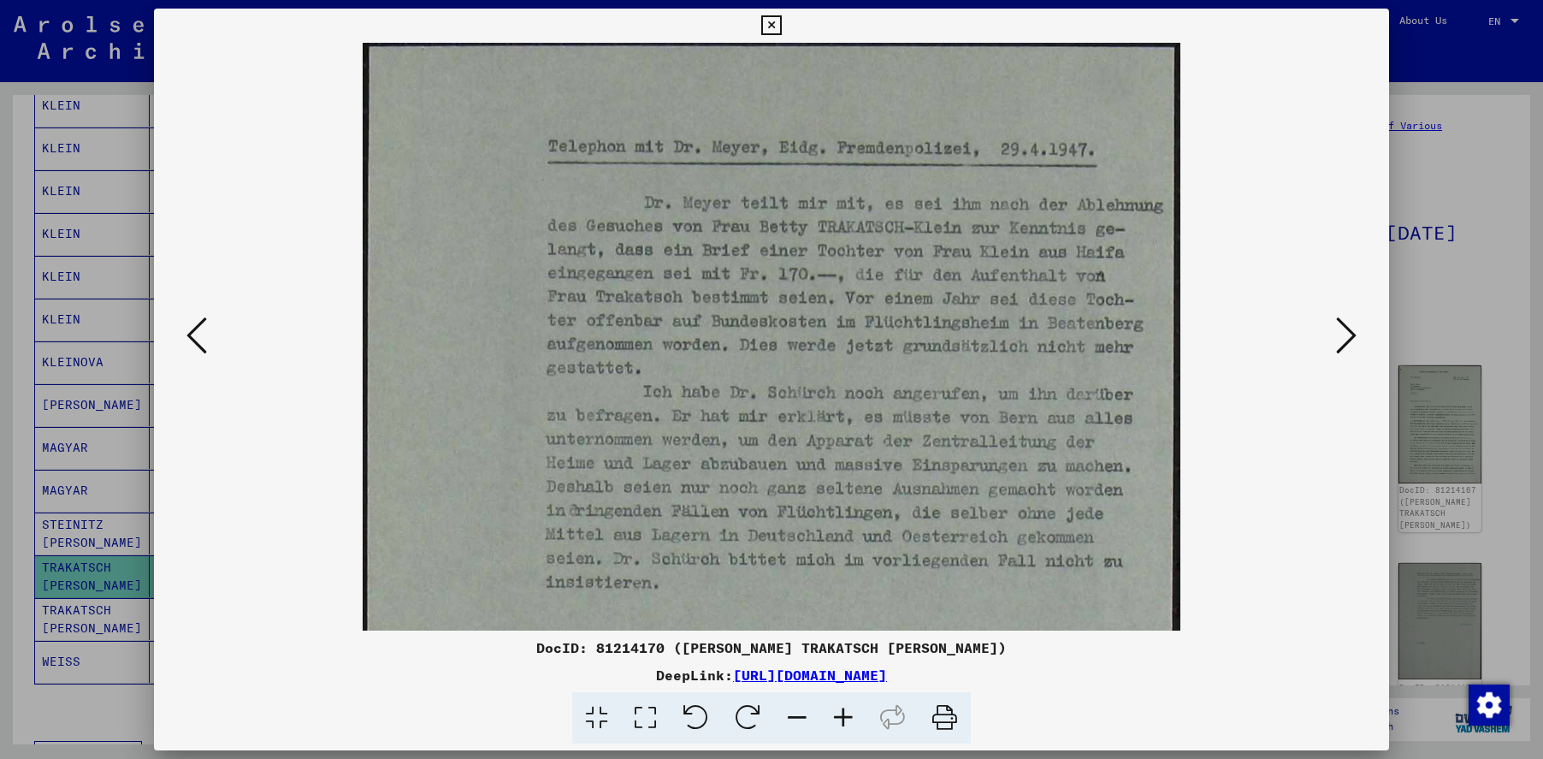
click at [1345, 322] on icon at bounding box center [1346, 335] width 21 height 41
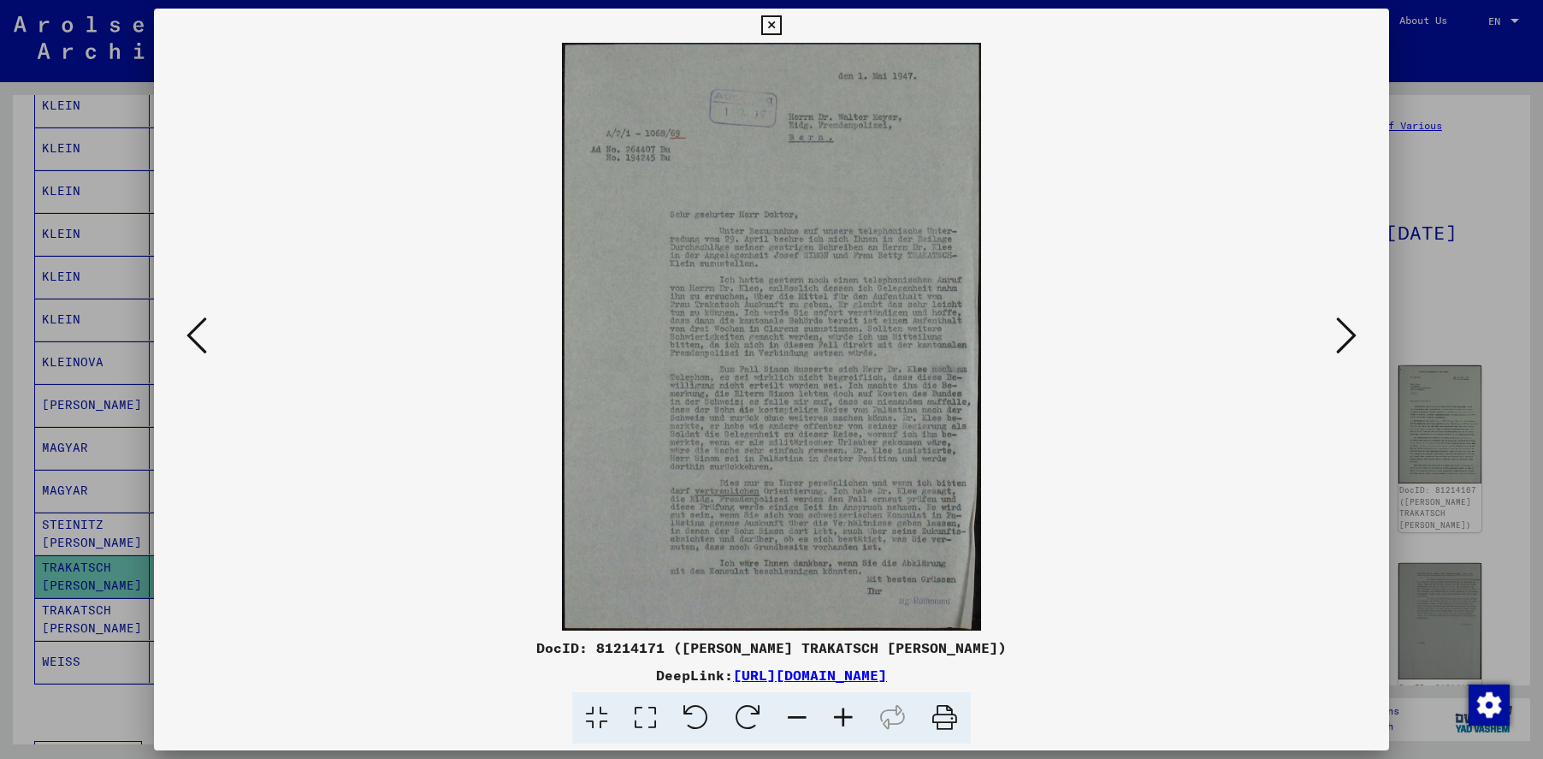
click at [1345, 322] on icon at bounding box center [1346, 335] width 21 height 41
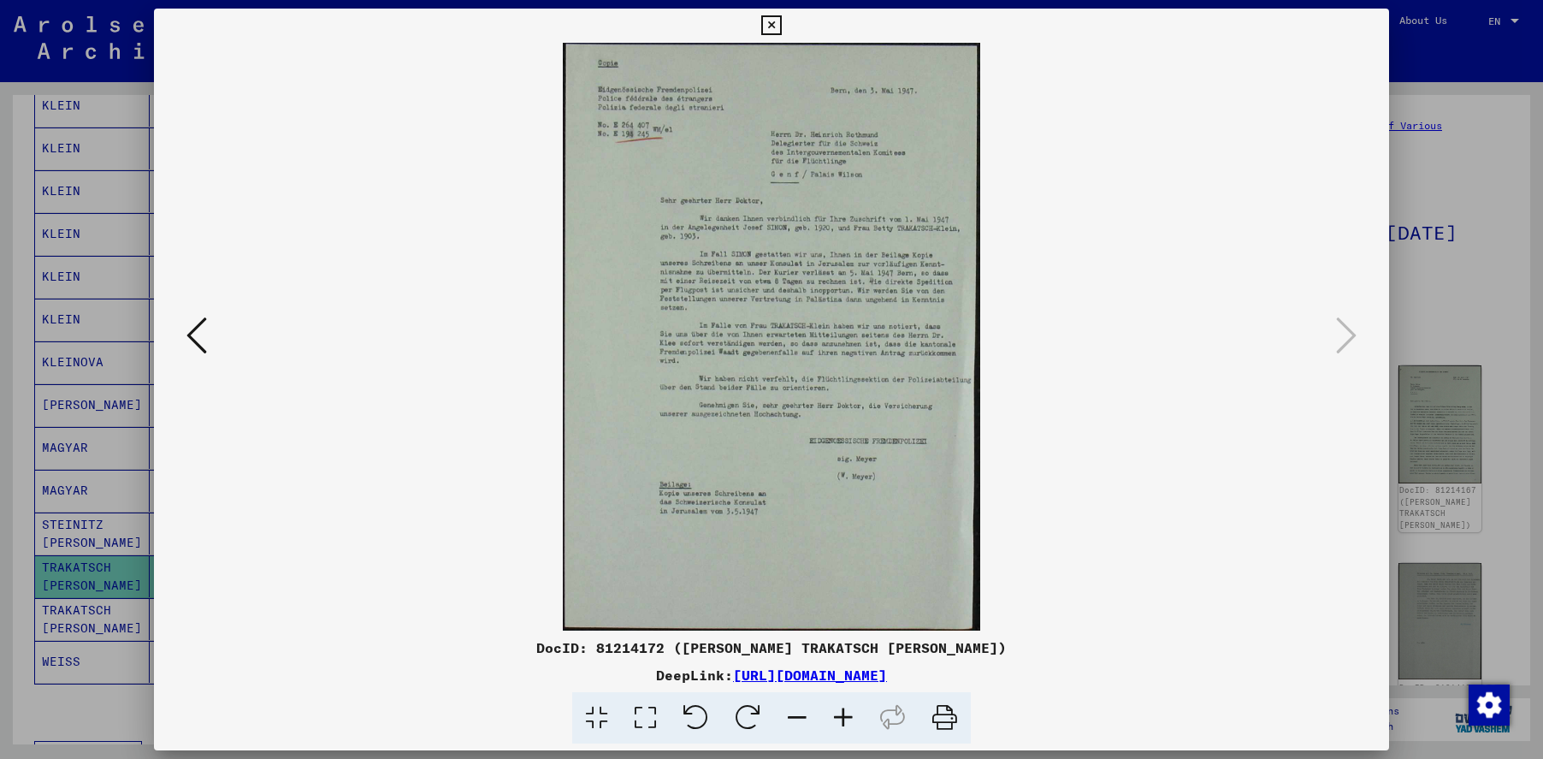
click at [774, 22] on icon at bounding box center [771, 25] width 20 height 21
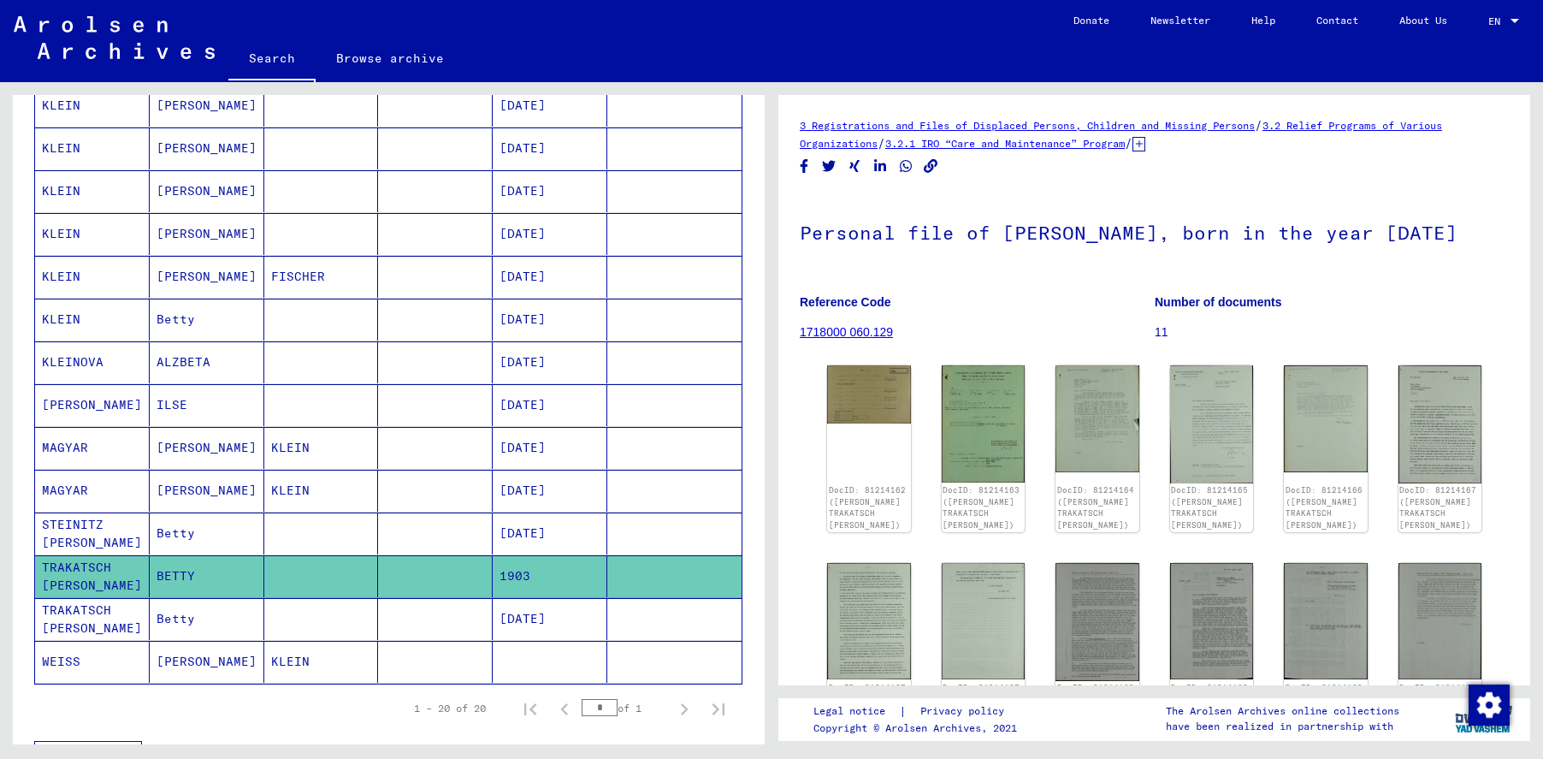
click at [92, 614] on mat-cell "TRAKATSCH [PERSON_NAME]" at bounding box center [92, 619] width 115 height 42
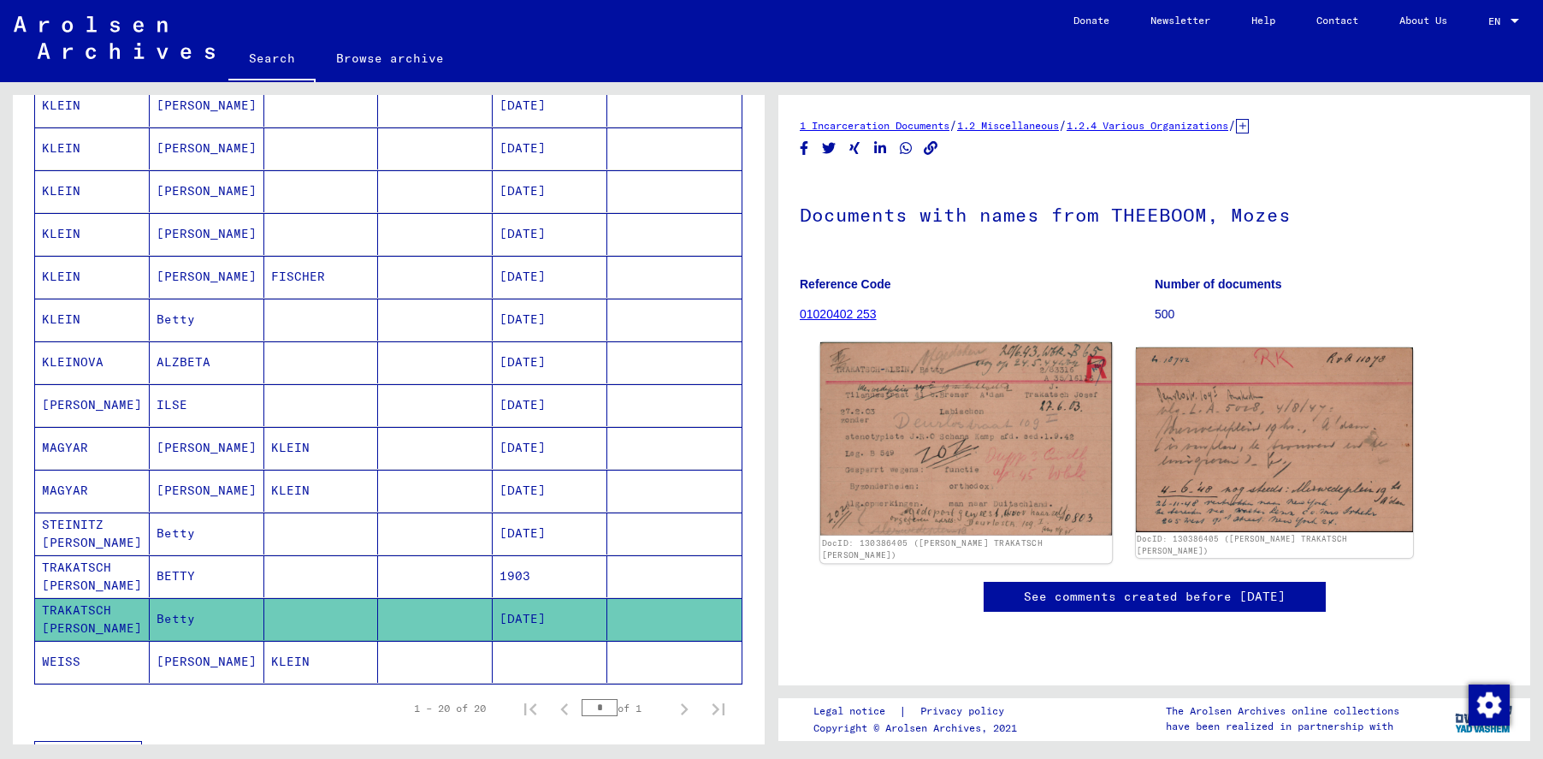
click at [962, 429] on img at bounding box center [966, 438] width 292 height 193
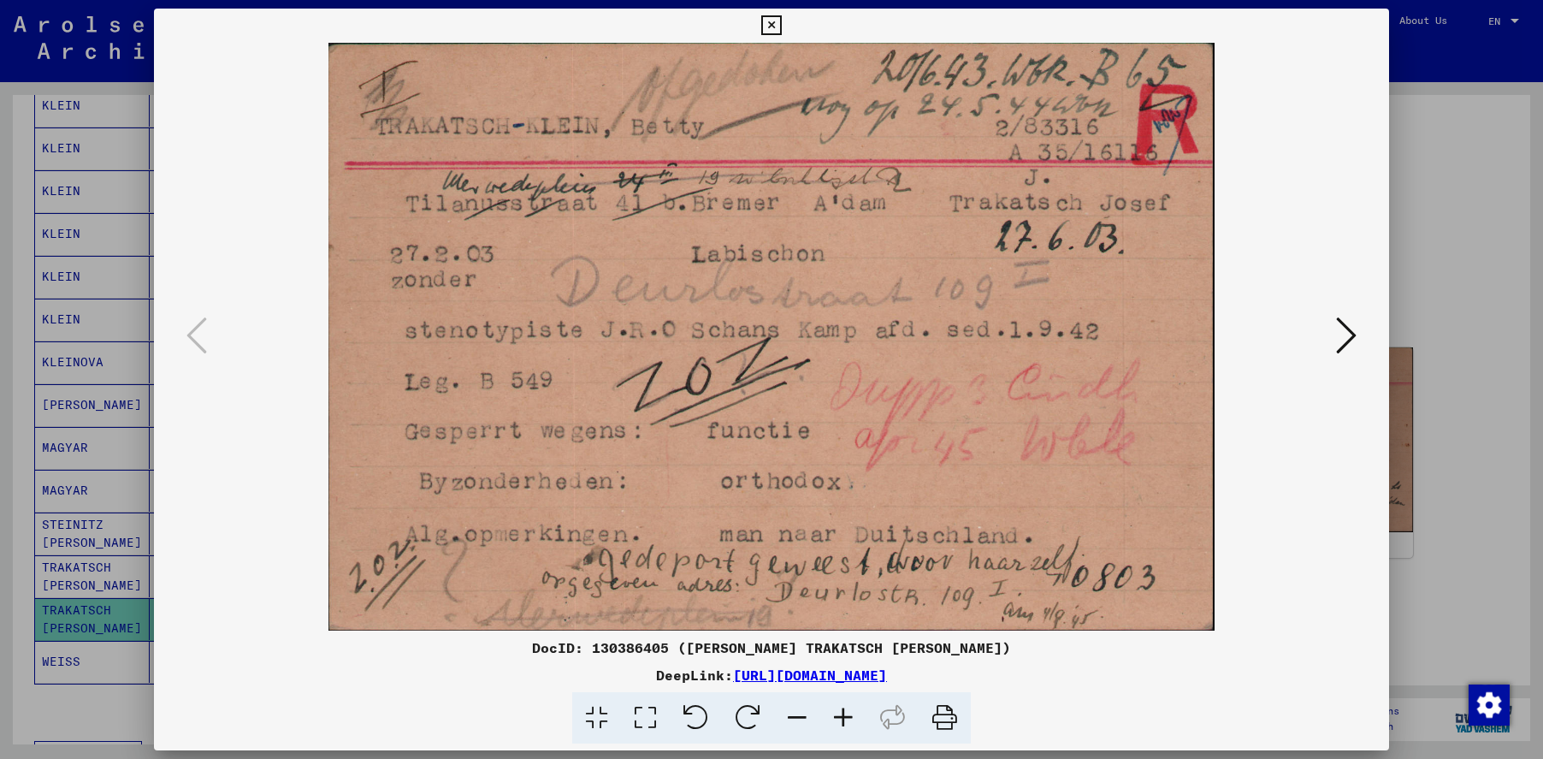
click at [1341, 327] on icon at bounding box center [1346, 335] width 21 height 41
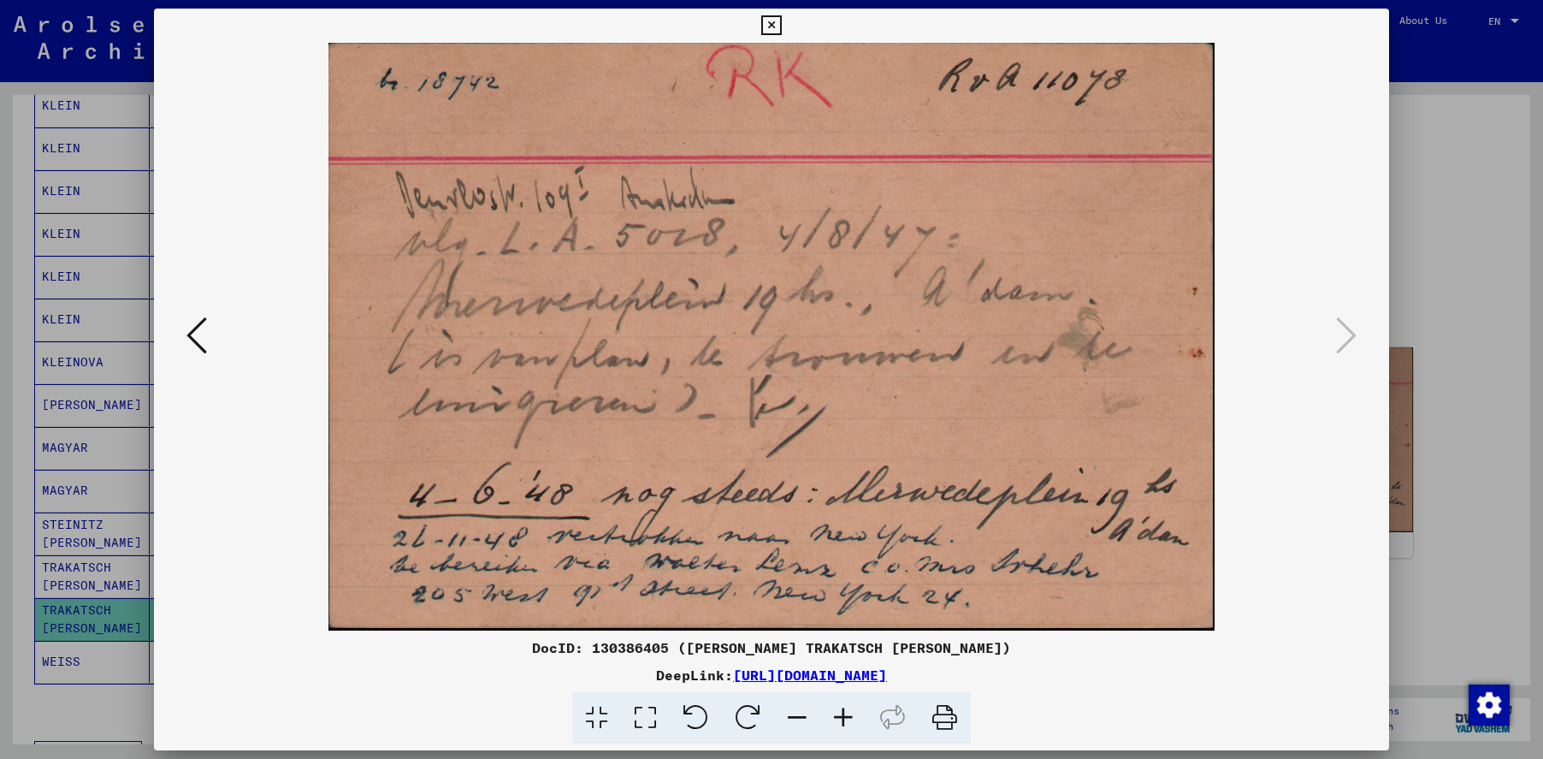
click at [778, 23] on icon at bounding box center [771, 25] width 20 height 21
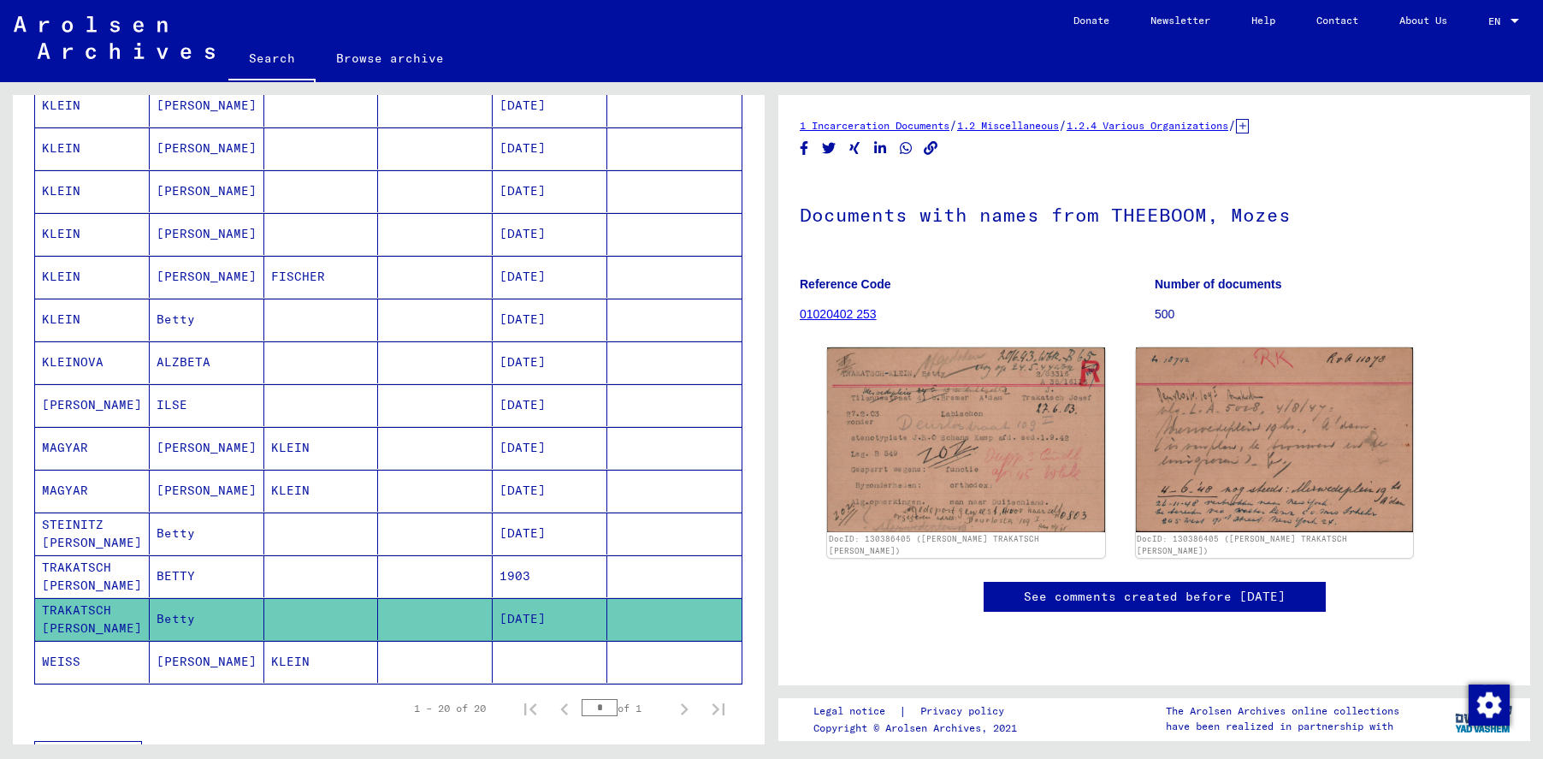
click at [64, 568] on mat-cell "TRAKATSCH [PERSON_NAME]" at bounding box center [92, 576] width 115 height 42
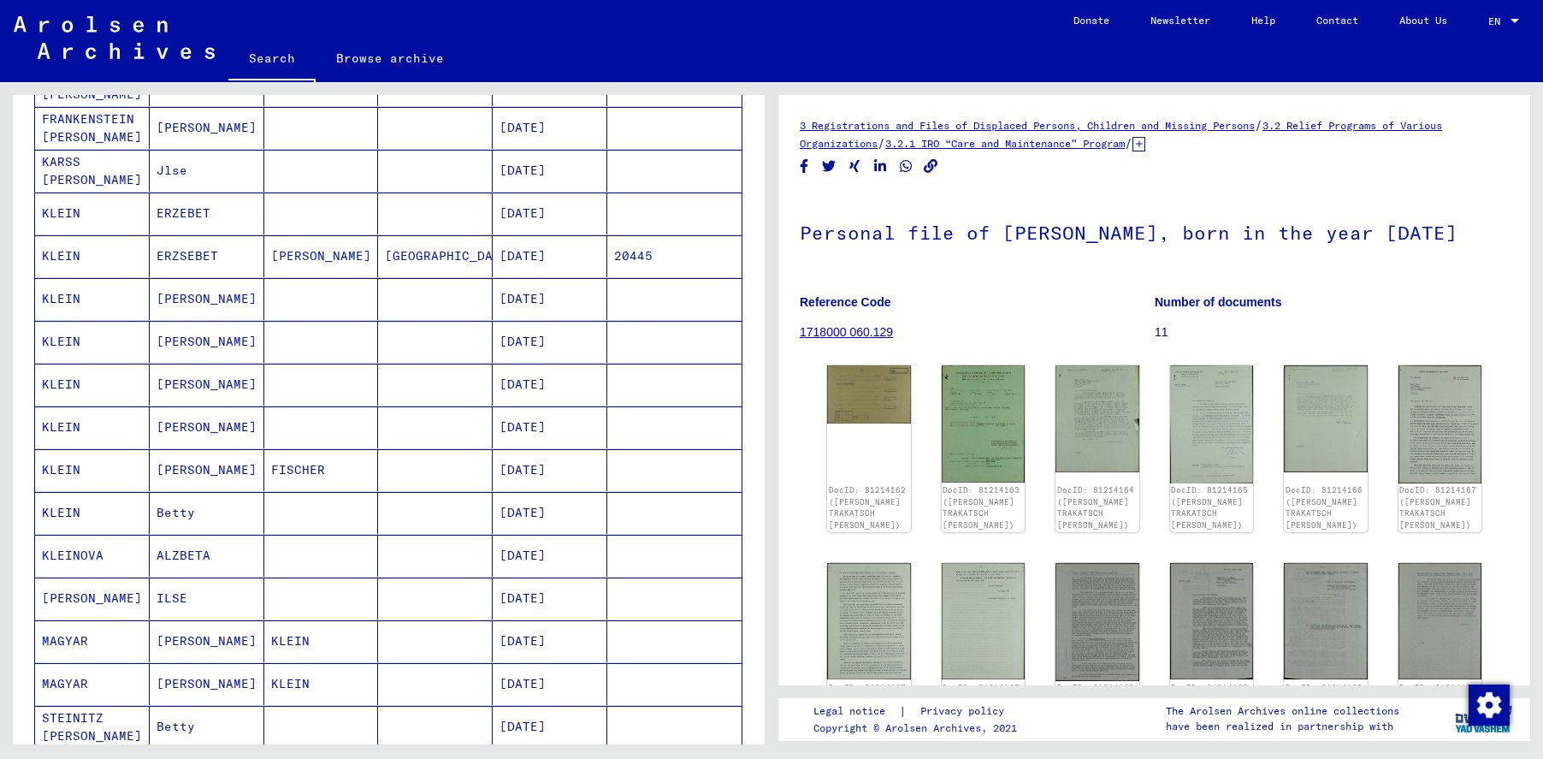
scroll to position [262, 0]
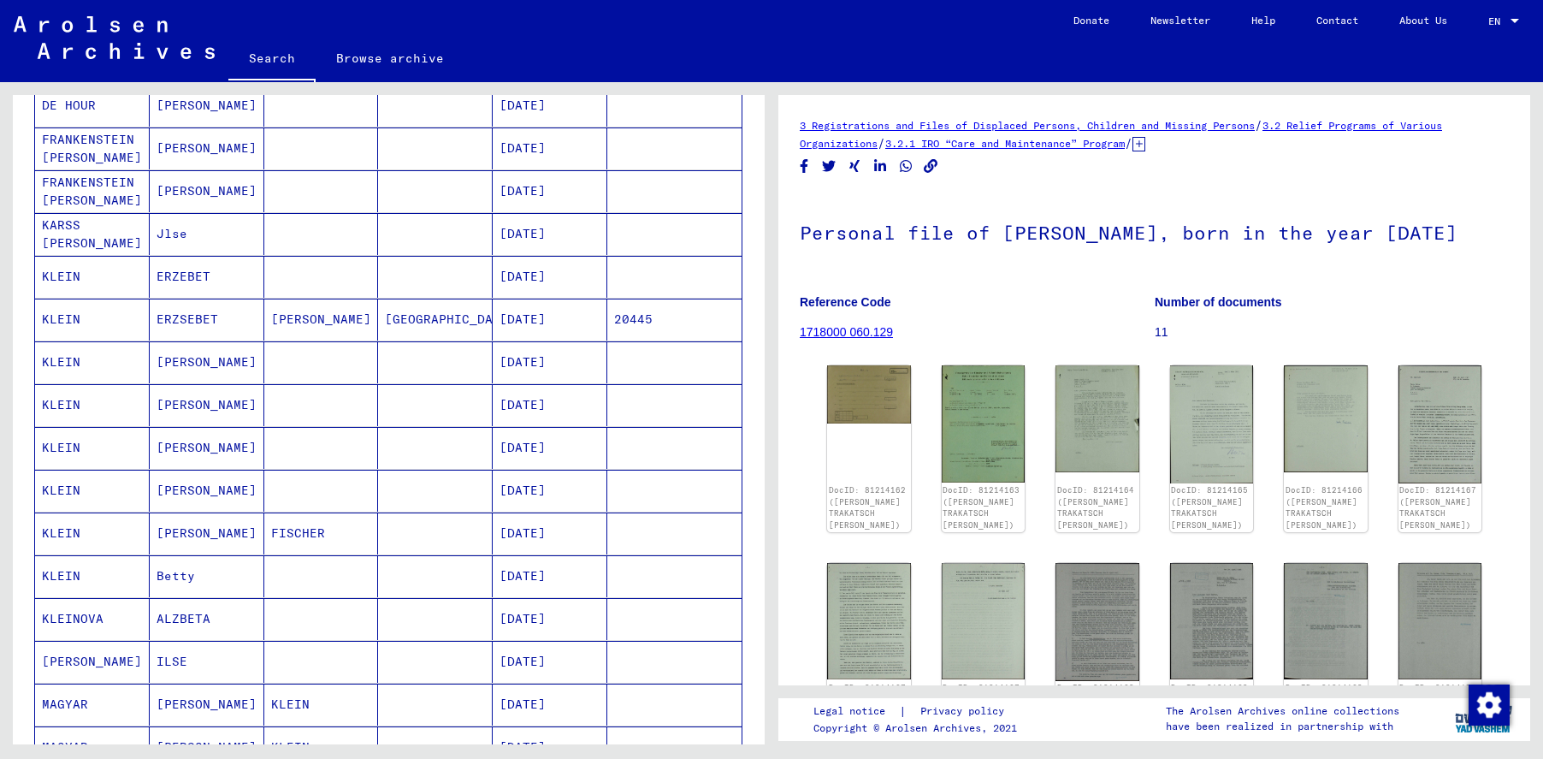
click at [92, 573] on mat-cell "KLEIN" at bounding box center [92, 576] width 115 height 42
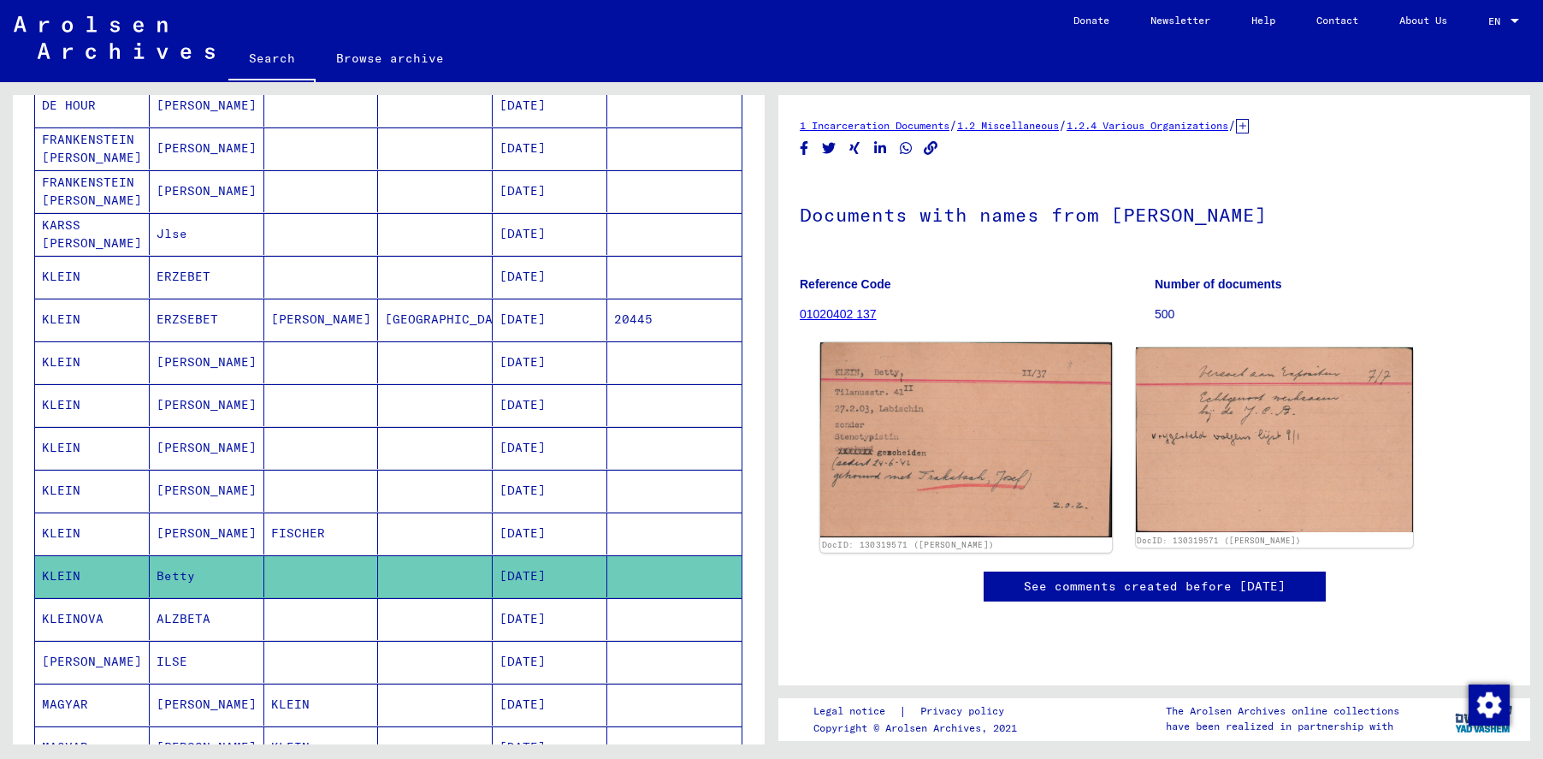
click at [869, 394] on img at bounding box center [966, 439] width 292 height 195
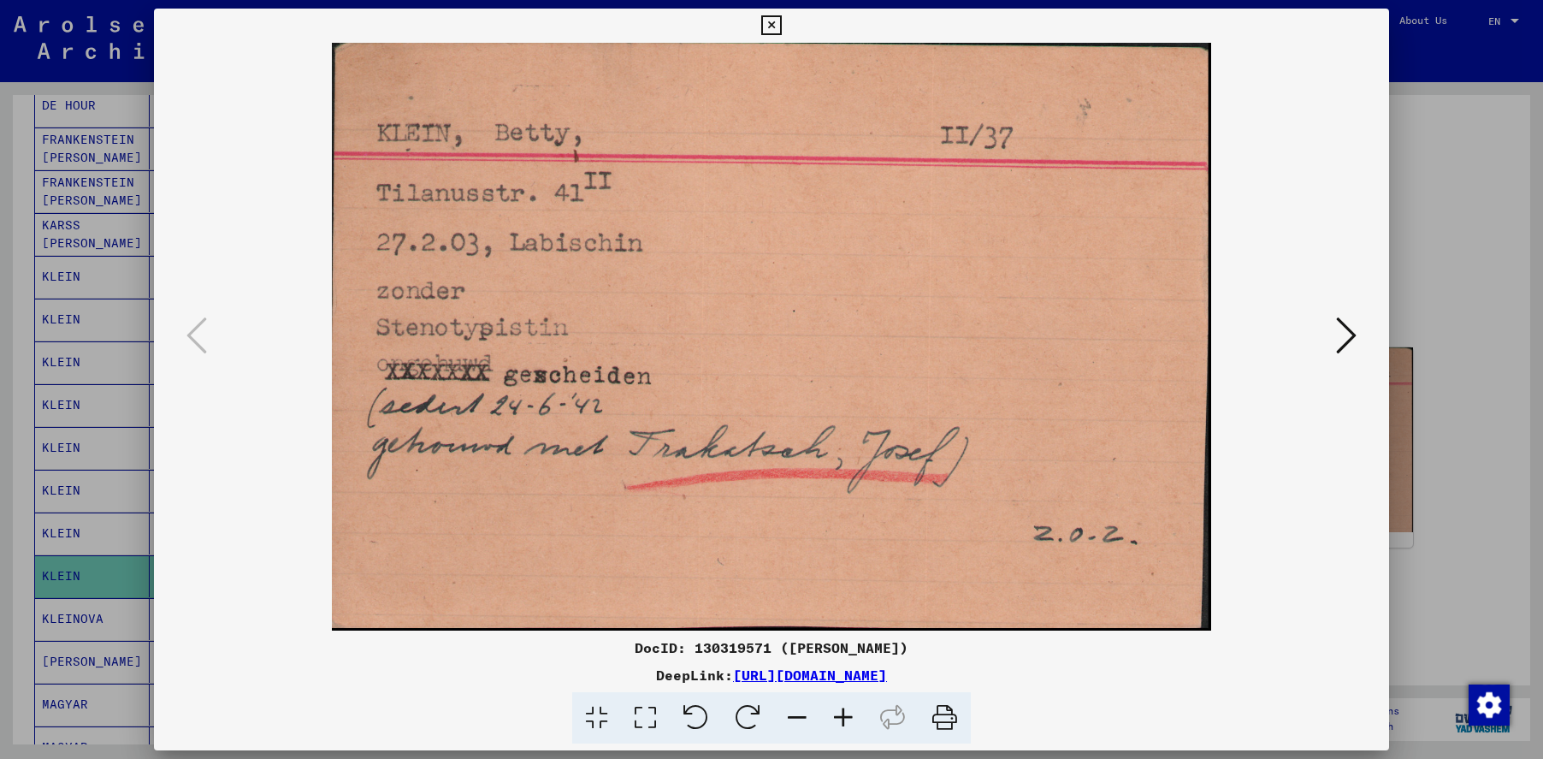
click at [1342, 328] on icon at bounding box center [1346, 335] width 21 height 41
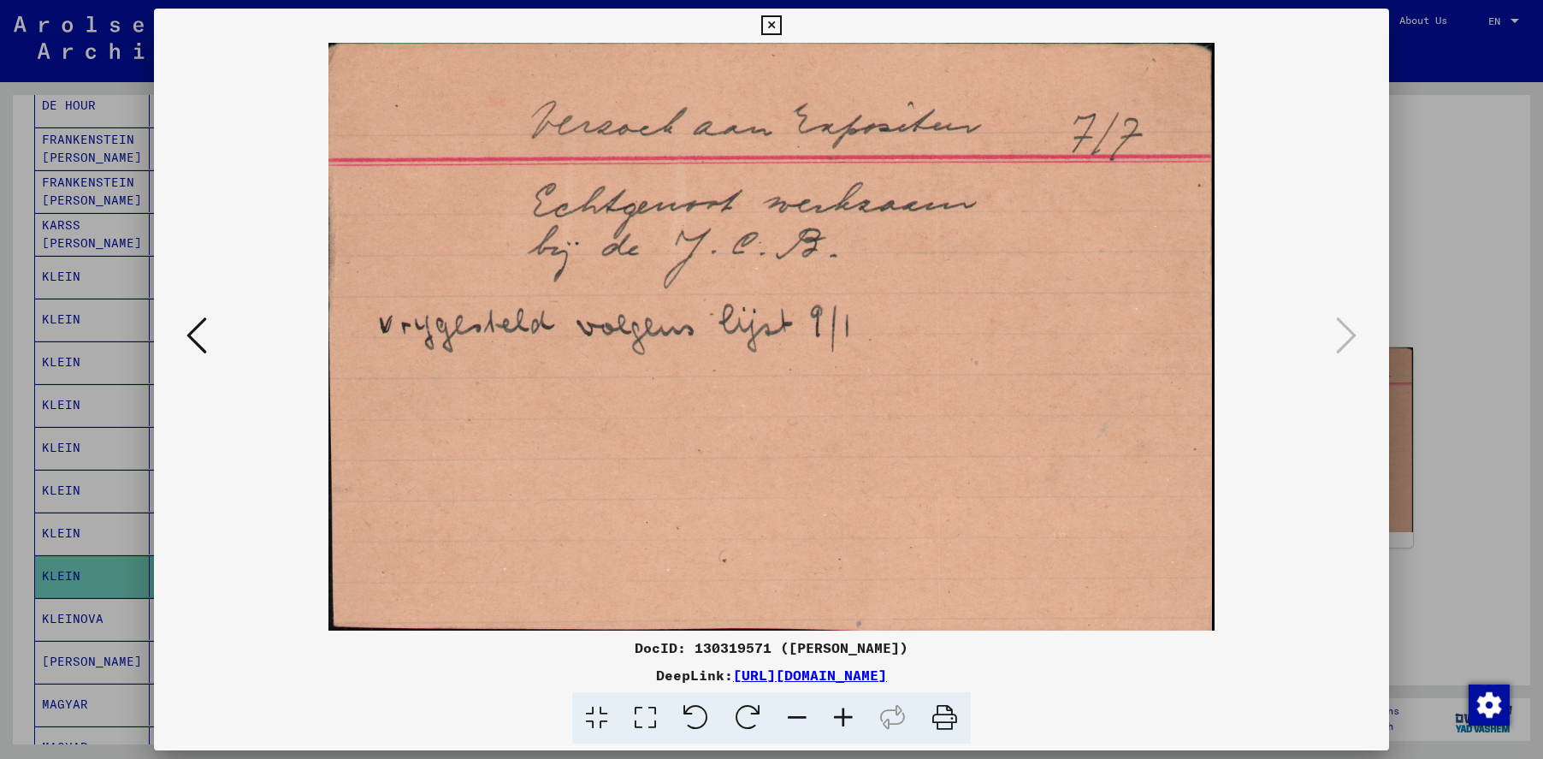
click at [772, 21] on icon at bounding box center [771, 25] width 20 height 21
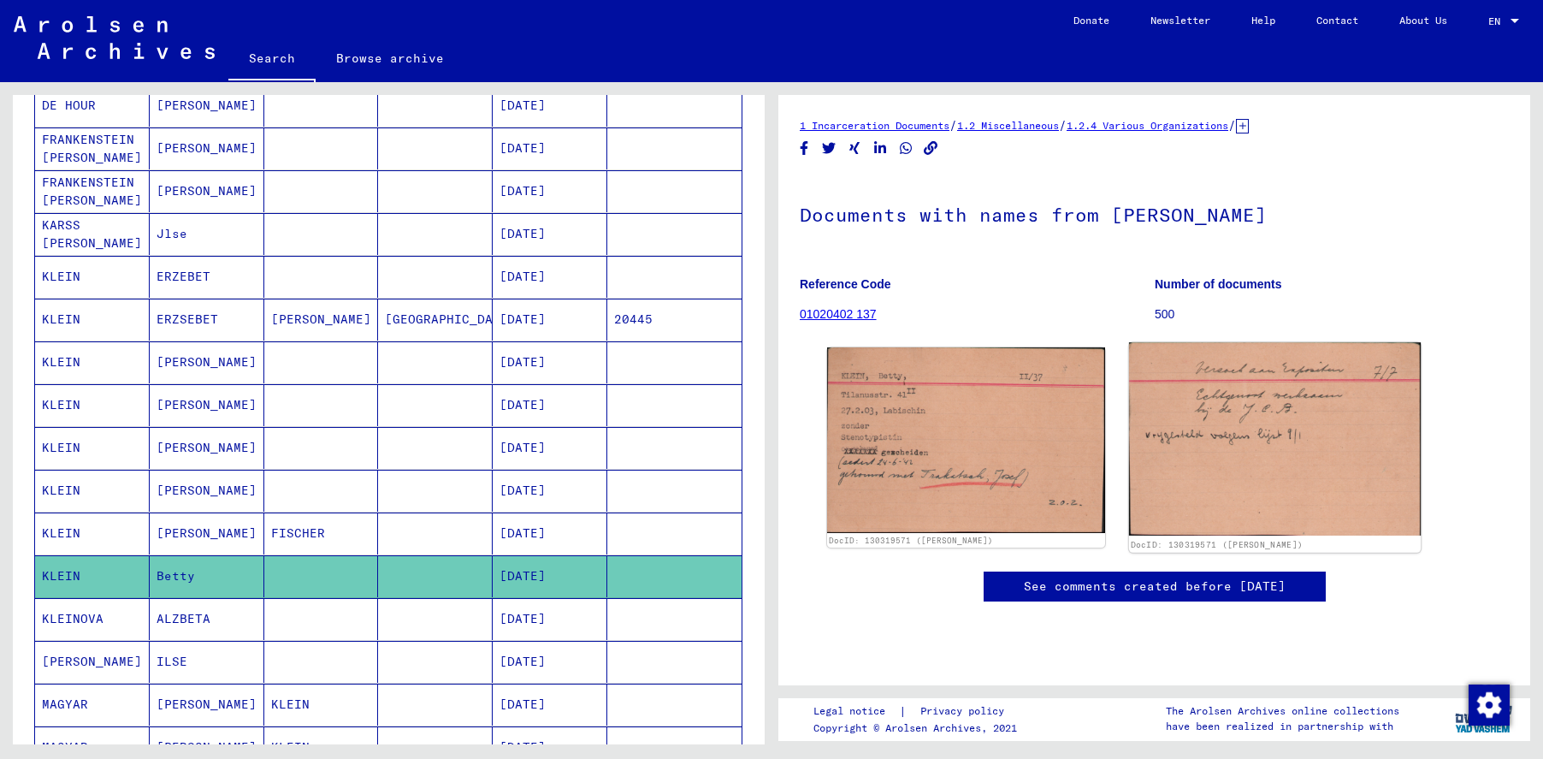
click at [1249, 401] on img at bounding box center [1274, 438] width 292 height 193
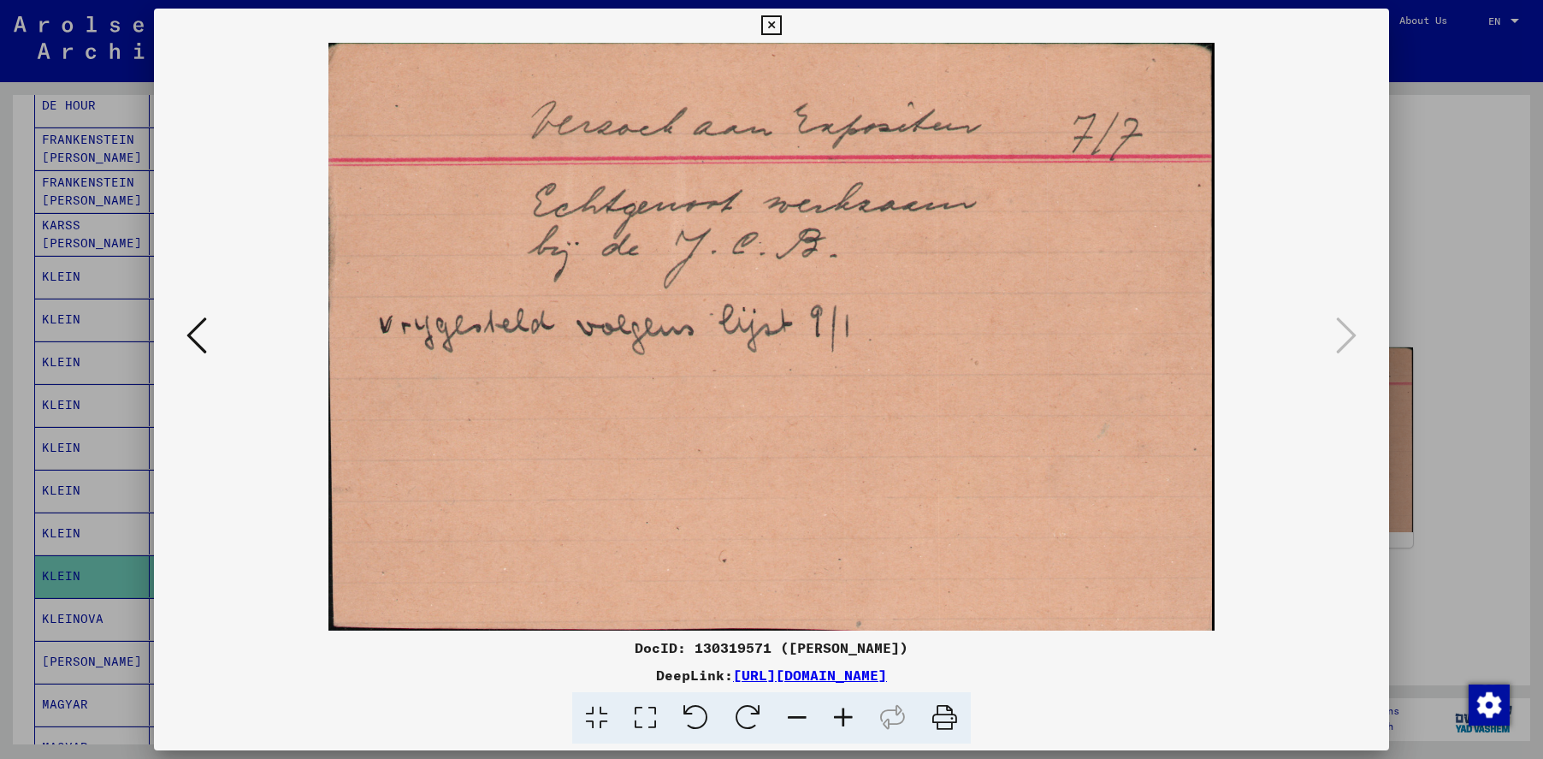
click at [774, 27] on icon at bounding box center [771, 25] width 20 height 21
